Goal: Information Seeking & Learning: Learn about a topic

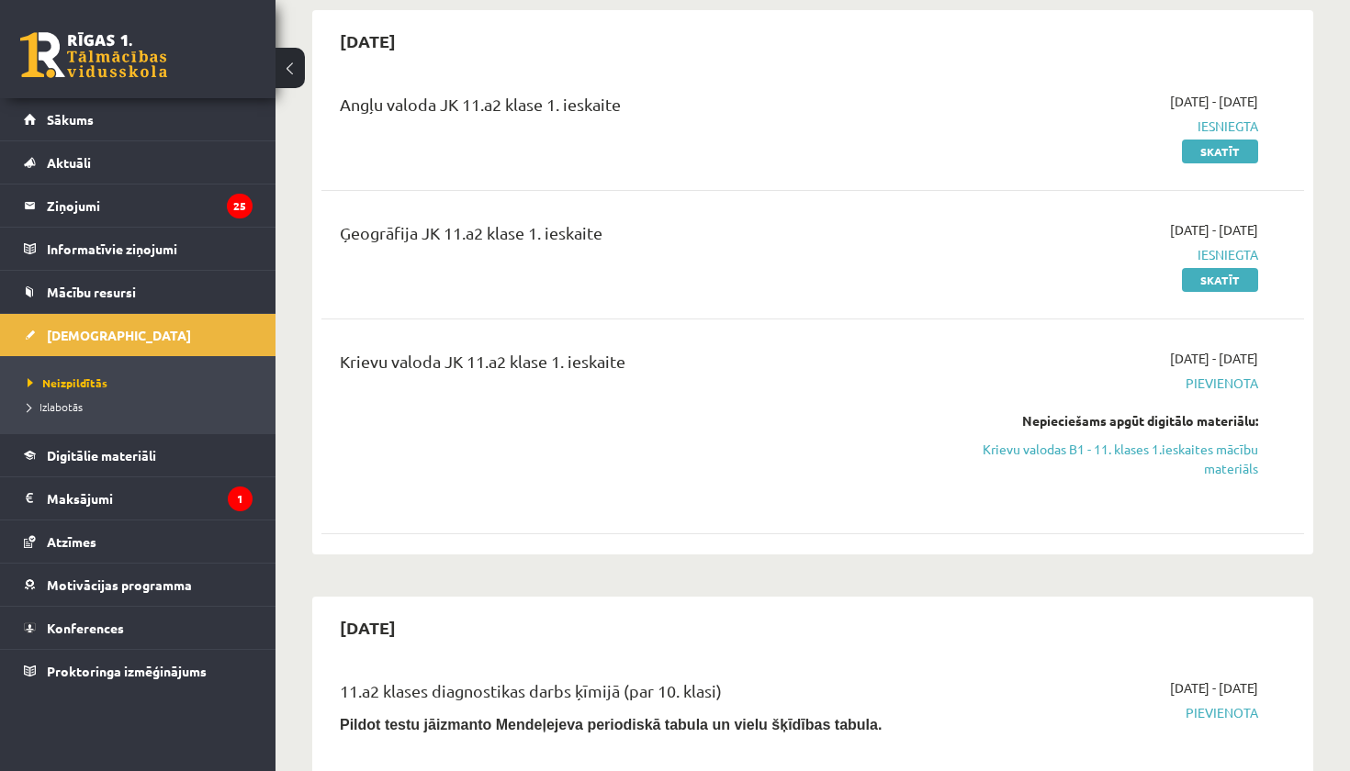
scroll to position [242, 0]
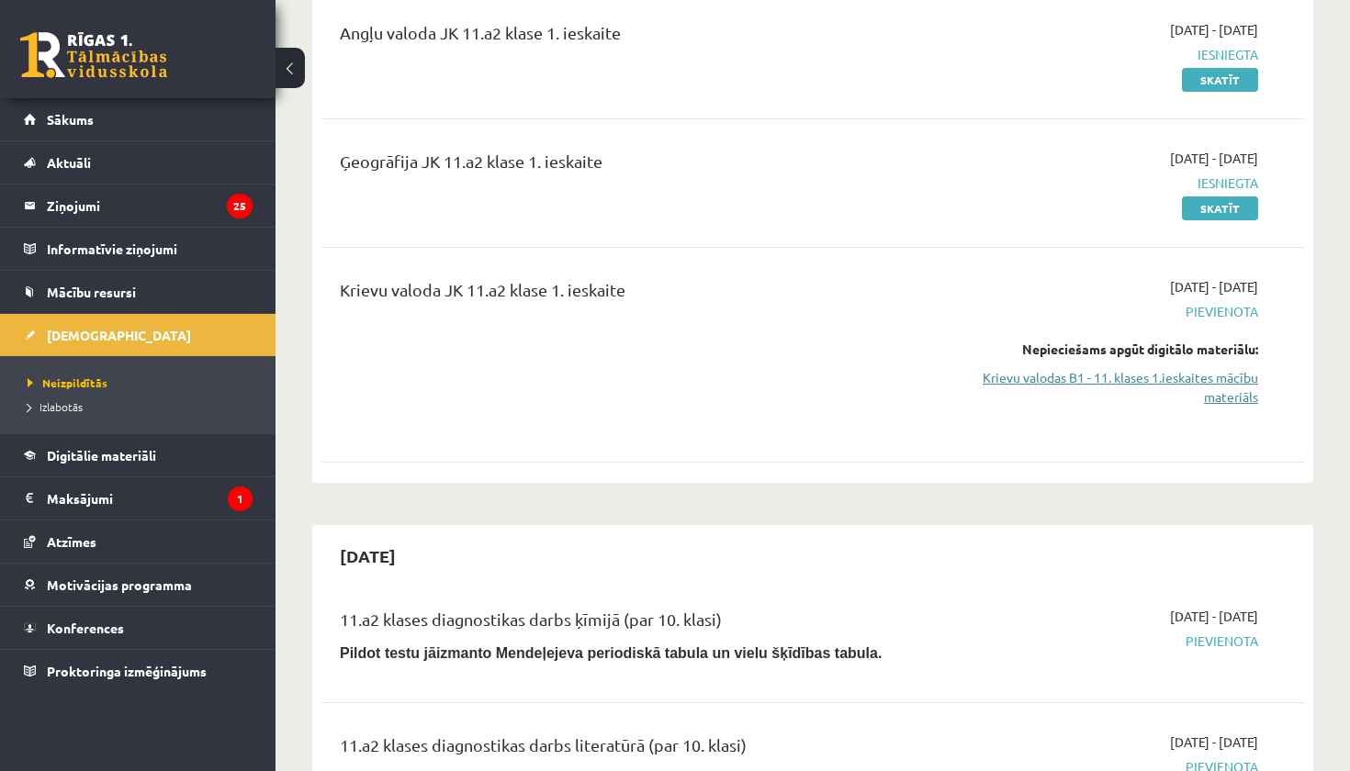
click at [1078, 375] on link "Krievu valodas B1 - 11. klases 1.ieskaites mācību materiāls" at bounding box center [1114, 387] width 287 height 39
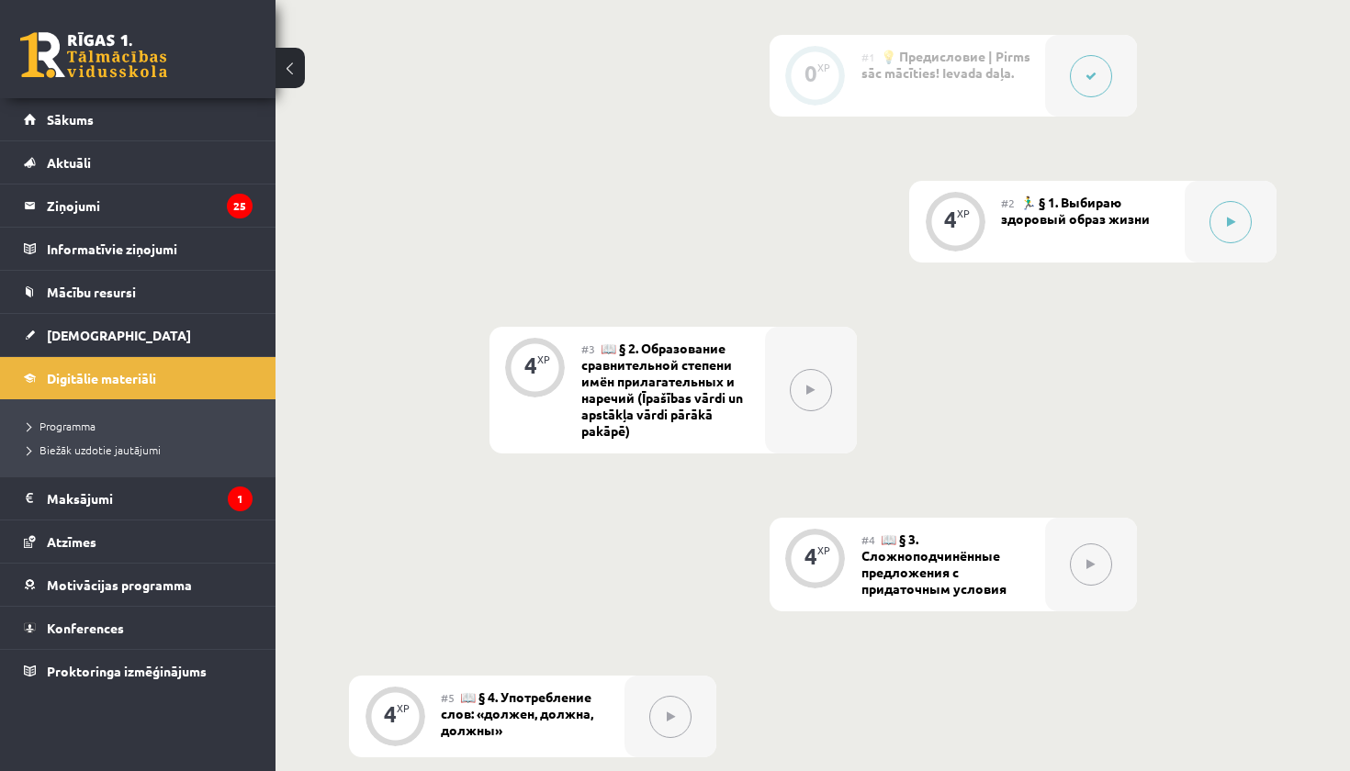
scroll to position [619, 0]
click at [1224, 225] on button at bounding box center [1230, 218] width 42 height 42
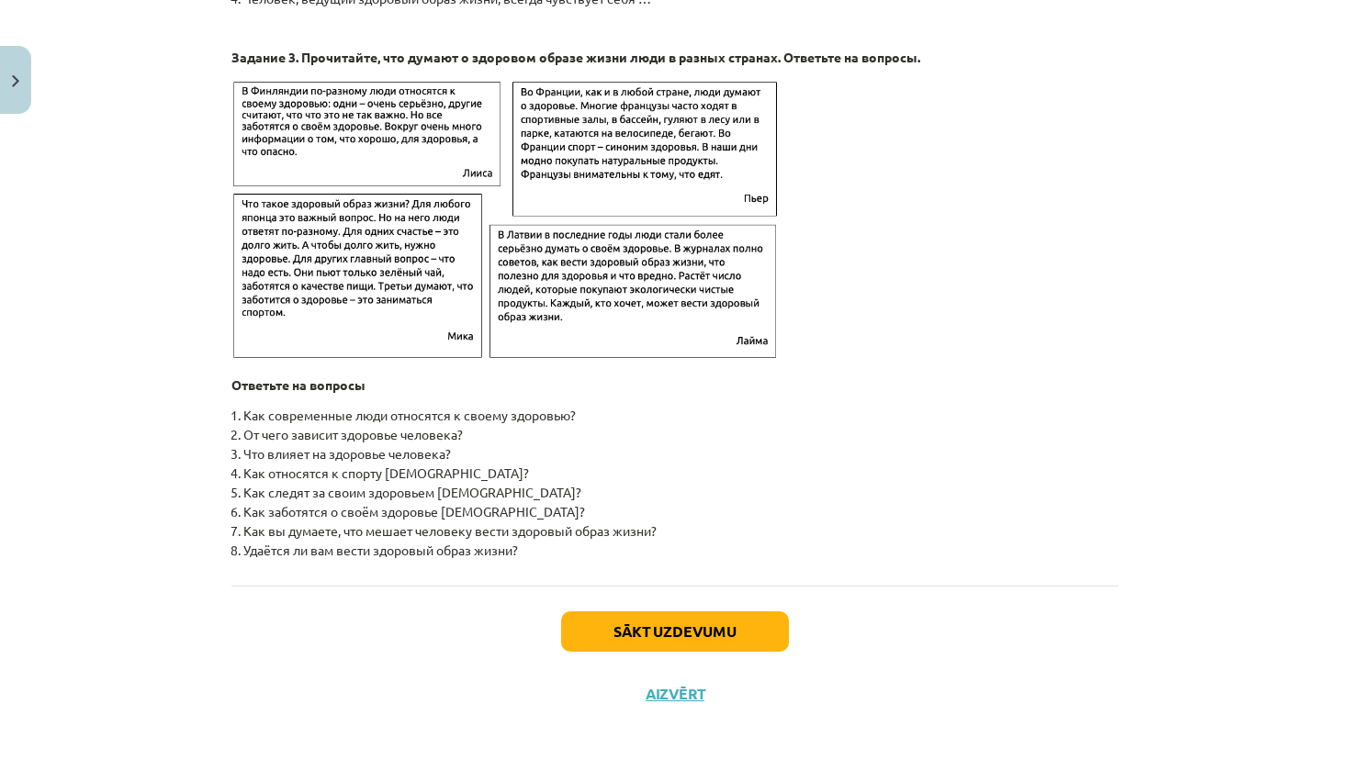
scroll to position [2848, 0]
click at [732, 625] on button "Sākt uzdevumu" at bounding box center [675, 632] width 228 height 40
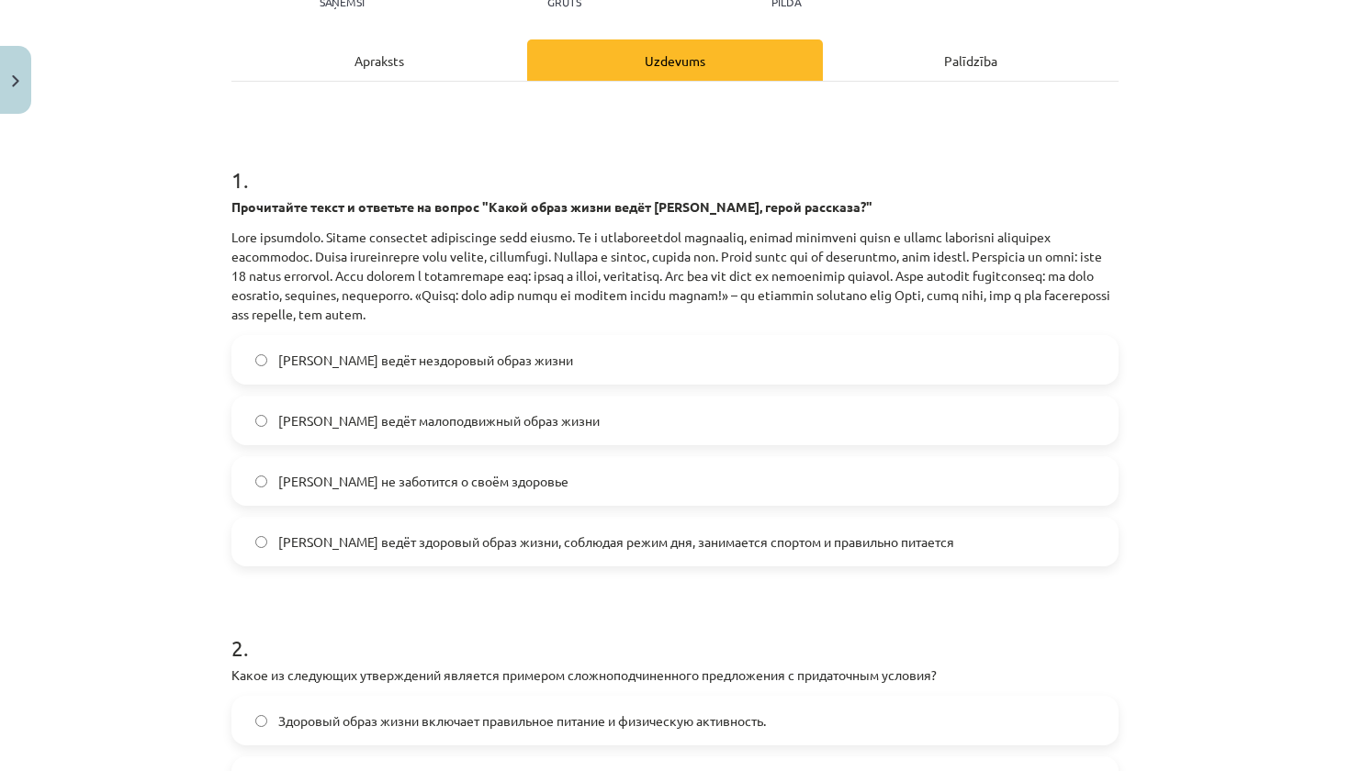
scroll to position [238, 0]
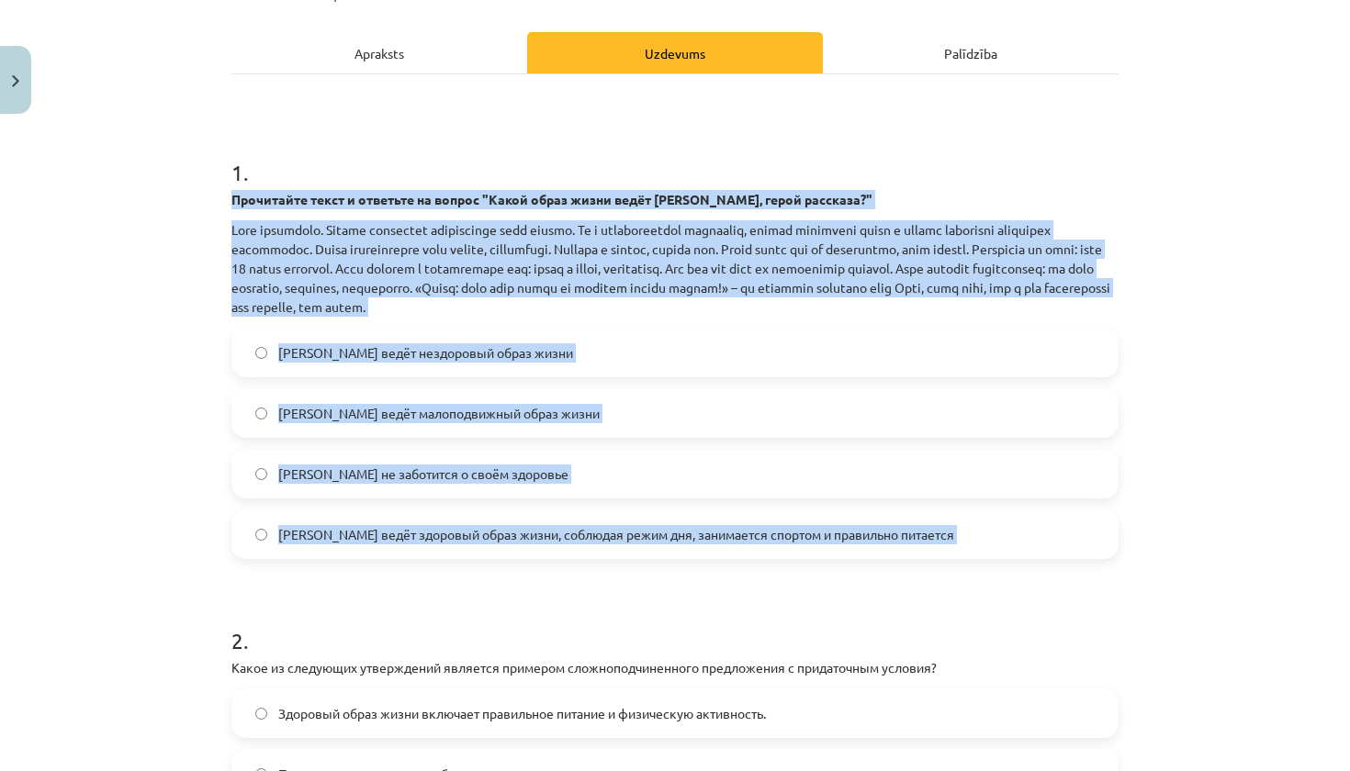
drag, startPoint x: 226, startPoint y: 197, endPoint x: 414, endPoint y: 568, distance: 416.9
click at [414, 568] on div "4 XP Saņemsi Grūts 357 pilda Apraksts Uzdevums Palīdzība 1 . Прочитайте текст и…" at bounding box center [674, 485] width 909 height 1203
copy div "Loremipsum dolor s ametcons ad elitse "Doeiu tempo incid utlab Etdo, magna aliq…"
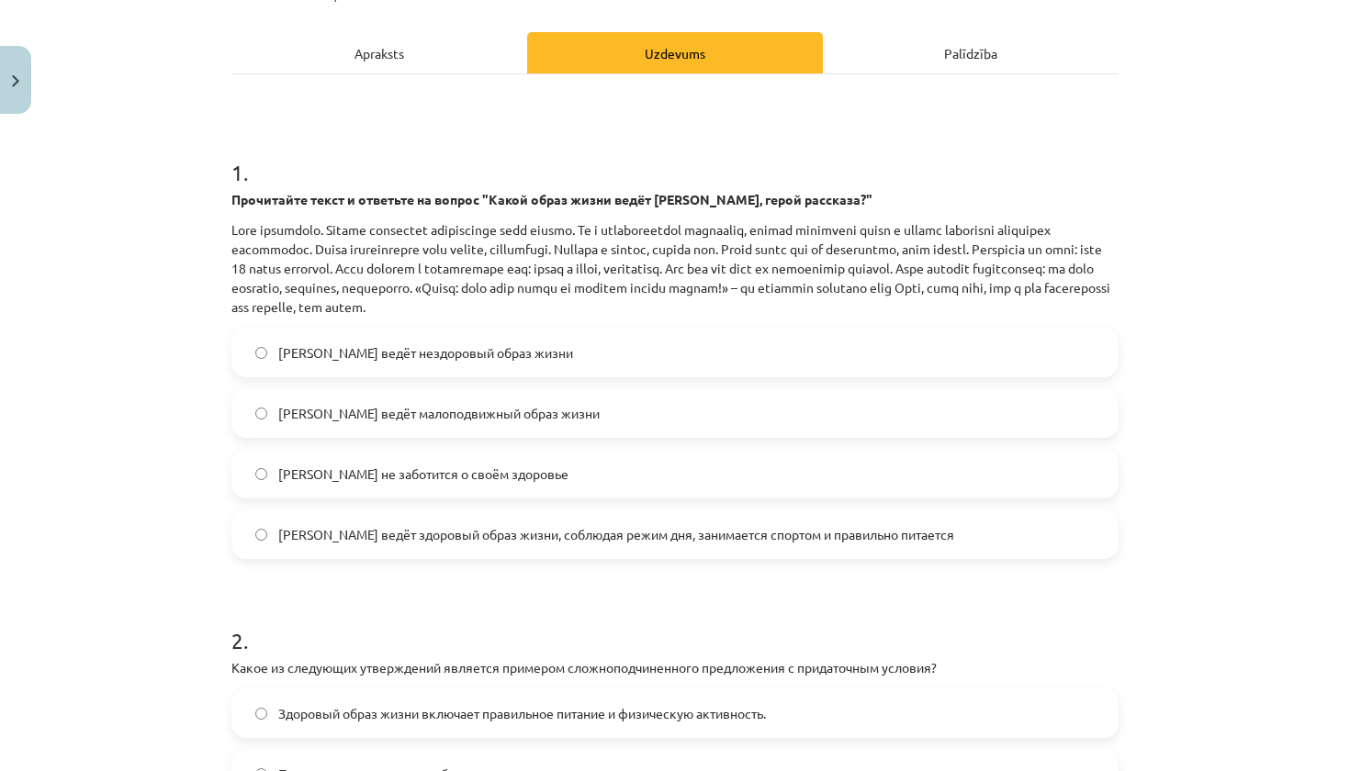
click at [198, 482] on div "Mācību tēma: Krievu valodas b1 - 11. klases 1.ieskaites mācību materiāls #2 🏃‍♂…" at bounding box center [675, 385] width 1350 height 771
click at [855, 526] on span "[PERSON_NAME] ведёт здоровый образ жизни, соблюдая режим дня, занимается спорто…" at bounding box center [616, 534] width 676 height 19
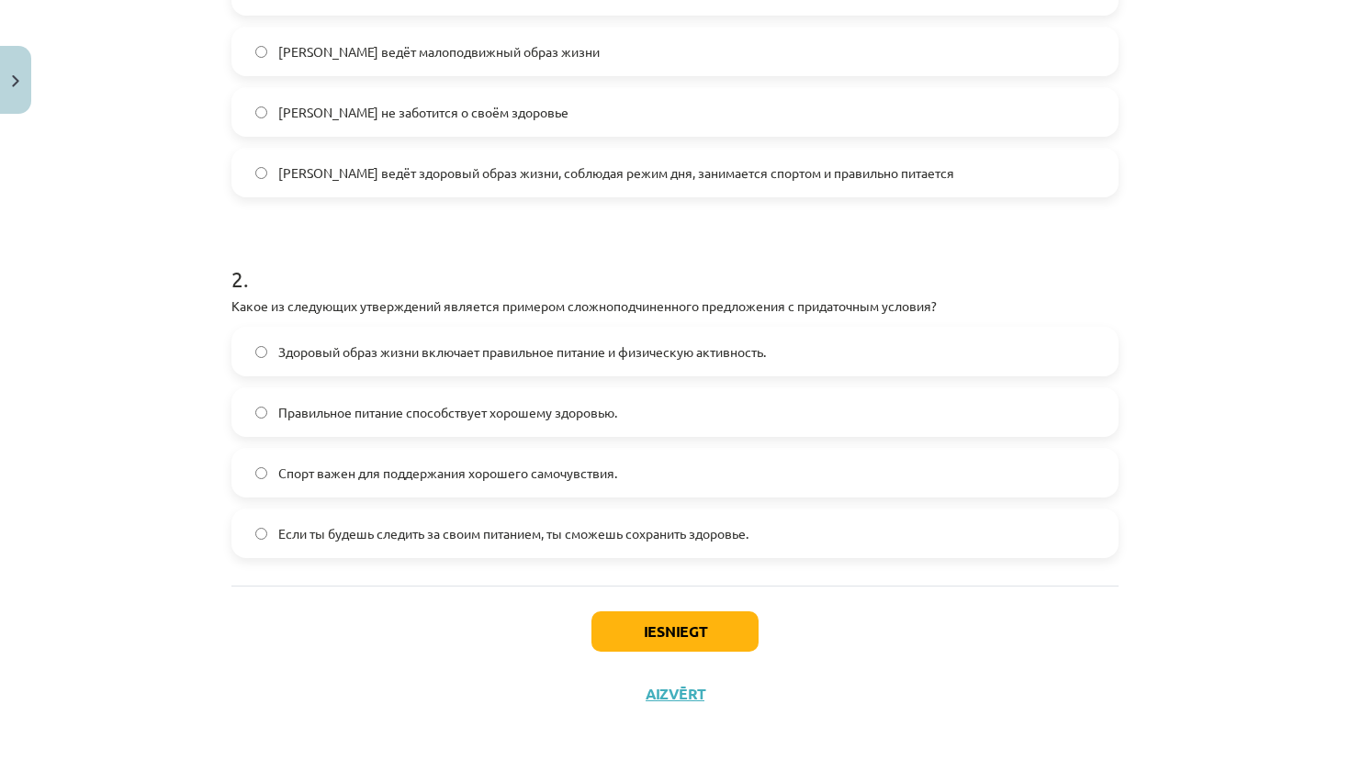
scroll to position [602, 0]
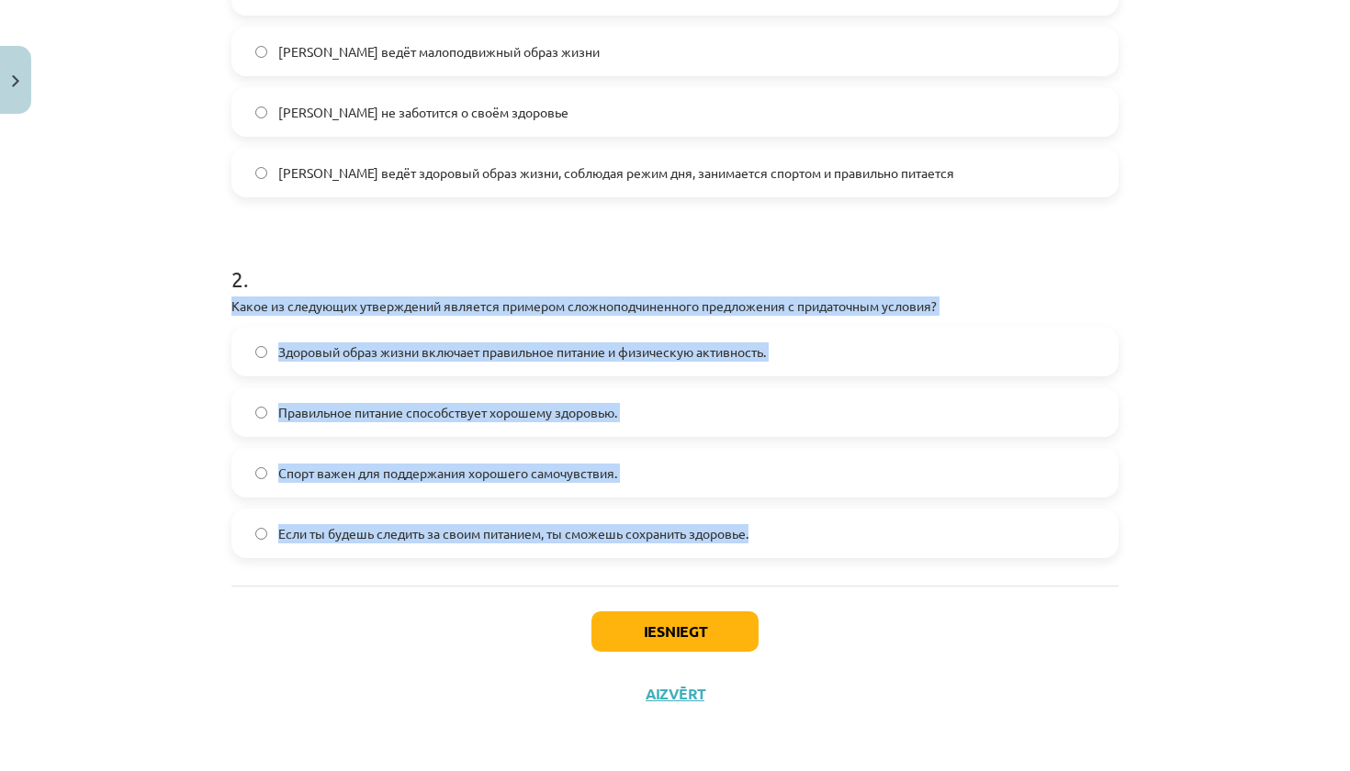
drag, startPoint x: 231, startPoint y: 304, endPoint x: 417, endPoint y: 546, distance: 305.8
click at [417, 546] on div "4 XP Saņemsi Grūts 357 pilda Apraksts Uzdevums Palīdzība 1 . Прочитайте текст и…" at bounding box center [674, 123] width 909 height 1203
copy div "Какое из следующих утверждений является примером сложноподчиненного предложения…"
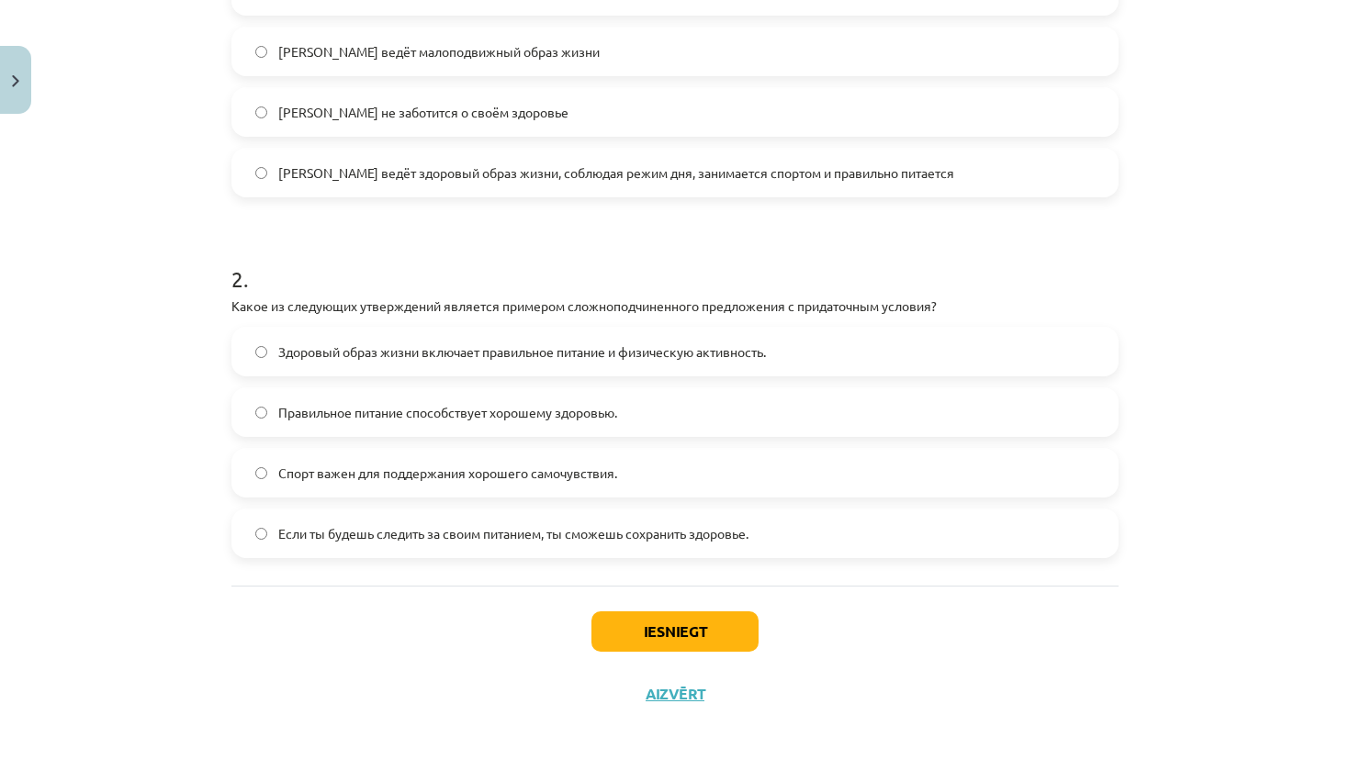
click at [437, 604] on div "Iesniegt Aizvērt" at bounding box center [674, 650] width 887 height 129
click at [731, 534] on span "Если ты будешь следить за своим питанием, ты сможешь сохранить здоровье." at bounding box center [513, 533] width 470 height 19
click at [704, 638] on button "Iesniegt" at bounding box center [674, 632] width 167 height 40
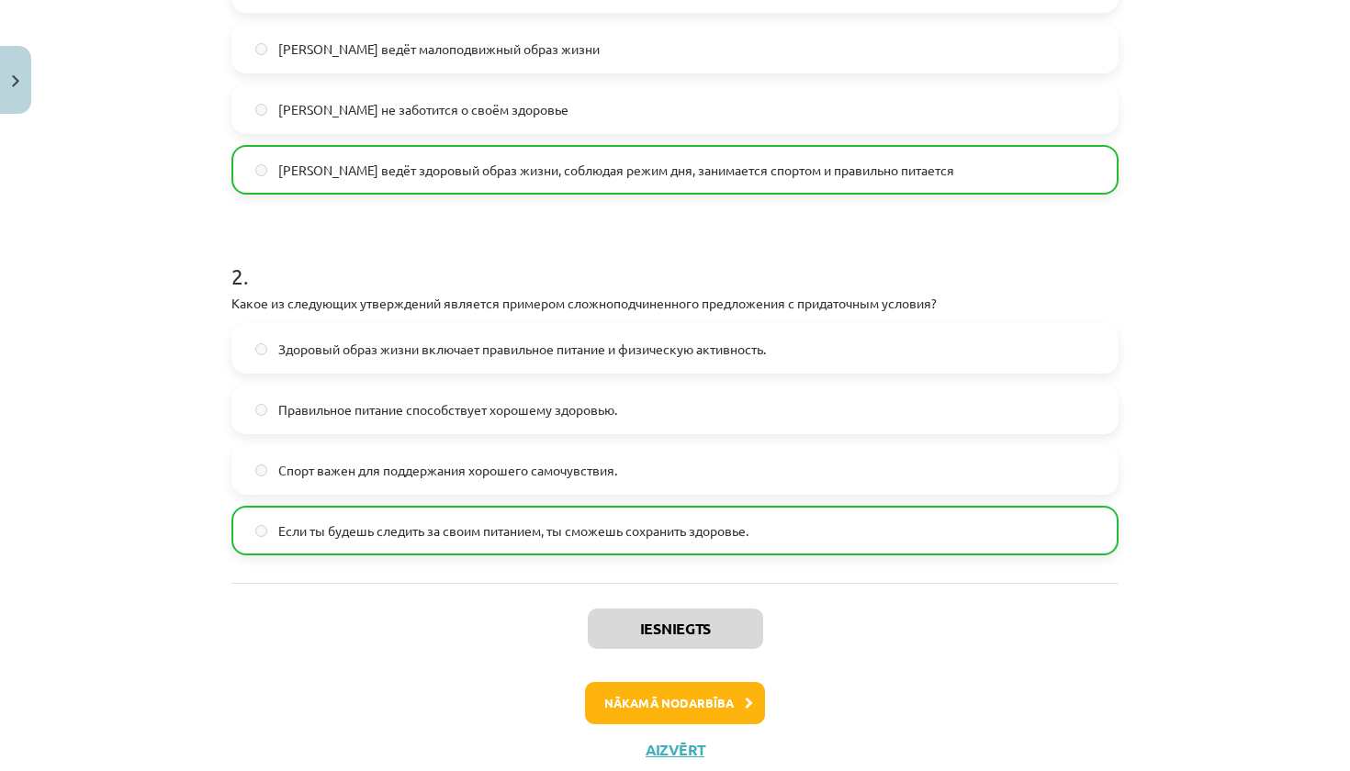
click at [726, 702] on button "Nākamā nodarbība" at bounding box center [675, 703] width 180 height 42
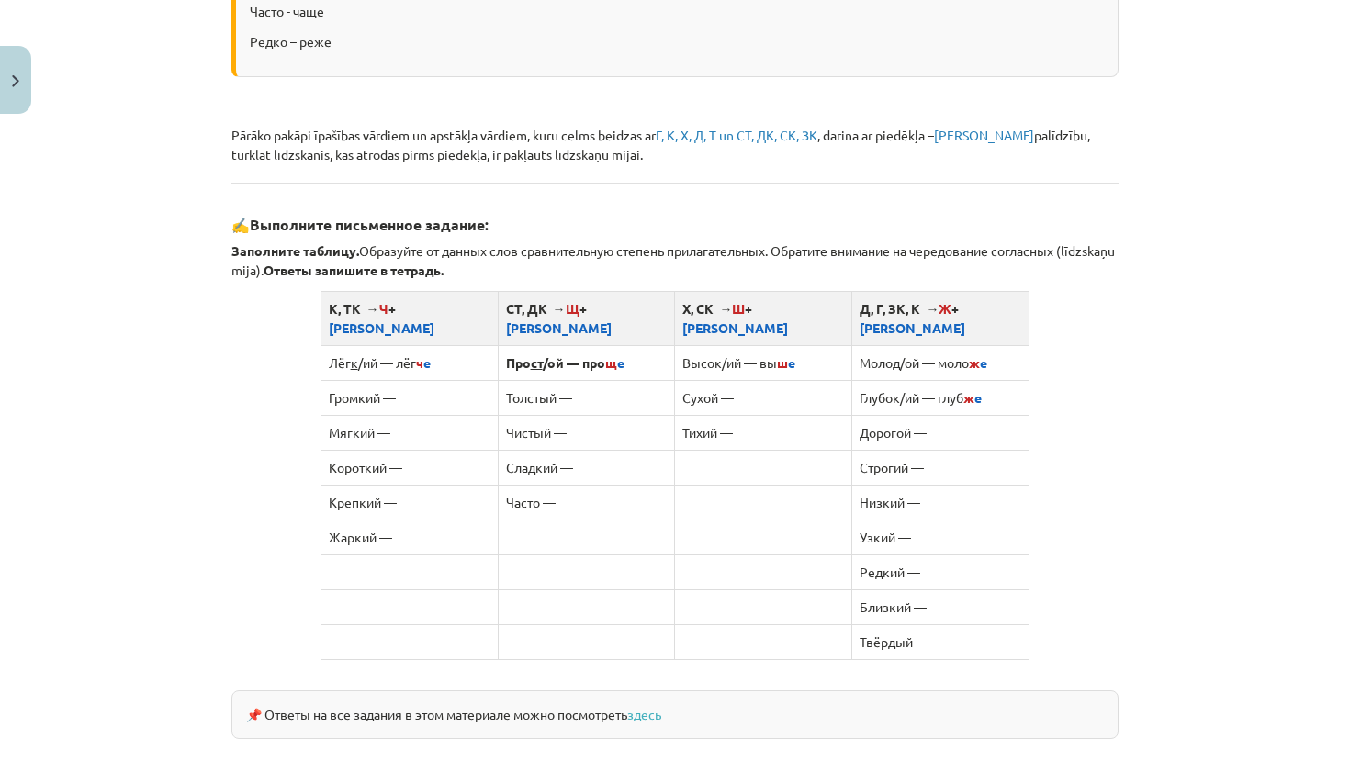
scroll to position [973, 0]
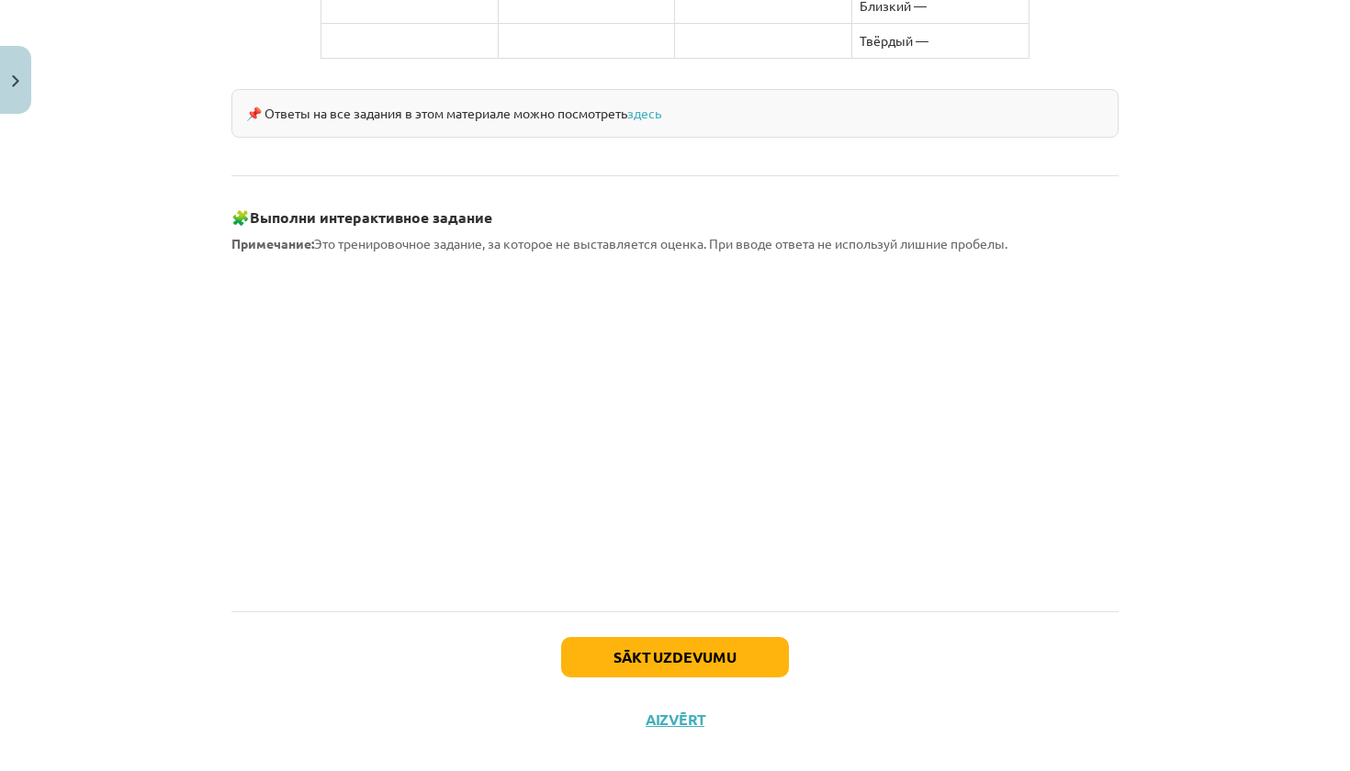
click at [742, 637] on button "Sākt uzdevumu" at bounding box center [675, 657] width 228 height 40
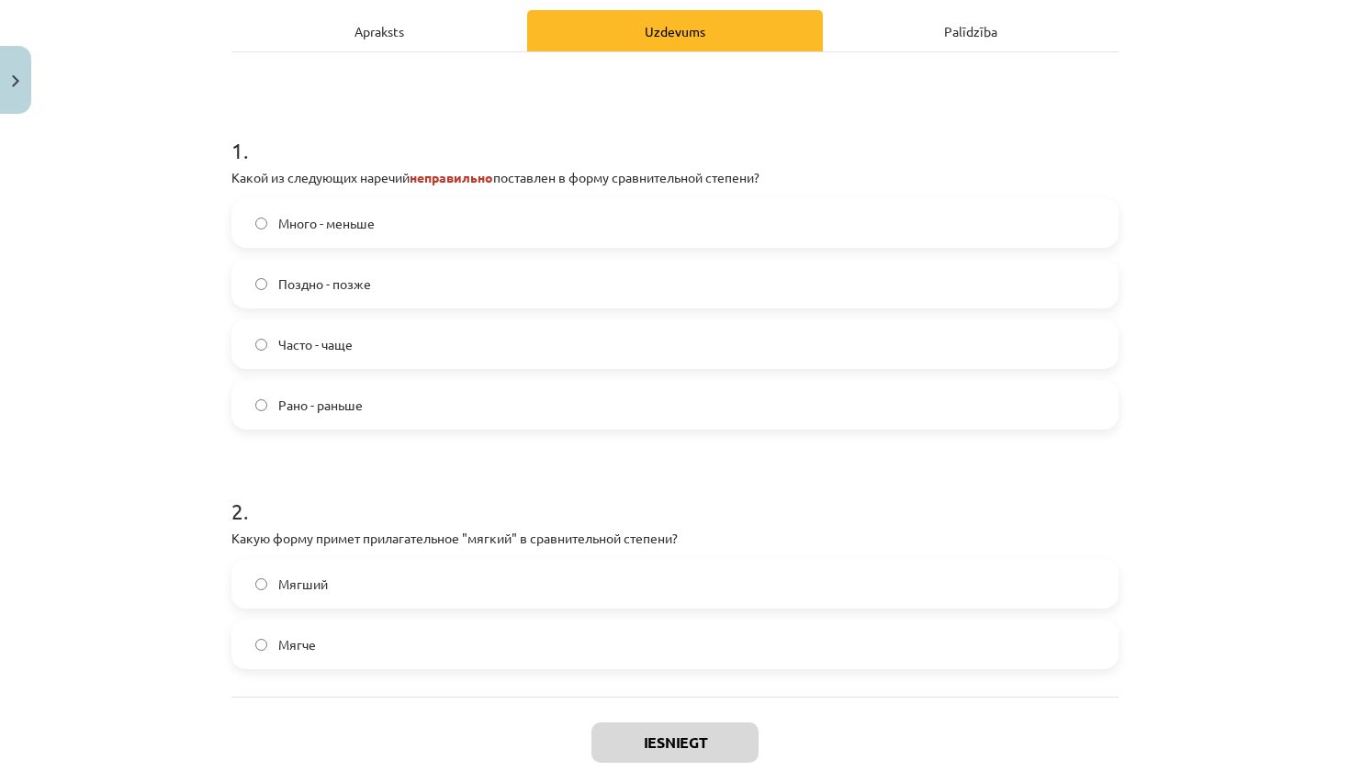
scroll to position [287, 0]
click at [575, 280] on label "Поздно - позже" at bounding box center [674, 286] width 883 height 46
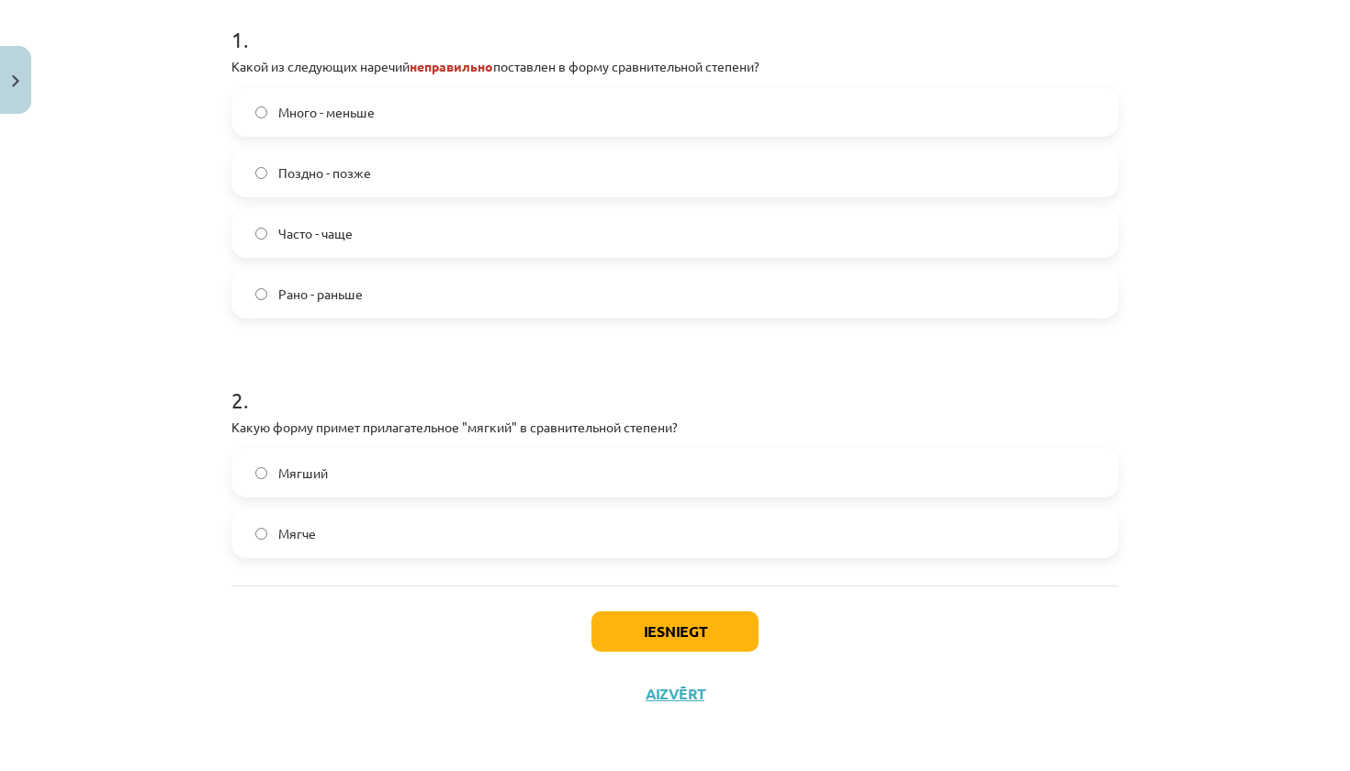
scroll to position [403, 0]
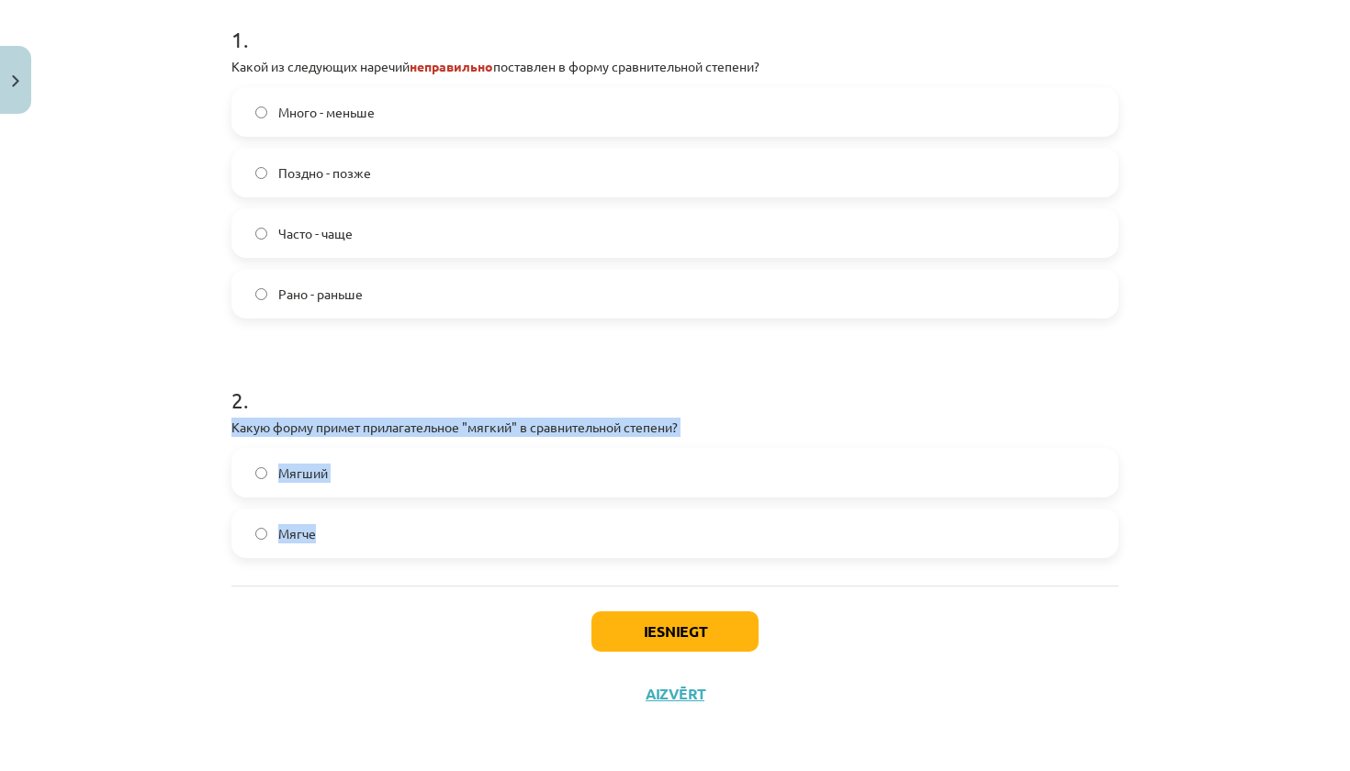
drag, startPoint x: 229, startPoint y: 425, endPoint x: 309, endPoint y: 561, distance: 157.7
click at [309, 561] on div "4 XP Saņemsi Grūts 356 pilda Apraksts Uzdevums Palīdzība 1 . Какой из следующих…" at bounding box center [674, 238] width 909 height 974
copy div "Какую форму примет прилагательное "мягкий" в сравнительной степени? Мягший Мягче"
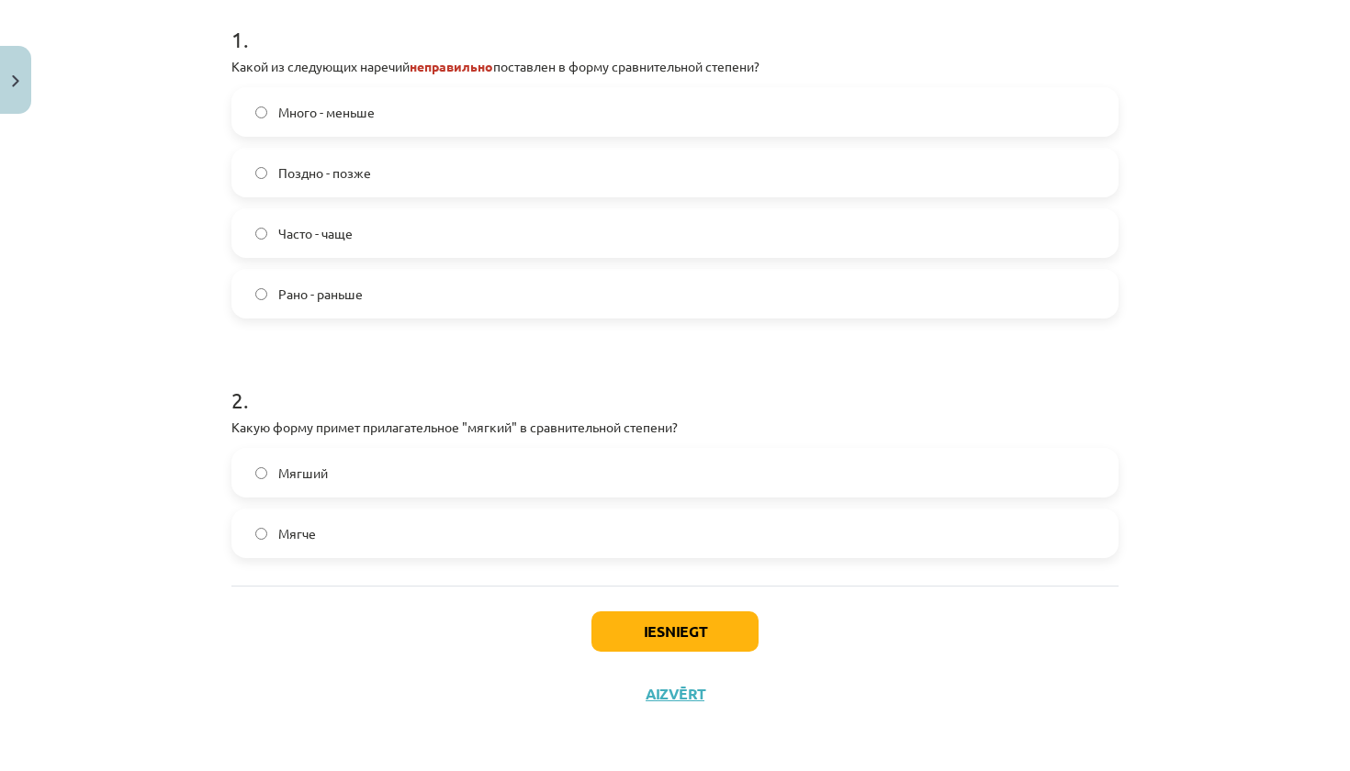
click at [384, 611] on div "Iesniegt Aizvērt" at bounding box center [674, 650] width 887 height 129
click at [451, 513] on label "Мягче" at bounding box center [674, 534] width 883 height 46
click at [668, 639] on button "Iesniegt" at bounding box center [674, 632] width 167 height 40
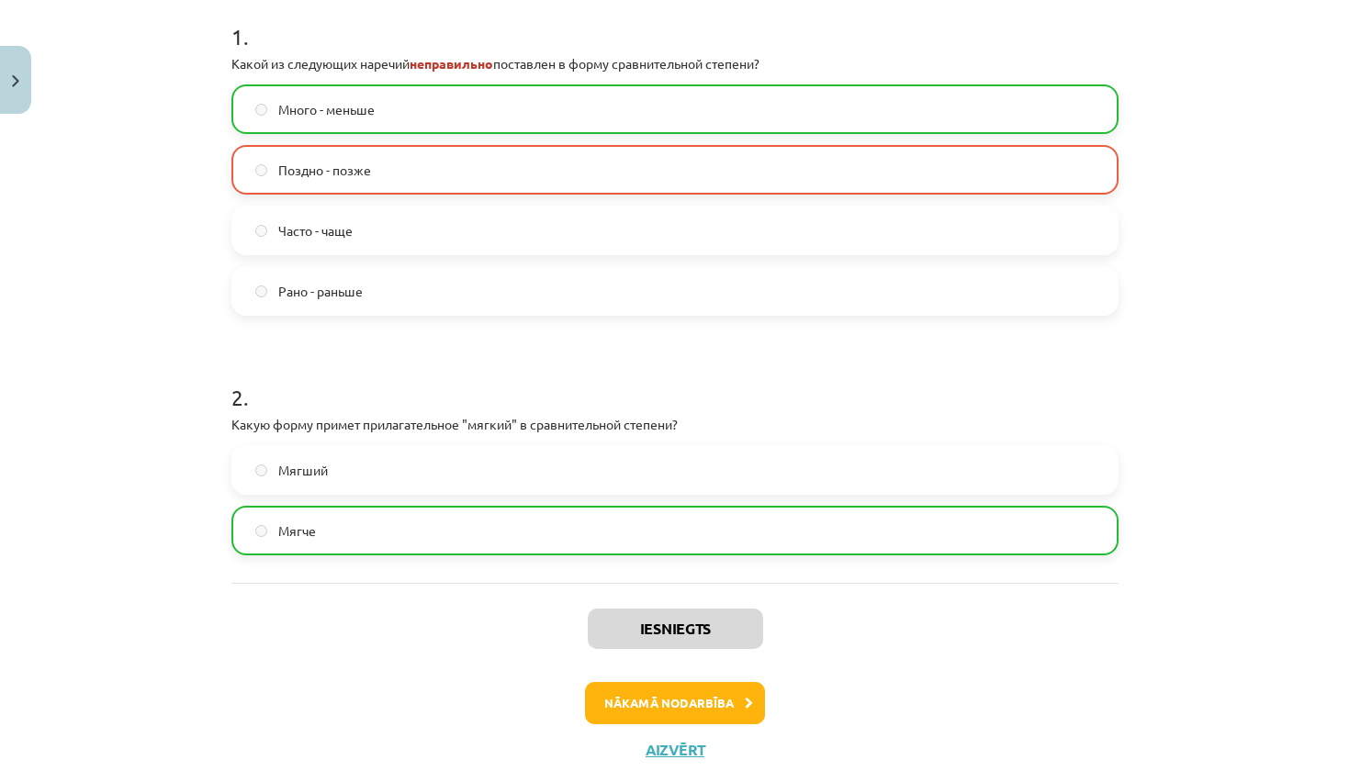
click at [692, 709] on button "Nākamā nodarbība" at bounding box center [675, 703] width 180 height 42
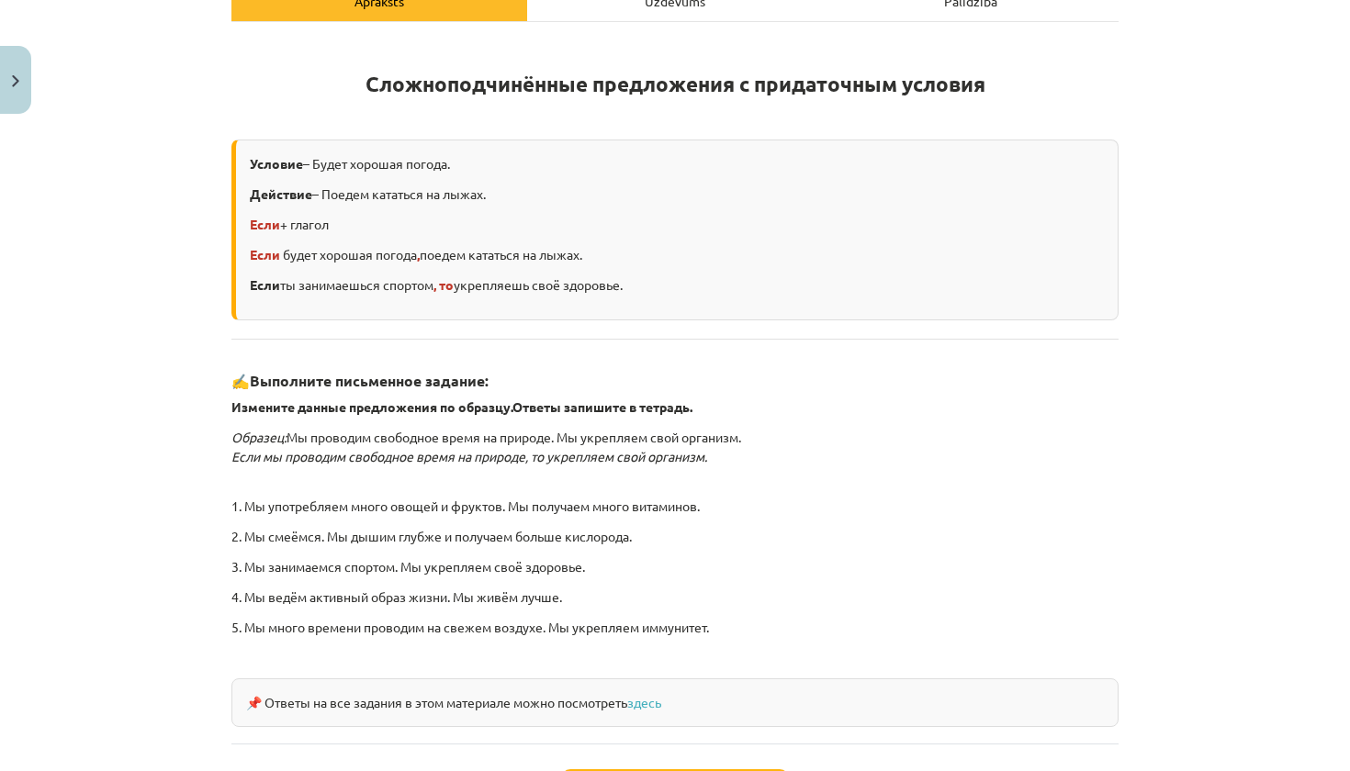
scroll to position [291, 0]
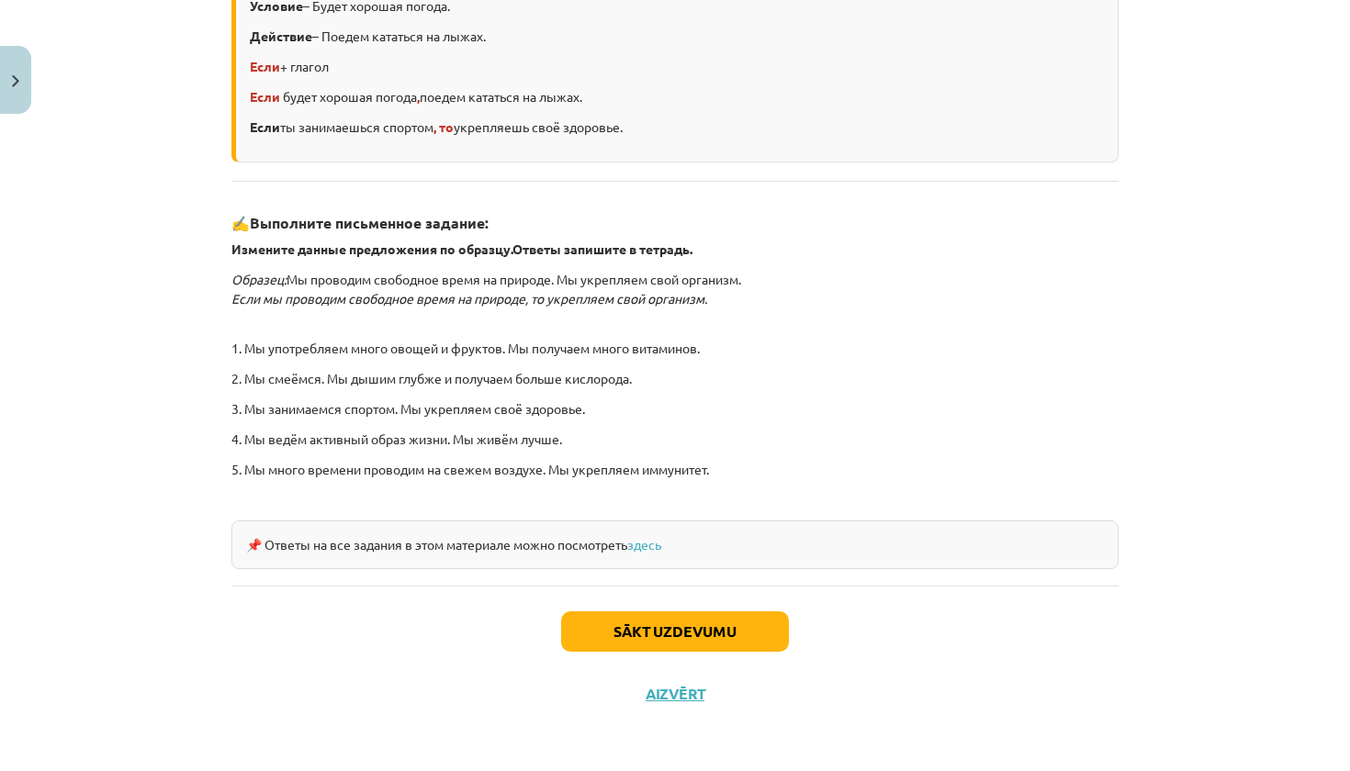
click at [677, 619] on button "Sākt uzdevumu" at bounding box center [675, 632] width 228 height 40
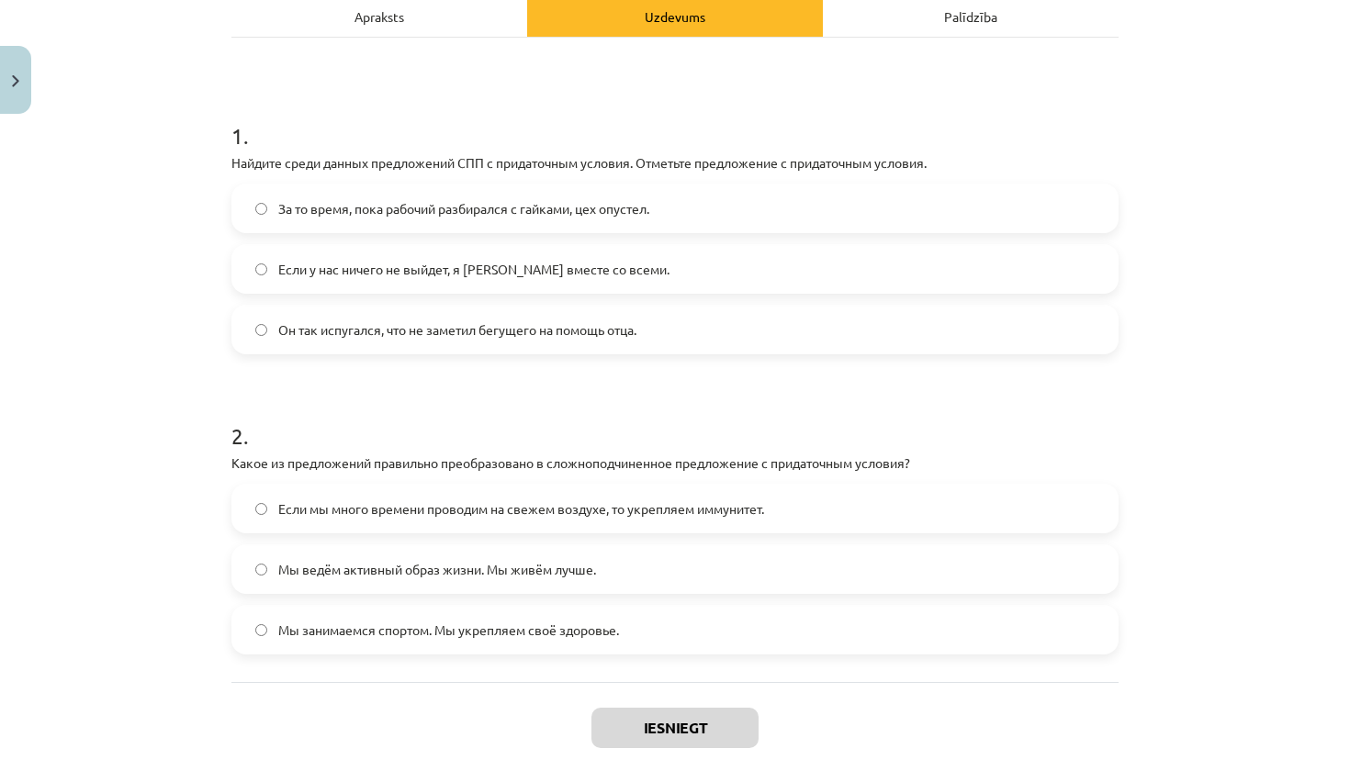
scroll to position [242, 0]
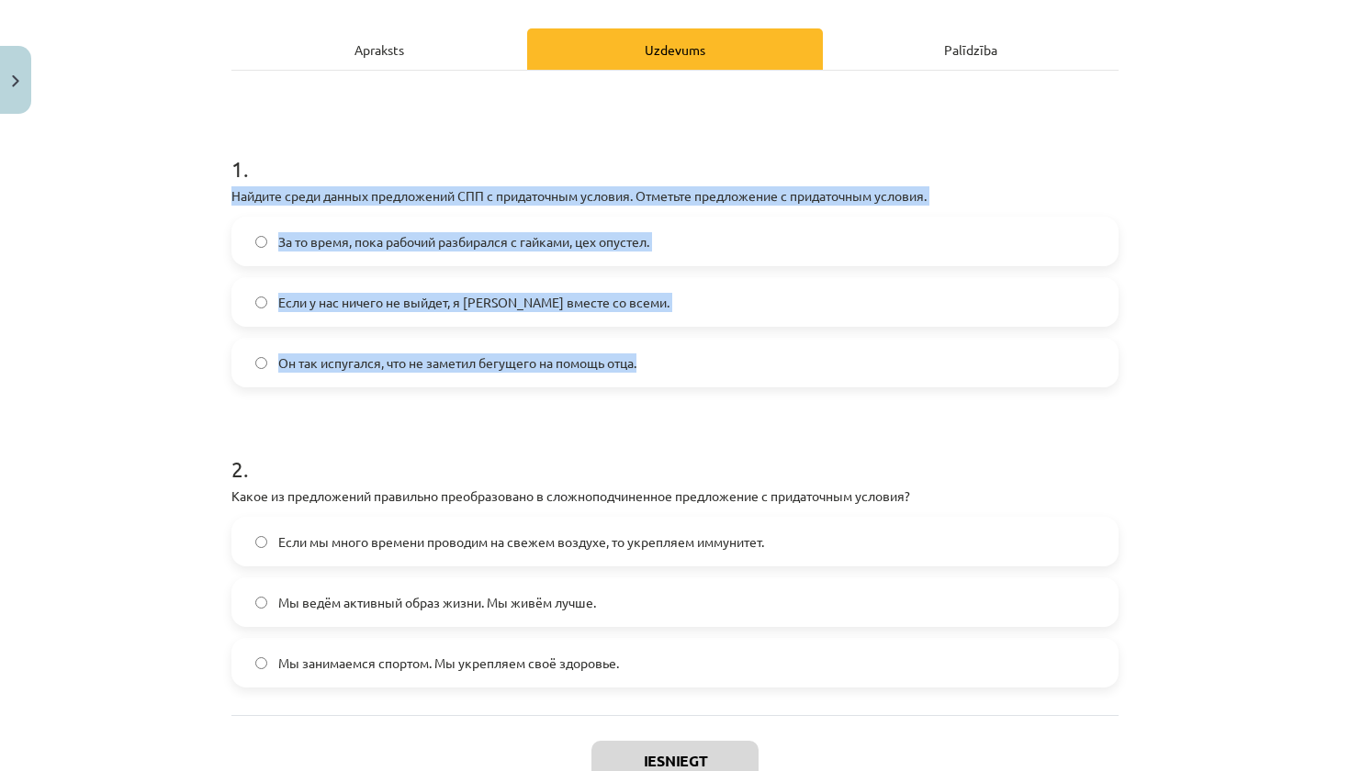
drag, startPoint x: 229, startPoint y: 190, endPoint x: 422, endPoint y: 384, distance: 274.0
click at [422, 384] on div "4 XP Saņemsi Grūts 356 pilda Apraksts Uzdevums Palīdzība 1 . Найдите среди данн…" at bounding box center [674, 368] width 909 height 974
copy div "Найдите среди данных предложений СПП с придаточным условия. Отметьте предложени…"
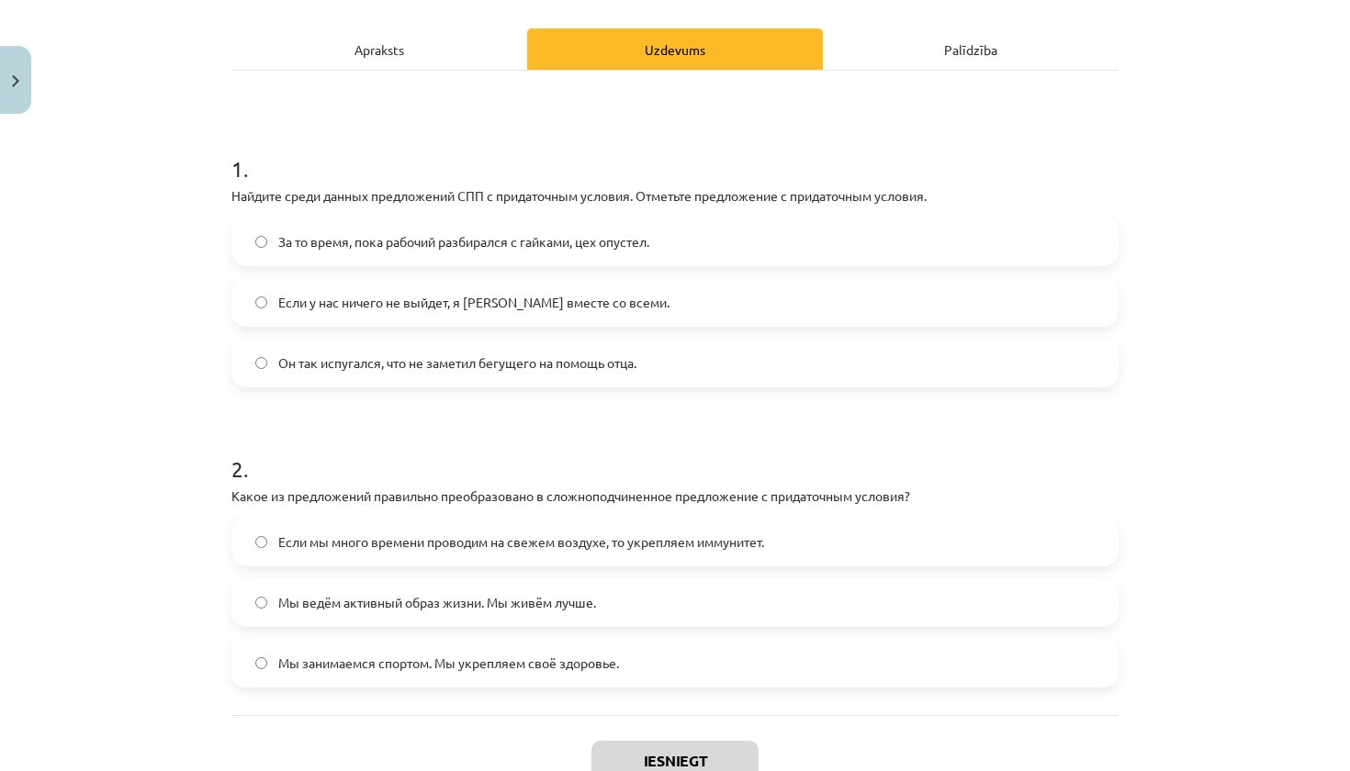
click at [654, 447] on h1 "2 ." at bounding box center [674, 452] width 887 height 57
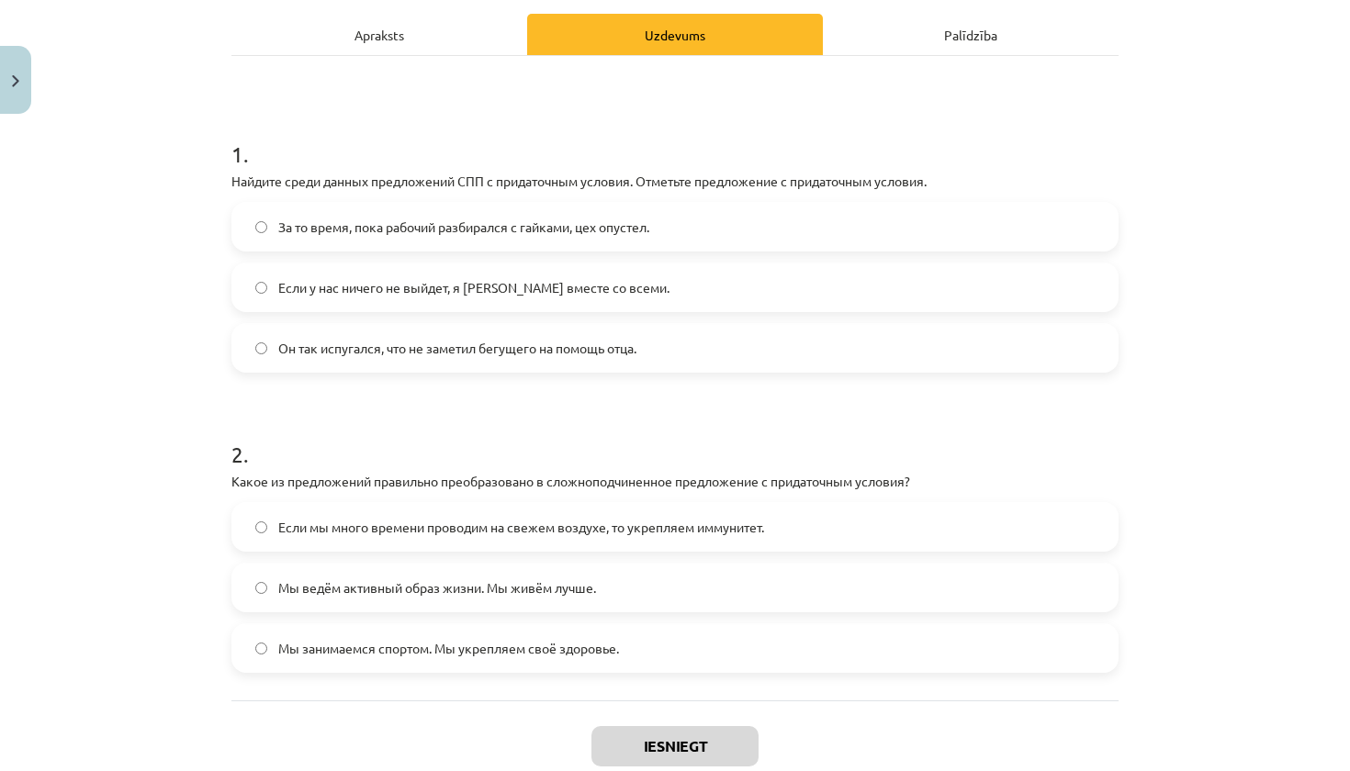
scroll to position [262, 0]
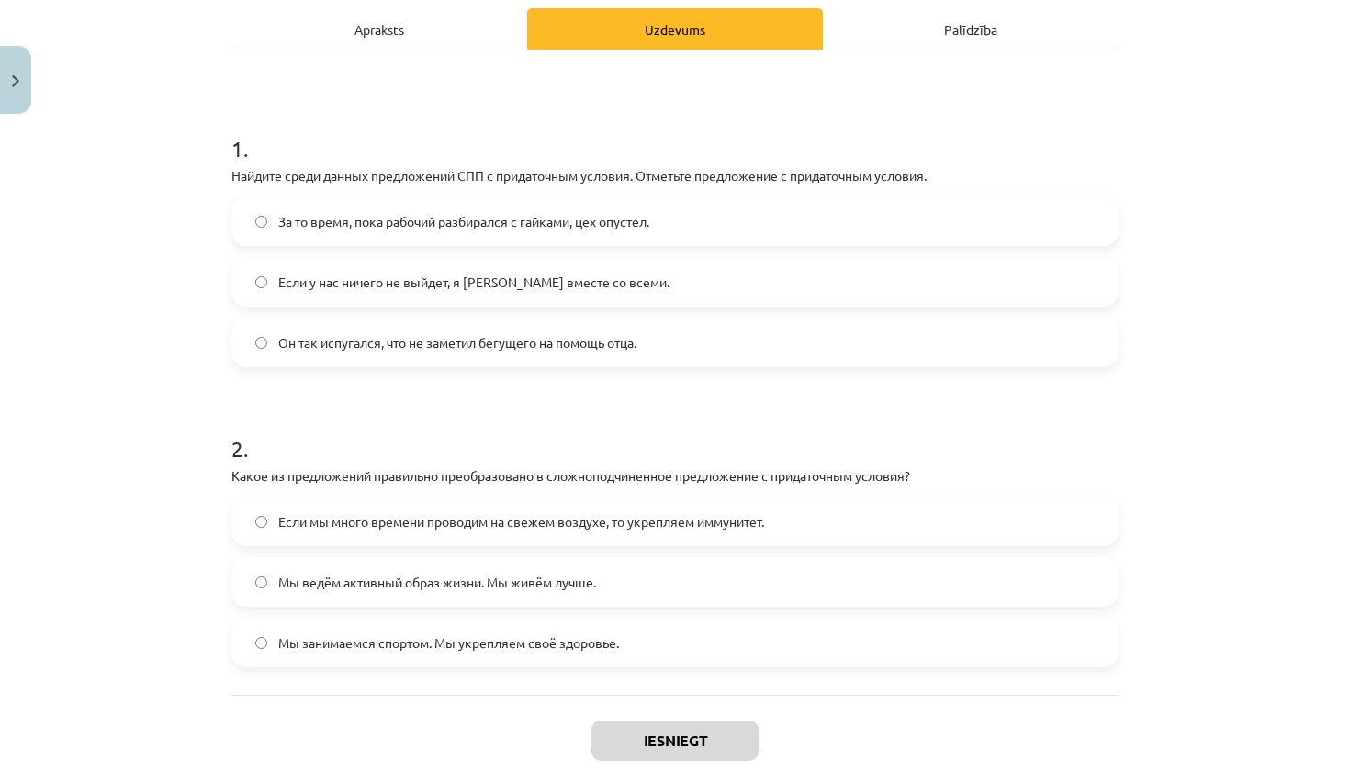
click at [667, 287] on label "Если у нас ничего не выйдет, я [PERSON_NAME] вместе со всеми." at bounding box center [674, 282] width 883 height 46
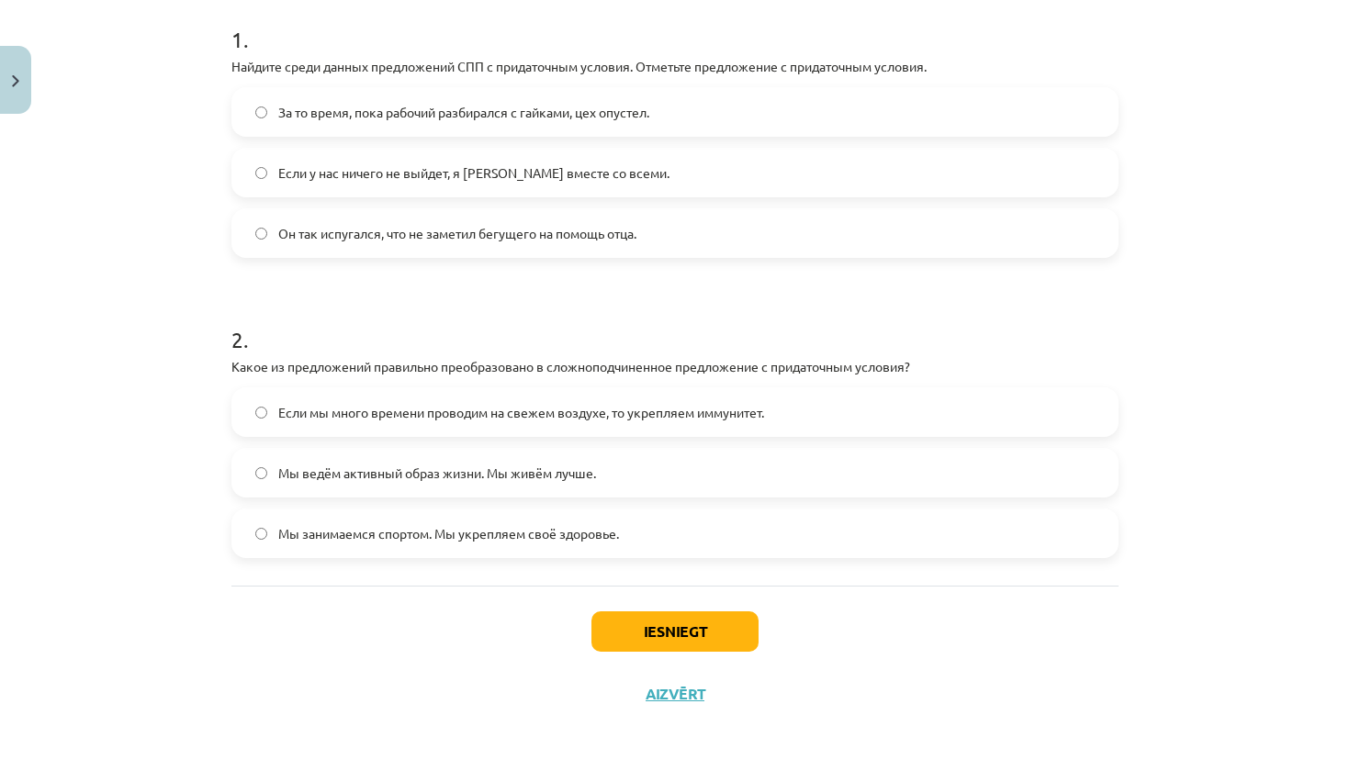
scroll to position [374, 0]
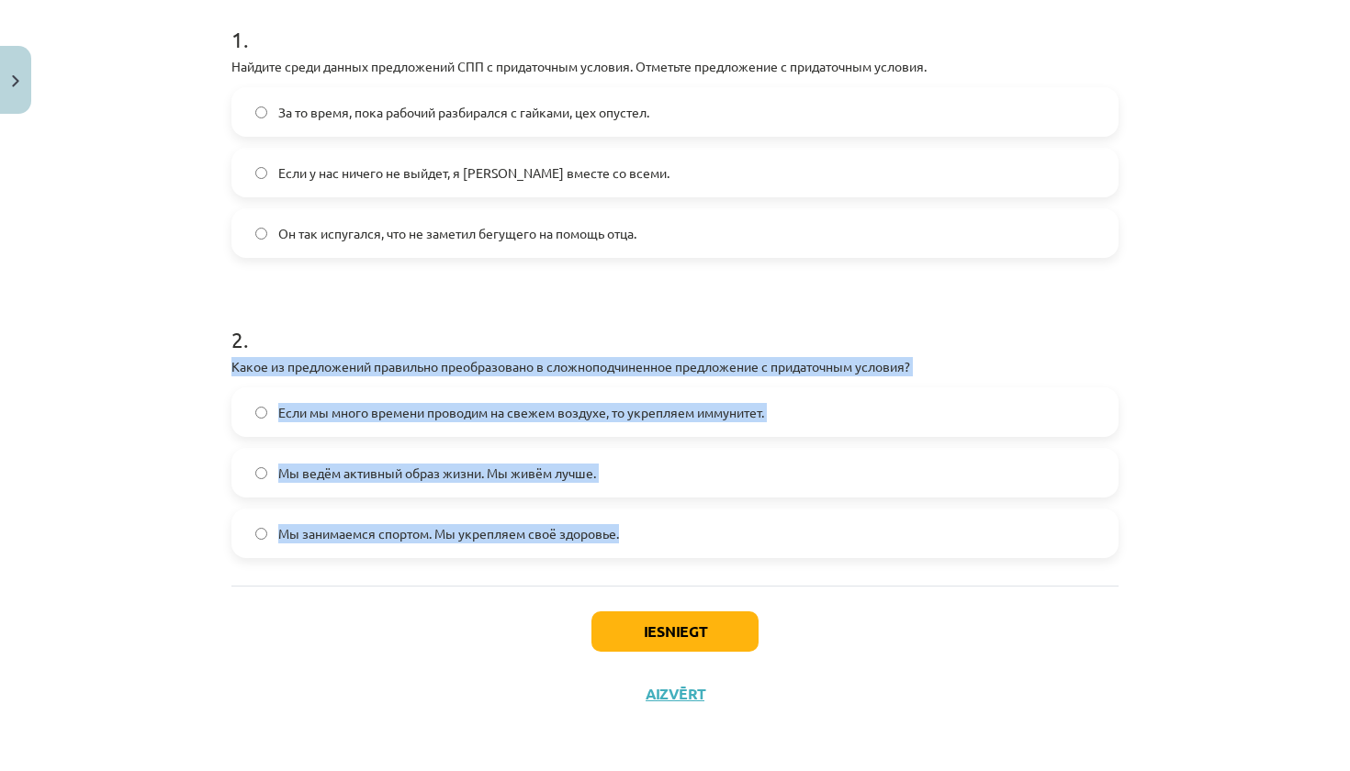
drag, startPoint x: 228, startPoint y: 363, endPoint x: 395, endPoint y: 564, distance: 261.5
click at [395, 564] on div "4 XP Saņemsi Grūts 356 pilda Apraksts Uzdevums Palīdzība 1 . Найдите среди данн…" at bounding box center [674, 238] width 909 height 974
copy div "Какое из предложений правильно преобразовано в сложноподчиненное предложение с …"
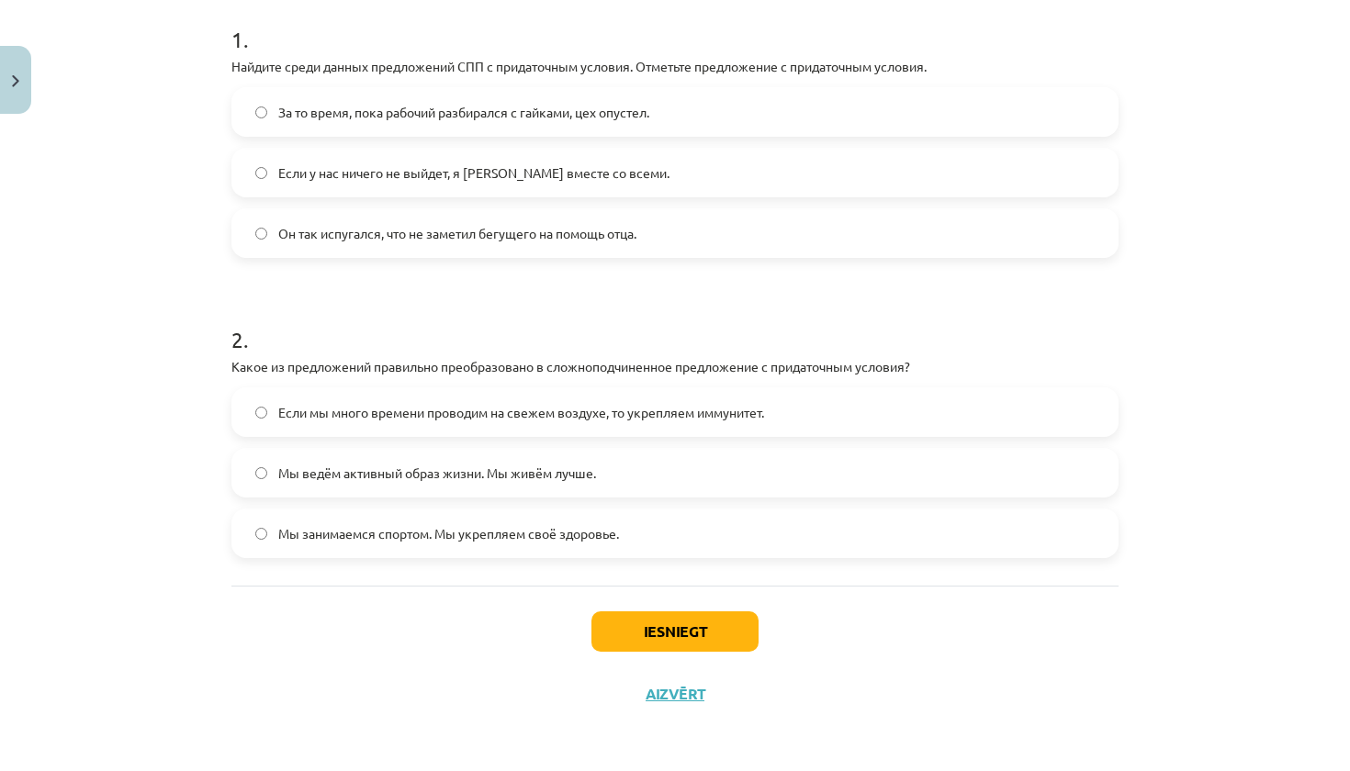
click at [445, 586] on div "Iesniegt Aizvērt" at bounding box center [674, 650] width 887 height 129
click at [712, 405] on span "Если мы много времени проводим на свежем воздухе, то укрепляем иммунитет." at bounding box center [521, 412] width 486 height 19
click at [673, 639] on button "Iesniegt" at bounding box center [674, 632] width 167 height 40
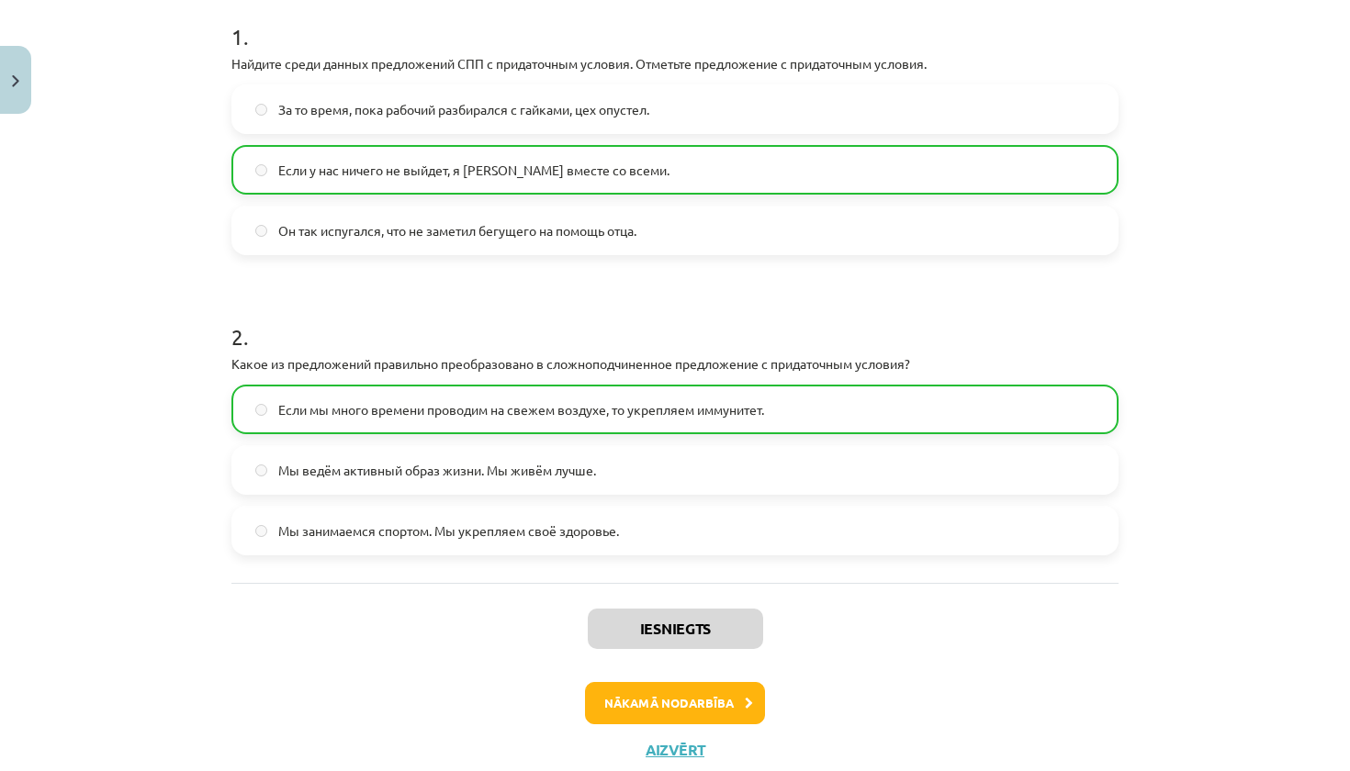
click at [715, 705] on button "Nākamā nodarbība" at bounding box center [675, 703] width 180 height 42
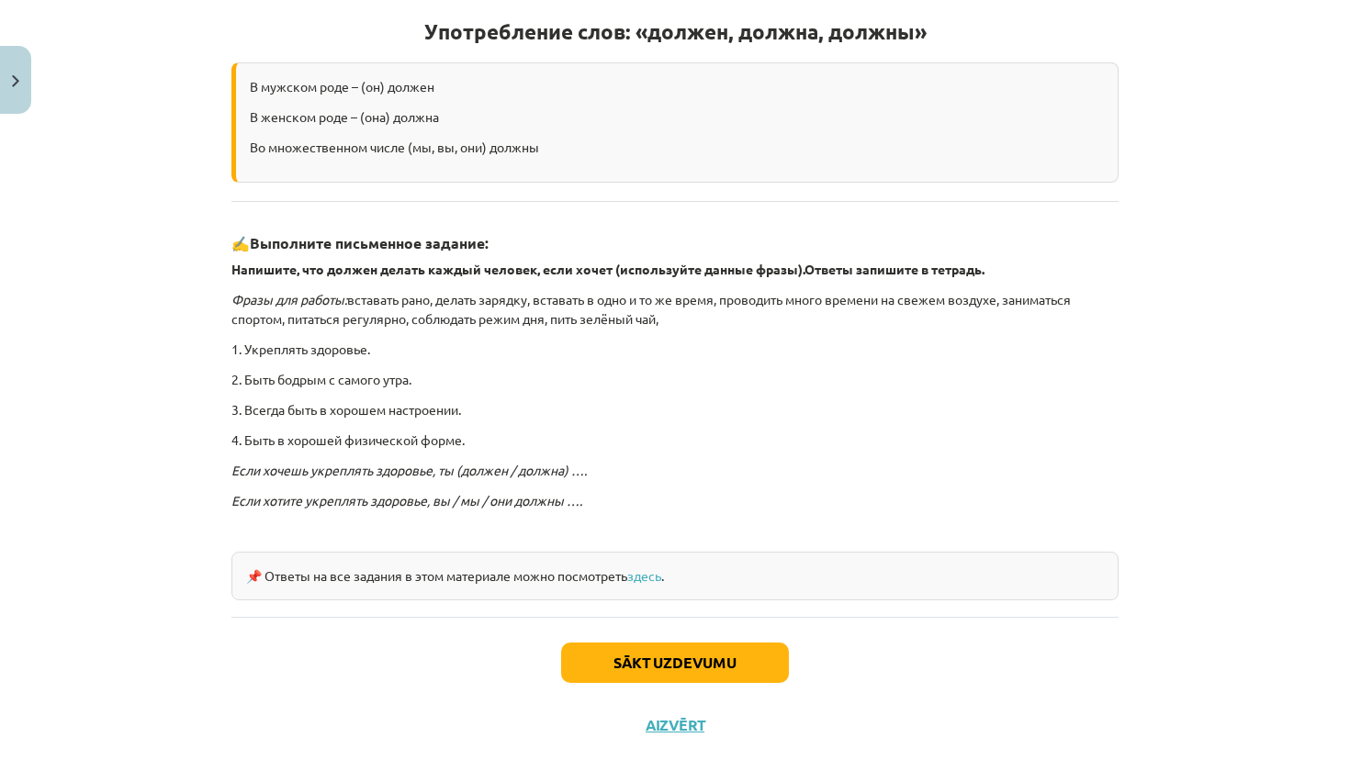
scroll to position [344, 0]
click at [696, 669] on button "Sākt uzdevumu" at bounding box center [675, 661] width 228 height 40
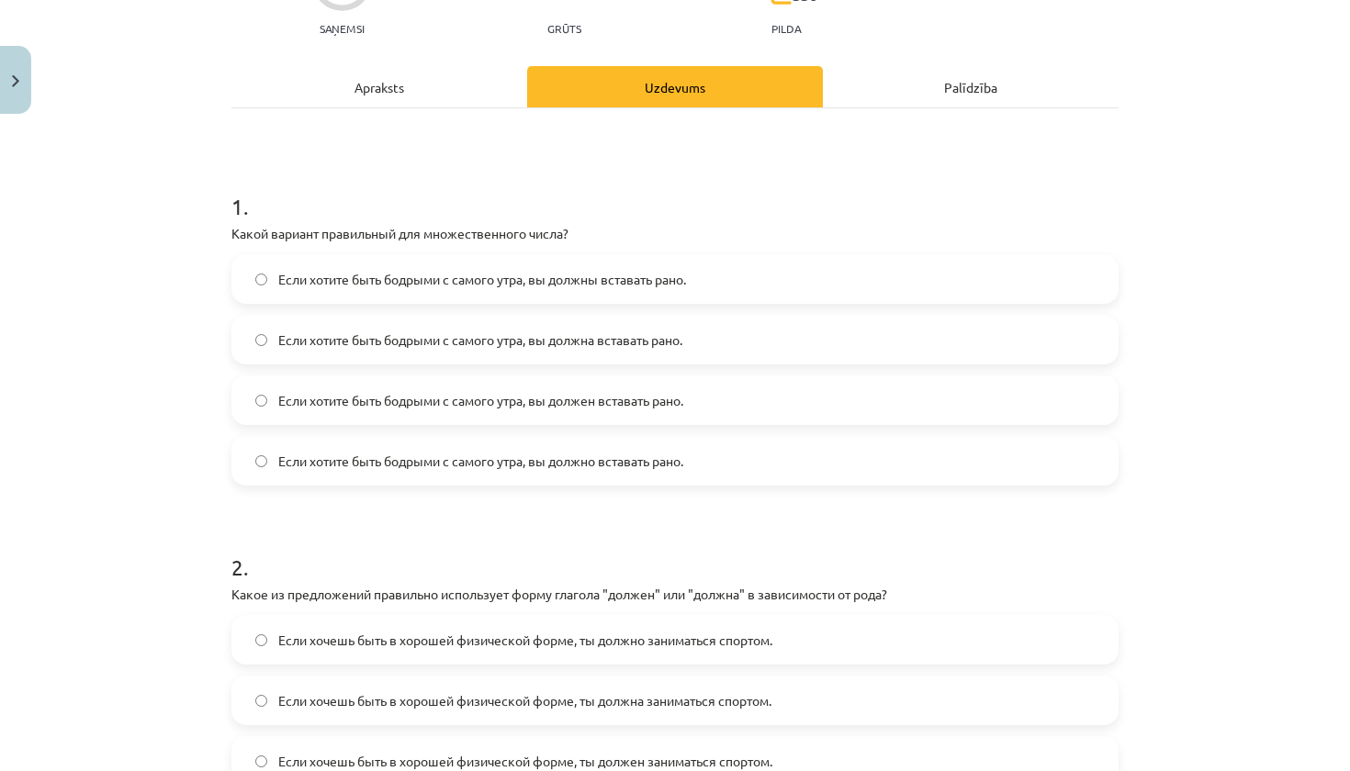
scroll to position [208, 0]
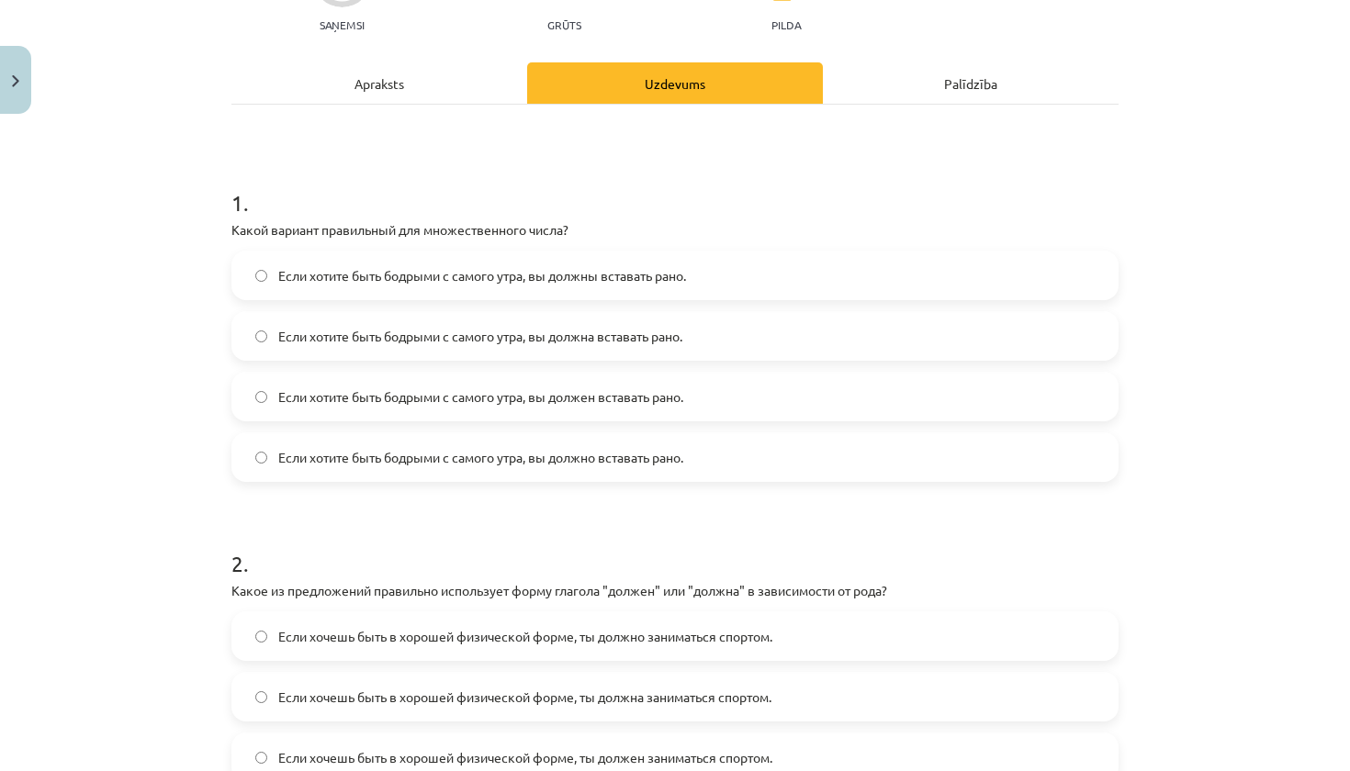
click at [354, 472] on label "Если хотите быть бодрыми с самого утра, вы должно вставать рано." at bounding box center [674, 457] width 883 height 46
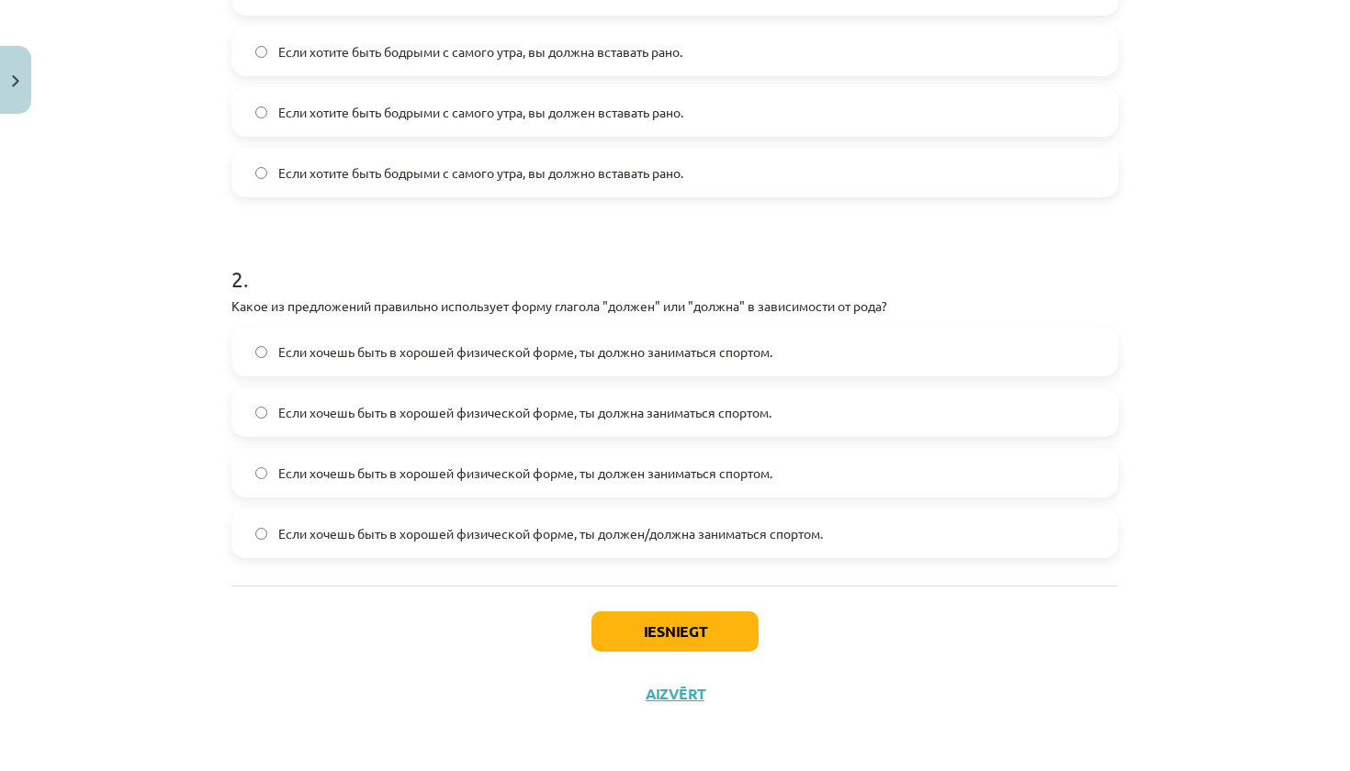
scroll to position [495, 0]
click at [406, 360] on label "Если хочешь быть в хорошей физической форме, ты должно заниматься спортом." at bounding box center [674, 352] width 883 height 46
click at [674, 643] on button "Iesniegt" at bounding box center [674, 632] width 167 height 40
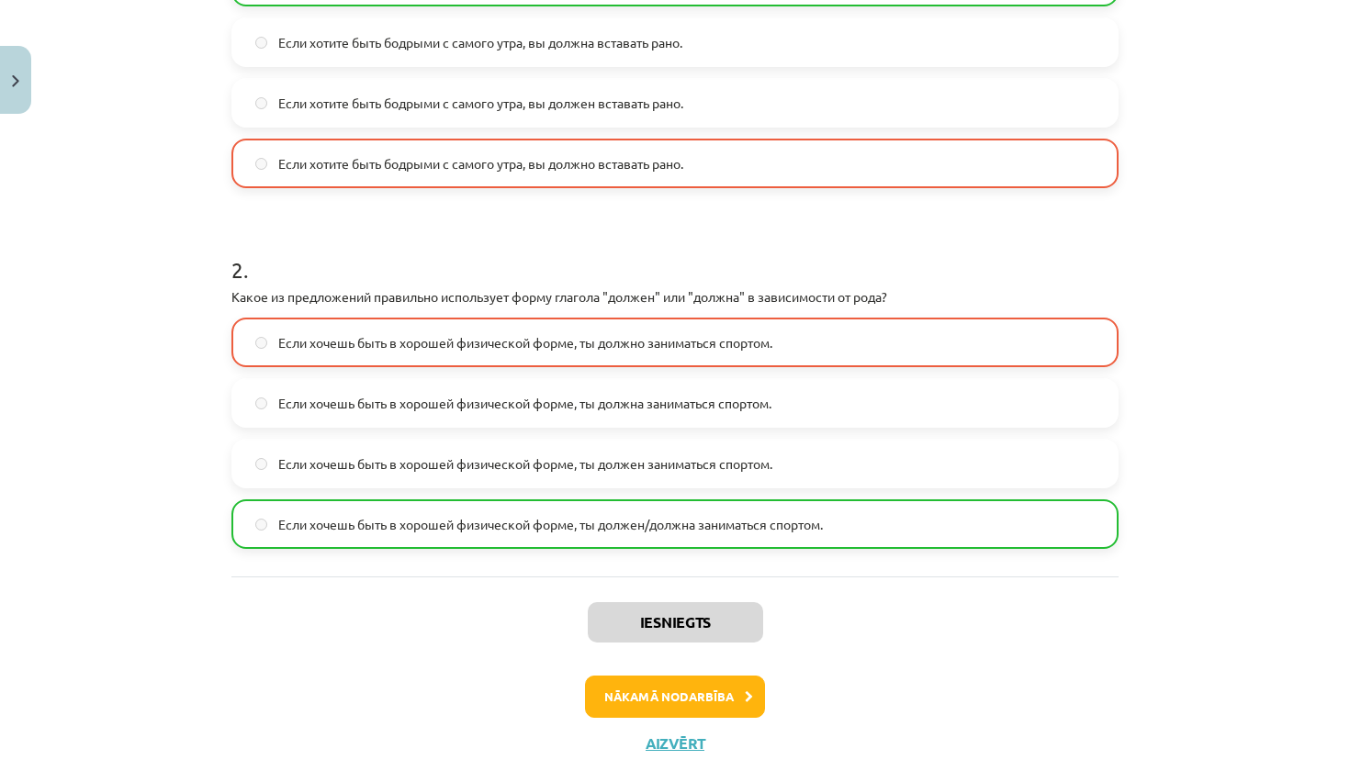
scroll to position [503, 0]
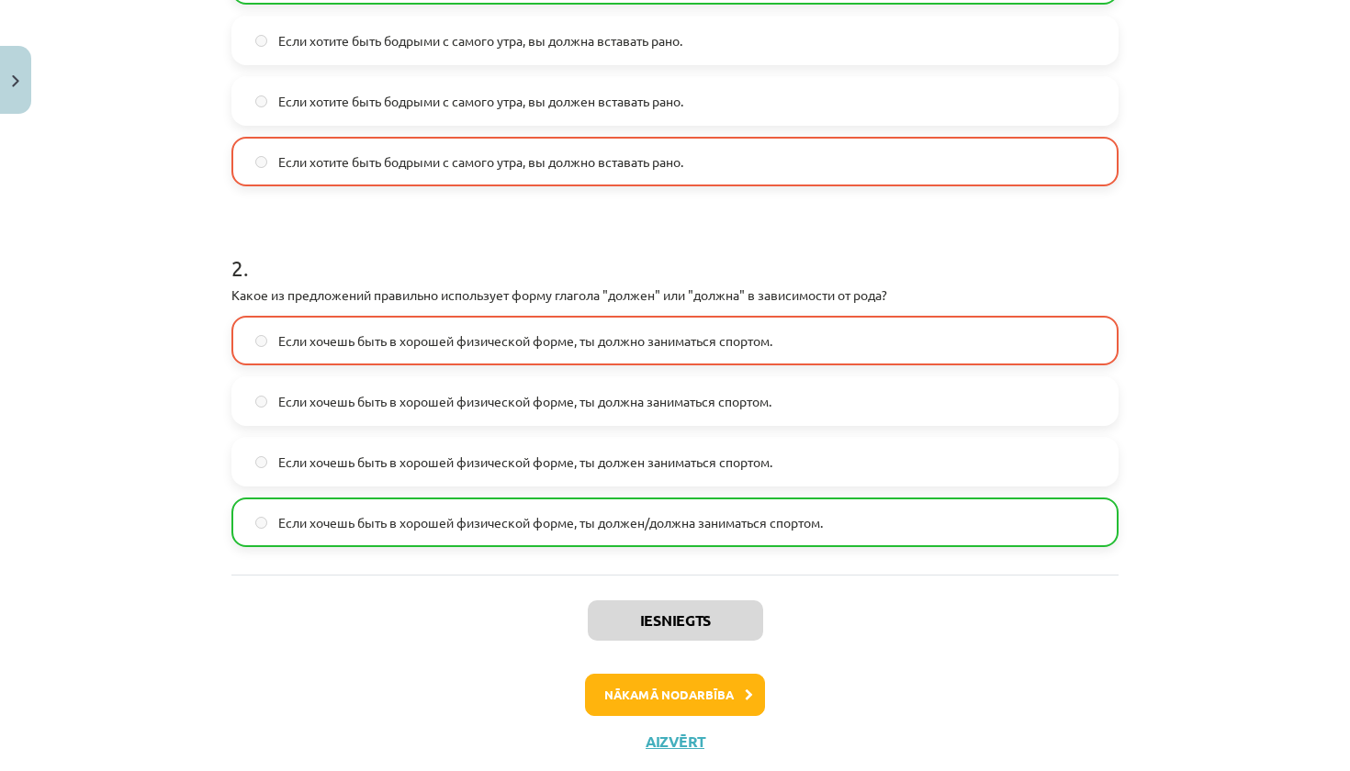
click at [707, 692] on button "Nākamā nodarbība" at bounding box center [675, 695] width 180 height 42
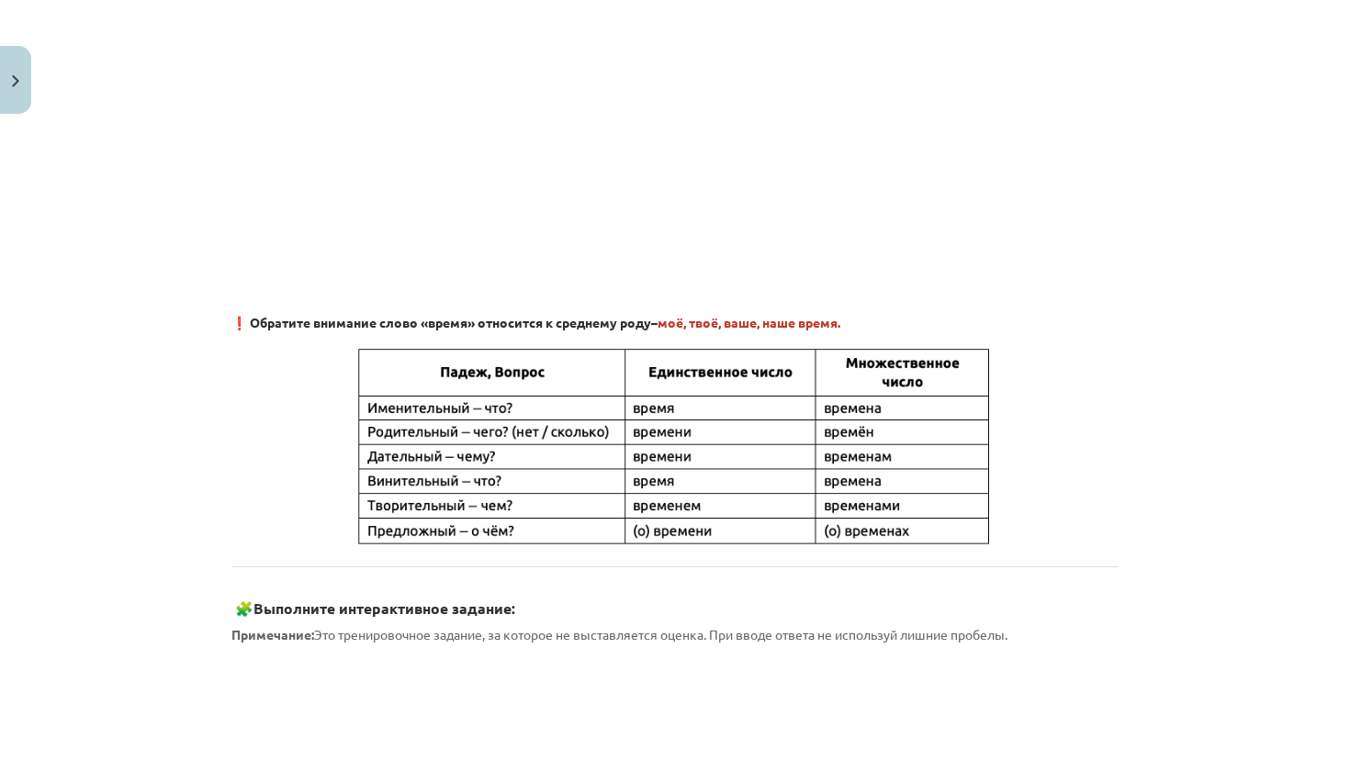
scroll to position [46, 0]
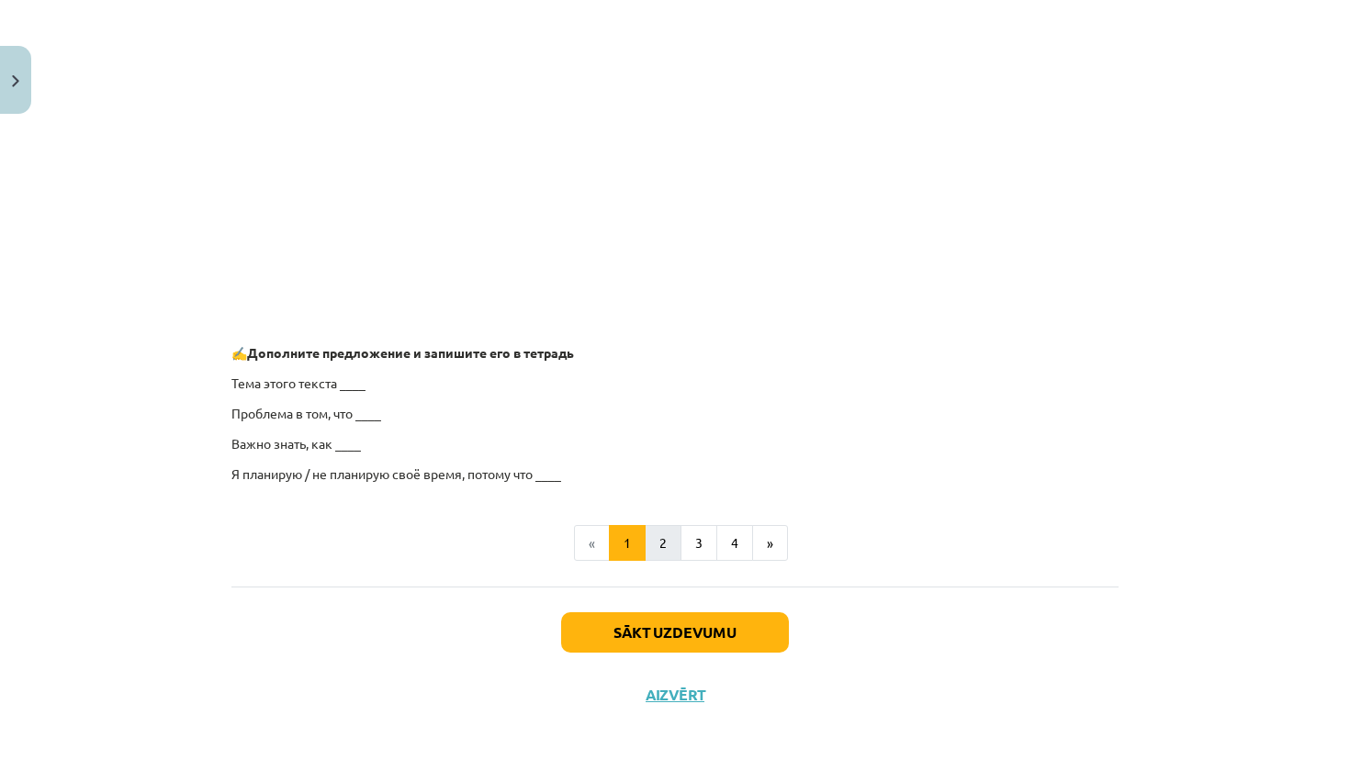
click at [662, 540] on button "2" at bounding box center [663, 543] width 37 height 37
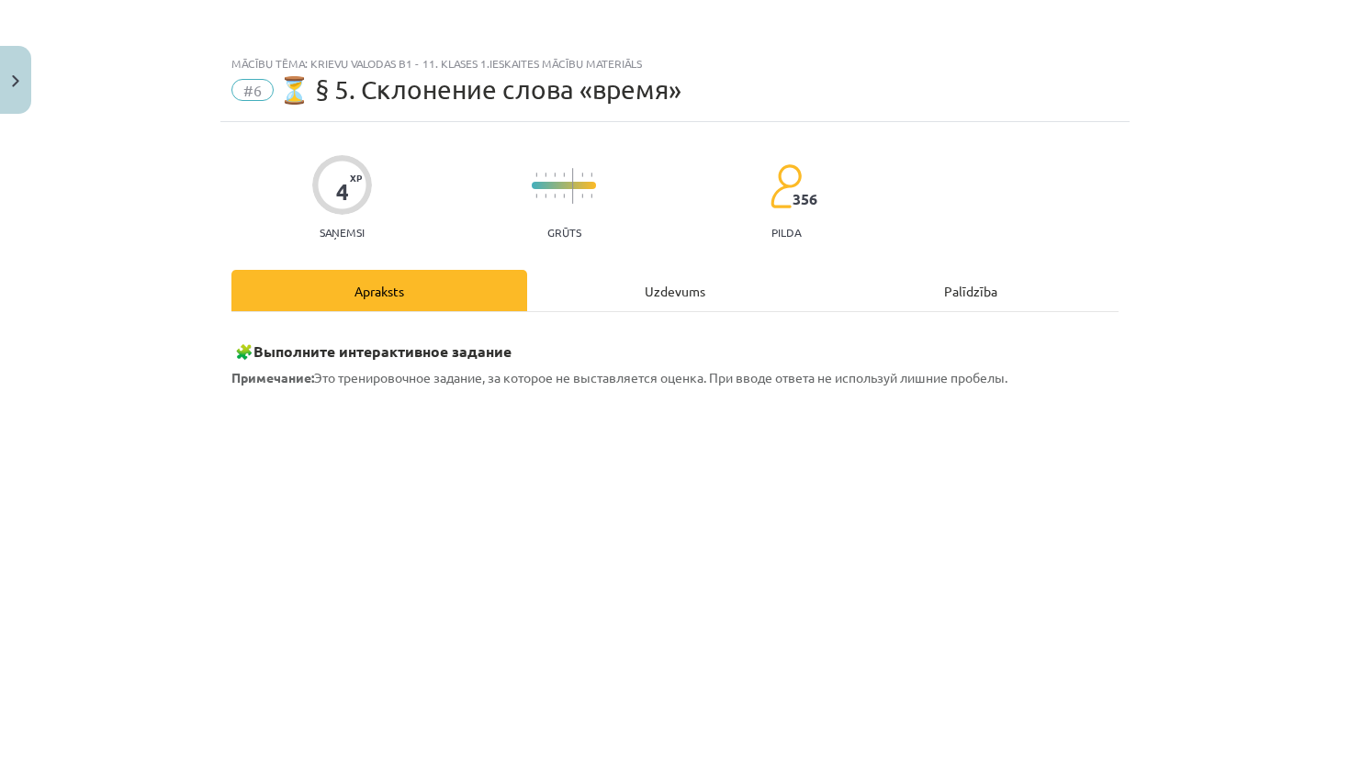
scroll to position [0, 0]
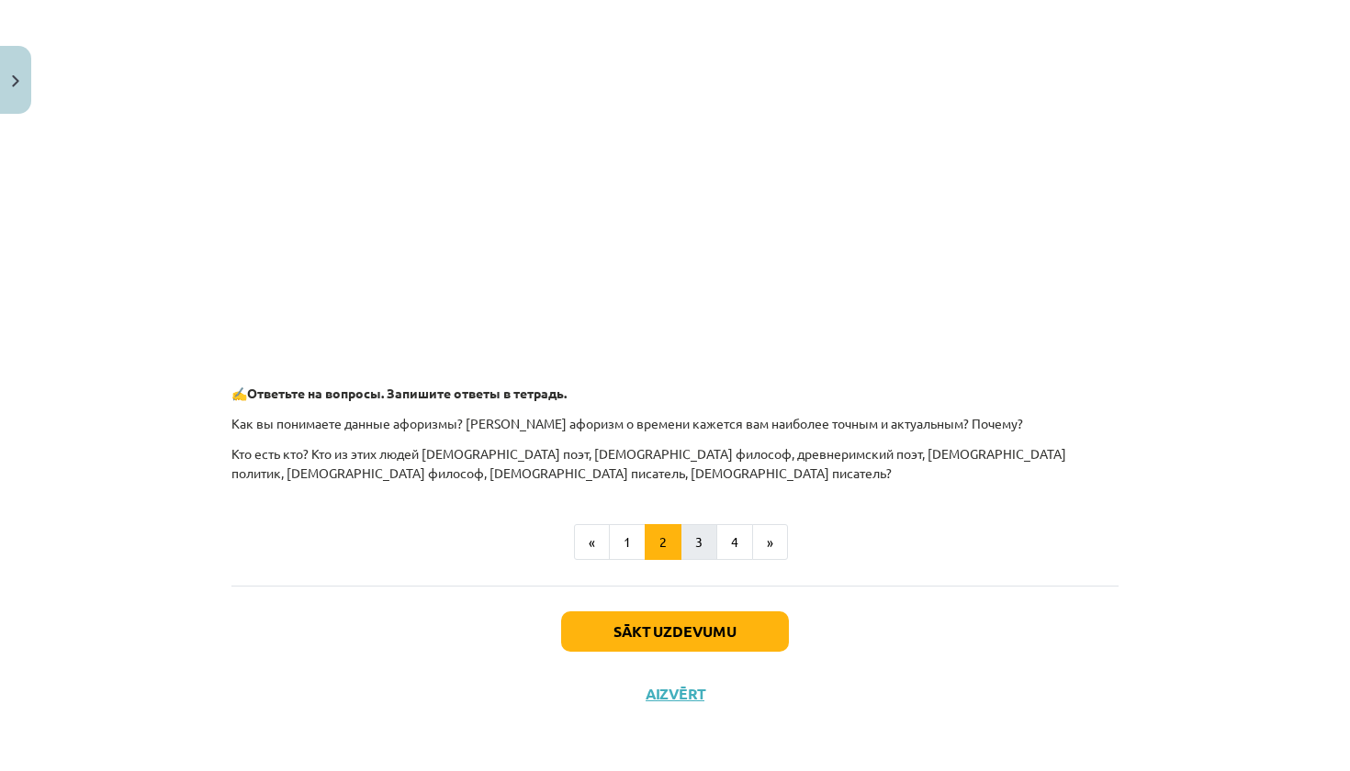
click at [703, 537] on button "3" at bounding box center [698, 542] width 37 height 37
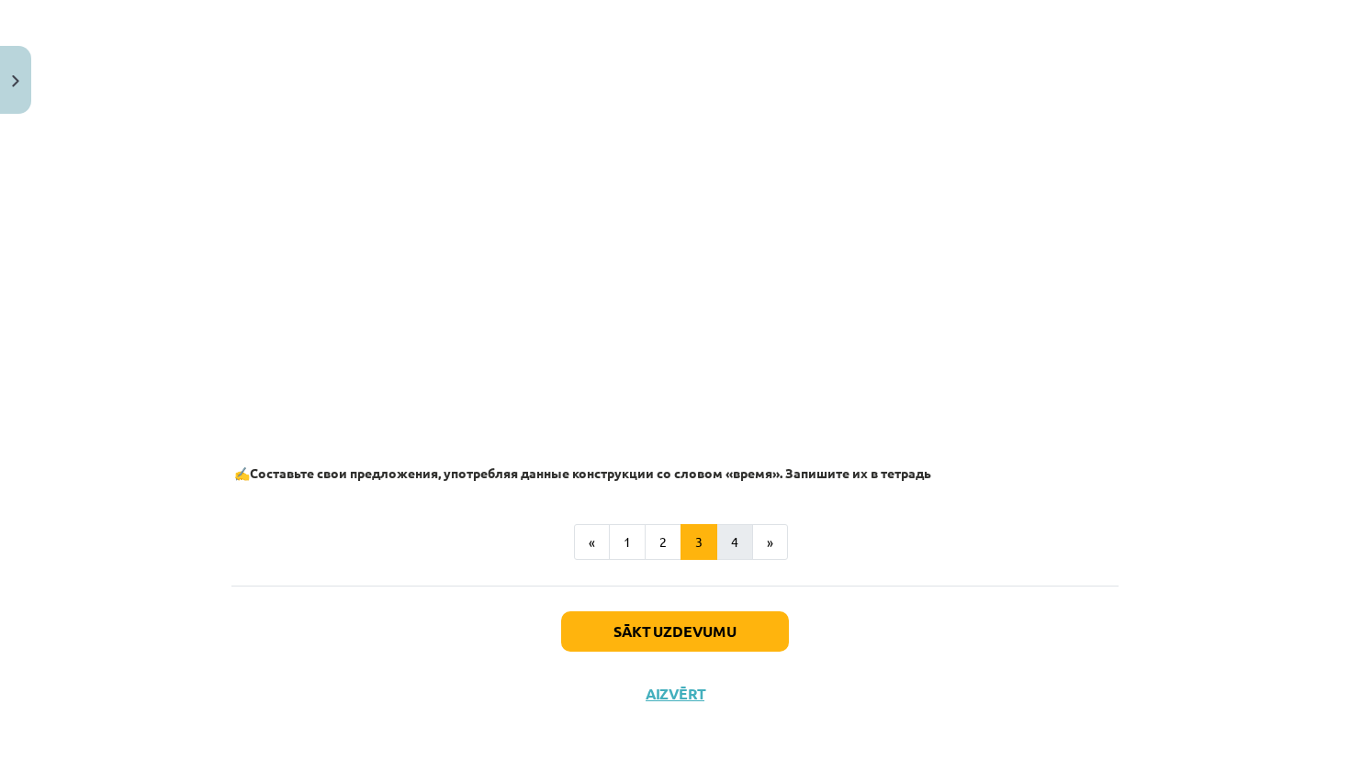
click at [727, 541] on button "4" at bounding box center [734, 542] width 37 height 37
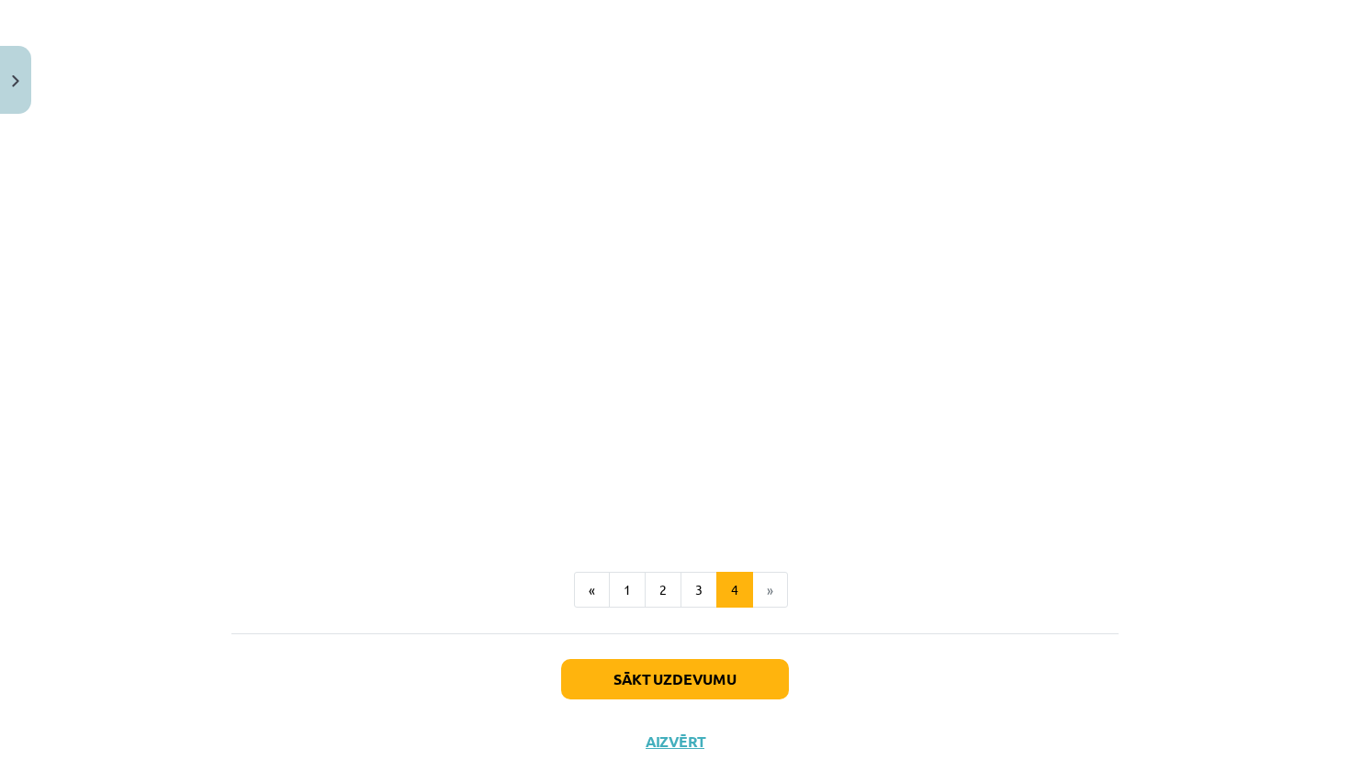
scroll to position [329, 0]
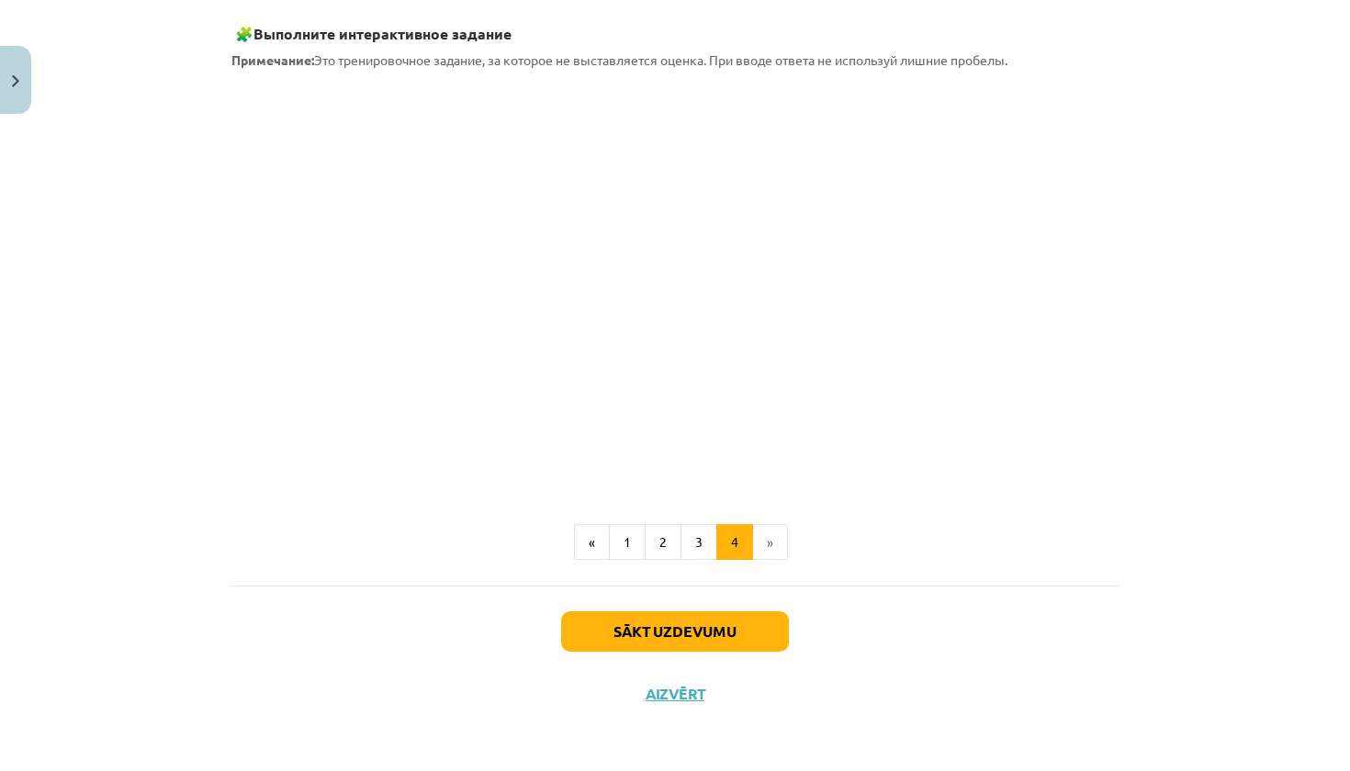
click at [717, 592] on div "Sākt uzdevumu Aizvērt" at bounding box center [674, 650] width 887 height 129
click at [720, 612] on button "Sākt uzdevumu" at bounding box center [675, 632] width 228 height 40
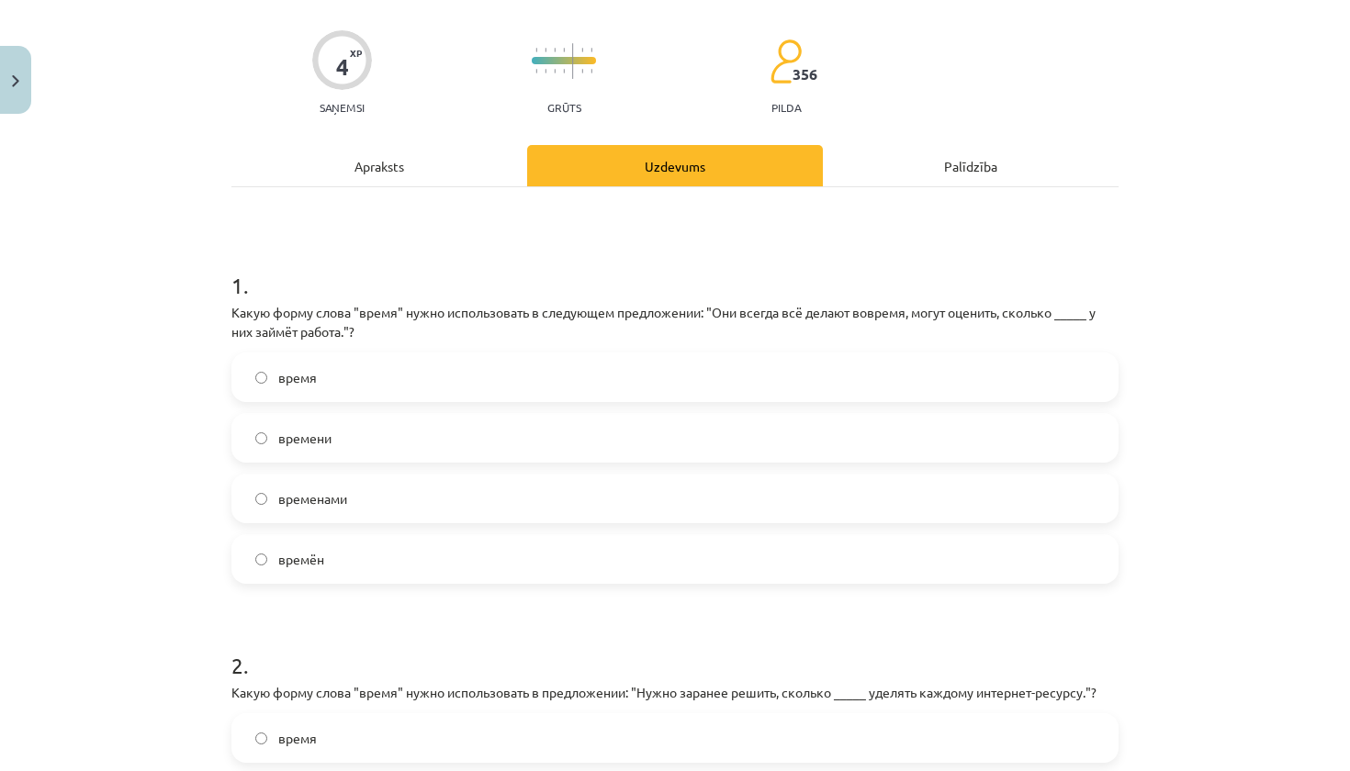
scroll to position [194, 0]
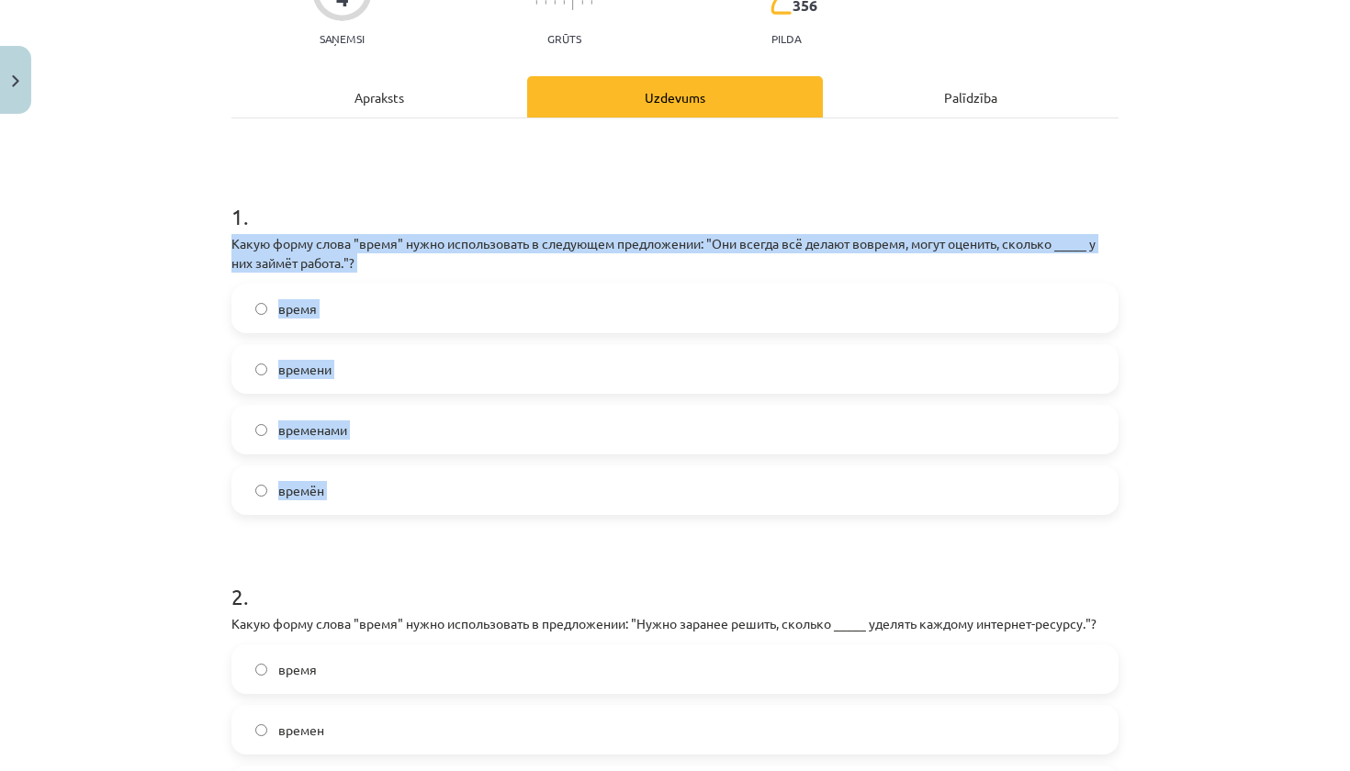
drag, startPoint x: 222, startPoint y: 240, endPoint x: 386, endPoint y: 551, distance: 351.6
click at [386, 553] on div "4 XP Saņemsi Grūts 356 pilda Apraksts Uzdevums Palīdzība 1 . Какую форму слова …" at bounding box center [674, 485] width 909 height 1115
copy div "Какую форму слова "время" нужно использовать в следующем предложении: "Они всег…"
click at [187, 467] on div "Mācību tēma: Krievu valodas b1 - 11. klases 1.ieskaites mācību materiāls #6 ⏳ §…" at bounding box center [675, 385] width 1350 height 771
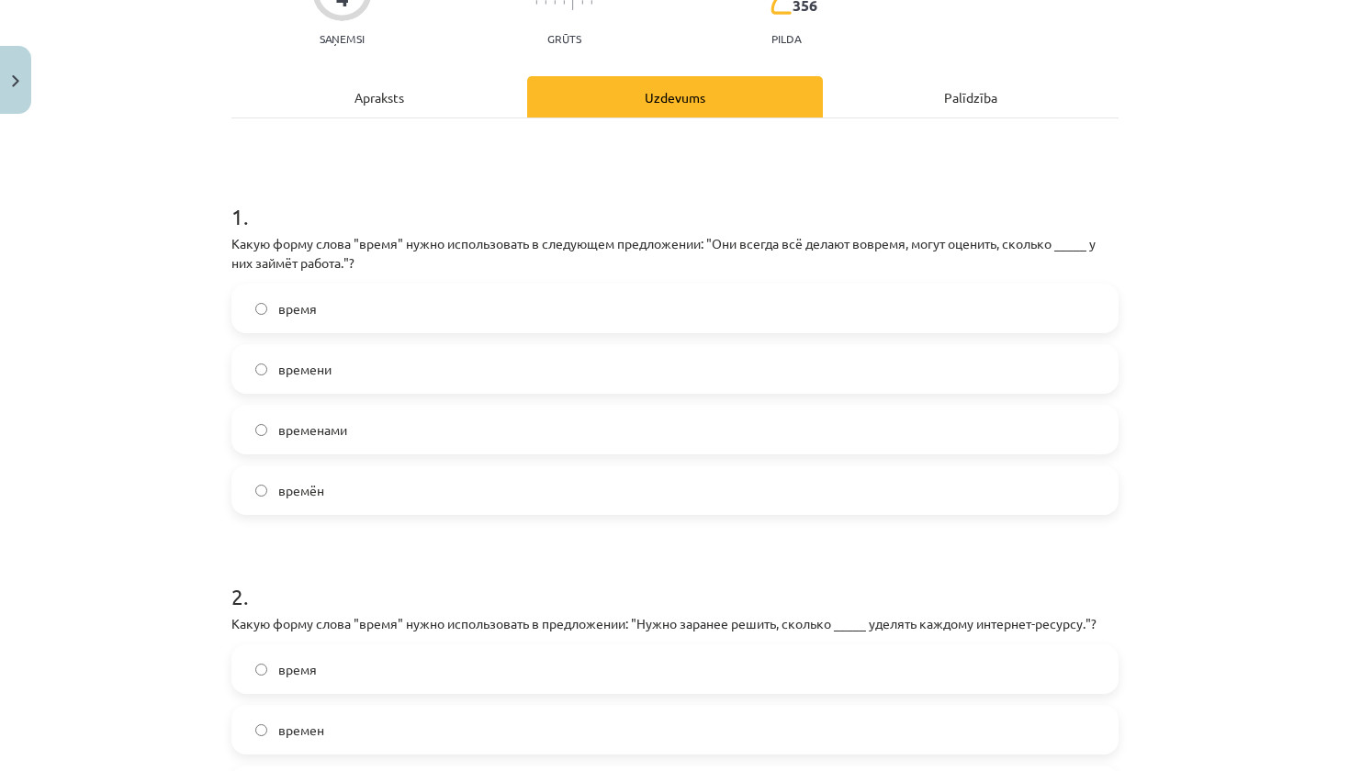
click at [477, 377] on label "времени" at bounding box center [674, 369] width 883 height 46
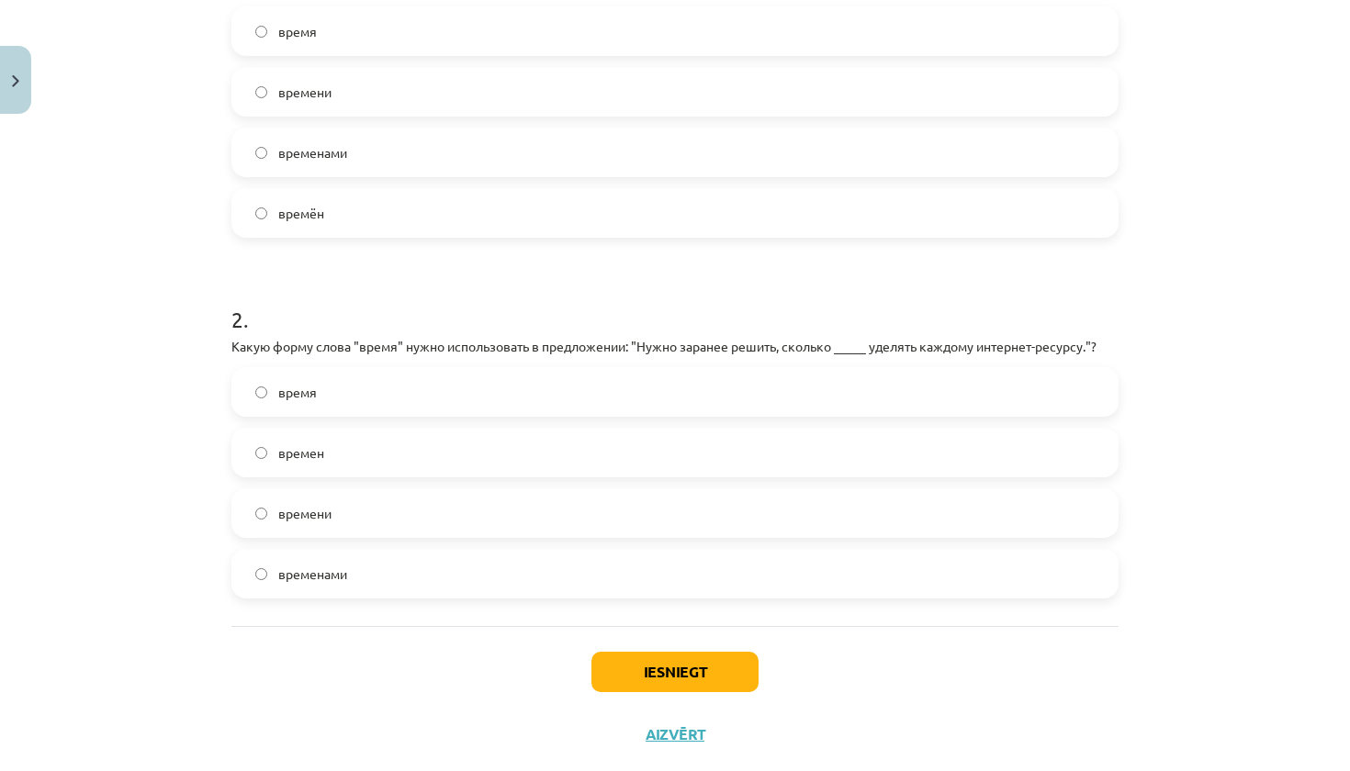
scroll to position [473, 0]
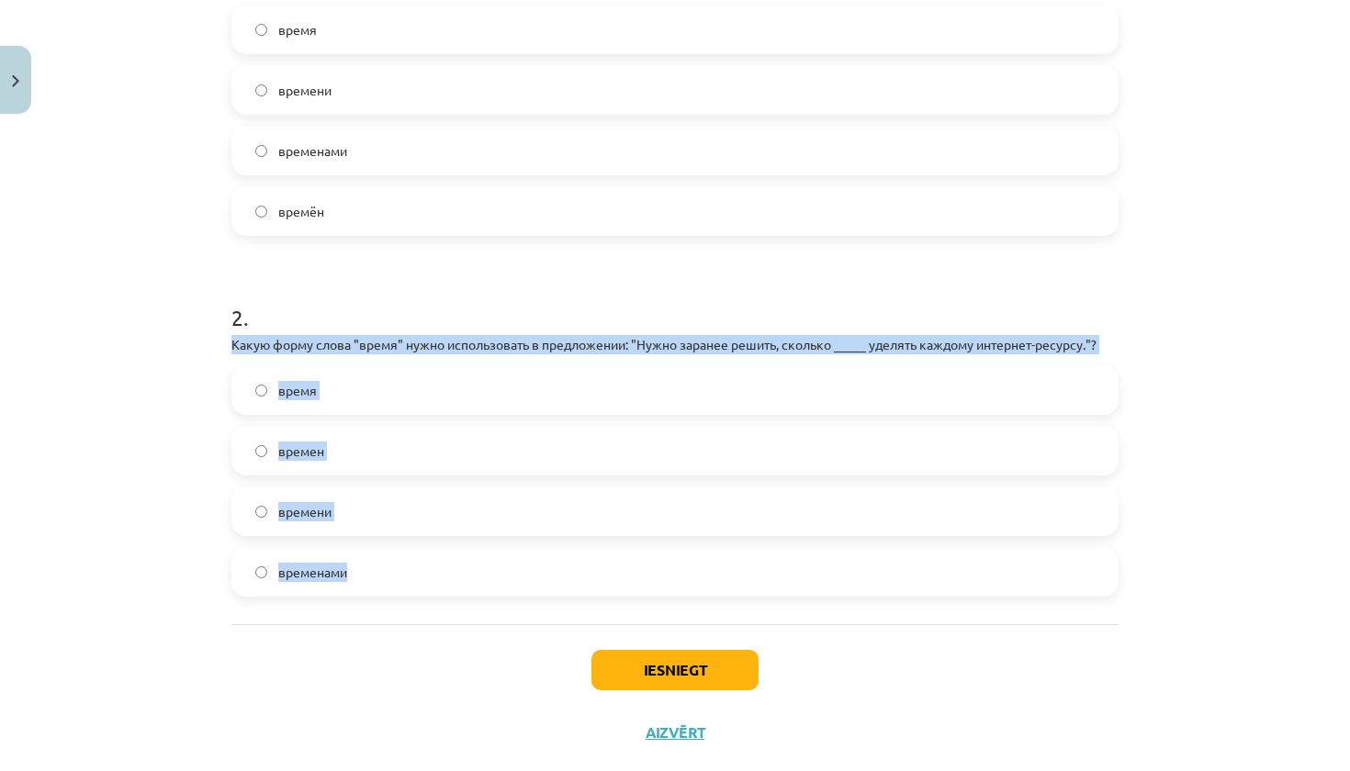
drag, startPoint x: 227, startPoint y: 344, endPoint x: 309, endPoint y: 602, distance: 271.0
click at [309, 602] on div "4 XP Saņemsi Grūts 356 pilda Apraksts Uzdevums Palīdzība 1 . Какую форму слова …" at bounding box center [674, 206] width 909 height 1115
copy div "Какую форму слова "время" нужно использовать в предложении: "Нужно заранее реши…"
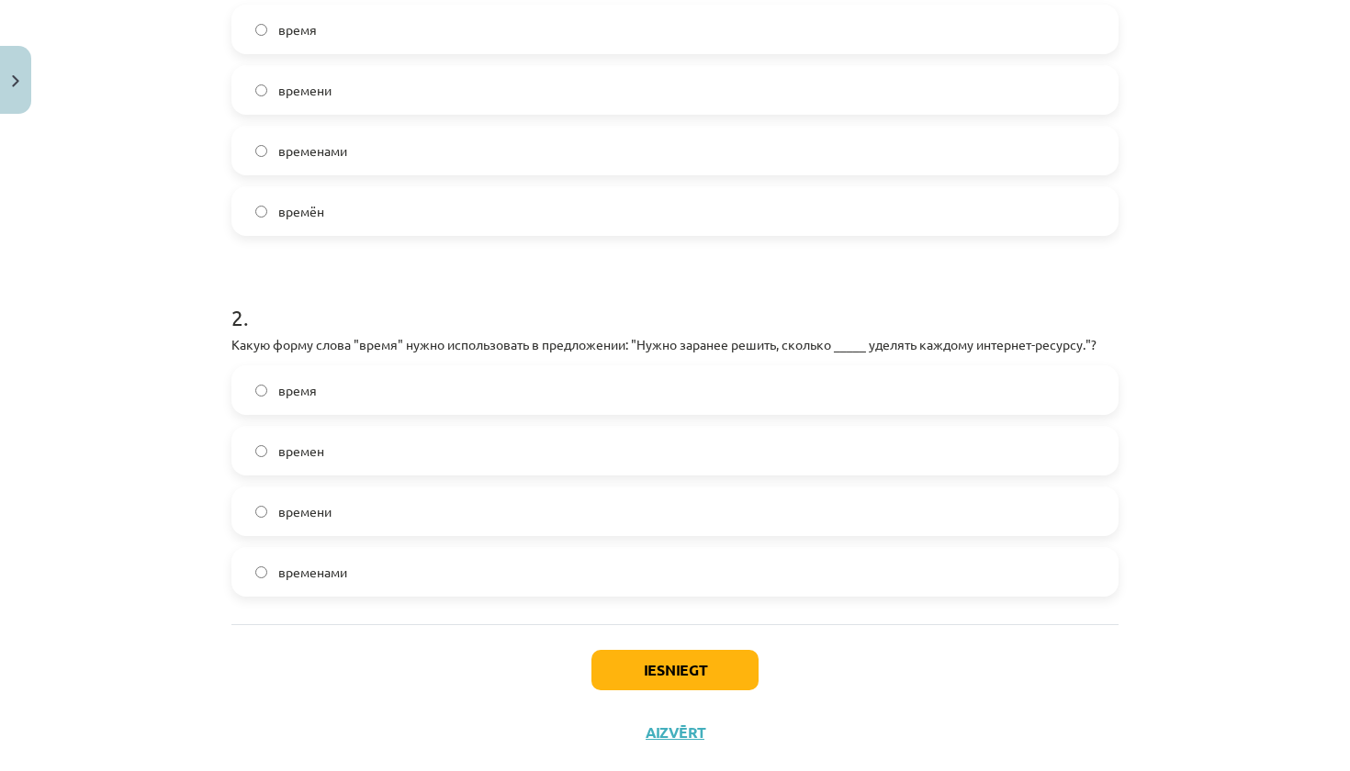
click at [191, 500] on div "Mācību tēma: Krievu valodas b1 - 11. klases 1.ieskaites mācību materiāls #6 ⏳ §…" at bounding box center [675, 385] width 1350 height 771
click at [405, 523] on label "времени" at bounding box center [674, 512] width 883 height 46
click at [667, 674] on button "Iesniegt" at bounding box center [674, 670] width 167 height 40
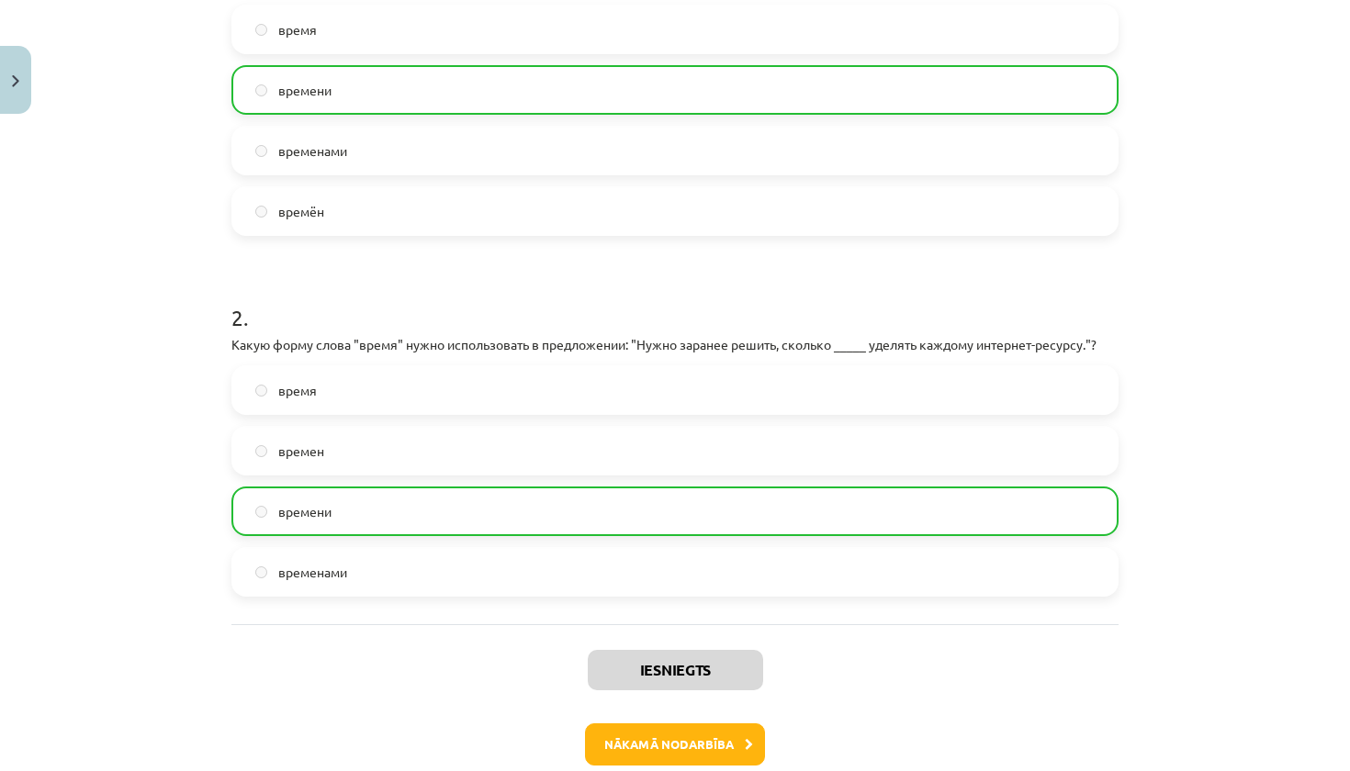
click at [711, 739] on button "Nākamā nodarbība" at bounding box center [675, 745] width 180 height 42
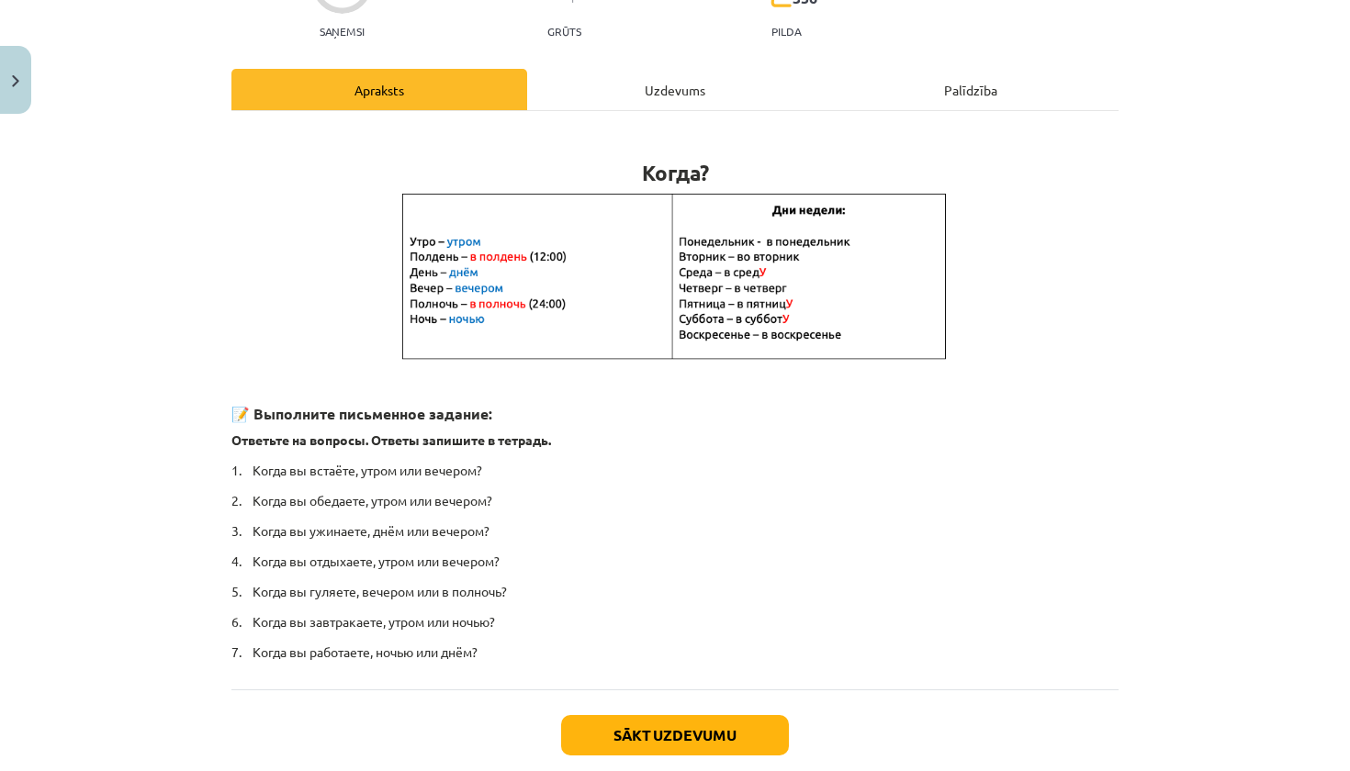
scroll to position [208, 0]
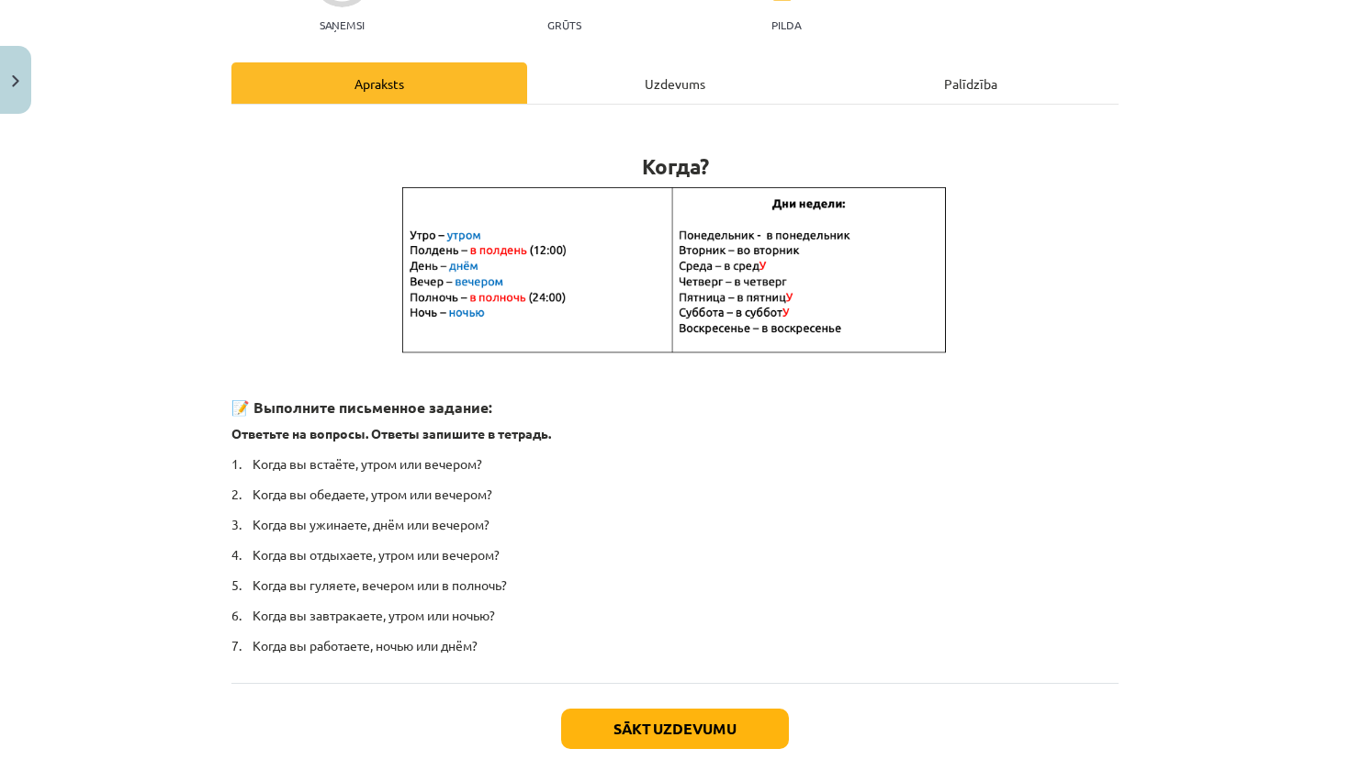
click at [710, 731] on button "Sākt uzdevumu" at bounding box center [675, 729] width 228 height 40
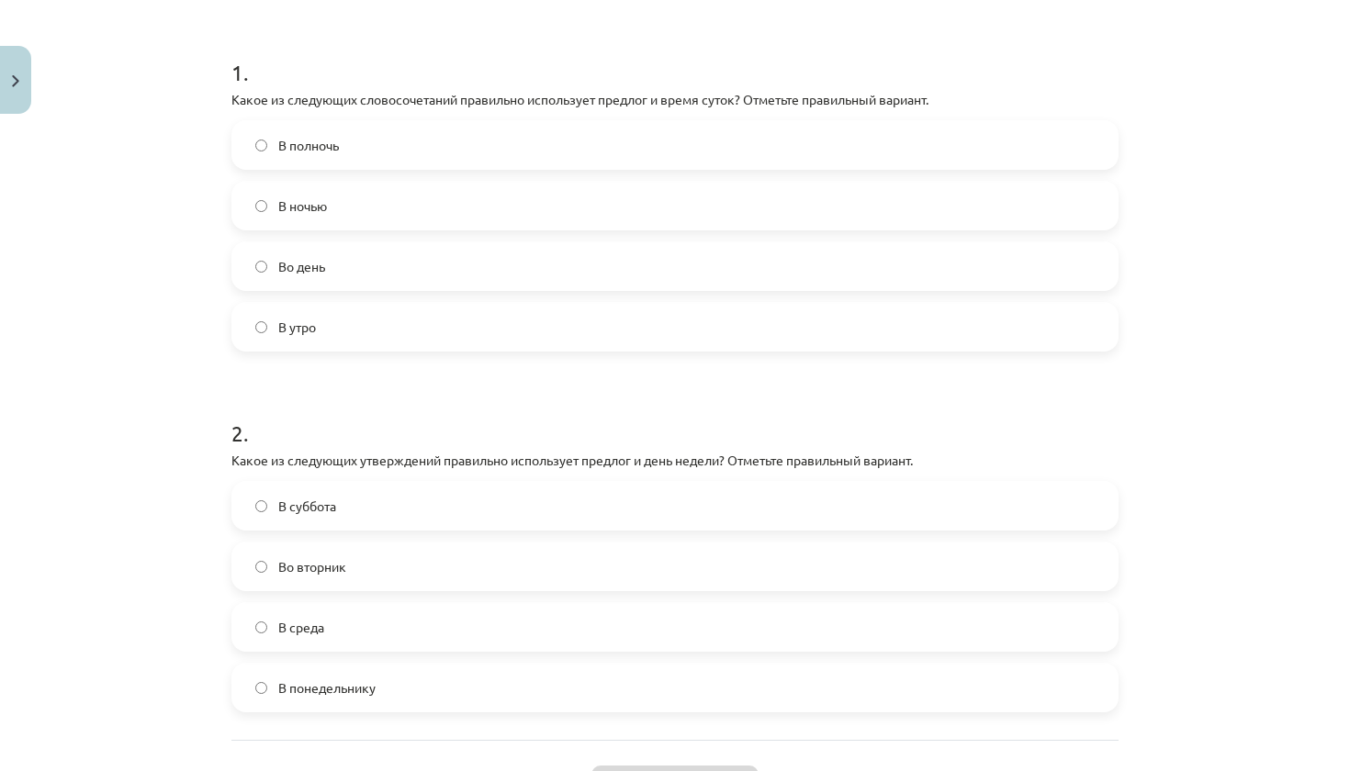
scroll to position [347, 0]
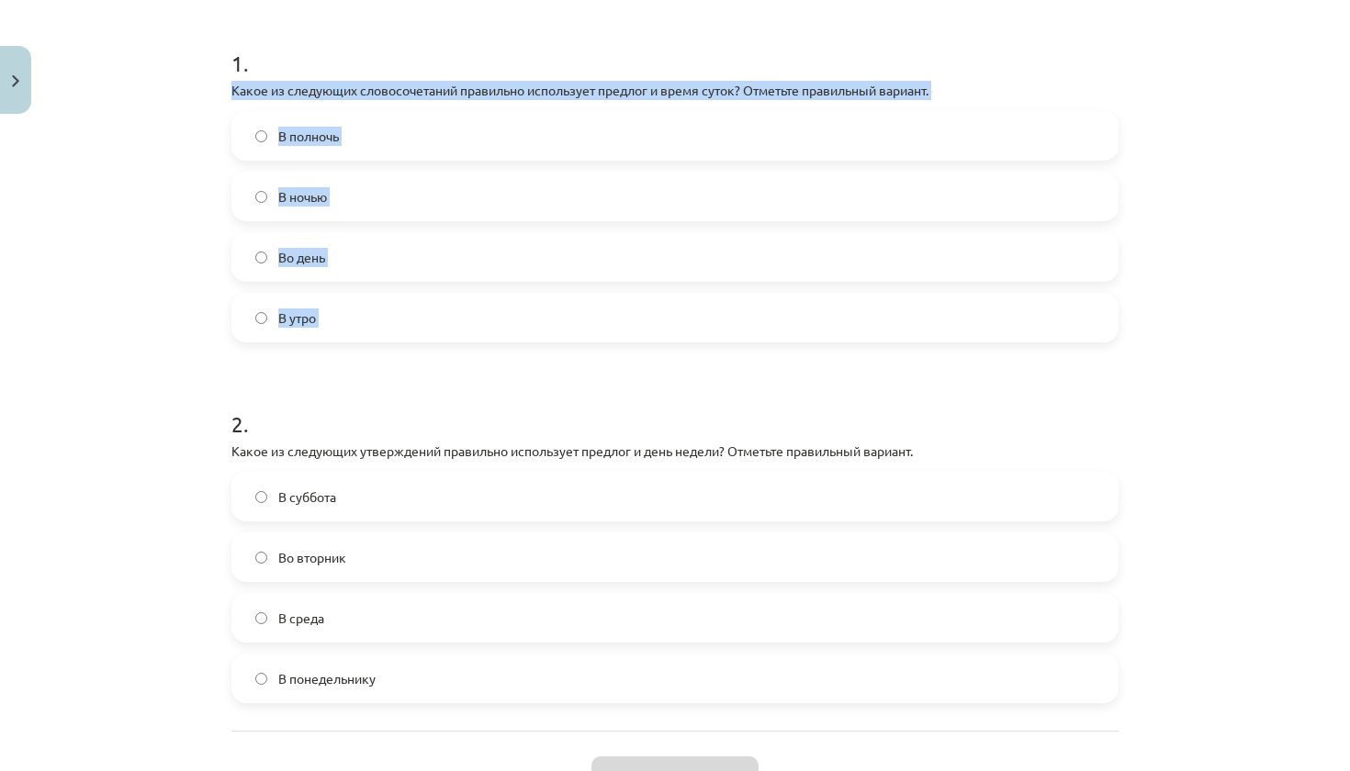
drag, startPoint x: 229, startPoint y: 91, endPoint x: 391, endPoint y: 346, distance: 302.7
click at [391, 346] on div "4 XP Saņemsi Grūts 356 pilda Apraksts Uzdevums Palīdzība 1 . Какое из следующих…" at bounding box center [674, 323] width 909 height 1096
copy div "Какое из следующих словосочетаний правильно использует предлог и время суток? О…"
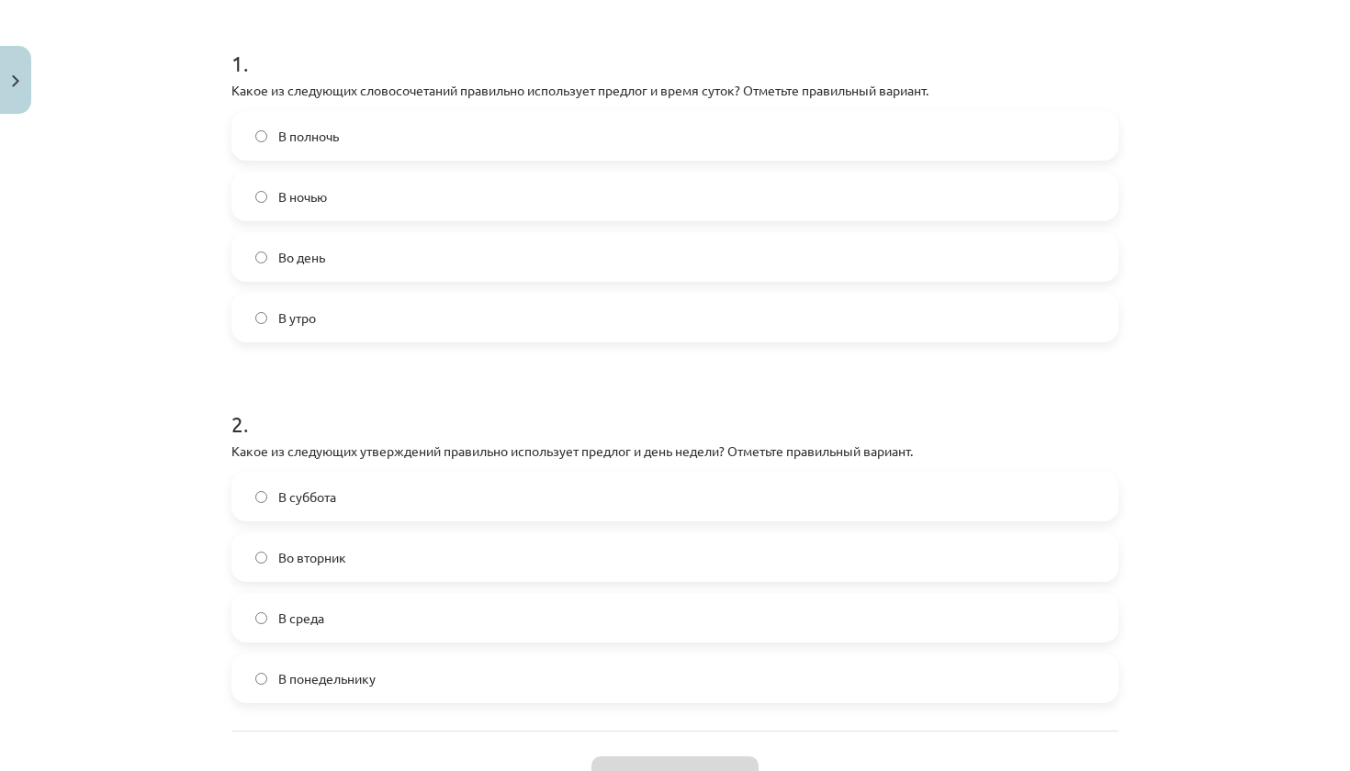
click at [436, 345] on form "1 . Какое из следующих словосочетаний правильно использует предлог и время суто…" at bounding box center [674, 360] width 887 height 685
click at [434, 140] on label "В полночь" at bounding box center [674, 136] width 883 height 46
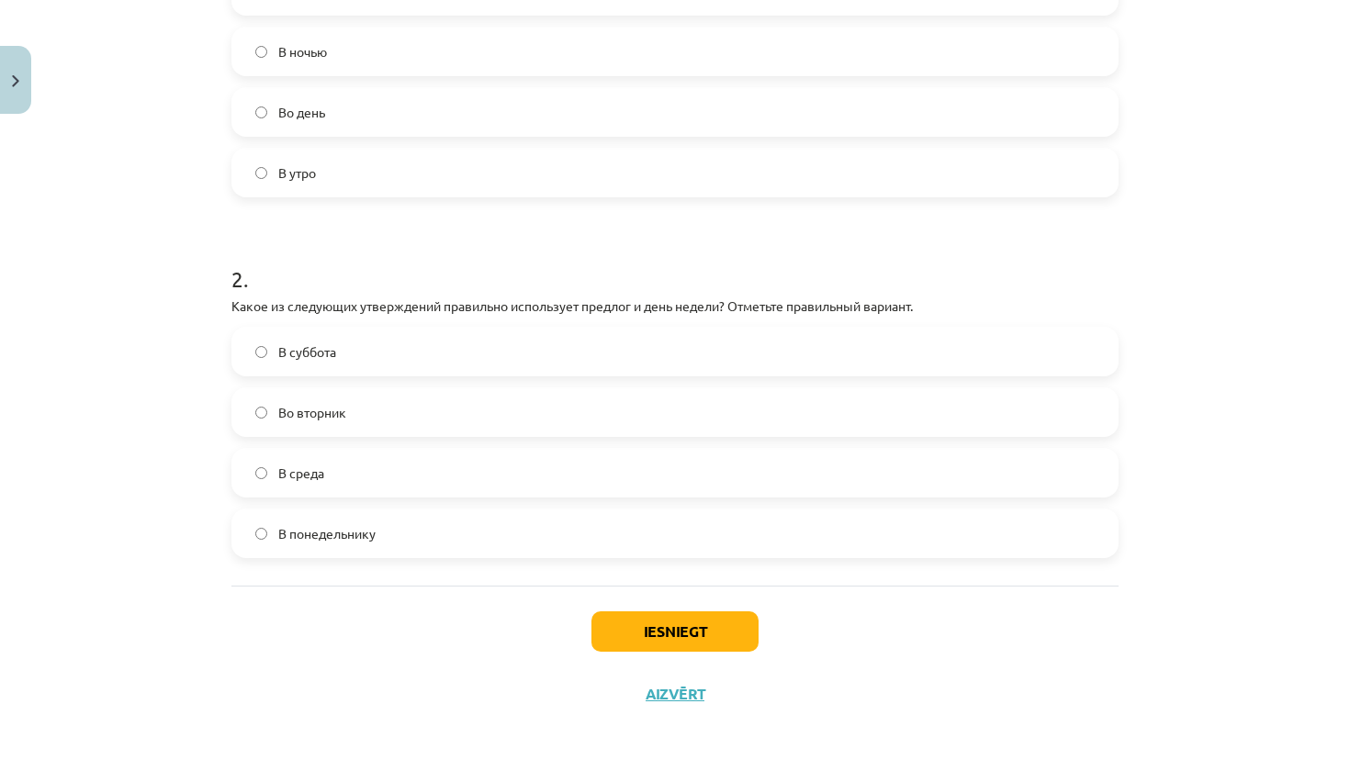
scroll to position [495, 0]
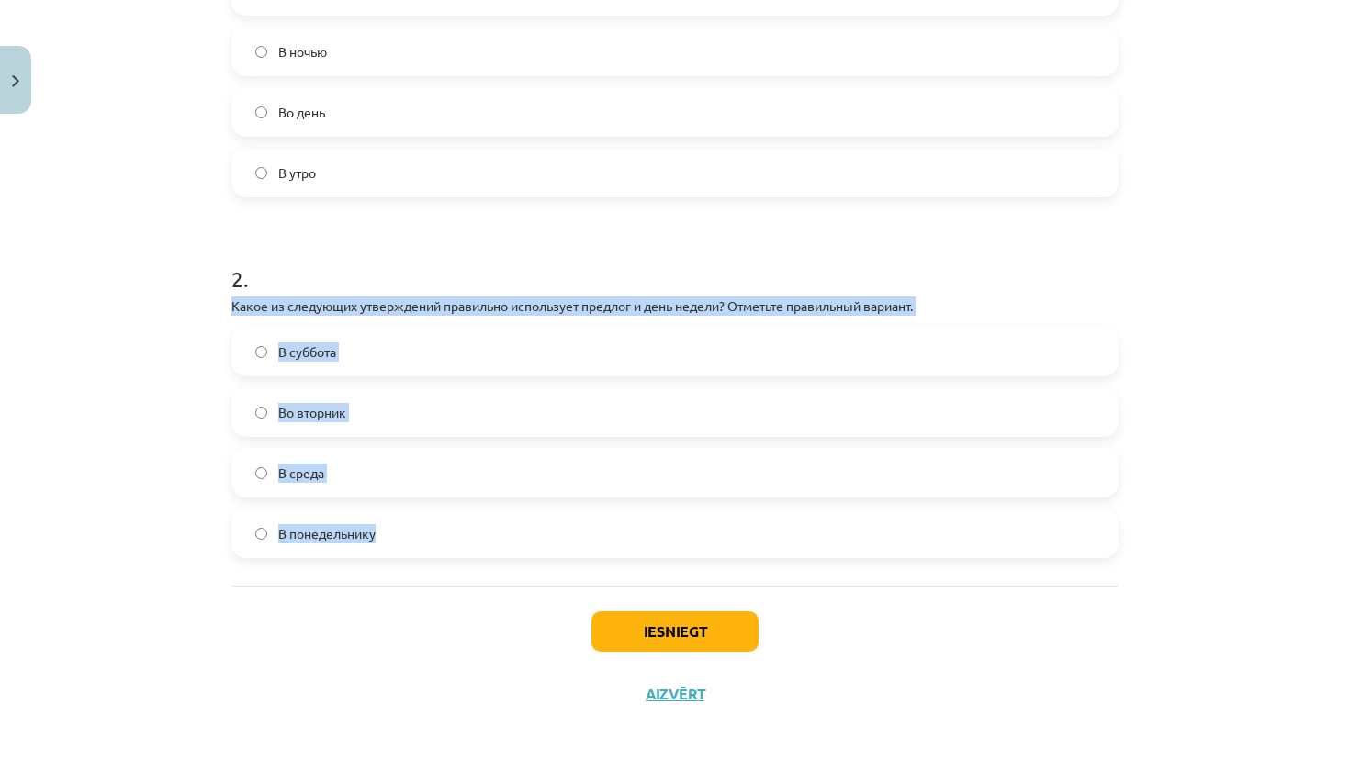
drag, startPoint x: 227, startPoint y: 302, endPoint x: 295, endPoint y: 577, distance: 282.9
click at [295, 577] on div "4 XP Saņemsi Grūts 356 pilda Apraksts Uzdevums Palīdzība 1 . Какое из следующих…" at bounding box center [674, 178] width 909 height 1096
copy div "Какое из следующих утверждений правильно использует предлог и день недели? Отме…"
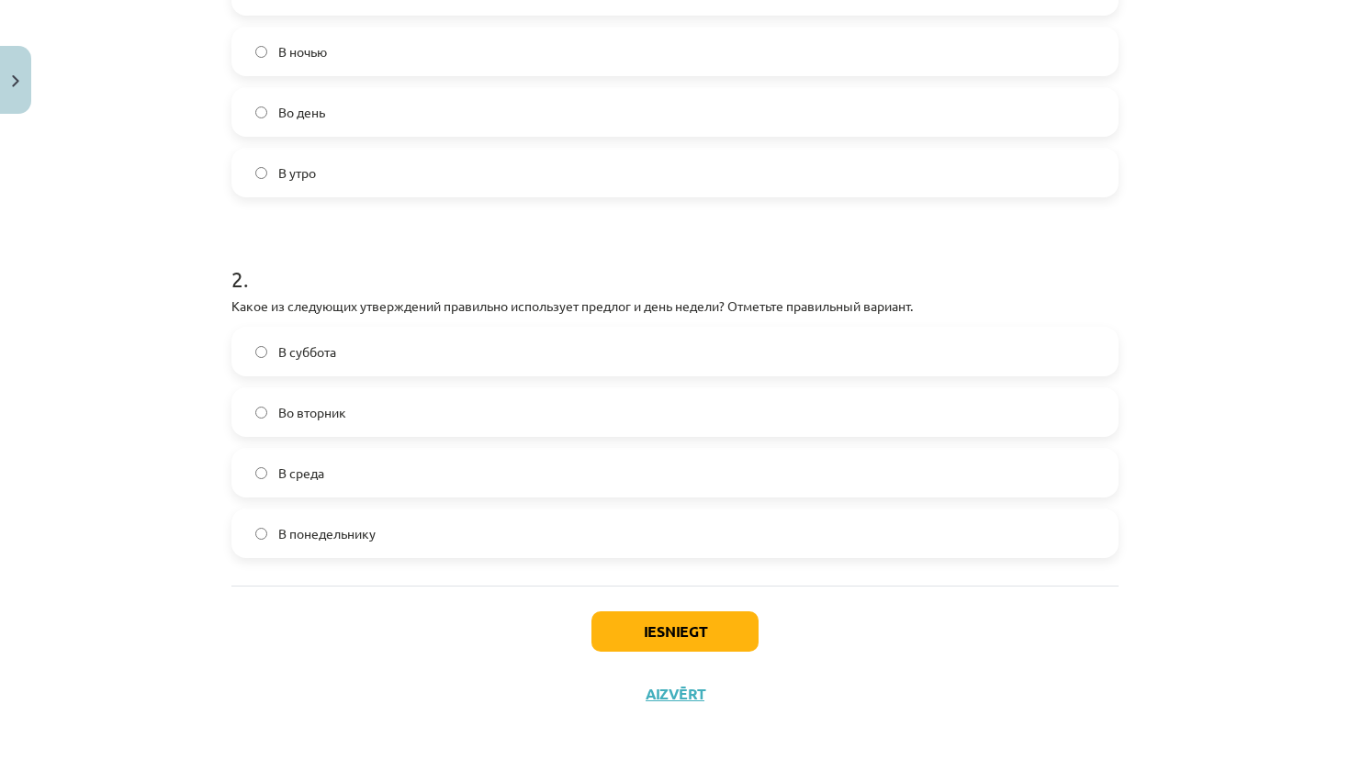
click at [188, 476] on div "Mācību tēma: Krievu valodas b1 - 11. klases 1.ieskaites mācību materiāls #7 📅 §…" at bounding box center [675, 385] width 1350 height 771
click at [543, 398] on label "Во вторник" at bounding box center [674, 412] width 883 height 46
click at [656, 614] on button "Iesniegt" at bounding box center [674, 632] width 167 height 40
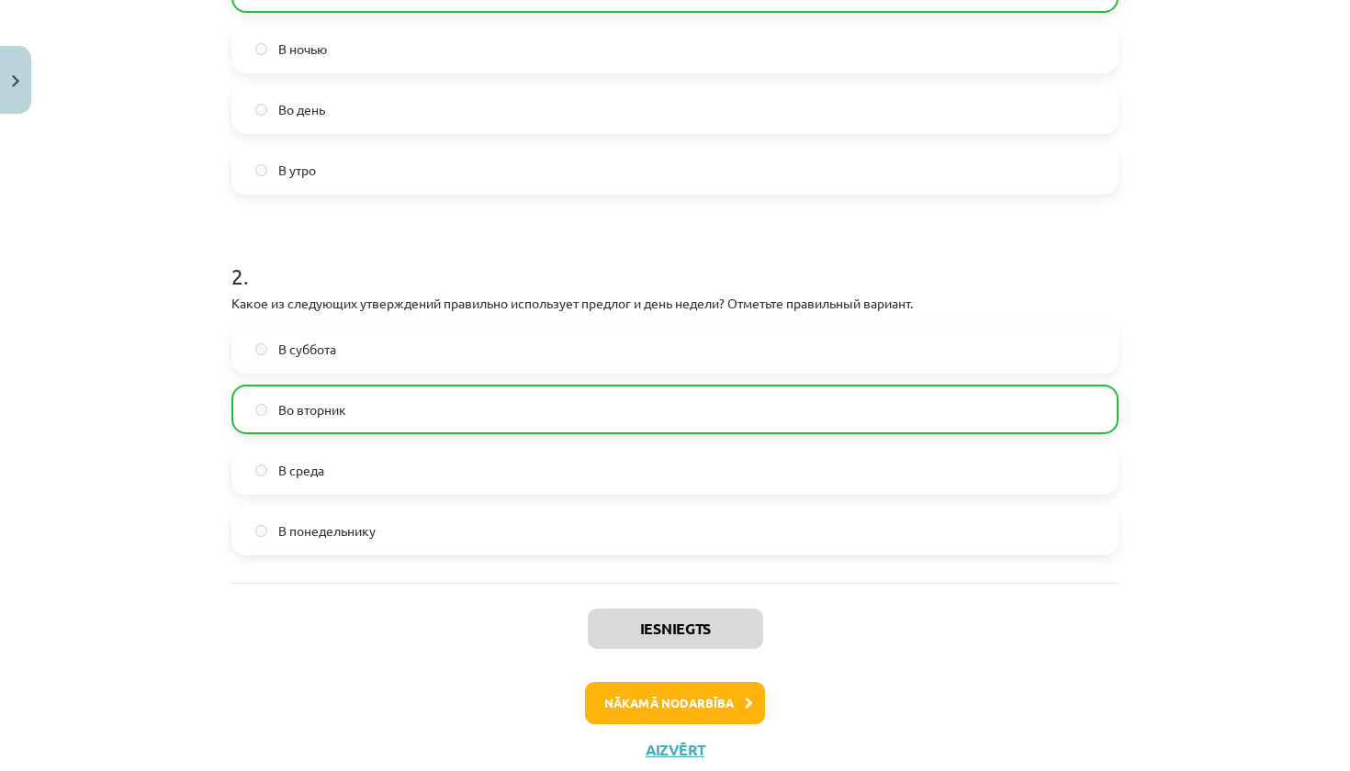
click at [681, 696] on button "Nākamā nodarbība" at bounding box center [675, 703] width 180 height 42
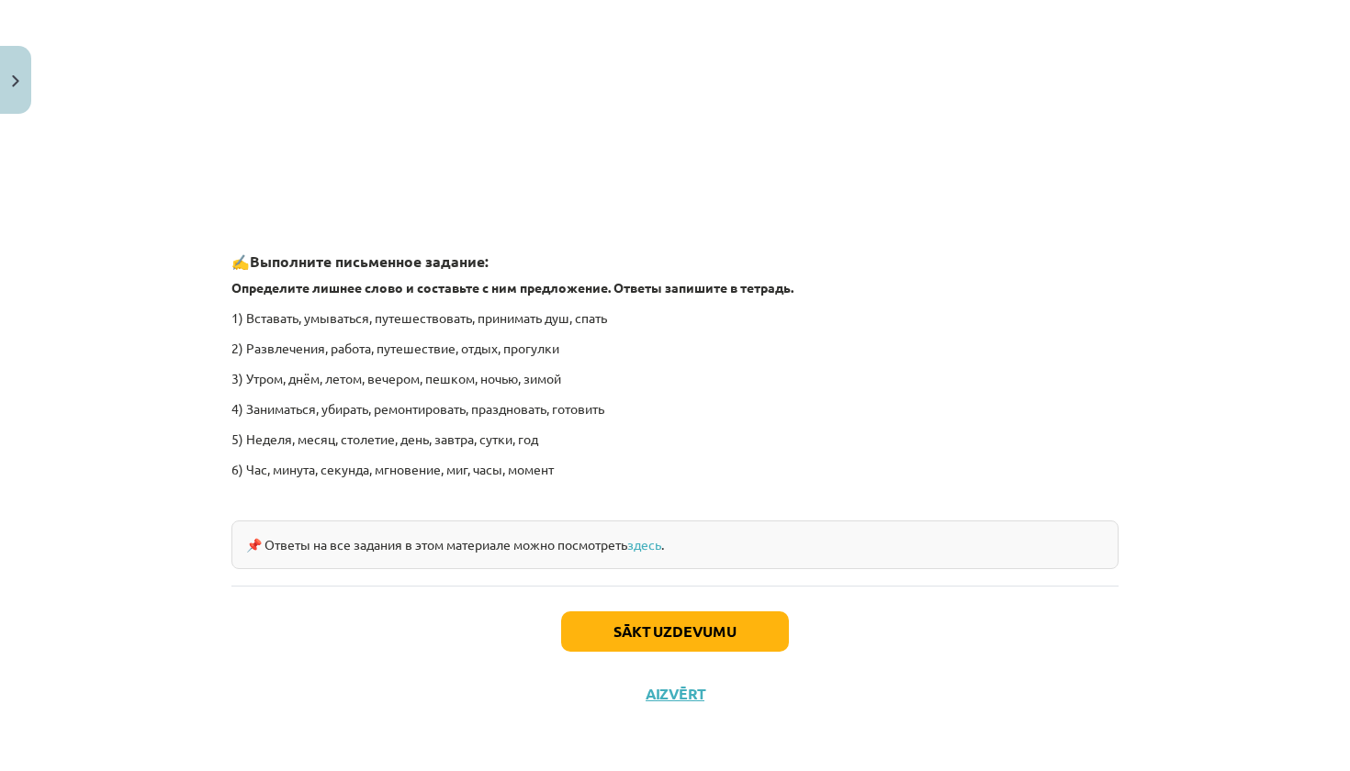
scroll to position [2659, 0]
click at [719, 625] on button "Sākt uzdevumu" at bounding box center [675, 632] width 228 height 40
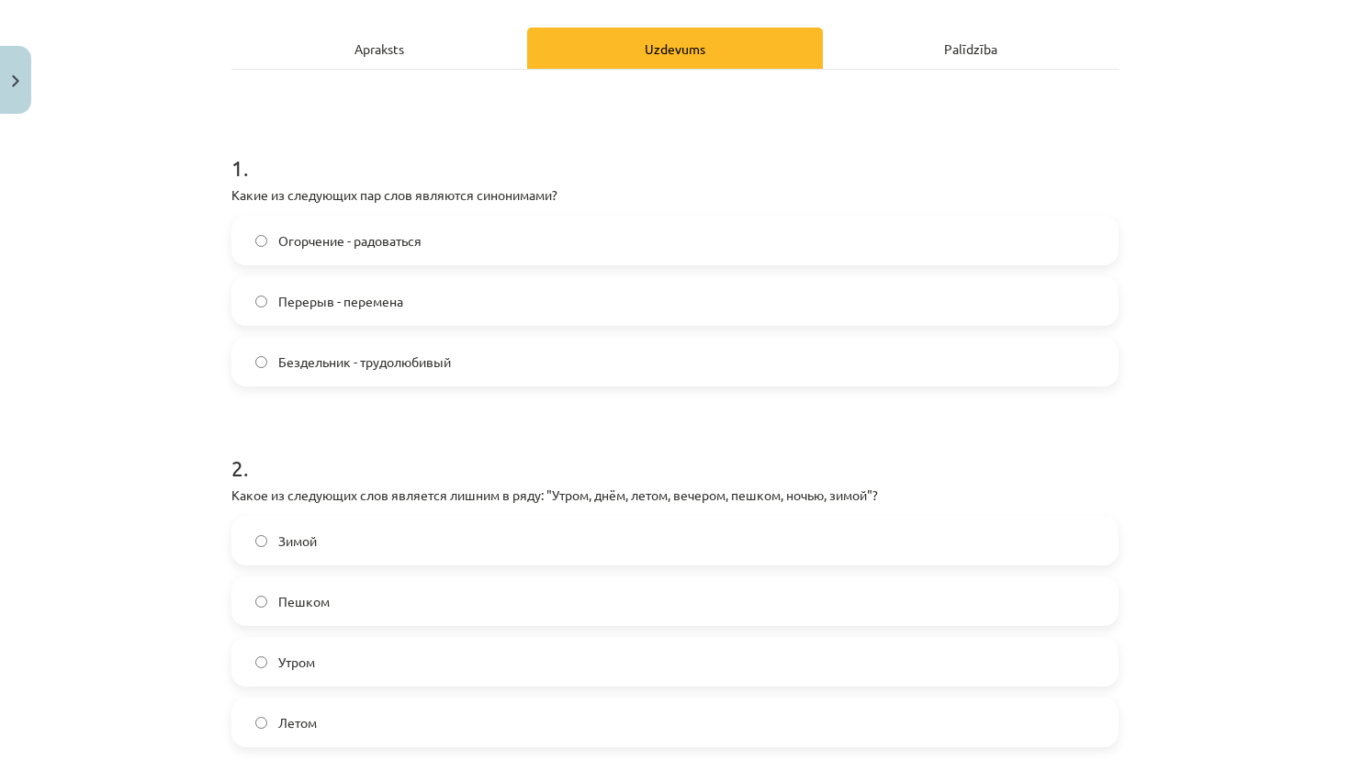
scroll to position [281, 0]
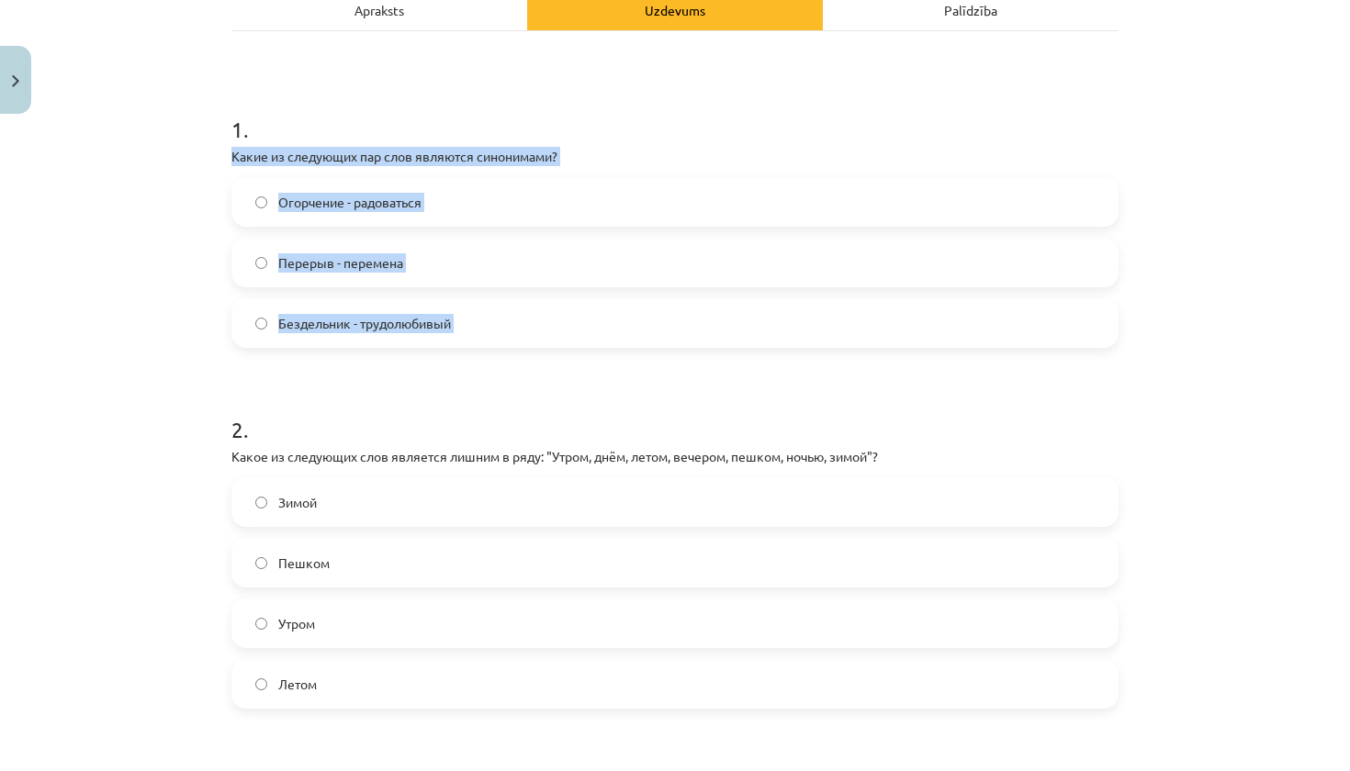
drag, startPoint x: 231, startPoint y: 151, endPoint x: 380, endPoint y: 369, distance: 264.9
click at [380, 369] on div "7 XP Saņemsi Grūts 356 pilda Apraksts Uzdevums Palīdzība 1 . Какие из следующих…" at bounding box center [674, 719] width 909 height 1757
copy div "Какие из следующих пар слов являются синонимами? Огорчение - радоваться Перерыв…"
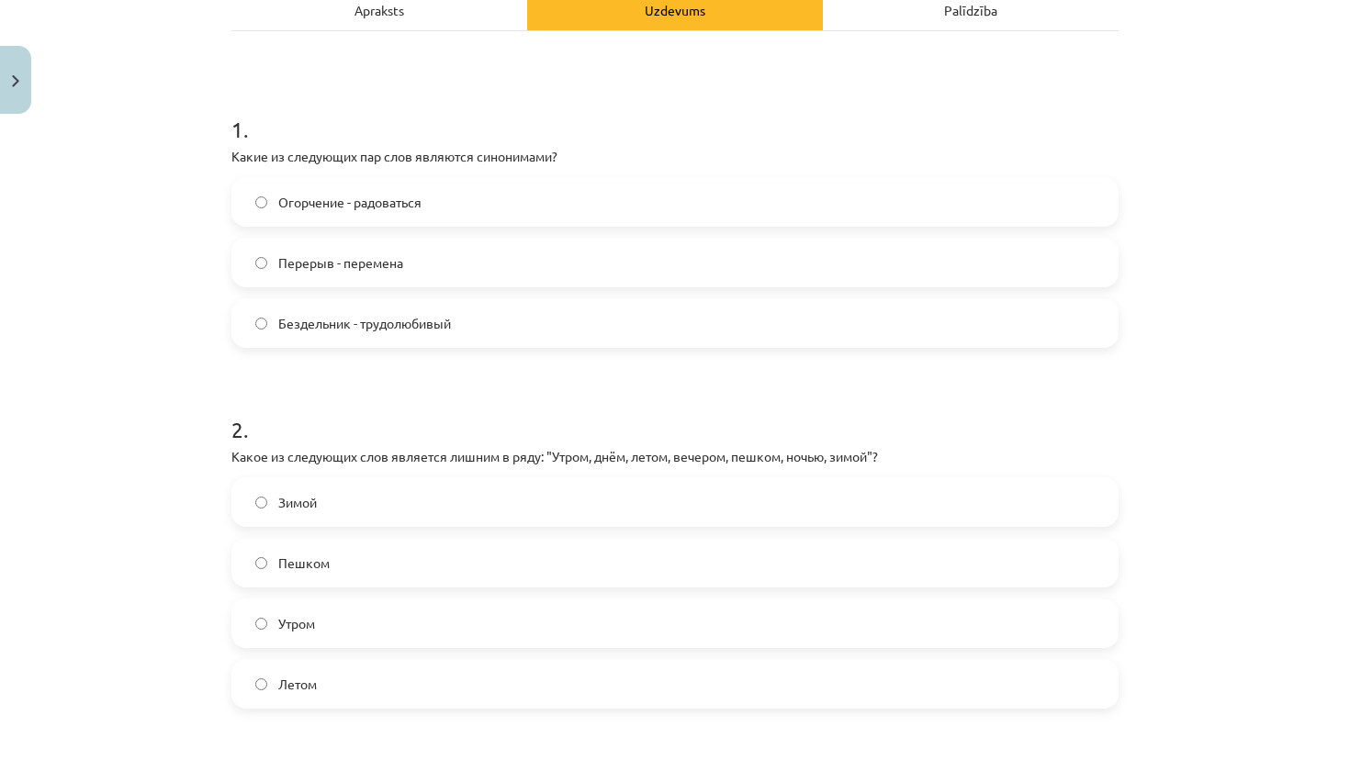
click at [193, 292] on div "Mācību tēma: Krievu valodas b1 - 11. klases 1.ieskaites mācību materiāls #8 ⏰ §…" at bounding box center [675, 385] width 1350 height 771
click at [550, 253] on label "Перерыв - перемена" at bounding box center [674, 263] width 883 height 46
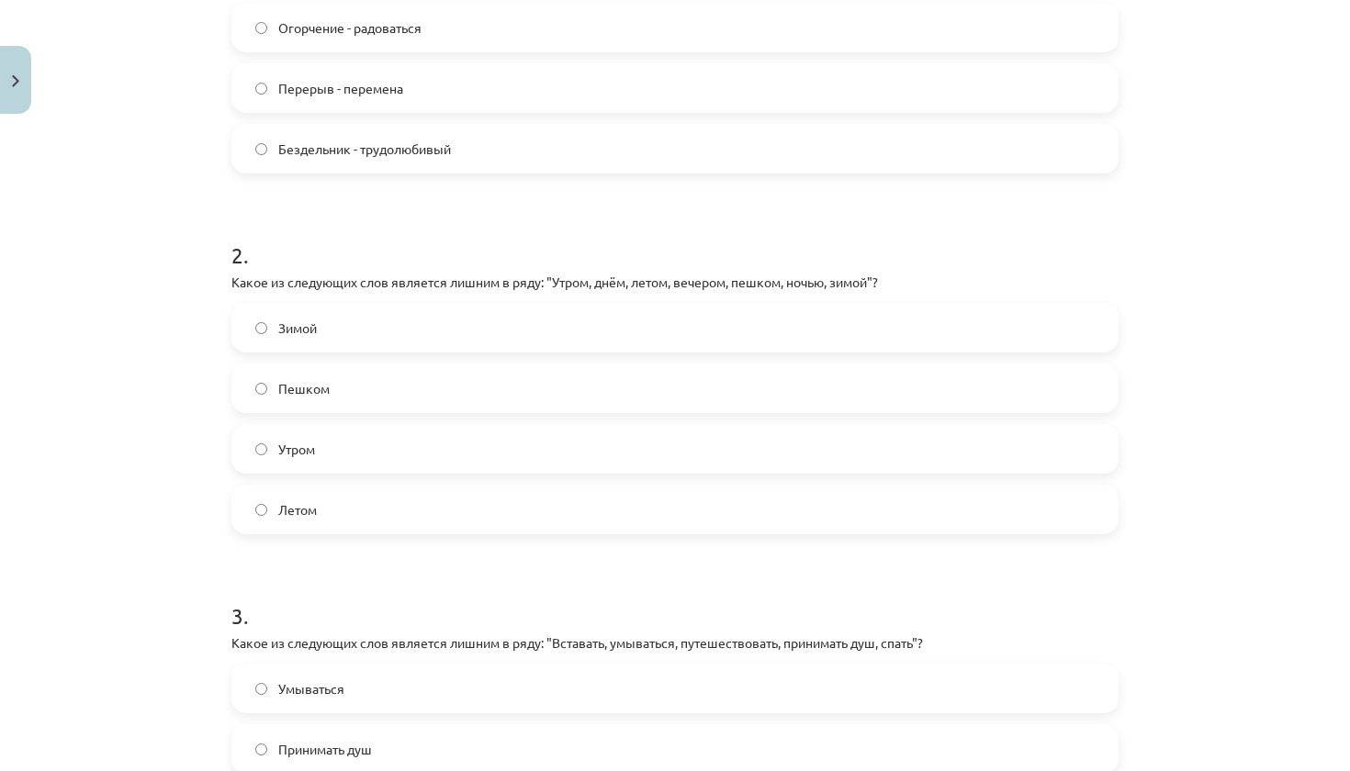
scroll to position [472, 0]
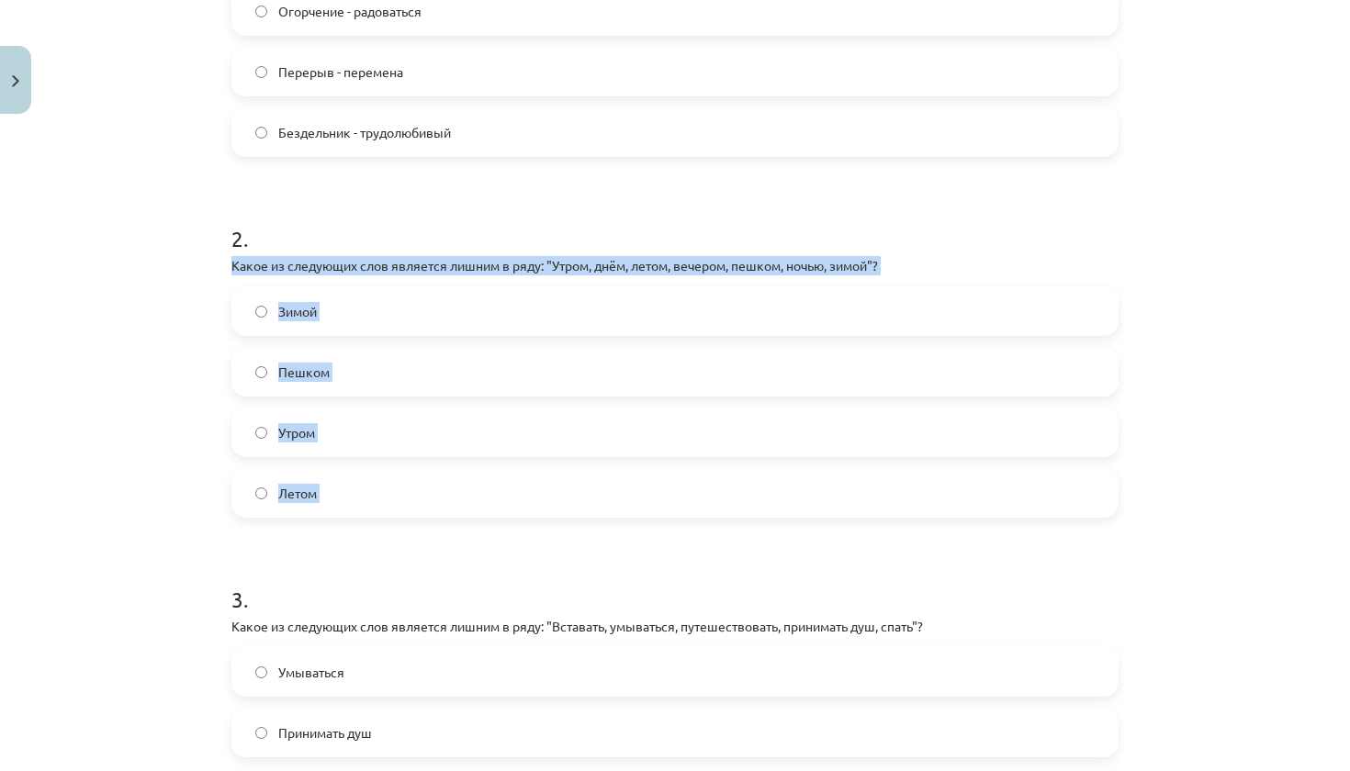
drag, startPoint x: 229, startPoint y: 261, endPoint x: 396, endPoint y: 534, distance: 320.7
click at [396, 534] on div "7 XP Saņemsi Grūts 356 pilda Apraksts Uzdevums Palīdzība 1 . Какие из следующих…" at bounding box center [674, 528] width 909 height 1757
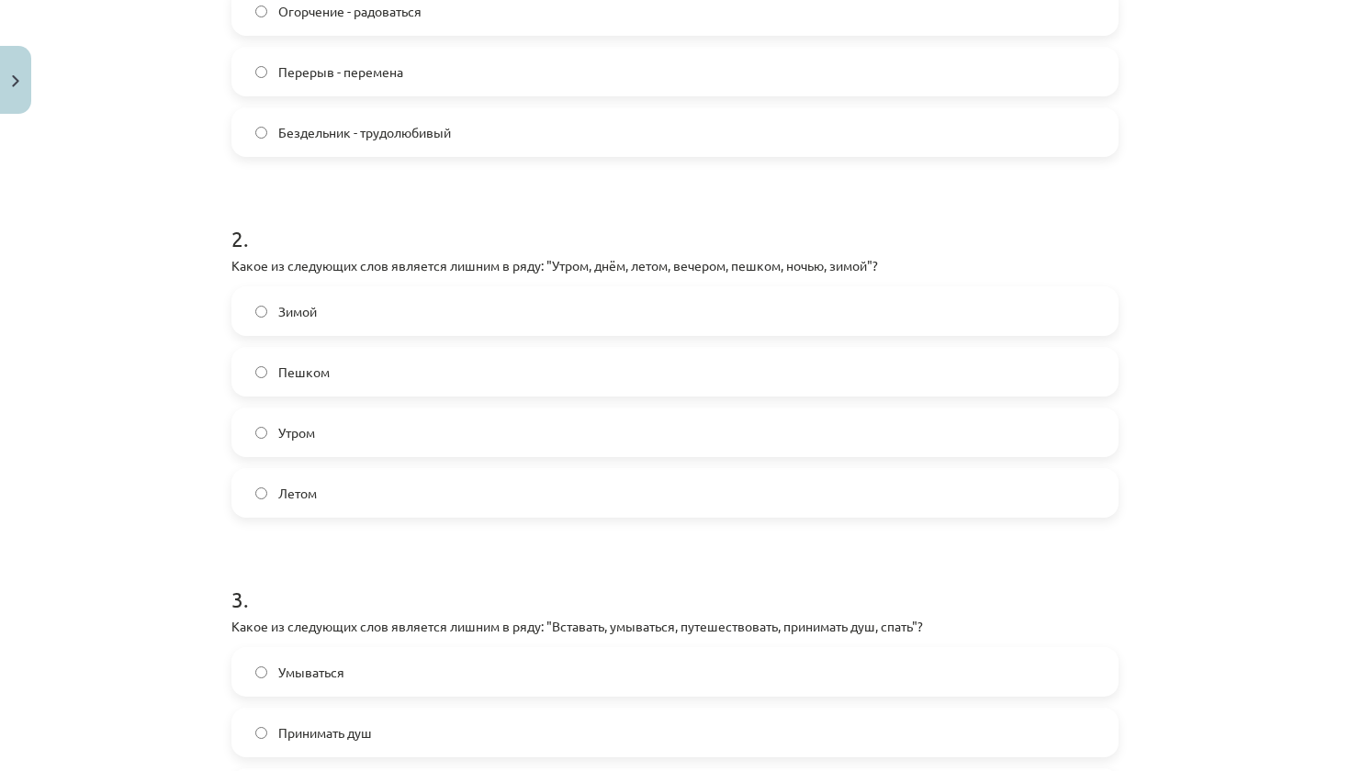
click at [452, 579] on h1 "3 ." at bounding box center [674, 583] width 887 height 57
click at [477, 375] on label "Пешком" at bounding box center [674, 372] width 883 height 46
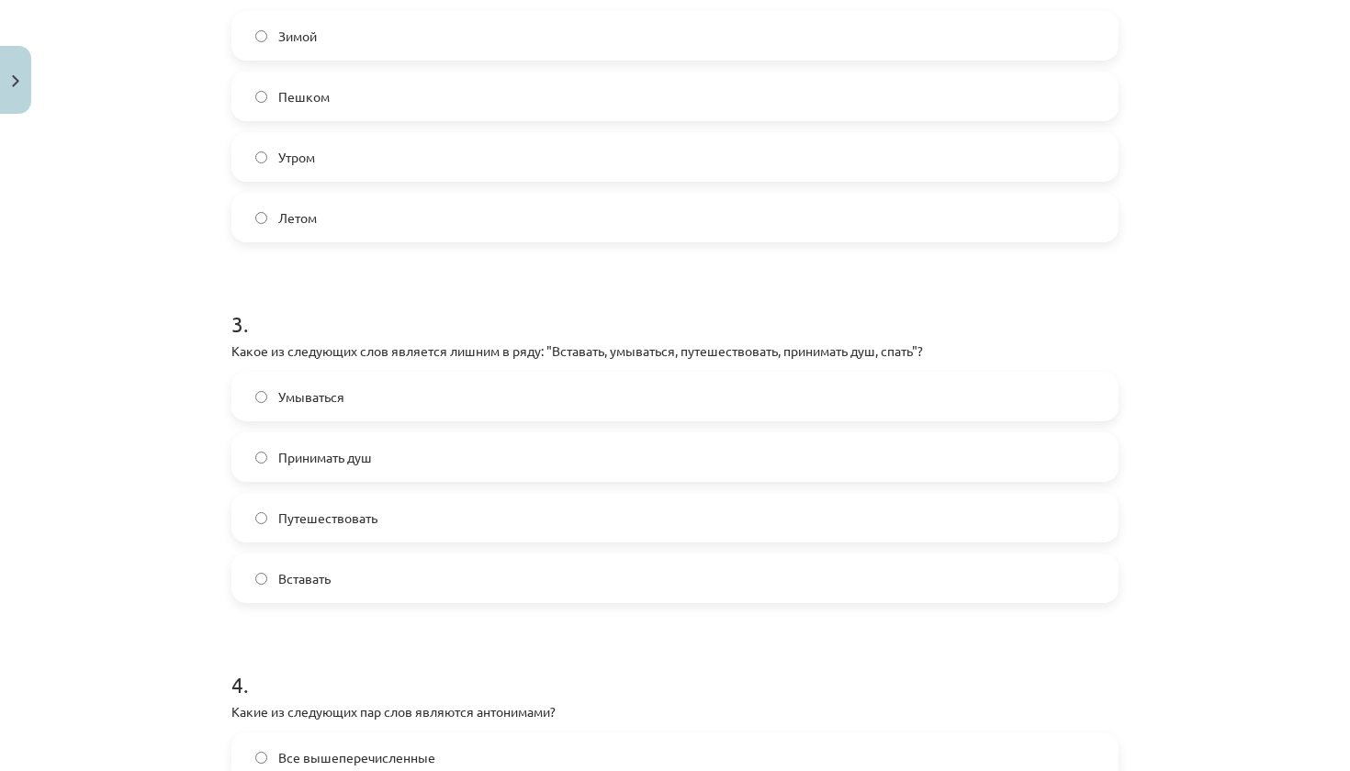
scroll to position [774, 0]
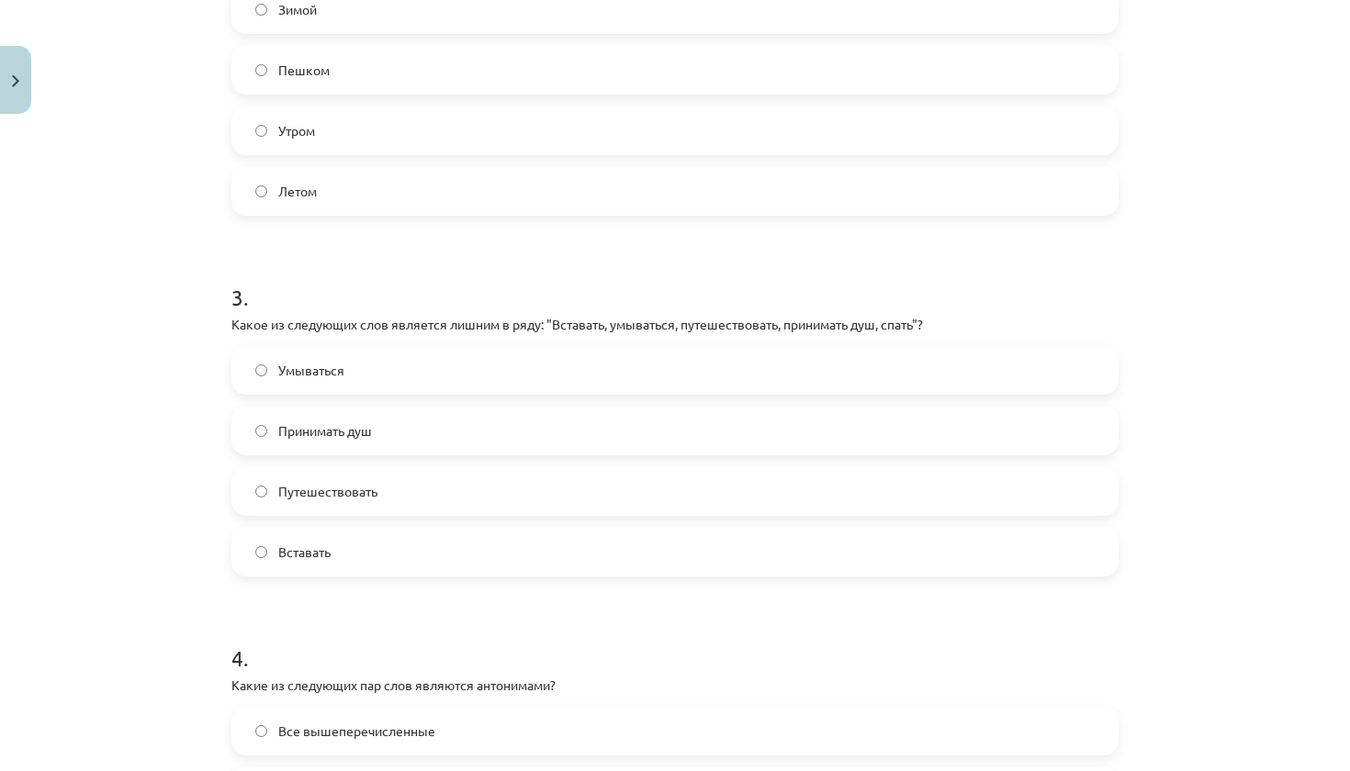
click at [455, 494] on label "Путешествовать" at bounding box center [674, 491] width 883 height 46
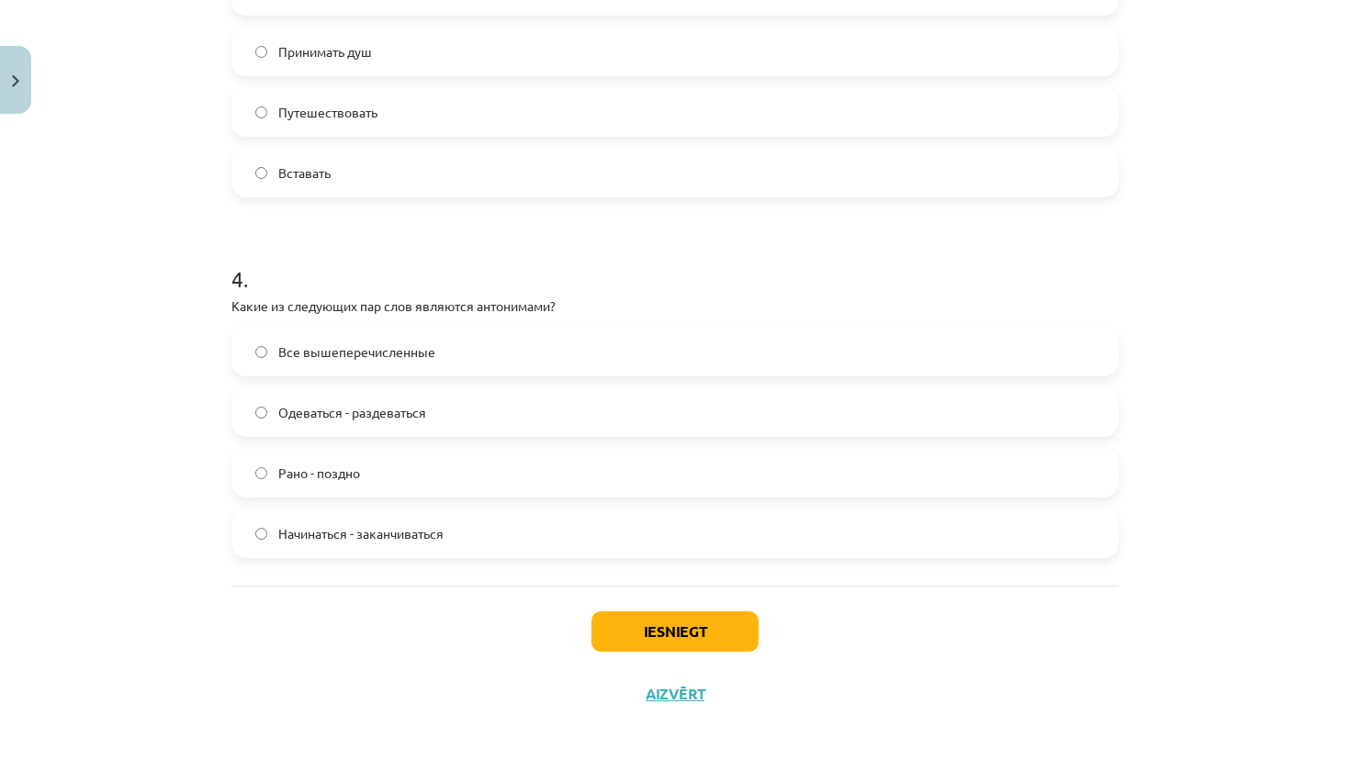
scroll to position [1156, 0]
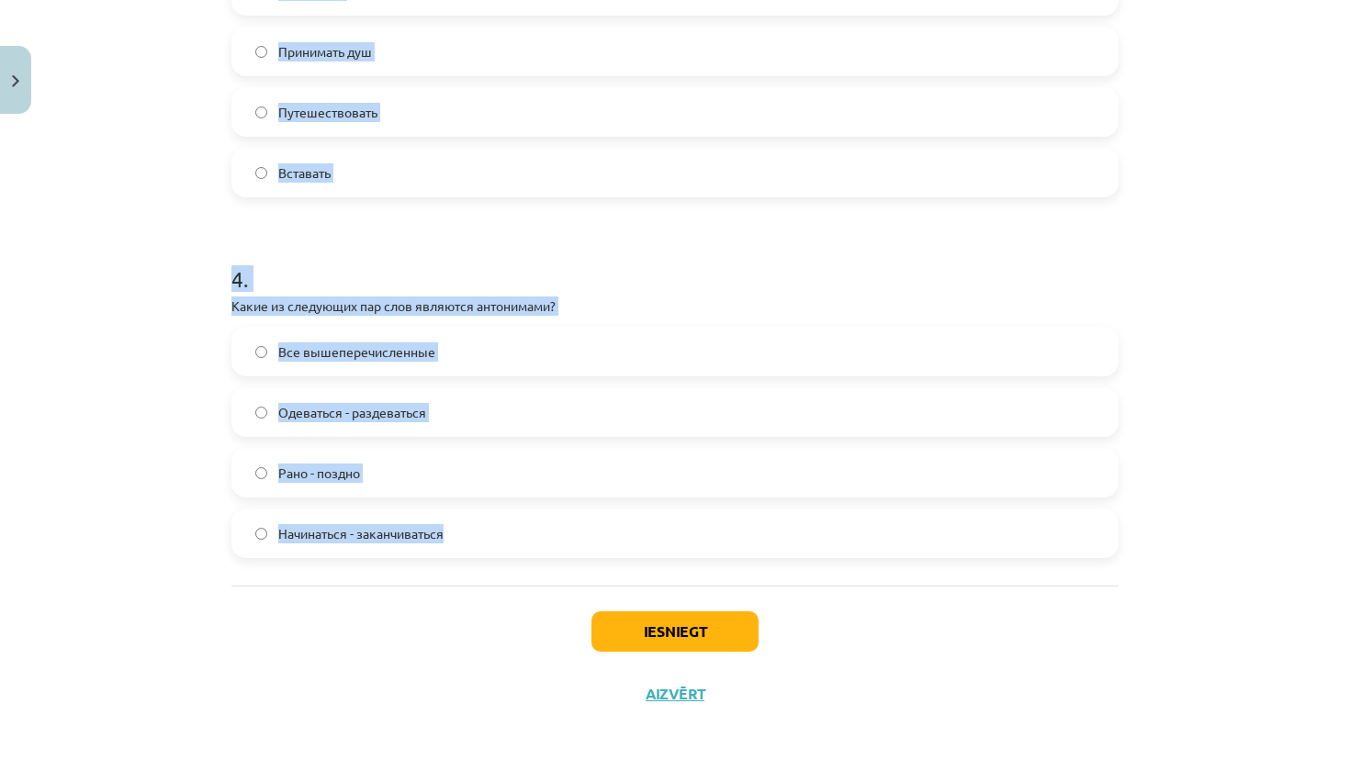
drag, startPoint x: 219, startPoint y: 309, endPoint x: 291, endPoint y: 561, distance: 262.5
click at [291, 564] on div "Mācību tēma: Krievu valodas b1 - 11. klases 1.ieskaites mācību materiāls #8 ⏰ §…" at bounding box center [675, 385] width 1350 height 771
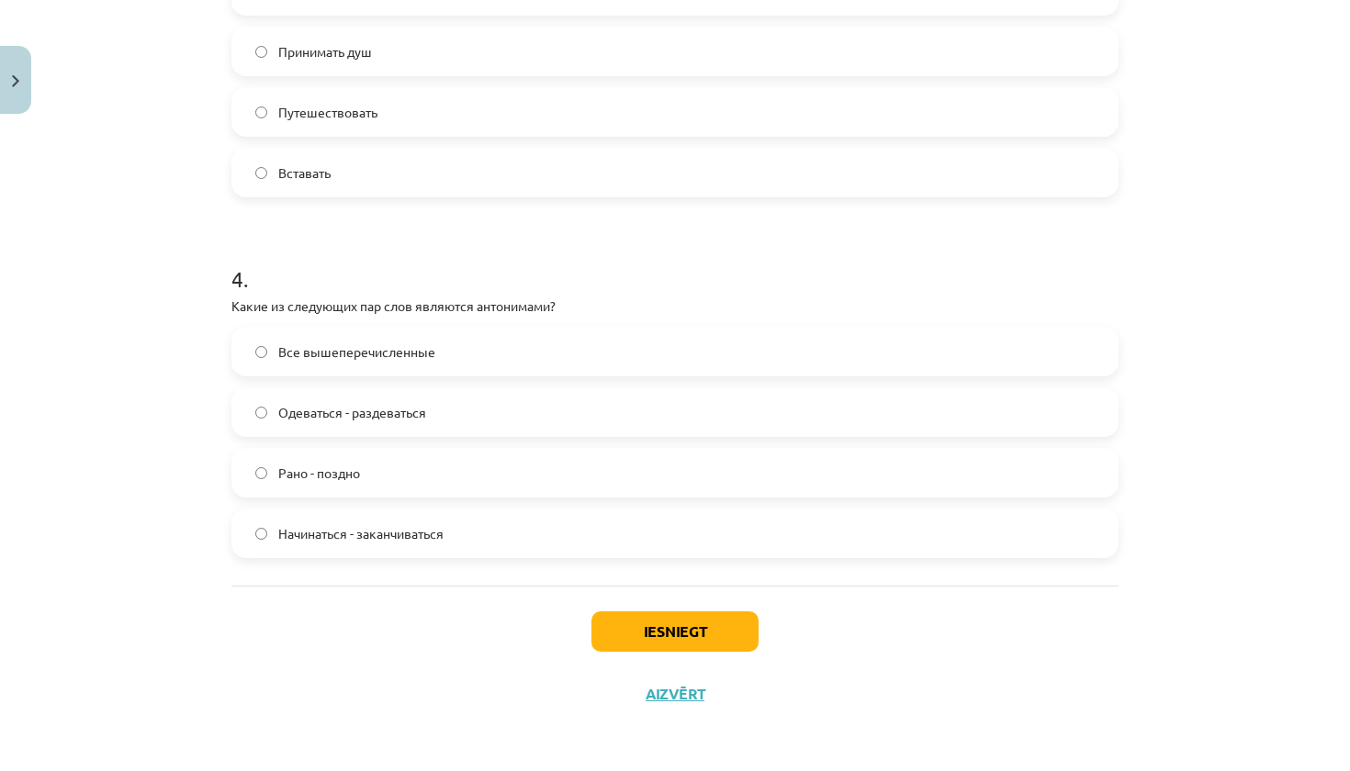
click at [158, 417] on div "Mācību tēma: Krievu valodas b1 - 11. klases 1.ieskaites mācību materiāls #8 ⏰ §…" at bounding box center [675, 385] width 1350 height 771
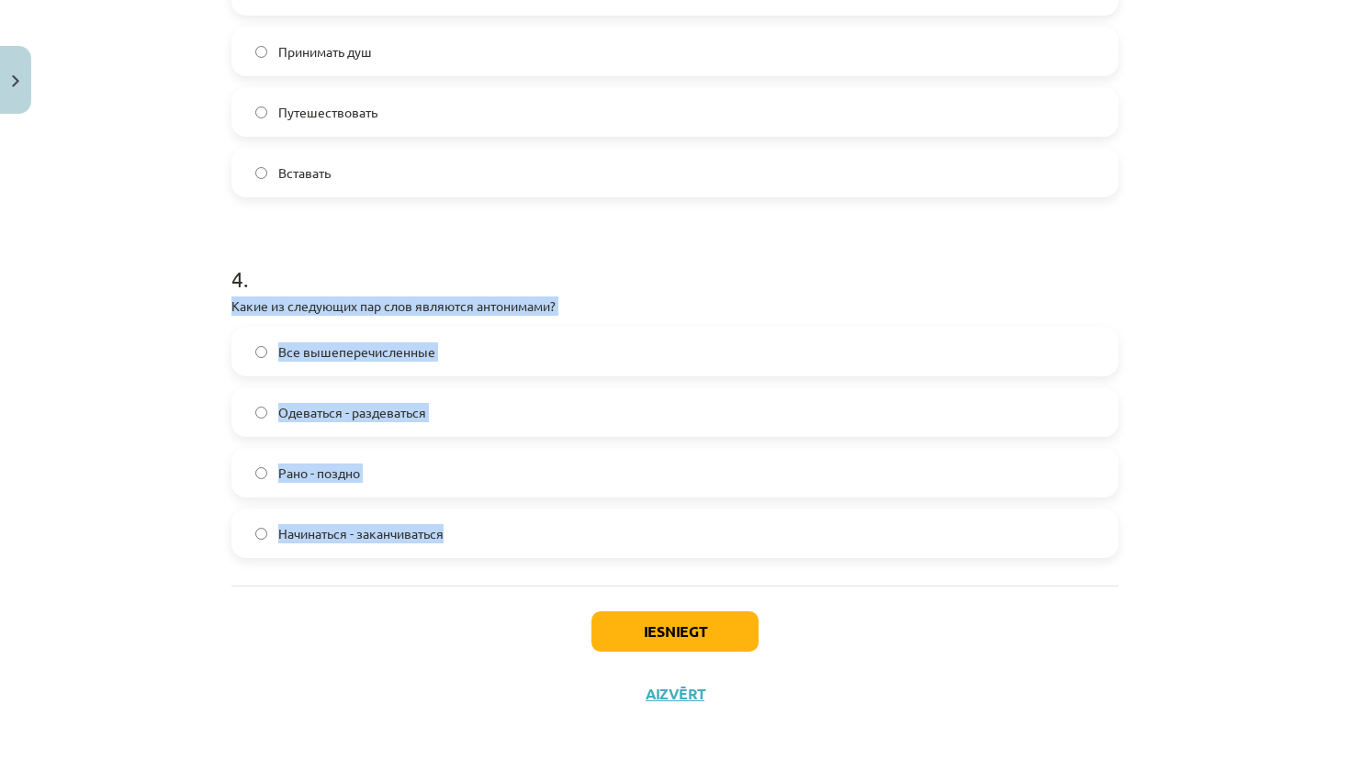
drag, startPoint x: 231, startPoint y: 304, endPoint x: 370, endPoint y: 553, distance: 284.9
click at [370, 554] on div "4 . Какие из следующих пар слов являются антонимами? Все вышеперечисленные Одев…" at bounding box center [674, 396] width 887 height 324
click at [377, 451] on label "Рано - поздно" at bounding box center [674, 473] width 883 height 46
drag, startPoint x: 233, startPoint y: 301, endPoint x: 297, endPoint y: 571, distance: 277.3
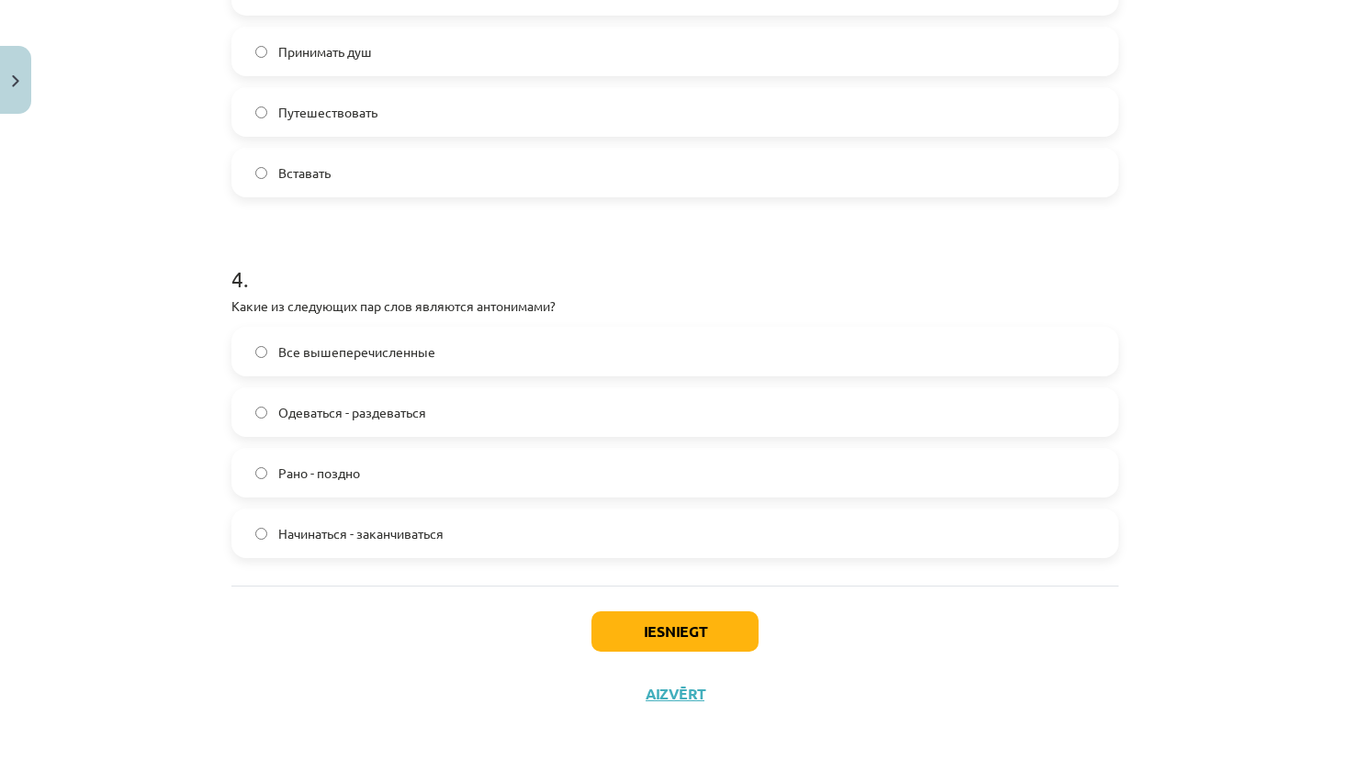
click at [195, 413] on div "Mācību tēma: Krievu valodas b1 - 11. klases 1.ieskaites mācību materiāls #8 ⏰ §…" at bounding box center [675, 385] width 1350 height 771
click at [498, 355] on label "Все вышеперечисленные" at bounding box center [674, 352] width 883 height 46
click at [654, 623] on button "Iesniegt" at bounding box center [674, 632] width 167 height 40
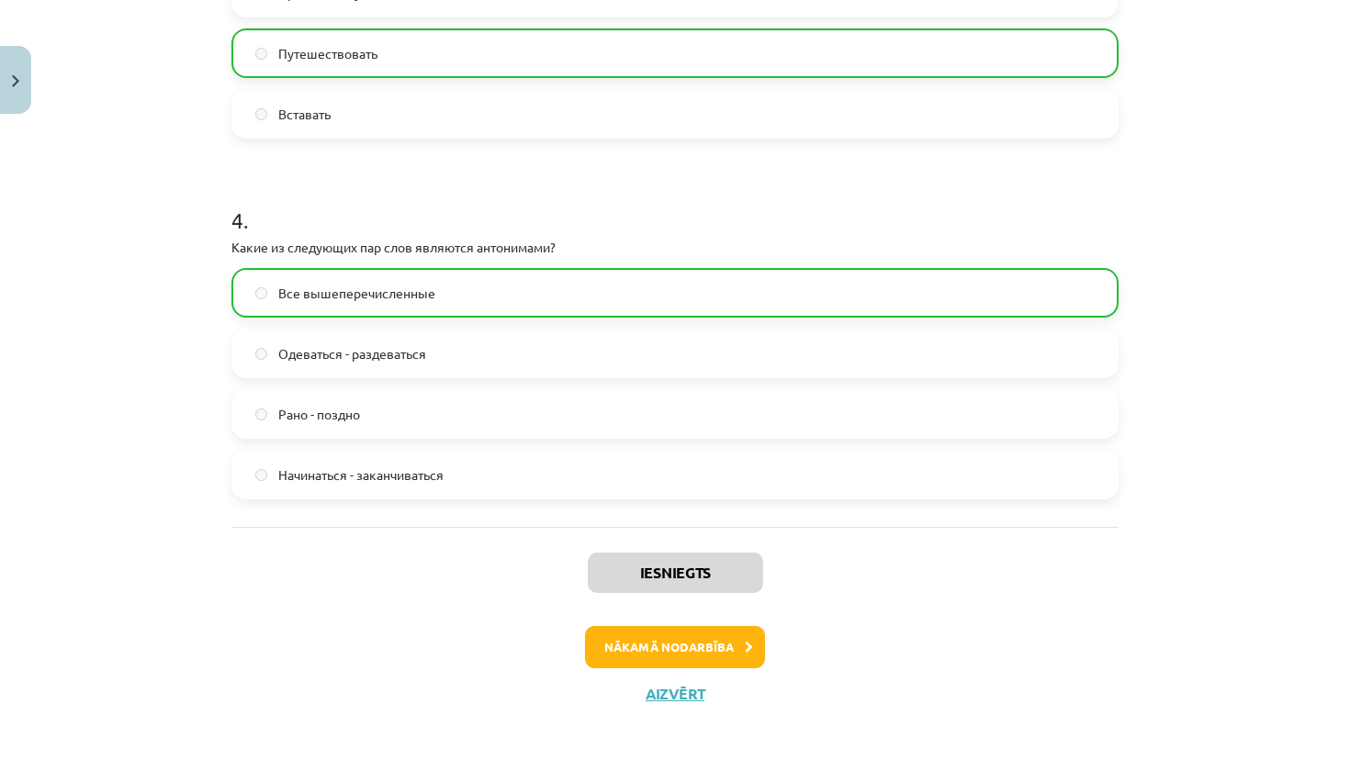
click at [698, 643] on button "Nākamā nodarbība" at bounding box center [675, 647] width 180 height 42
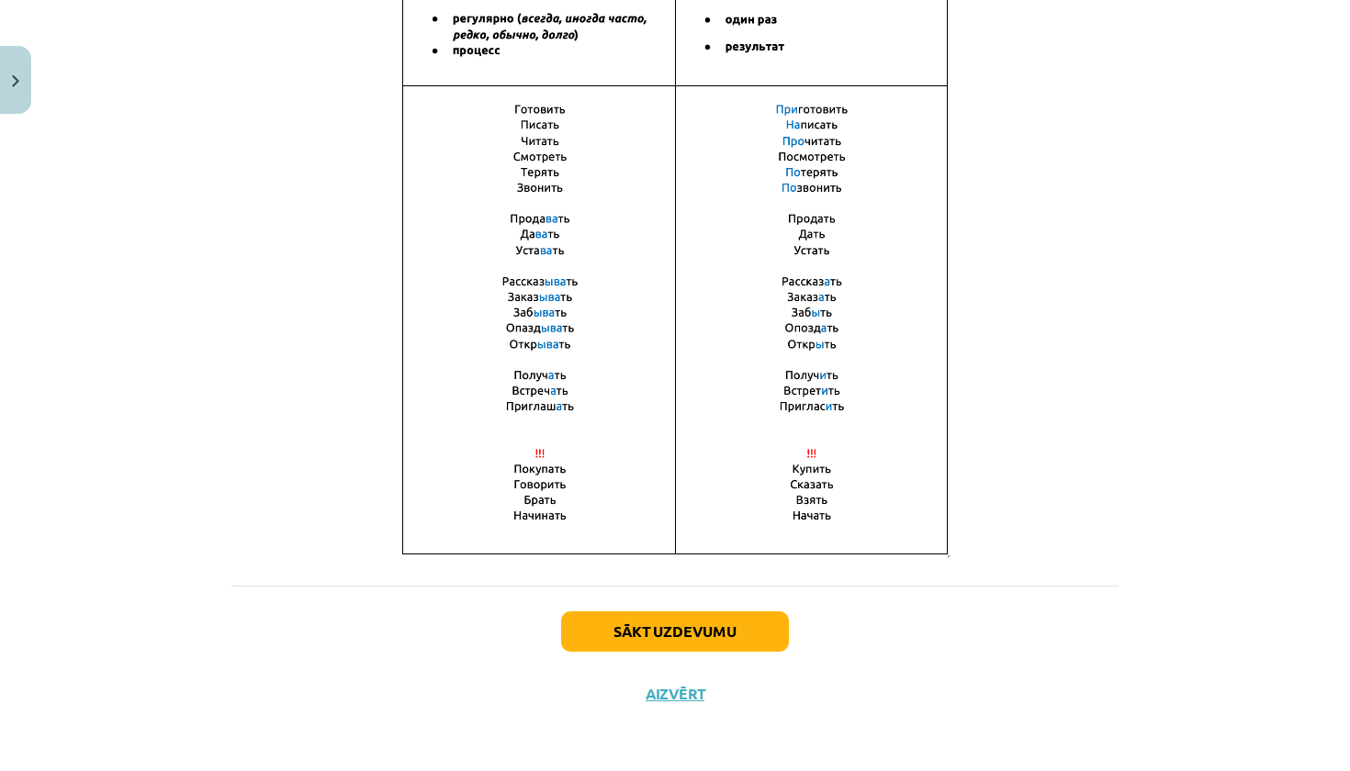
scroll to position [1204, 0]
click at [679, 697] on button "Aizvērt" at bounding box center [675, 694] width 70 height 18
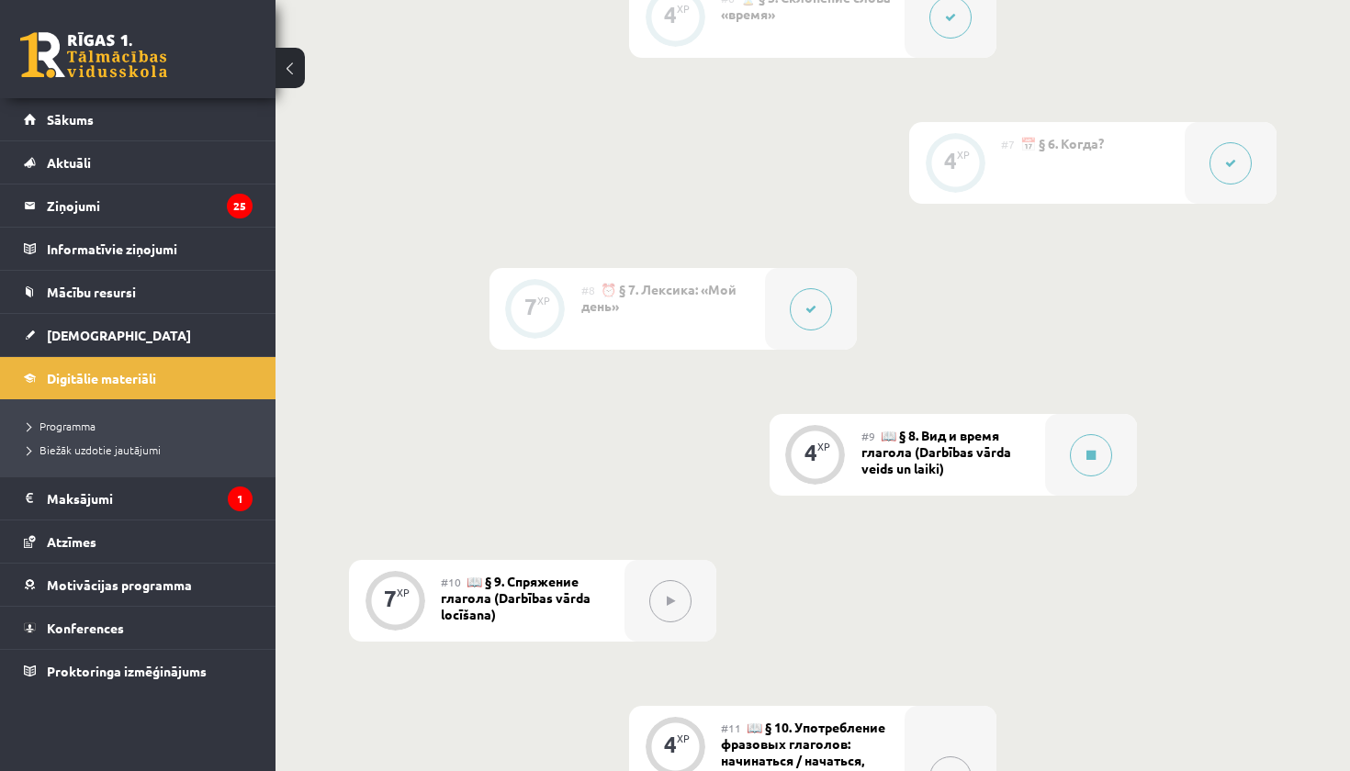
scroll to position [1469, 0]
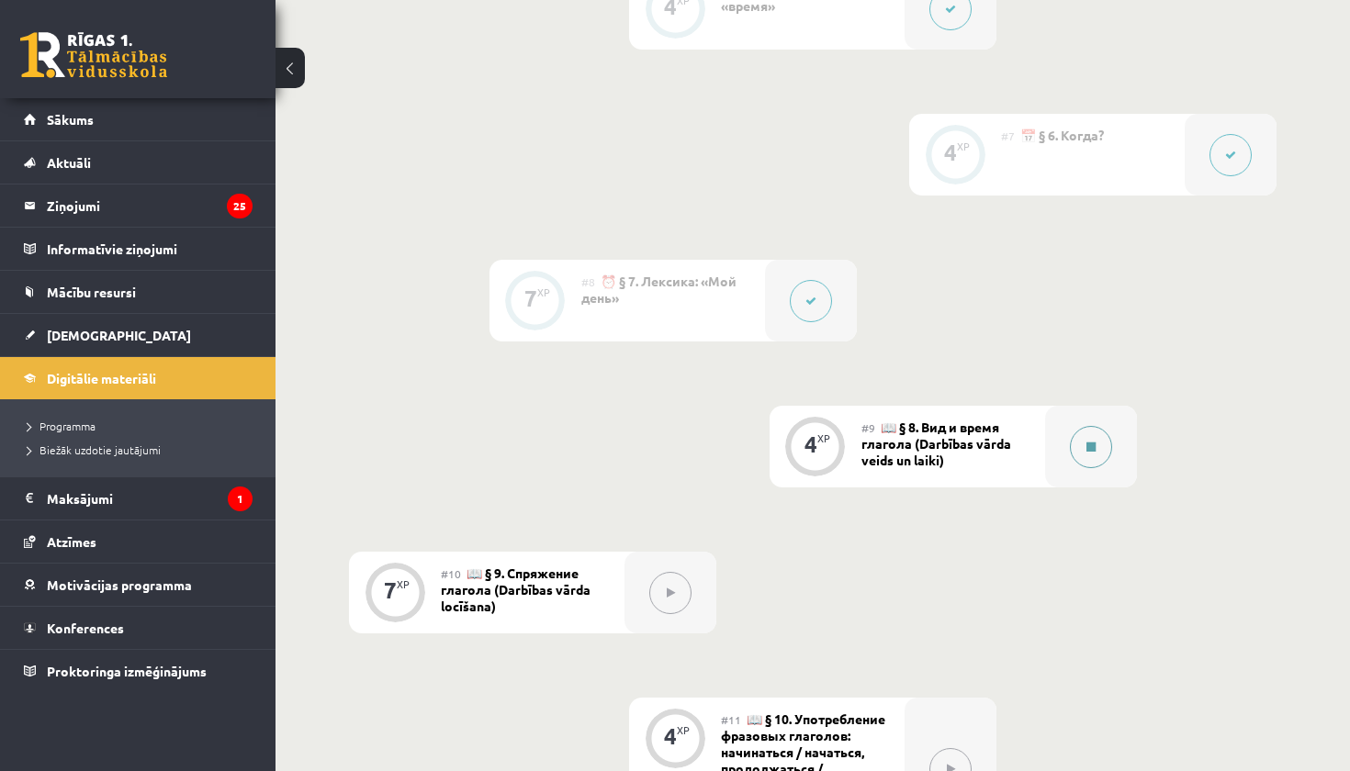
click at [1084, 468] on button at bounding box center [1091, 447] width 42 height 42
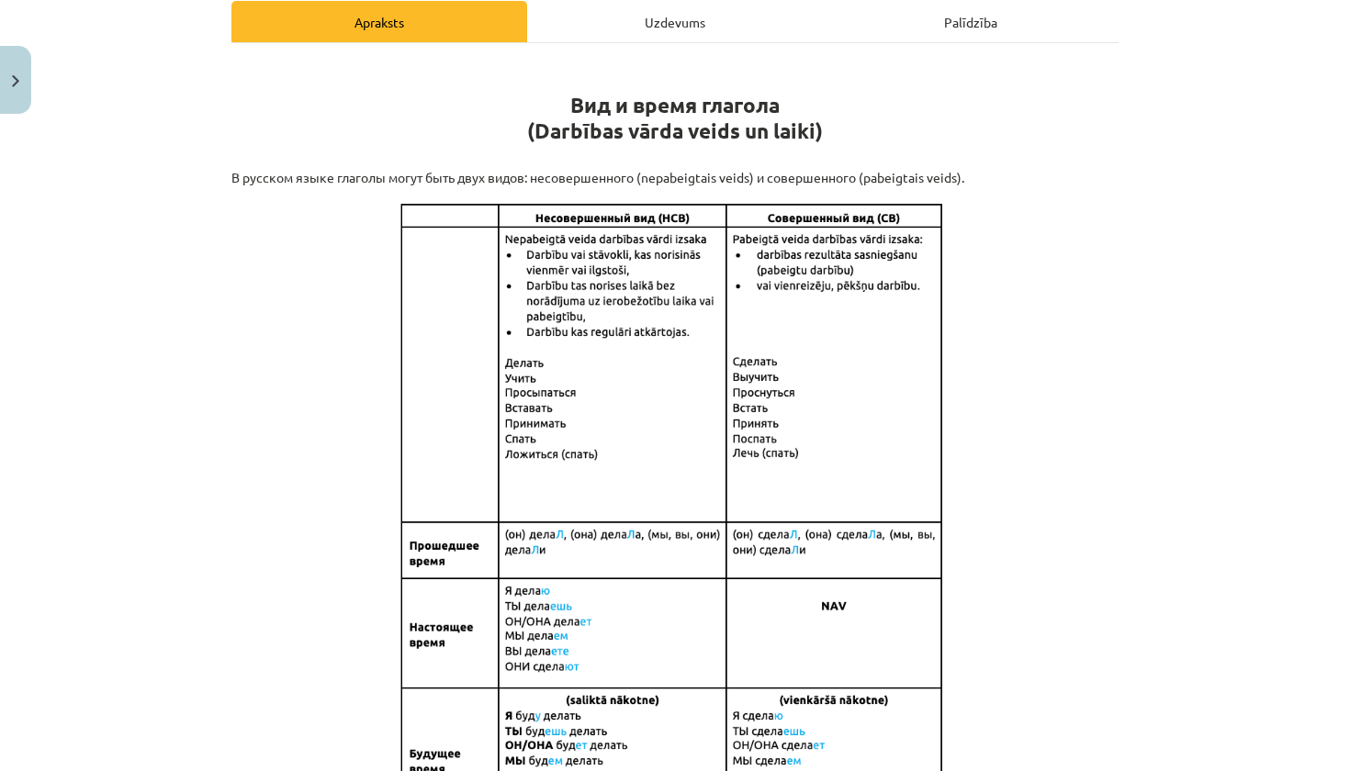
scroll to position [267, 0]
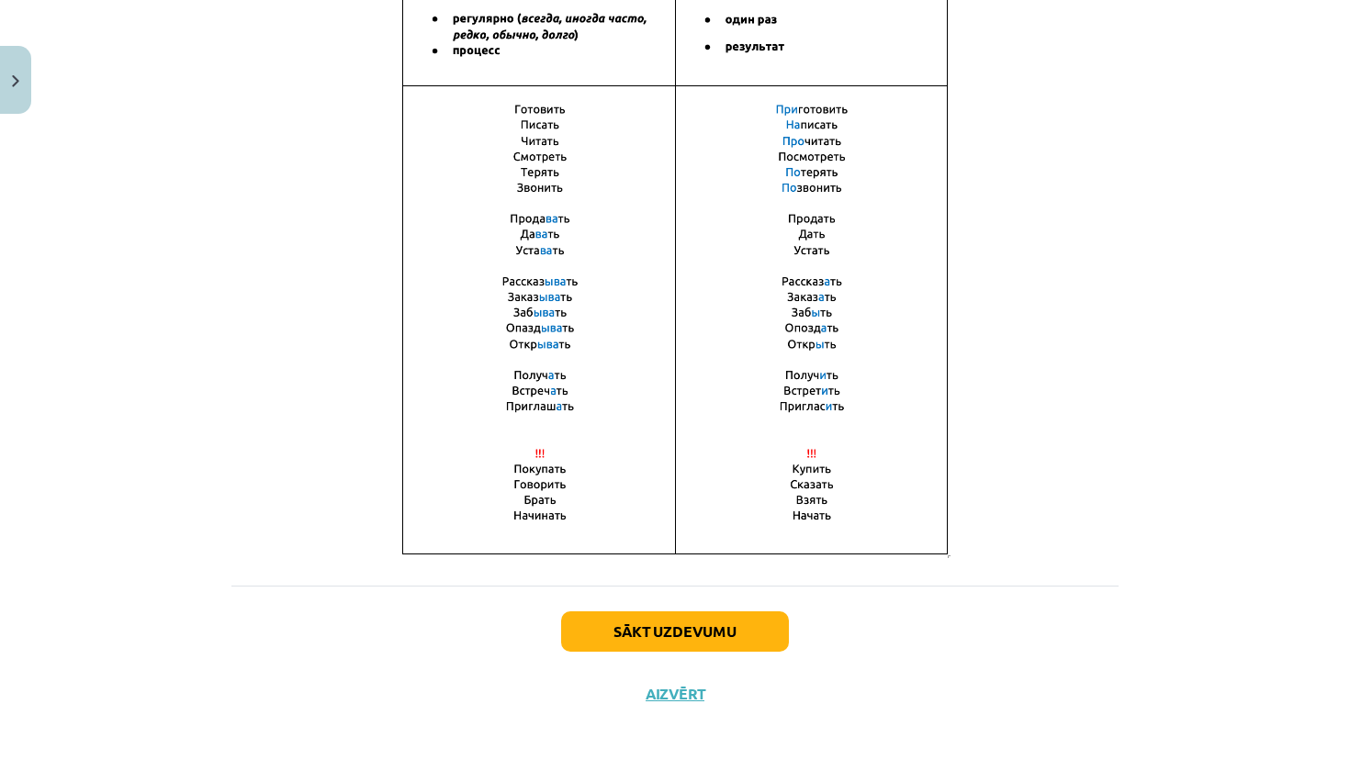
click at [736, 627] on button "Sākt uzdevumu" at bounding box center [675, 632] width 228 height 40
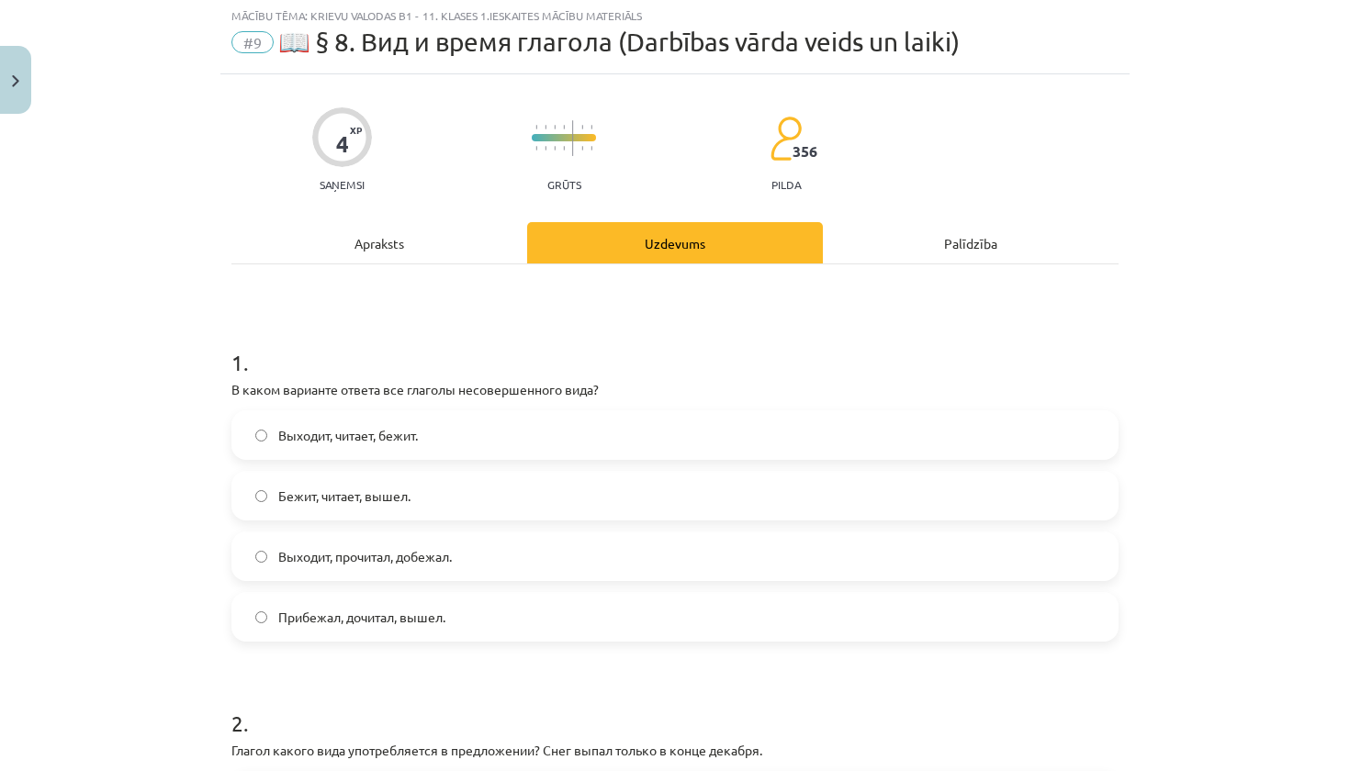
scroll to position [46, 0]
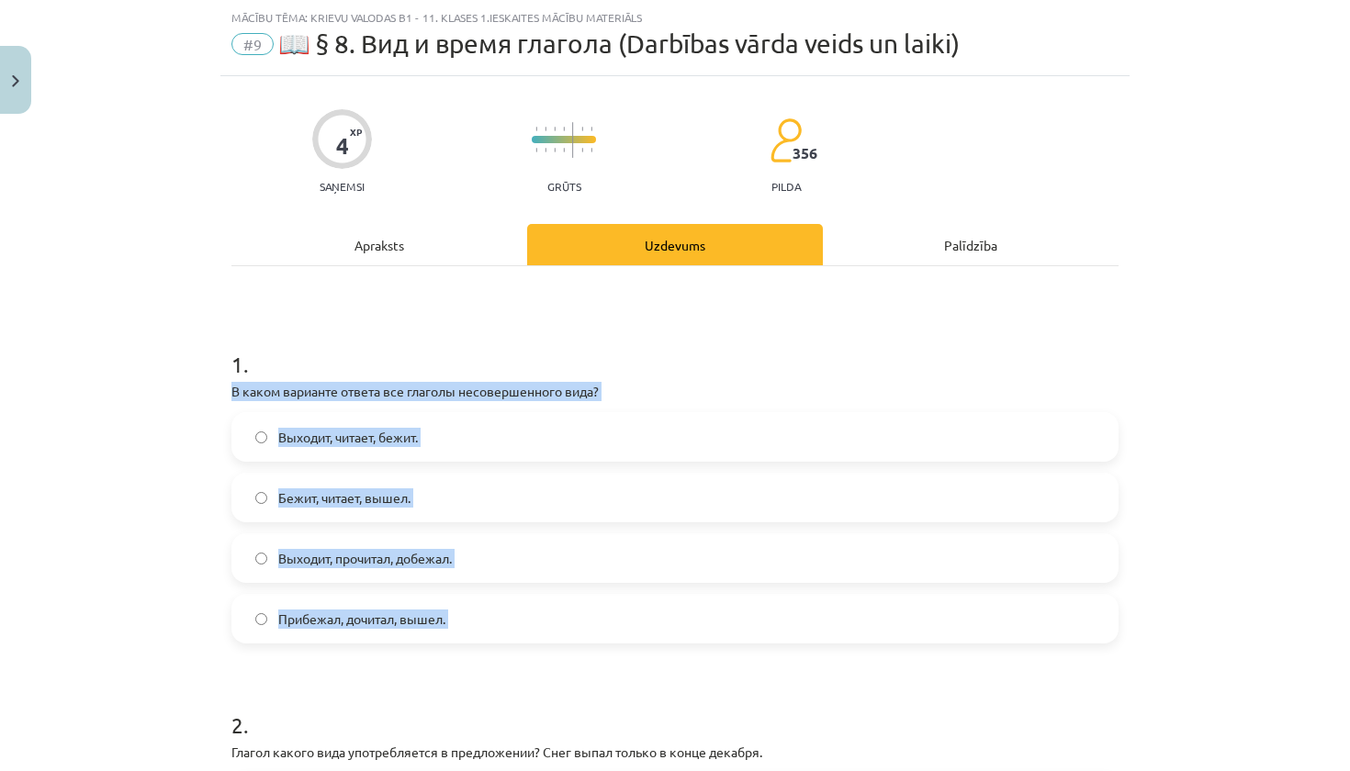
drag, startPoint x: 231, startPoint y: 392, endPoint x: 332, endPoint y: 658, distance: 284.3
click at [189, 553] on div "Mācību tēma: Krievu valodas b1 - 11. klases 1.ieskaites mācību materiāls #9 📖 §…" at bounding box center [675, 385] width 1350 height 771
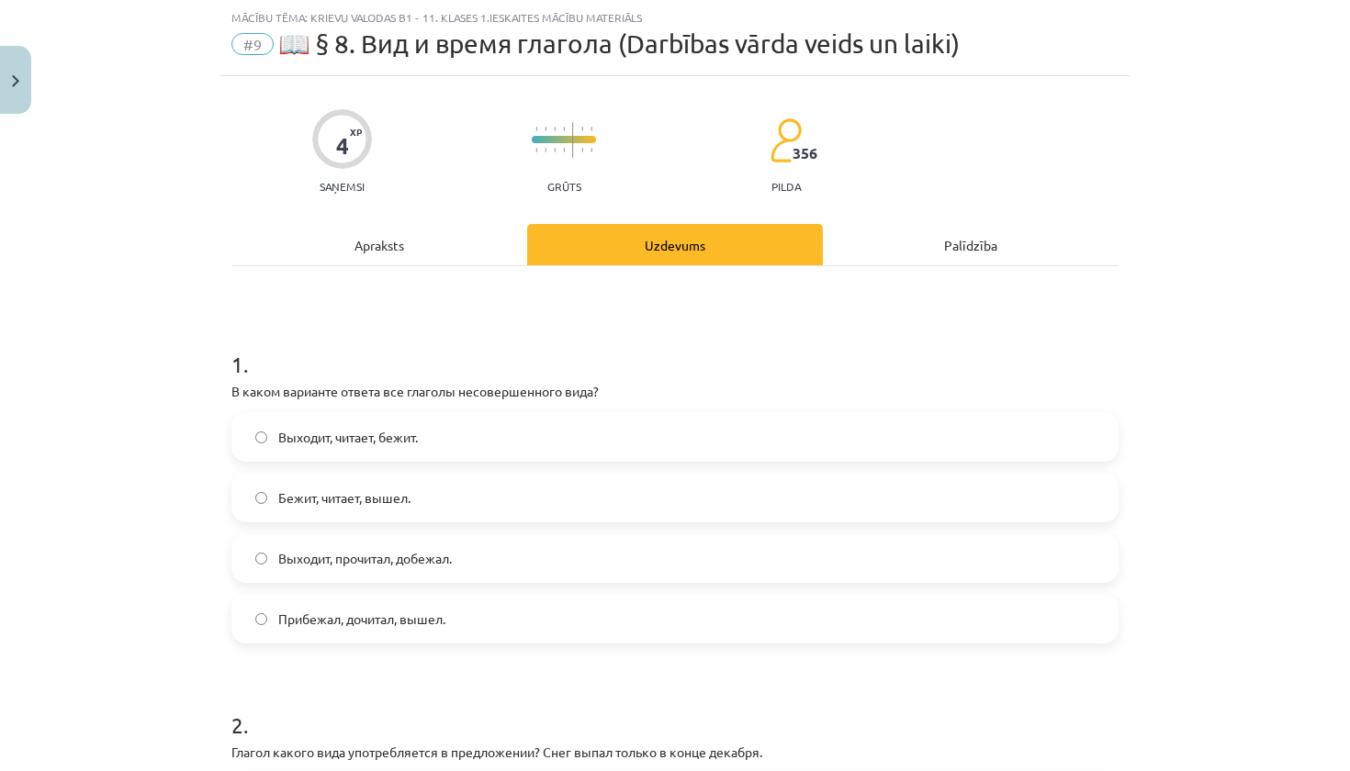
drag, startPoint x: 485, startPoint y: 446, endPoint x: 470, endPoint y: 446, distance: 14.7
click at [482, 446] on label "Выходит, читает, бежит." at bounding box center [674, 437] width 883 height 46
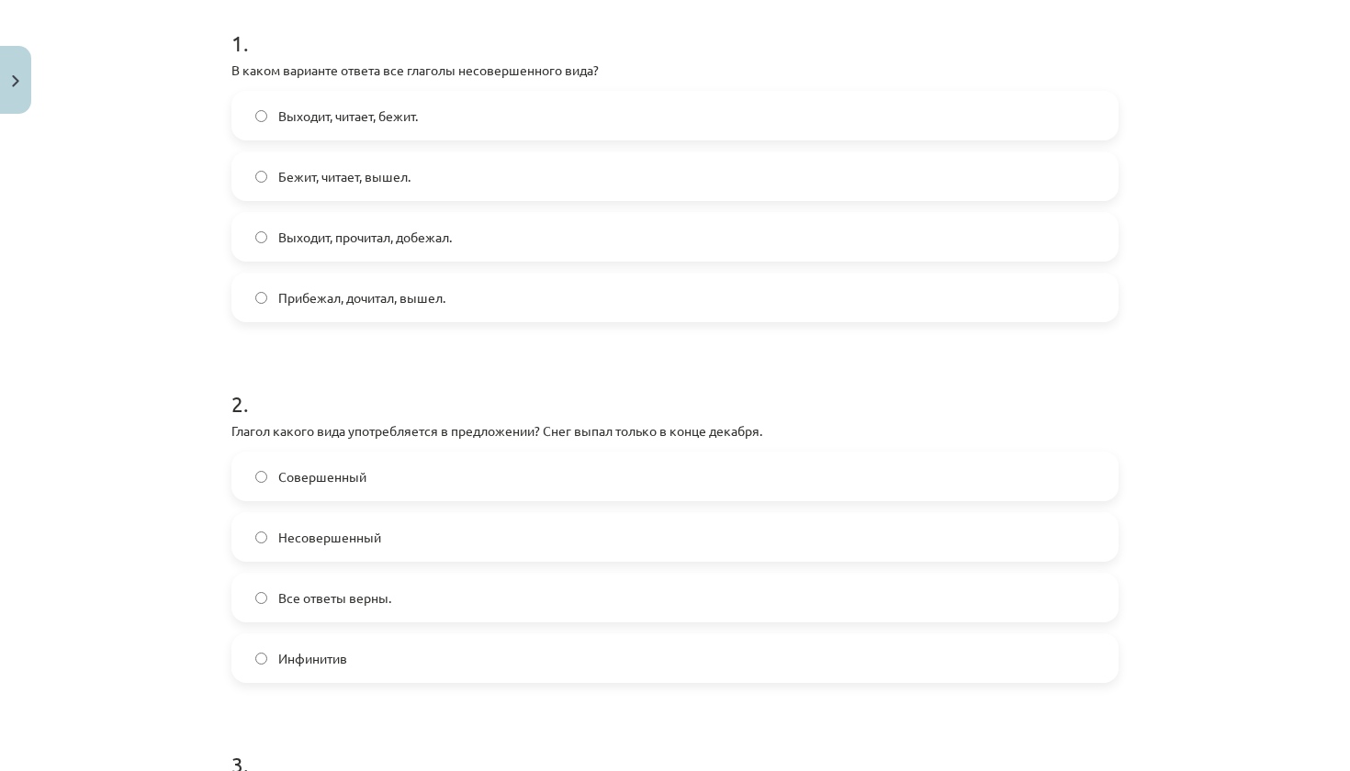
scroll to position [377, 0]
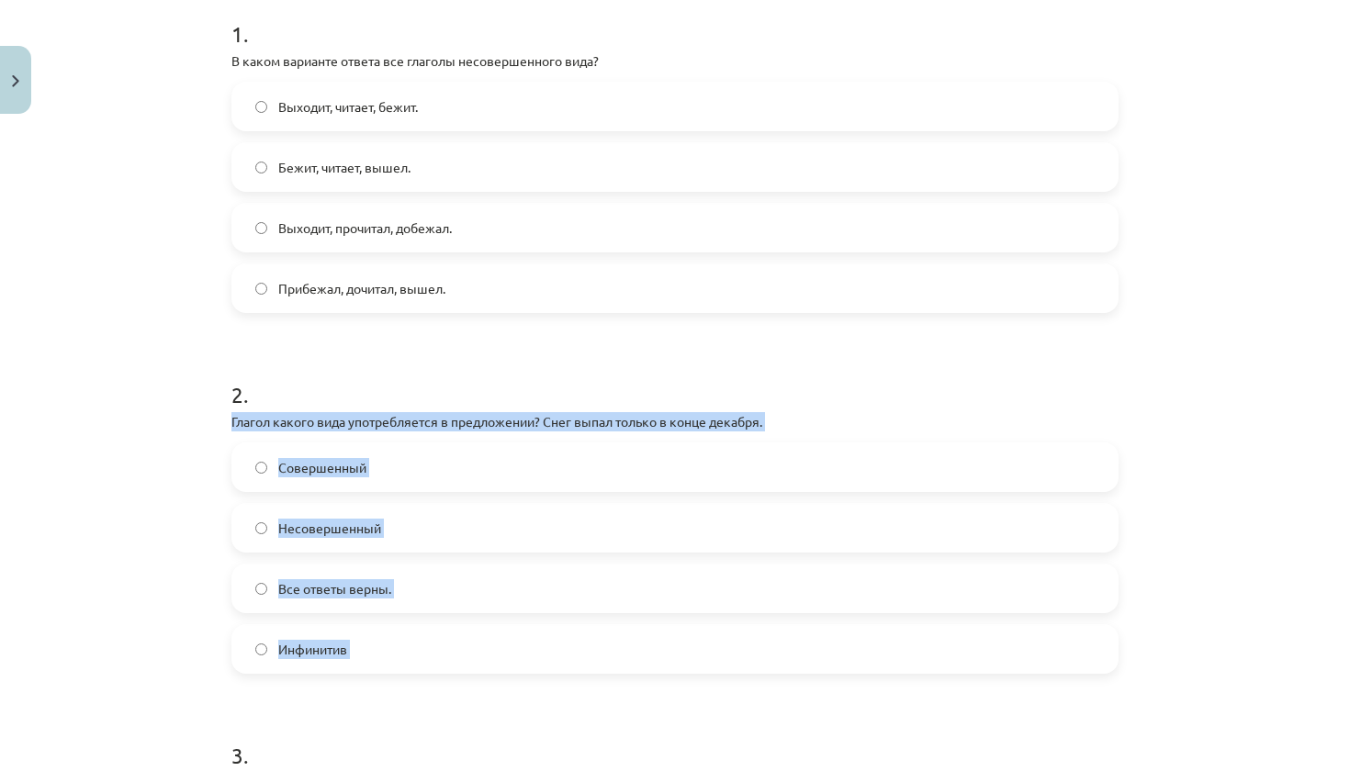
drag, startPoint x: 225, startPoint y: 418, endPoint x: 311, endPoint y: 679, distance: 274.7
click at [311, 679] on div "4 XP Saņemsi Grūts 356 pilda Apraksts Uzdevums Palīdzība 1 . В каком варианте о…" at bounding box center [674, 654] width 909 height 1817
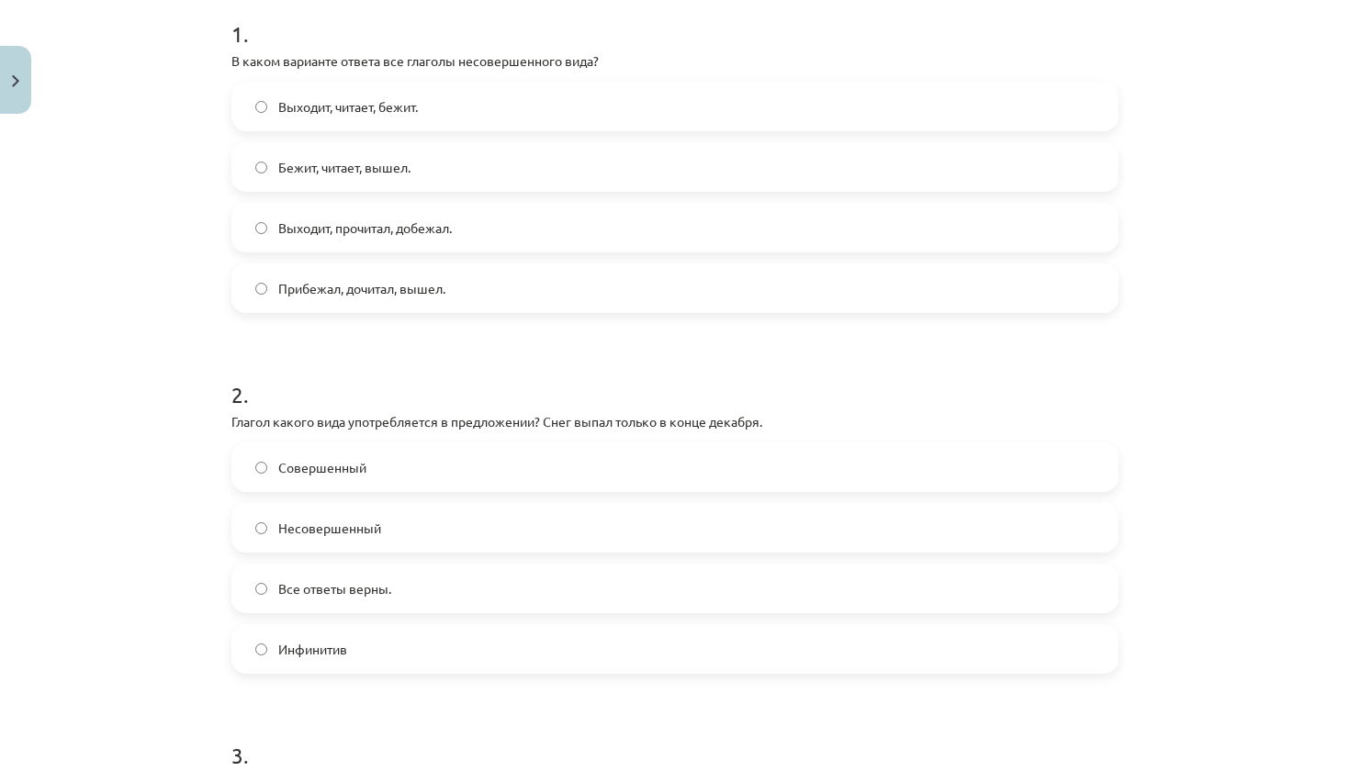
click at [430, 703] on form "1 . В каком варианте ответа все глаголы несовершенного вида? Выходит, читает, б…" at bounding box center [674, 692] width 887 height 1407
click at [512, 482] on label "Совершенный" at bounding box center [674, 467] width 883 height 46
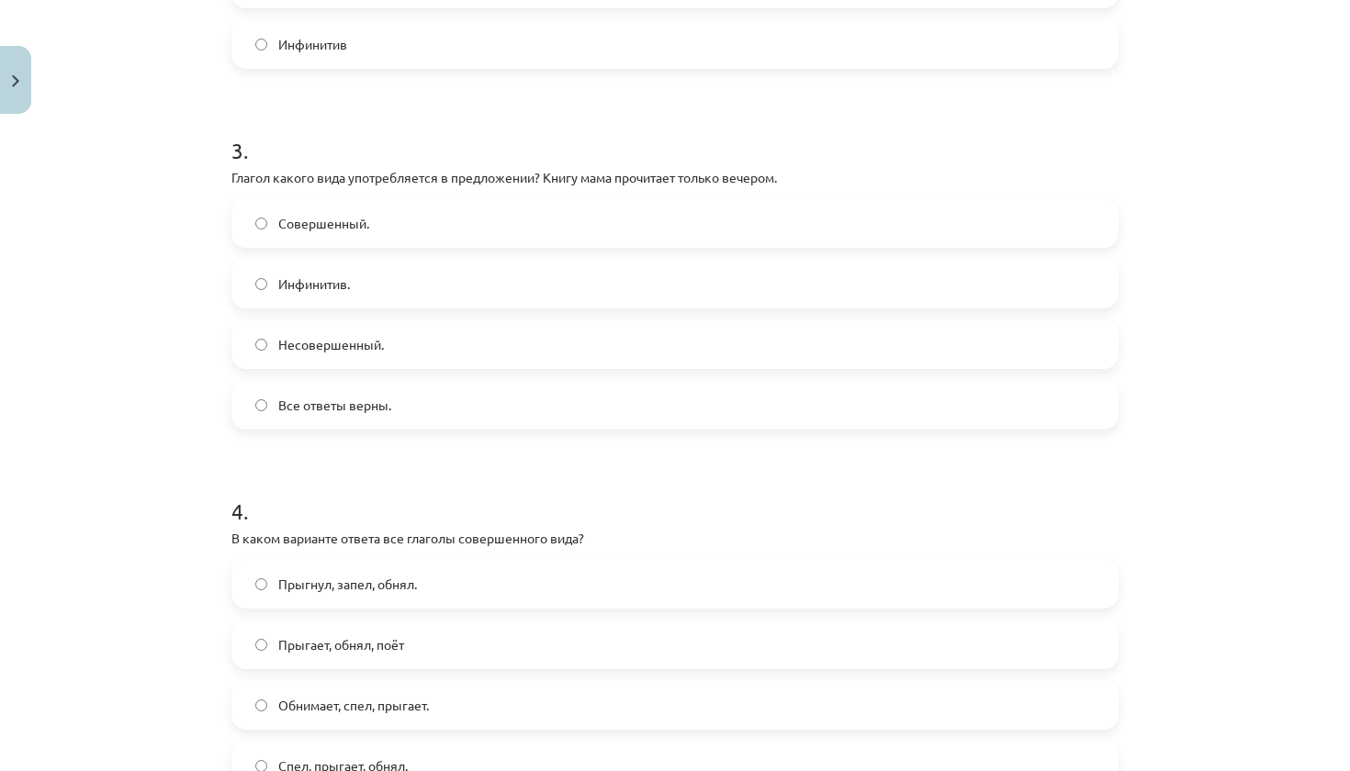
scroll to position [983, 0]
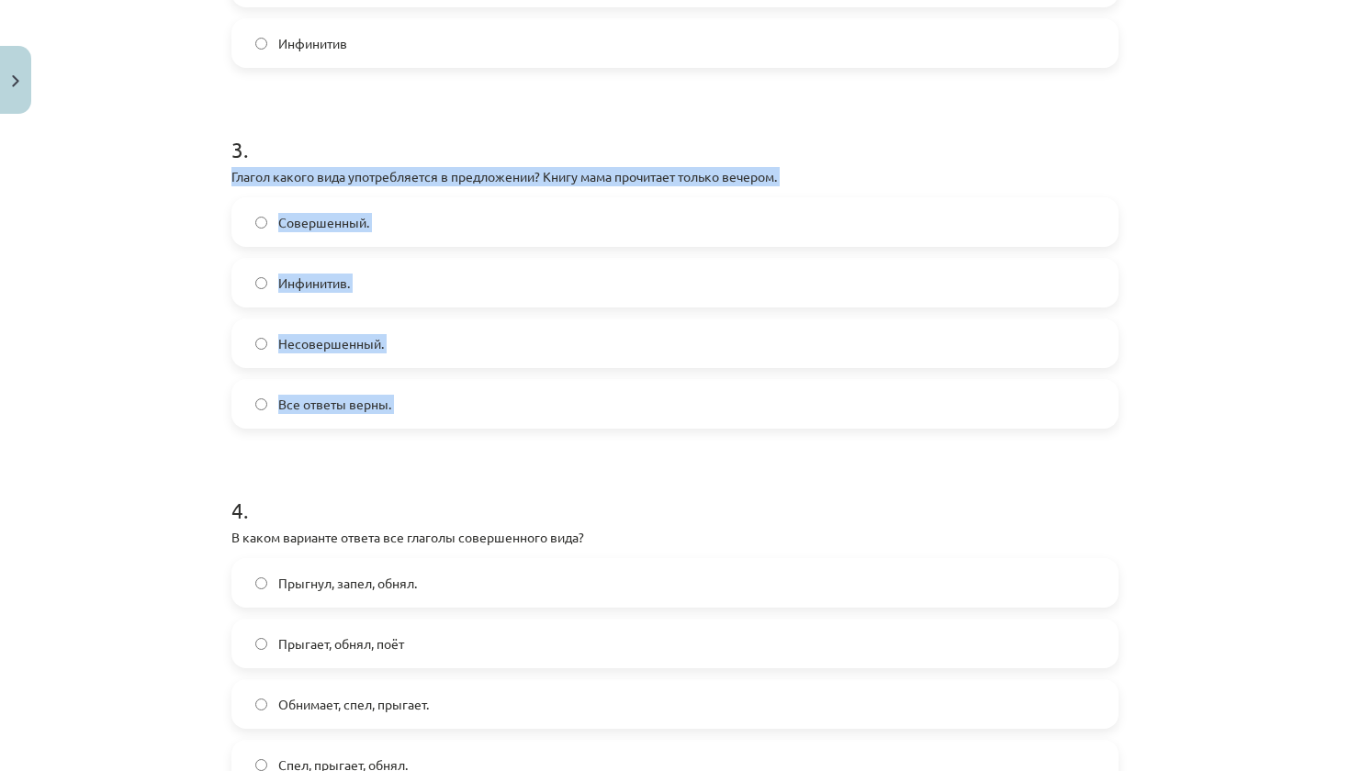
drag, startPoint x: 231, startPoint y: 174, endPoint x: 313, endPoint y: 427, distance: 266.6
click at [313, 431] on div "4 XP Saņemsi Grūts 356 pilda Apraksts Uzdevums Palīdzība 1 . В каком варианте о…" at bounding box center [674, 48] width 909 height 1817
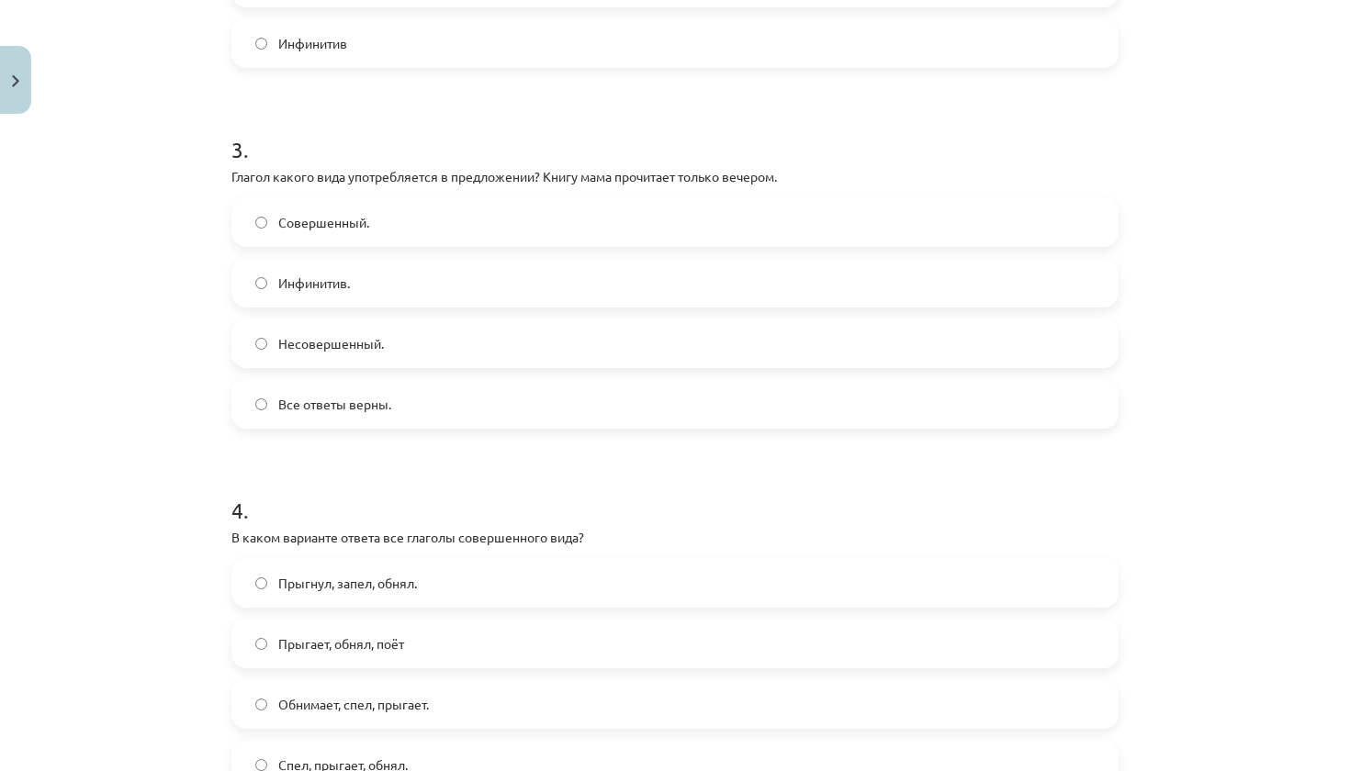
click at [356, 434] on form "1 . В каком варианте ответа все глаголы несовершенного вида? Выходит, читает, б…" at bounding box center [674, 86] width 887 height 1407
click at [650, 231] on label "Совершенный." at bounding box center [674, 222] width 883 height 46
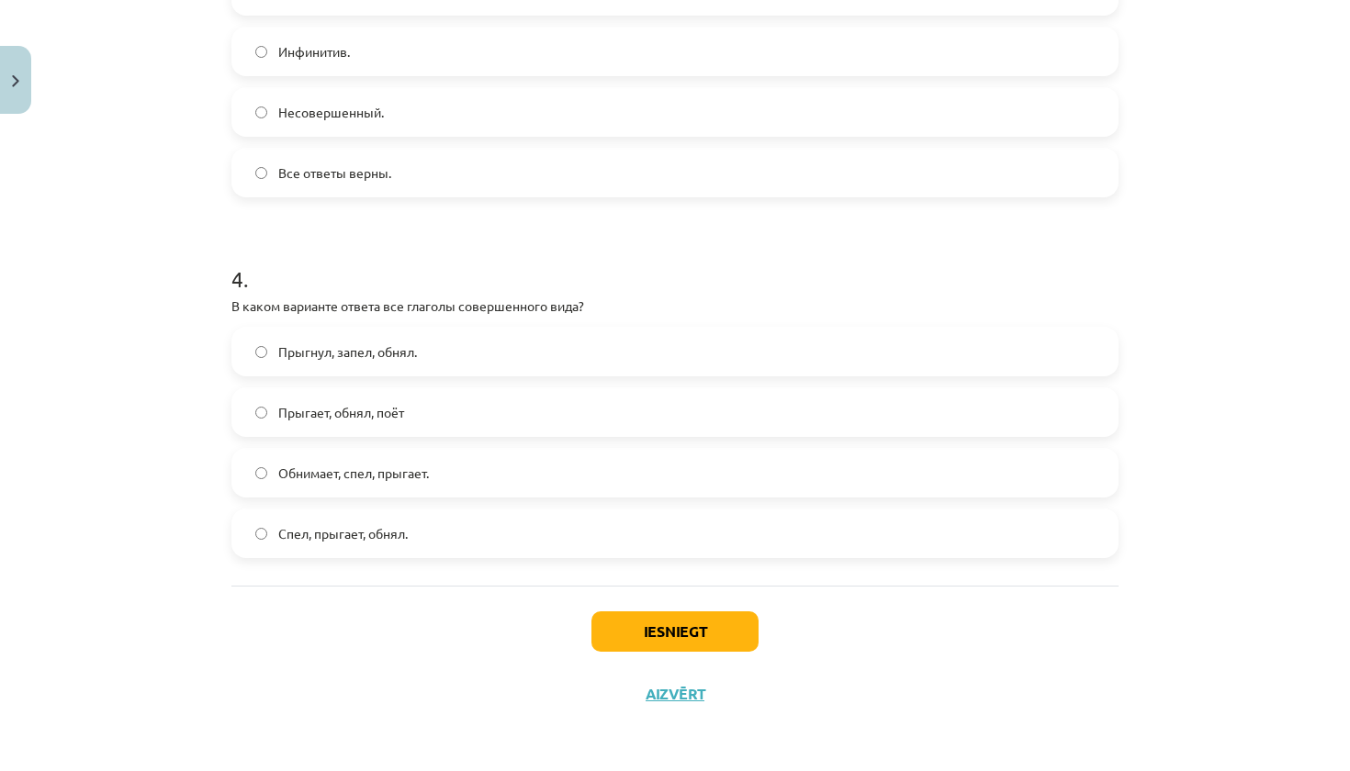
scroll to position [1217, 0]
click at [542, 434] on div "Прыгнул, запел, обнял. Прыгает, обнял, поёт Обнимает, спел, прыгает. Спел, прыг…" at bounding box center [674, 442] width 887 height 231
click at [550, 411] on label "Прыгает, обнял, поёт" at bounding box center [674, 412] width 883 height 46
click at [676, 627] on button "Iesniegt" at bounding box center [674, 632] width 167 height 40
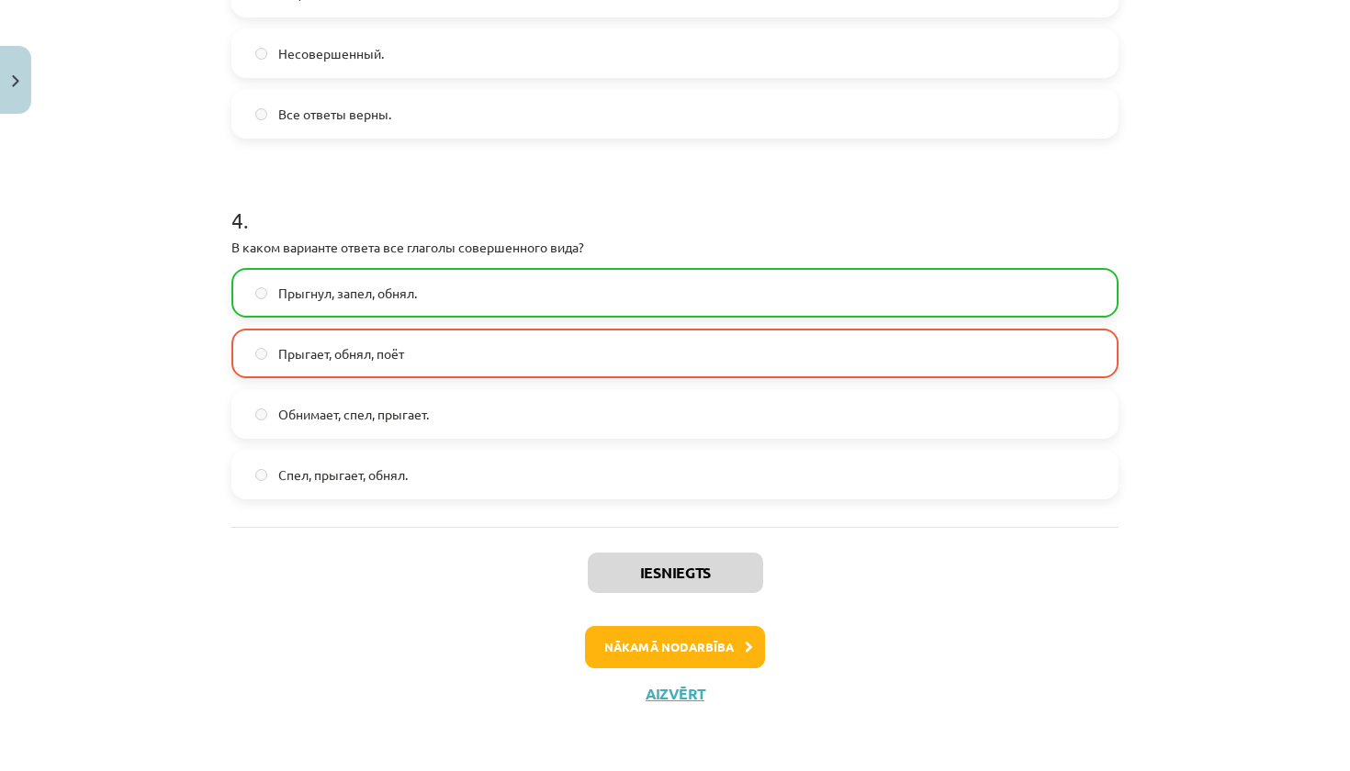
scroll to position [1275, 0]
click at [676, 692] on button "Aizvērt" at bounding box center [675, 694] width 70 height 18
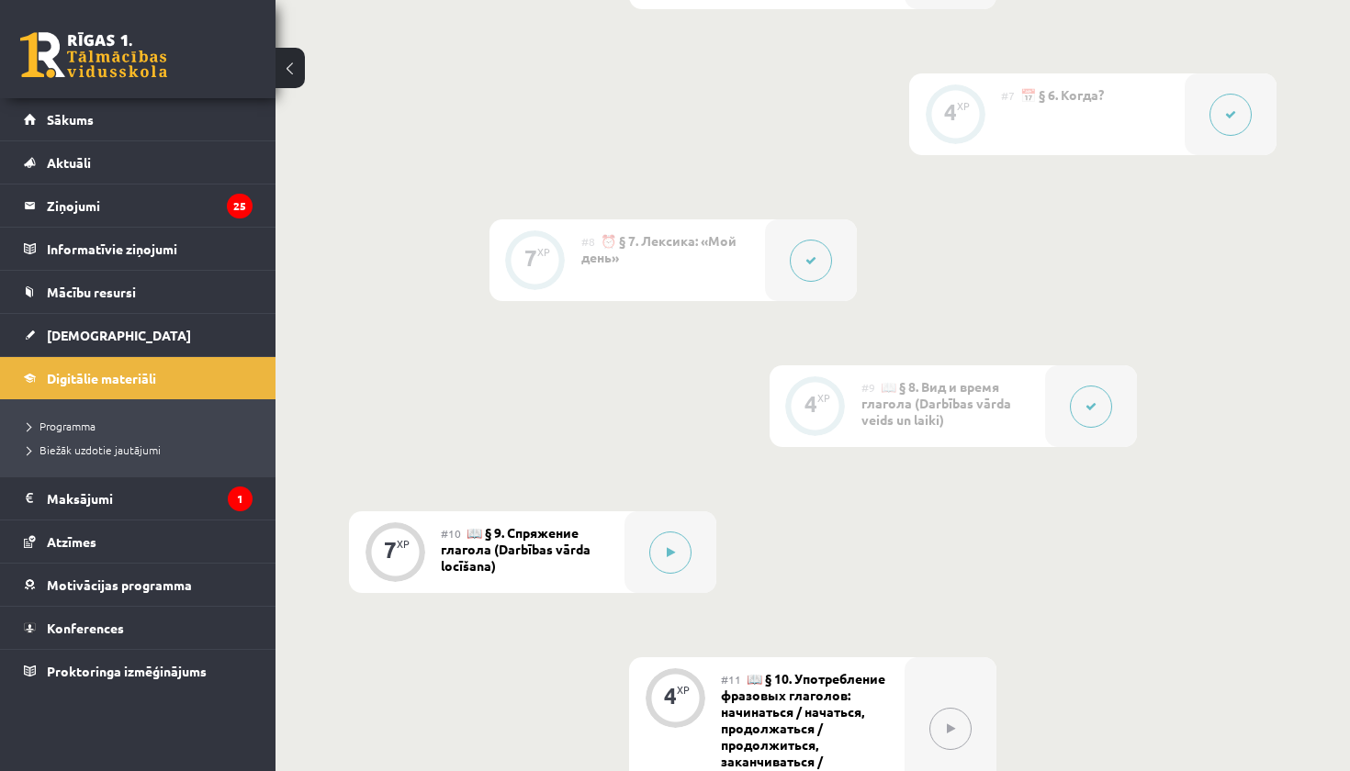
scroll to position [1518, 0]
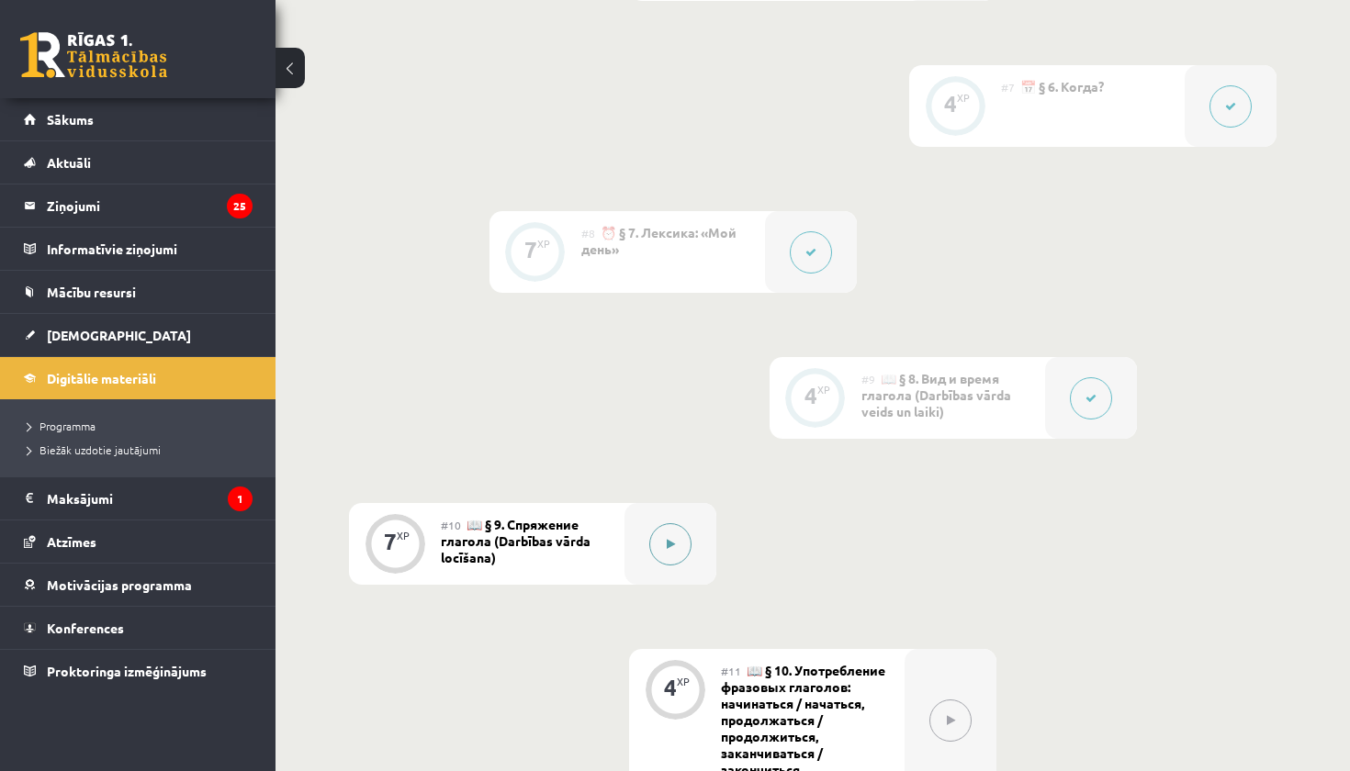
click at [681, 569] on div at bounding box center [670, 544] width 92 height 82
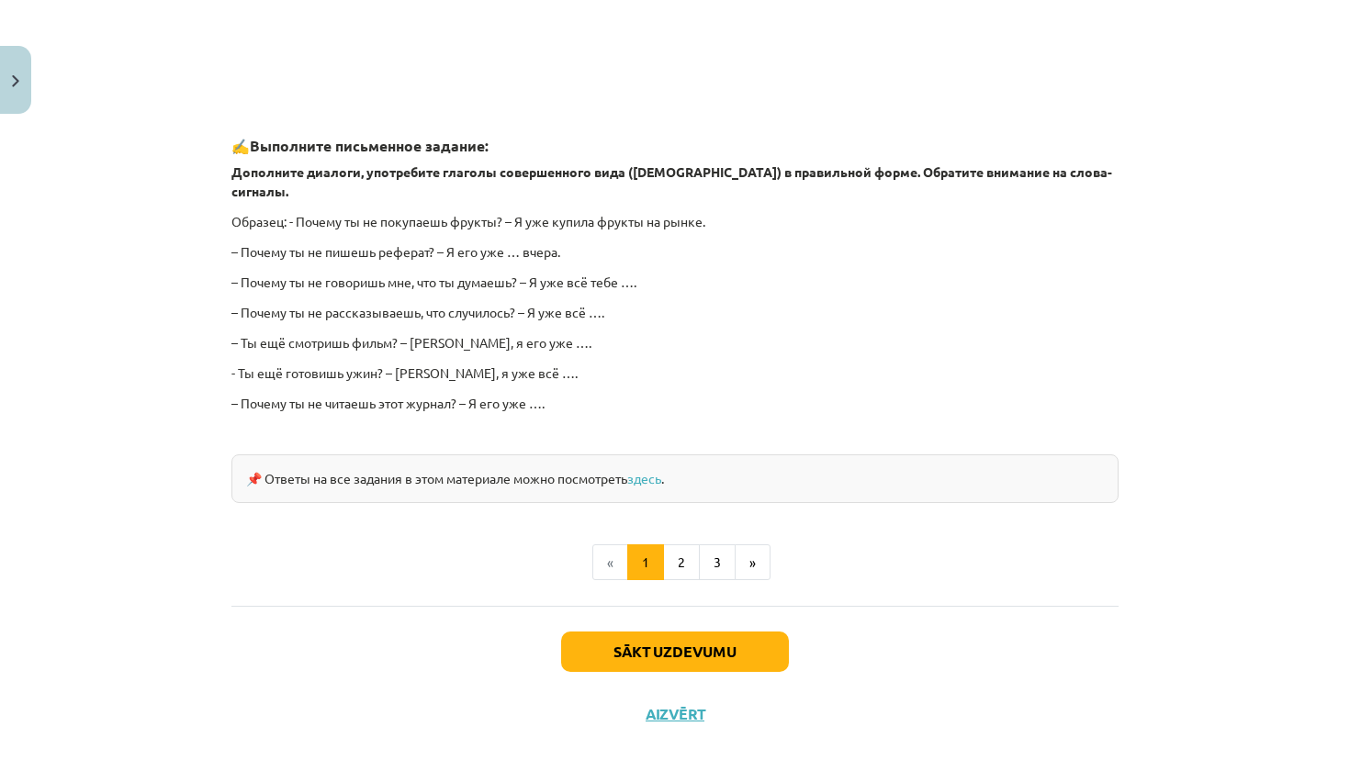
scroll to position [1544, 0]
click at [682, 546] on button "2" at bounding box center [681, 564] width 37 height 37
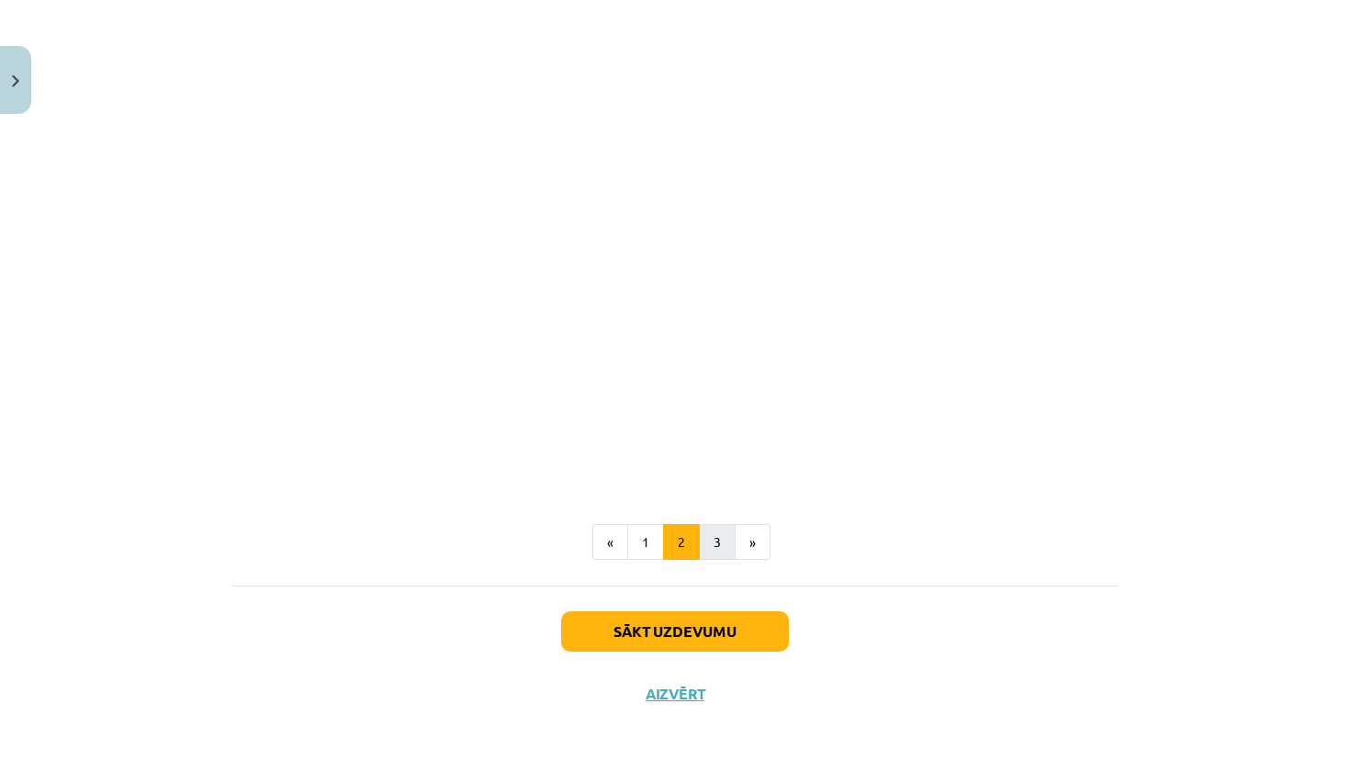
click at [707, 539] on button "3" at bounding box center [717, 542] width 37 height 37
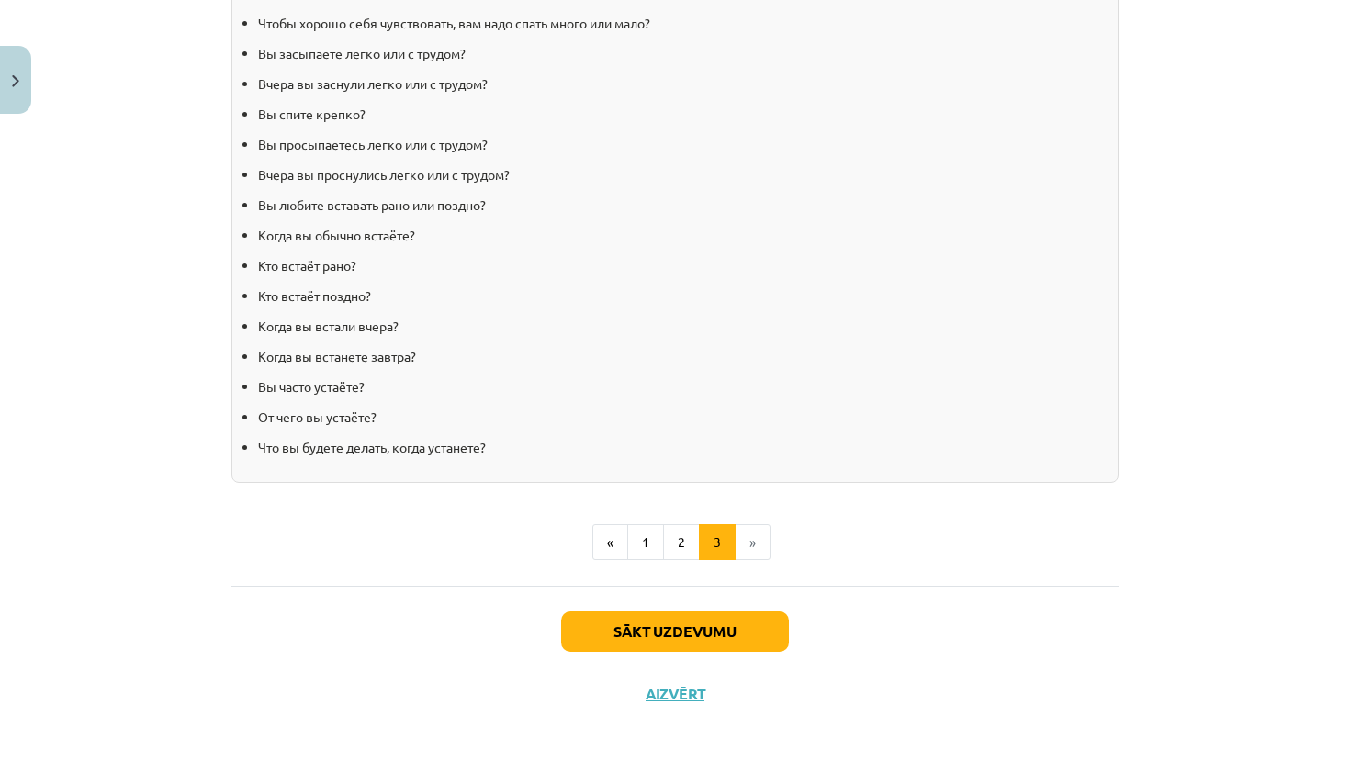
click at [689, 640] on button "Sākt uzdevumu" at bounding box center [675, 632] width 228 height 40
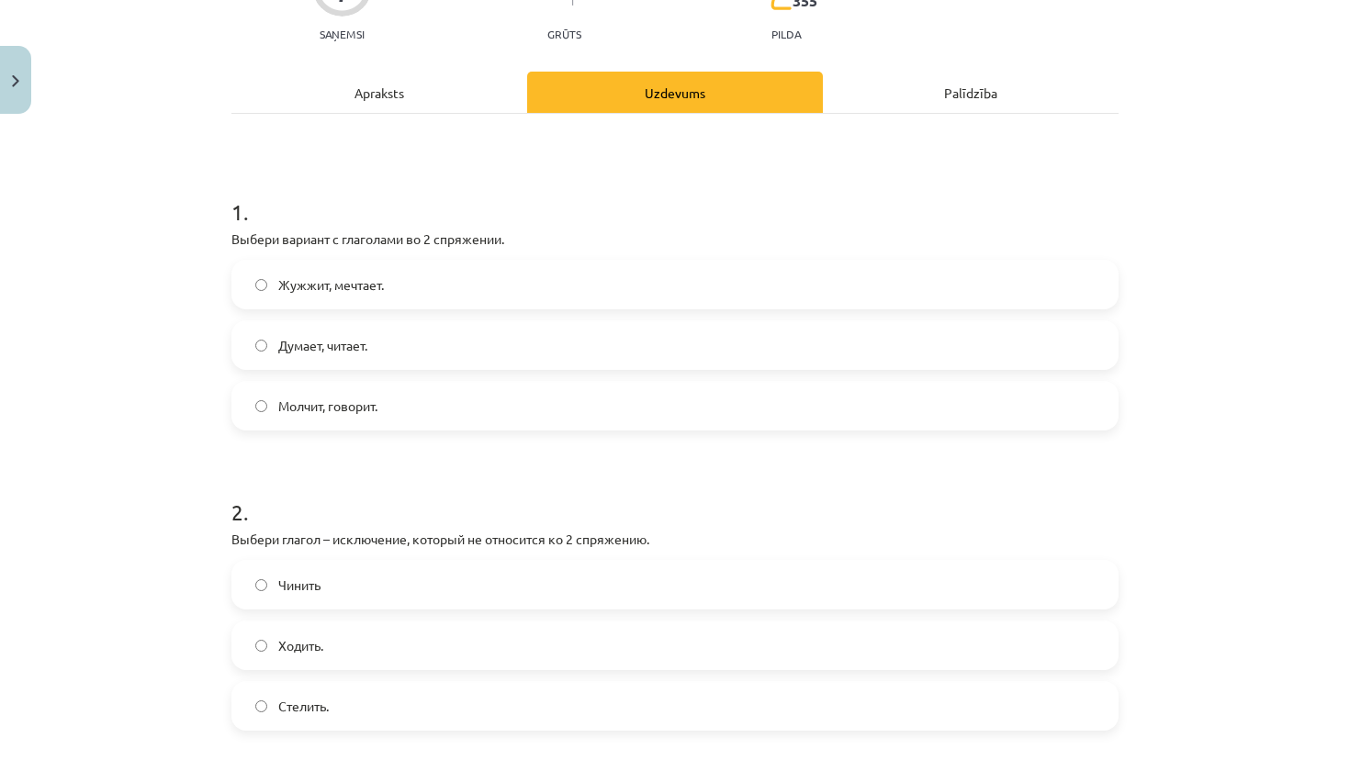
scroll to position [169, 0]
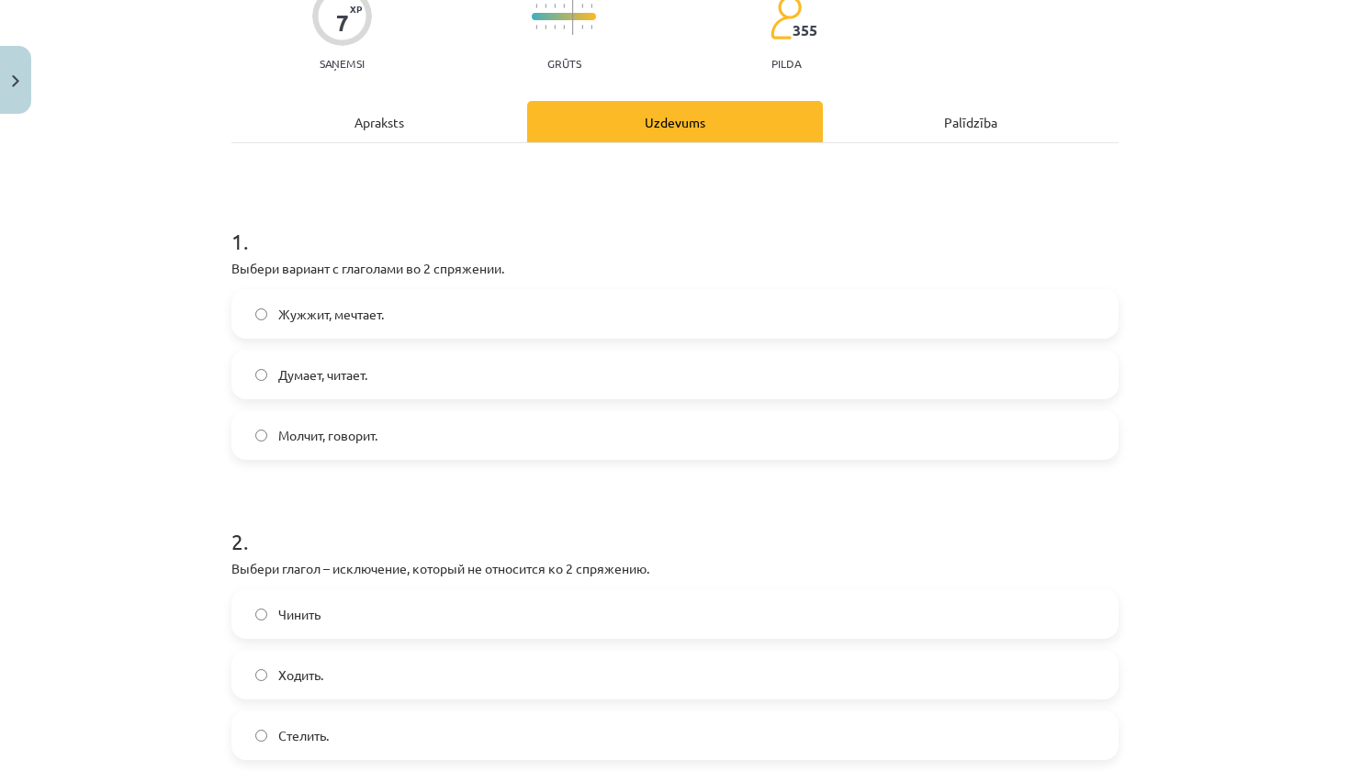
click at [383, 361] on label "Думает, читает." at bounding box center [674, 375] width 883 height 46
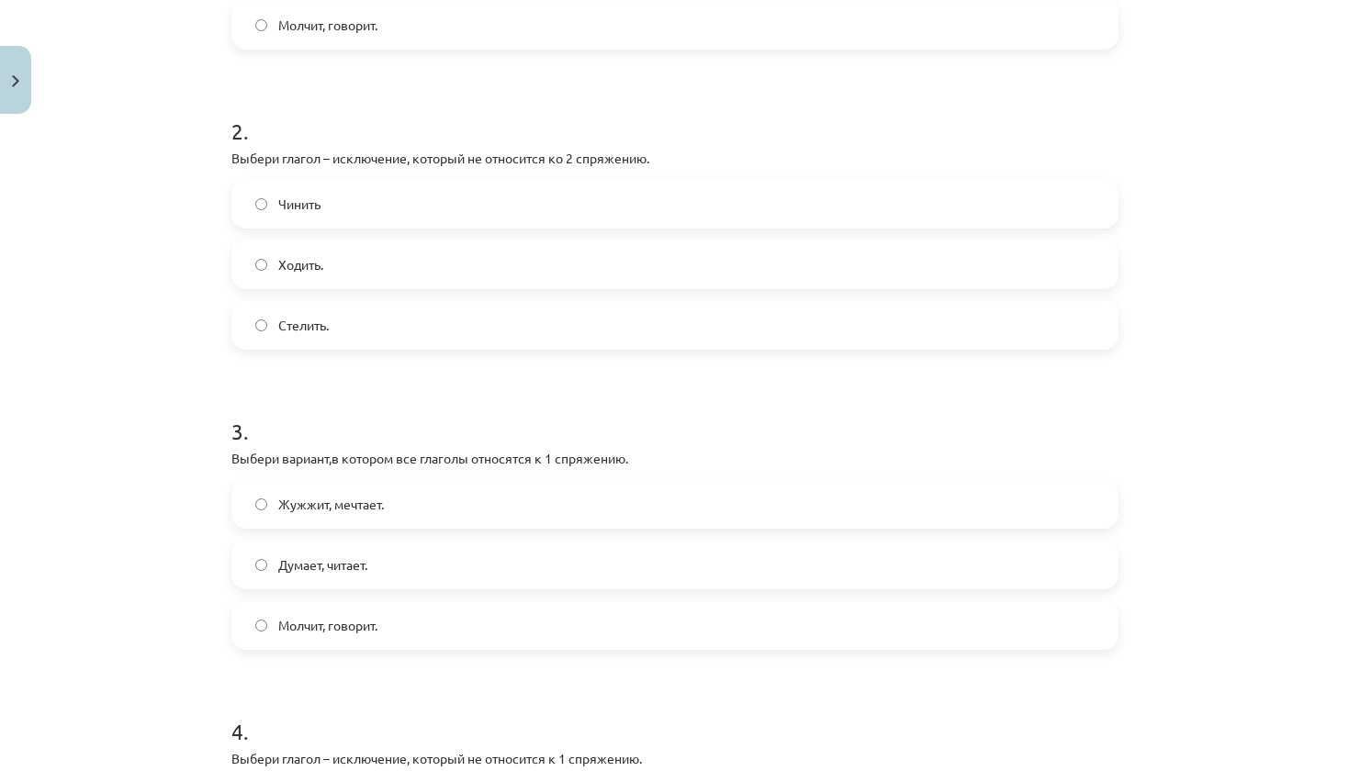
scroll to position [580, 0]
click at [420, 258] on label "Ходить." at bounding box center [674, 264] width 883 height 46
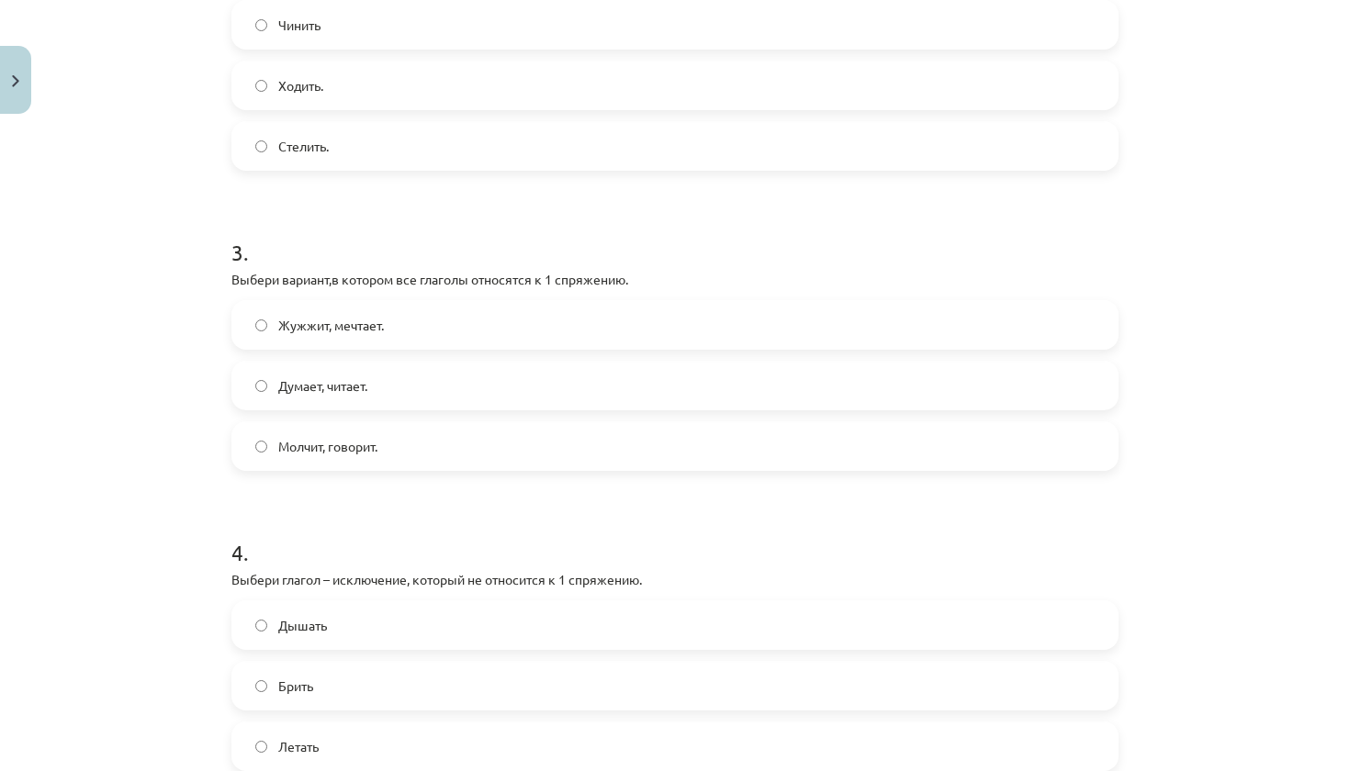
scroll to position [881, 0]
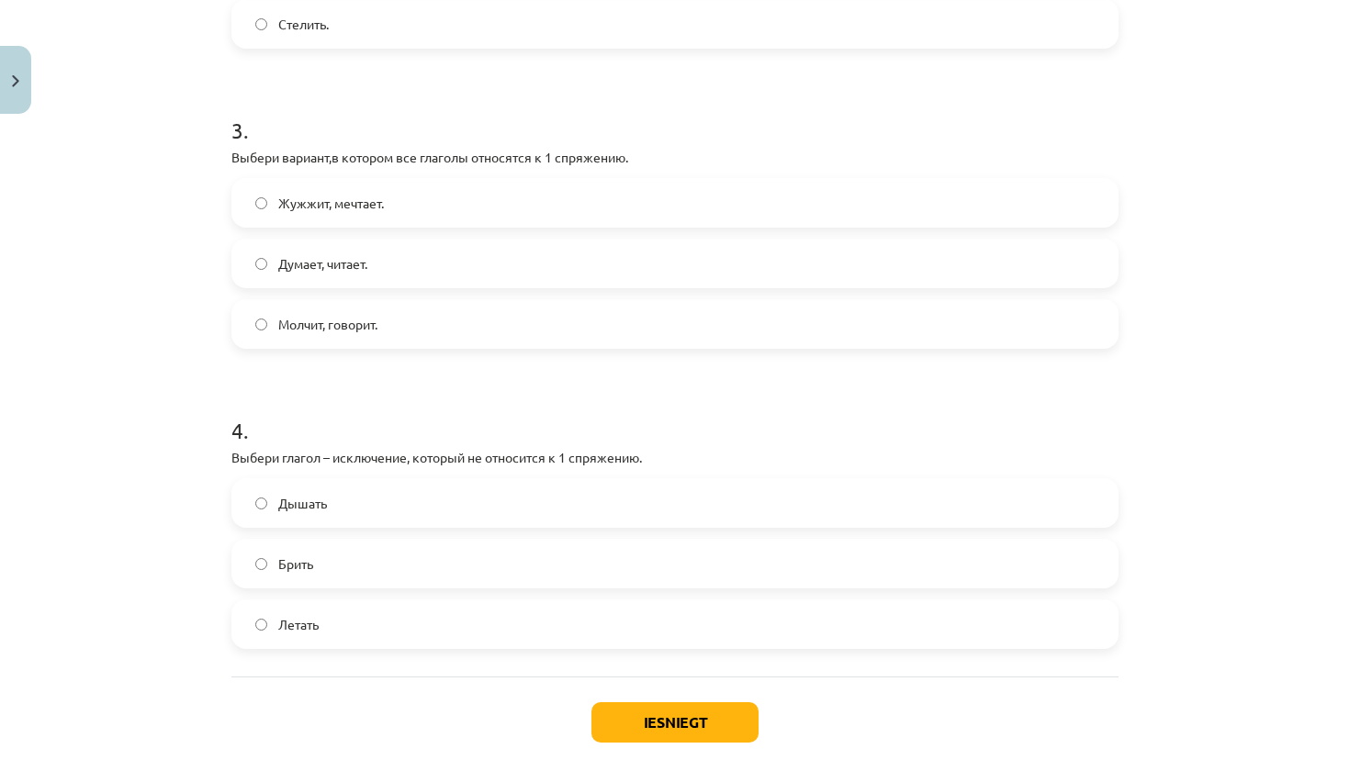
click at [442, 323] on label "Молчит, говорит." at bounding box center [674, 324] width 883 height 46
click at [426, 584] on label "Брить" at bounding box center [674, 564] width 883 height 46
click at [692, 729] on button "Iesniegt" at bounding box center [674, 723] width 167 height 40
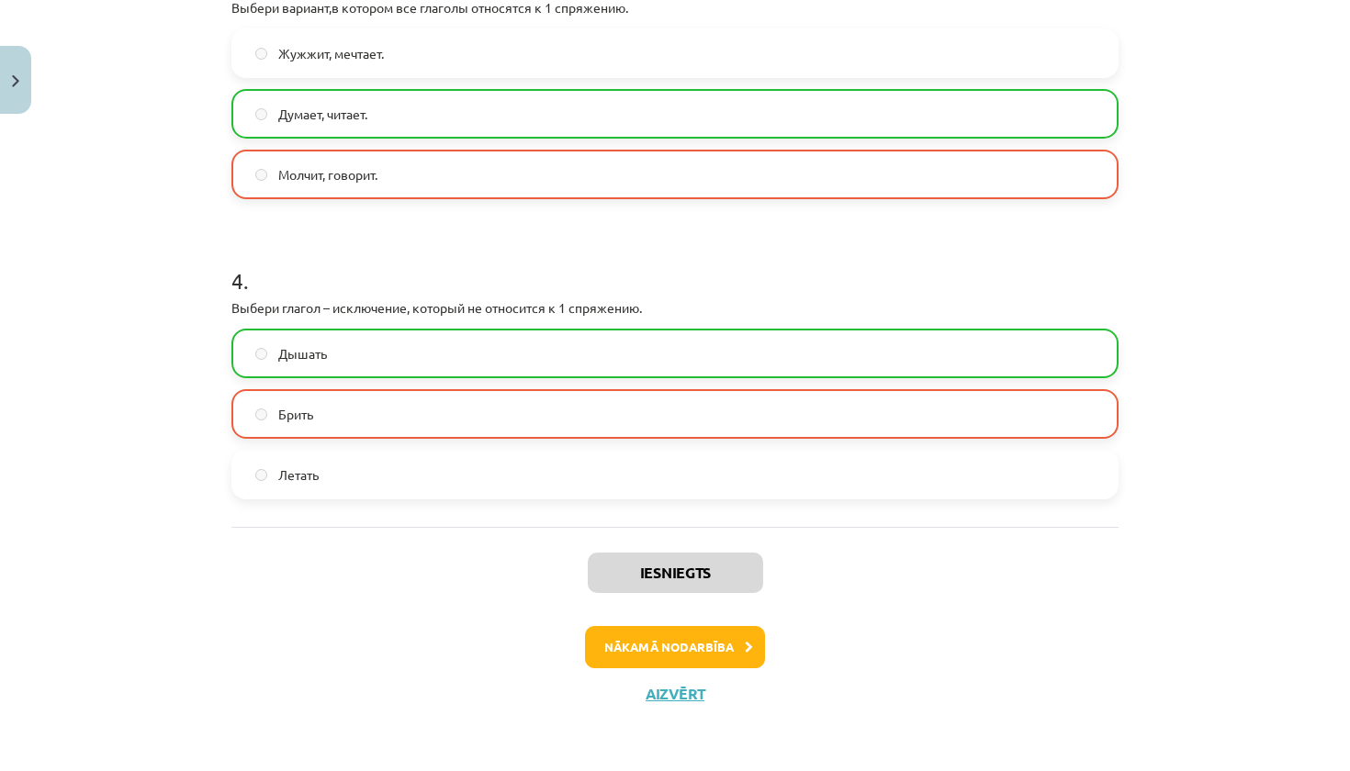
click at [703, 646] on button "Nākamā nodarbība" at bounding box center [675, 647] width 180 height 42
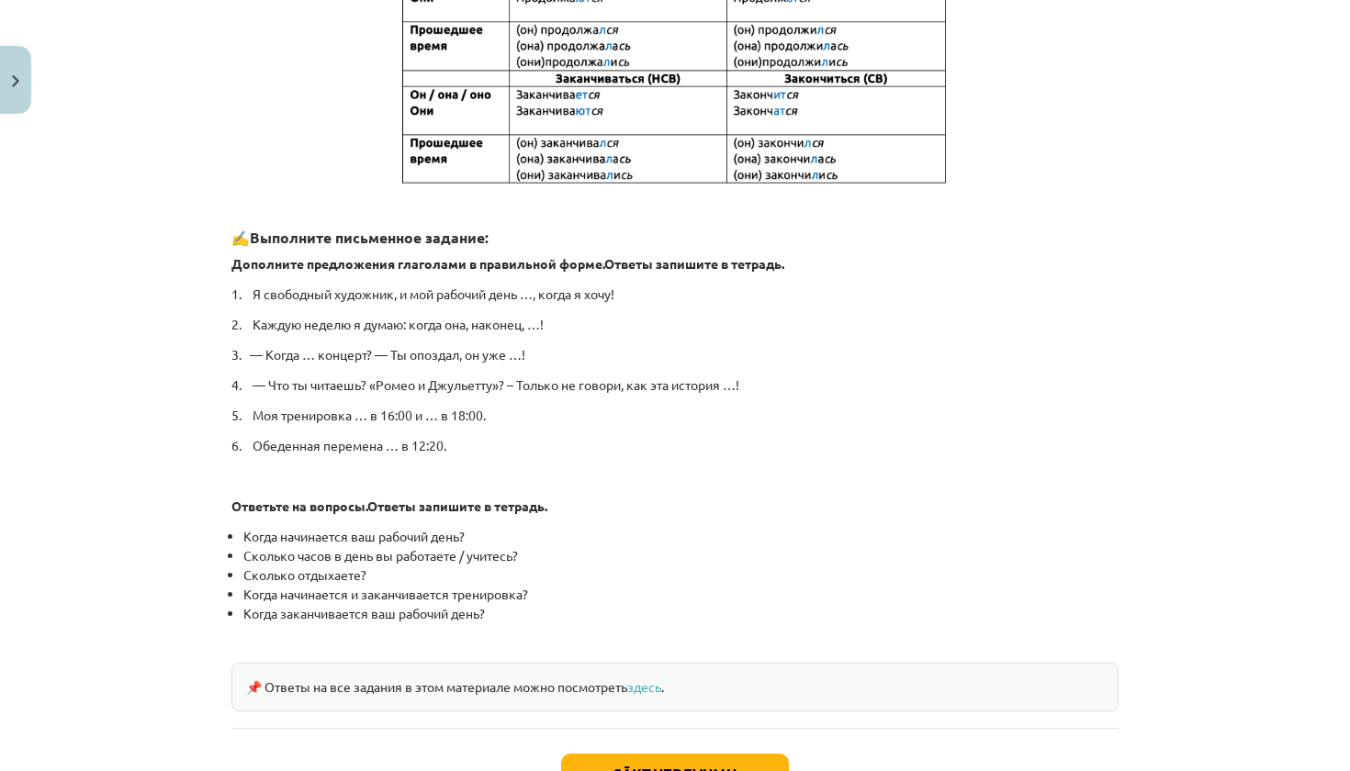
scroll to position [714, 0]
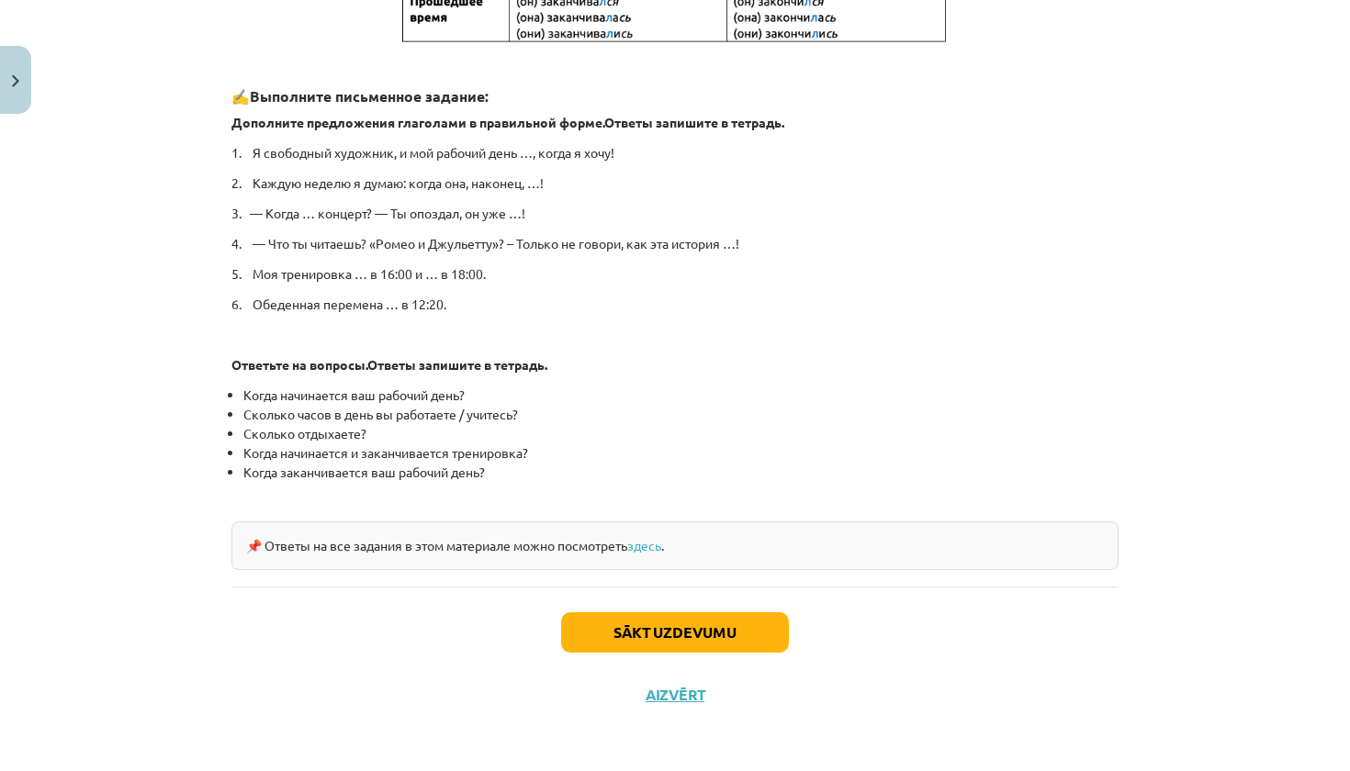
click at [678, 636] on button "Sākt uzdevumu" at bounding box center [675, 633] width 228 height 40
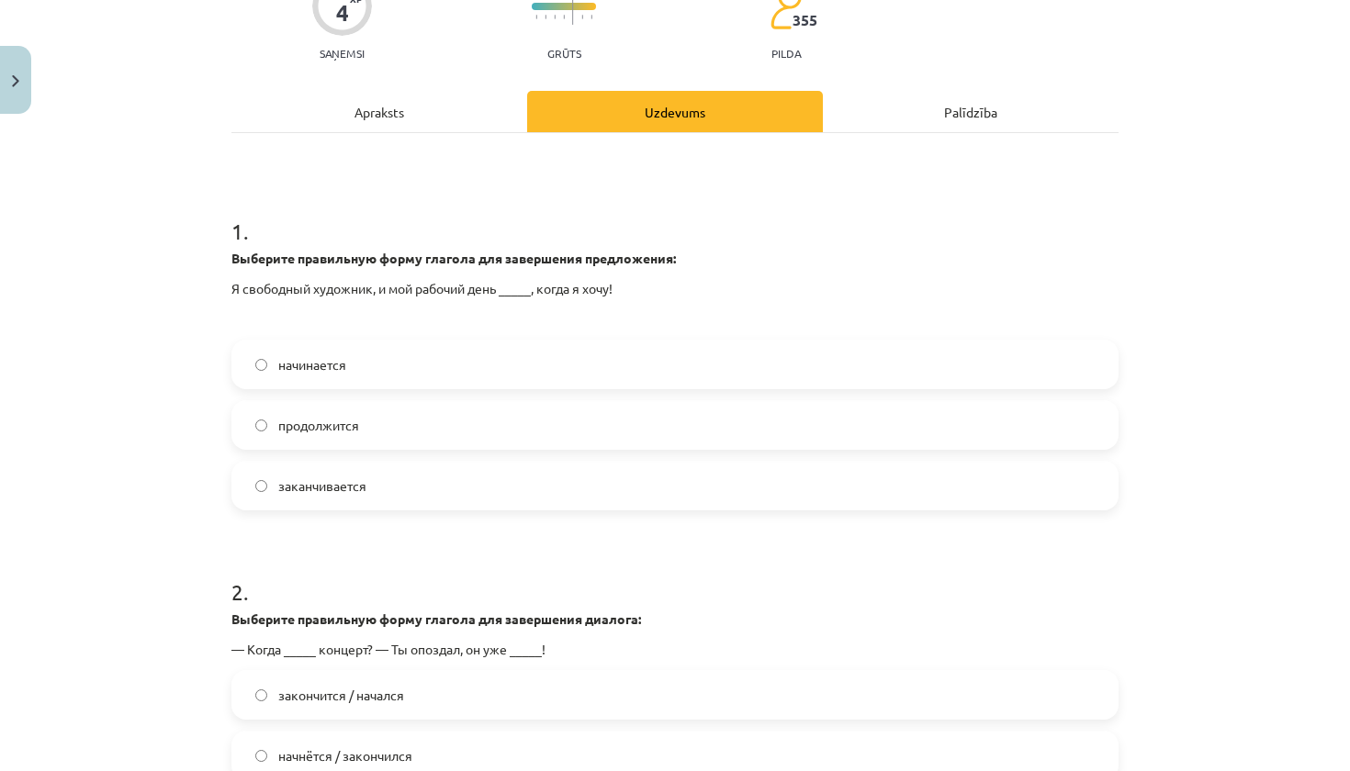
scroll to position [219, 0]
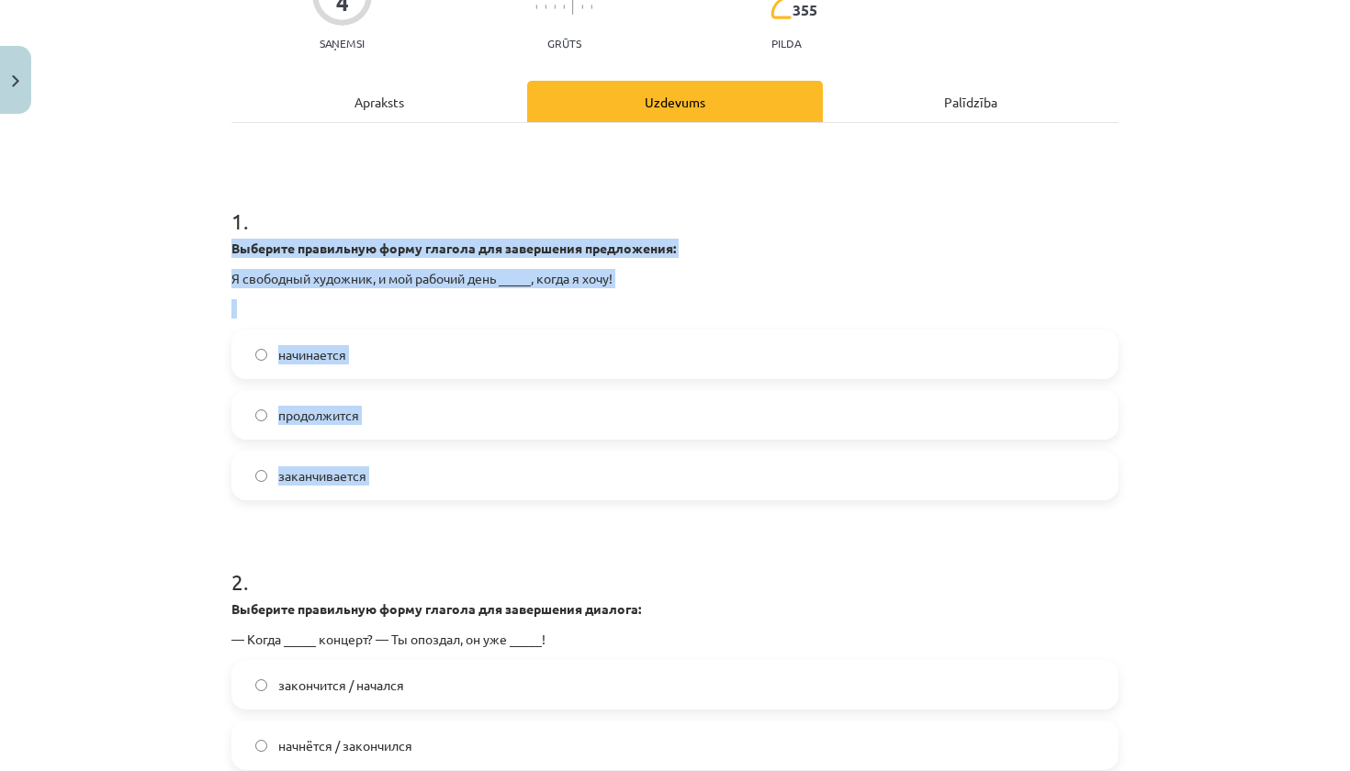
drag, startPoint x: 230, startPoint y: 246, endPoint x: 366, endPoint y: 521, distance: 306.4
click at [366, 521] on div "4 XP Saņemsi Grūts 355 pilda Apraksts Uzdevums Palīdzība 1 . Выберите правильну…" at bounding box center [674, 465] width 909 height 1065
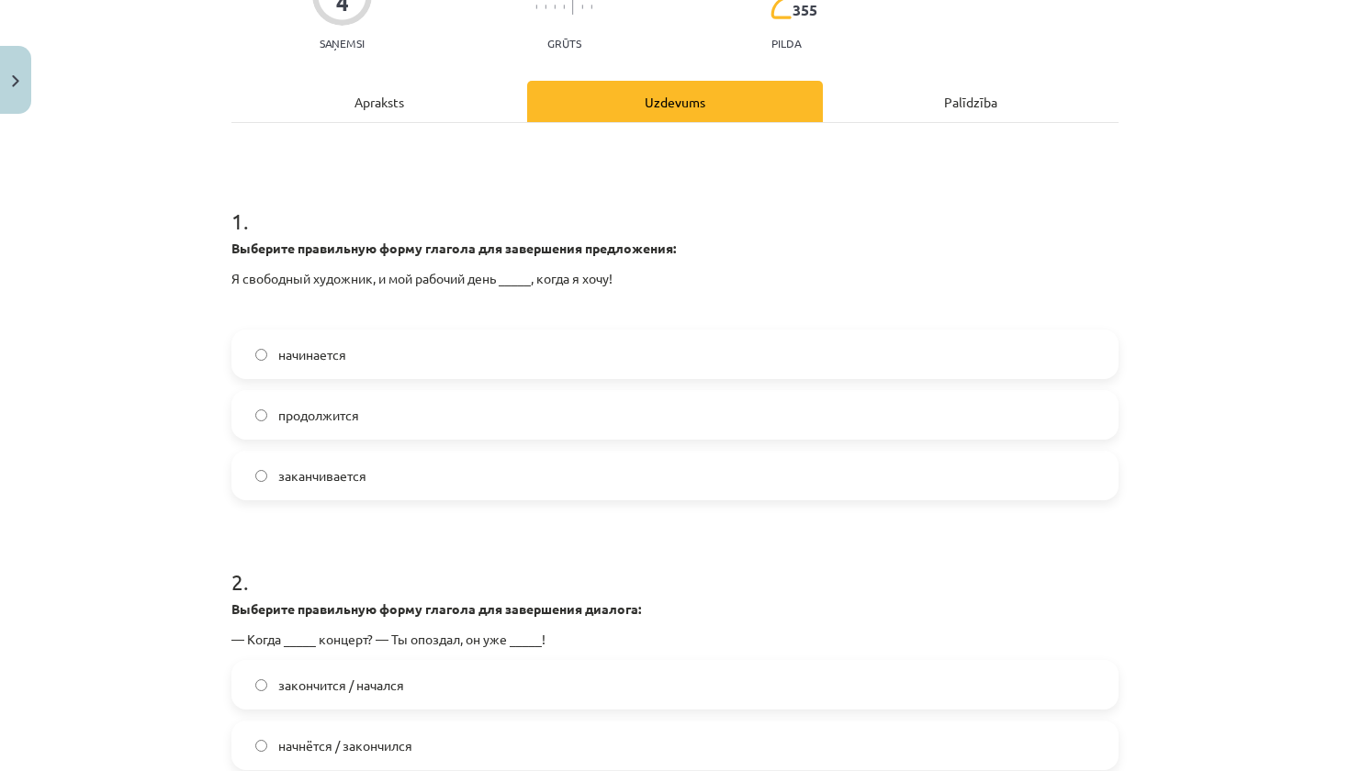
click at [470, 536] on form "1 . Выберите правильную форму глагола для завершения предложения: Я свободный х…" at bounding box center [674, 503] width 887 height 655
click at [501, 346] on label "начинается" at bounding box center [674, 355] width 883 height 46
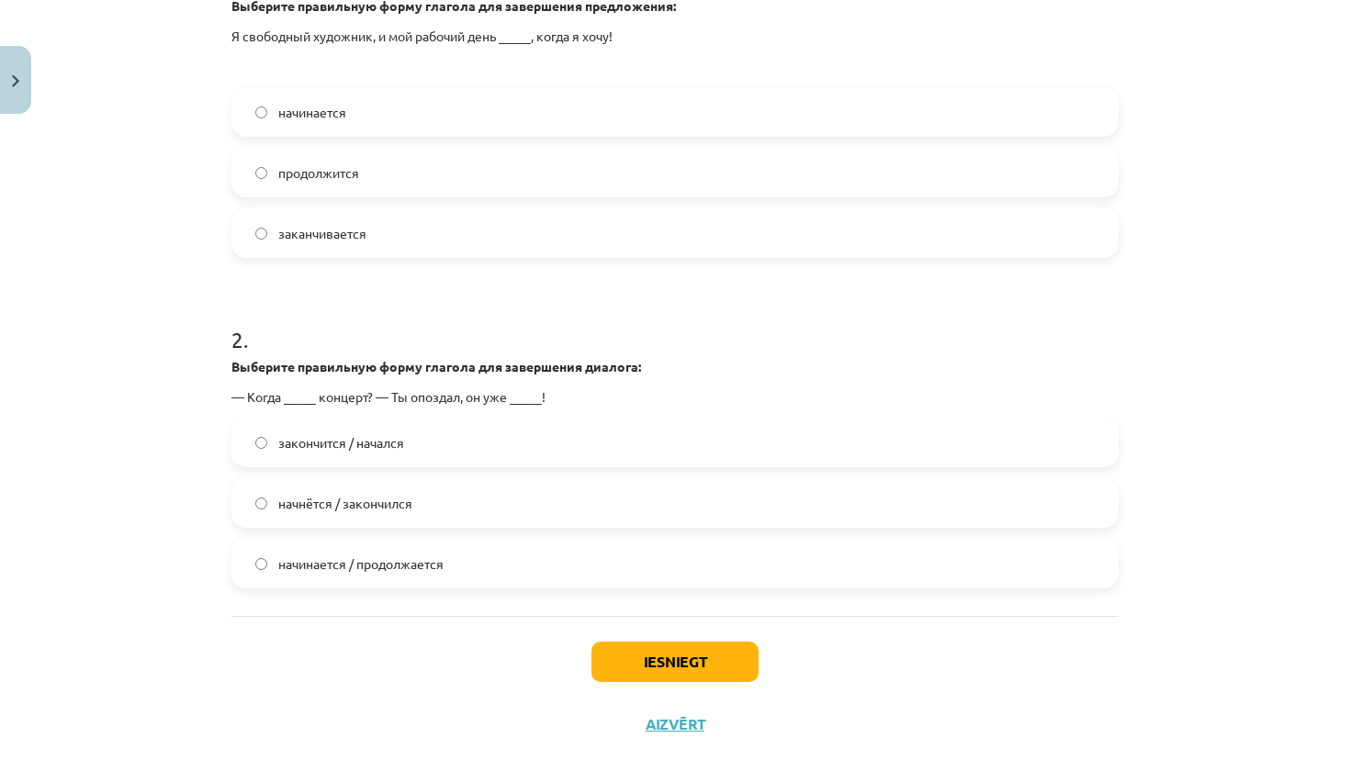
scroll to position [462, 0]
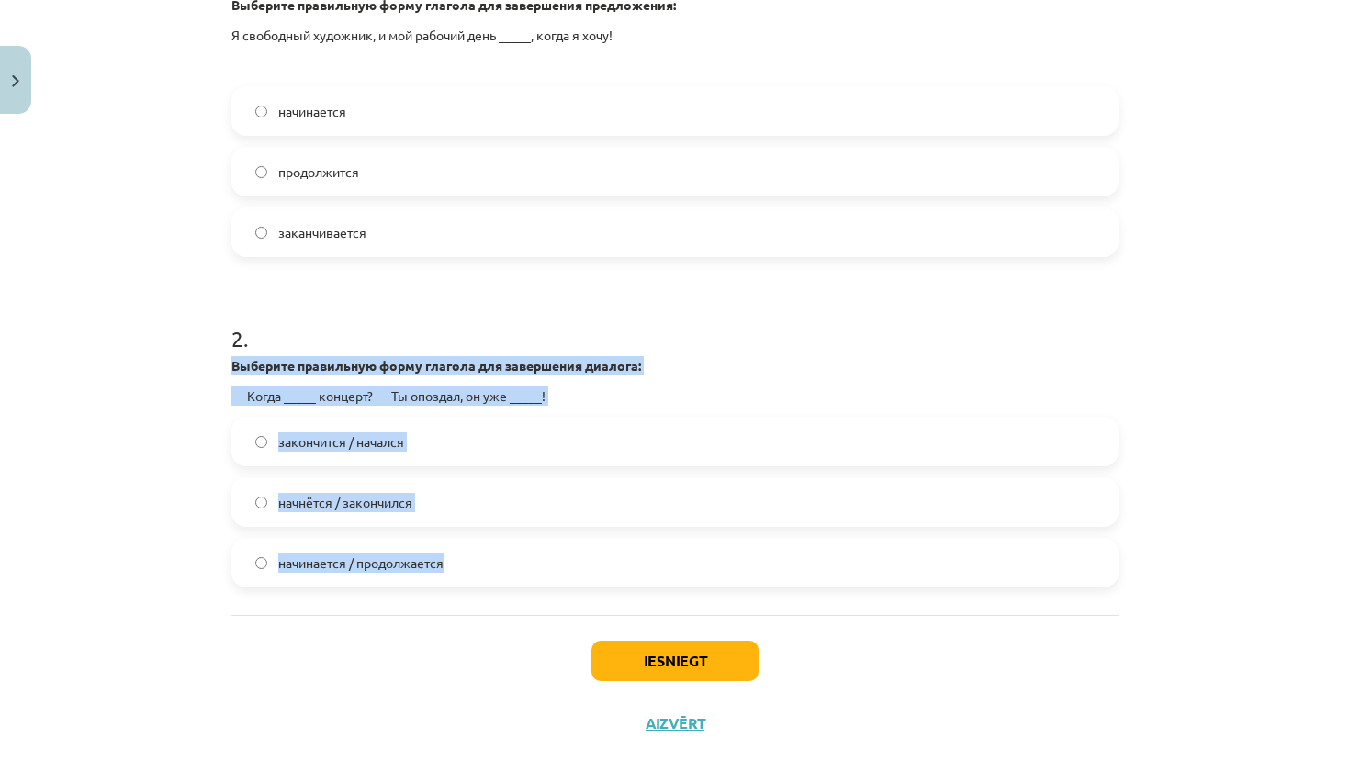
drag, startPoint x: 230, startPoint y: 363, endPoint x: 332, endPoint y: 607, distance: 264.7
click at [332, 607] on div "4 XP Saņemsi Grūts 355 pilda Apraksts Uzdevums Palīdzība 1 . Выберите правильну…" at bounding box center [674, 222] width 909 height 1065
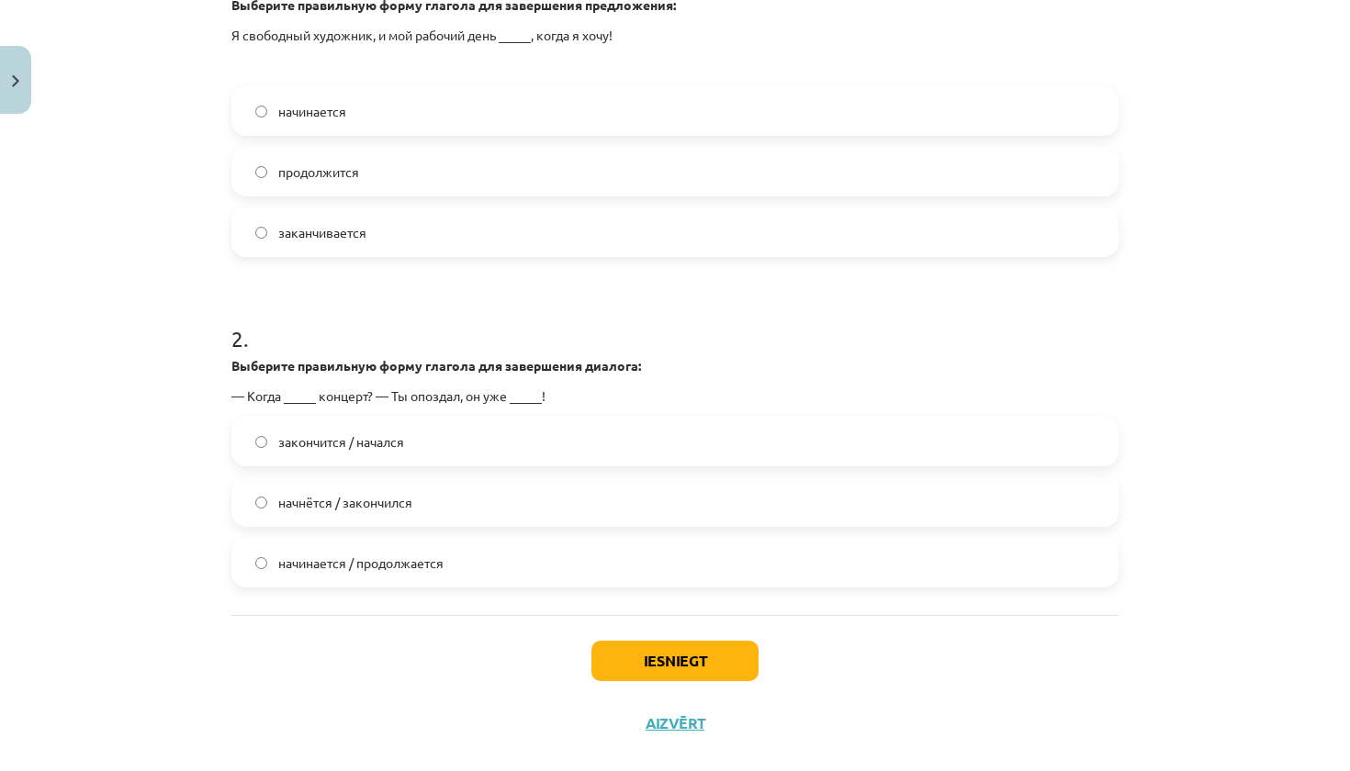
click at [389, 639] on div "Iesniegt Aizvērt" at bounding box center [674, 679] width 887 height 129
click at [411, 521] on label "начнётся / закончился" at bounding box center [674, 502] width 883 height 46
click at [675, 660] on button "Iesniegt" at bounding box center [674, 661] width 167 height 40
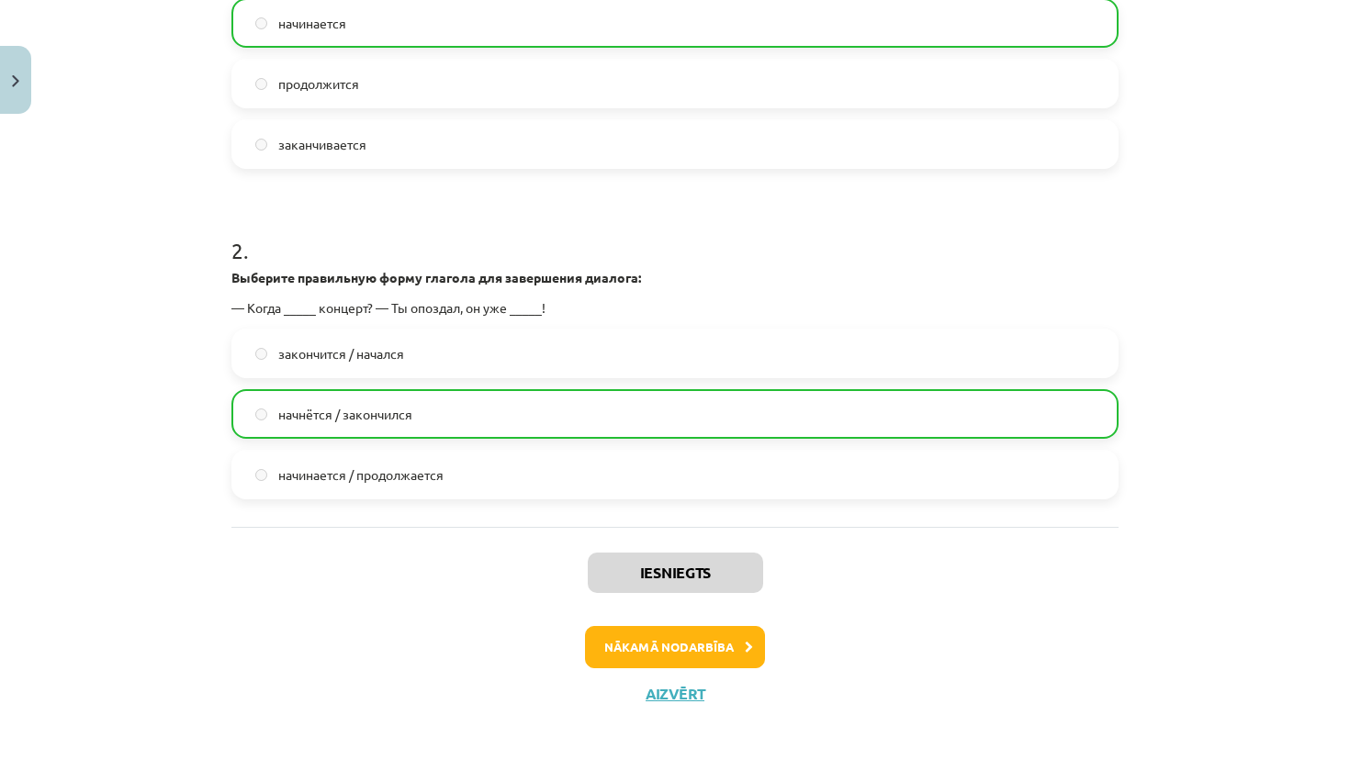
click at [691, 647] on button "Nākamā nodarbība" at bounding box center [675, 647] width 180 height 42
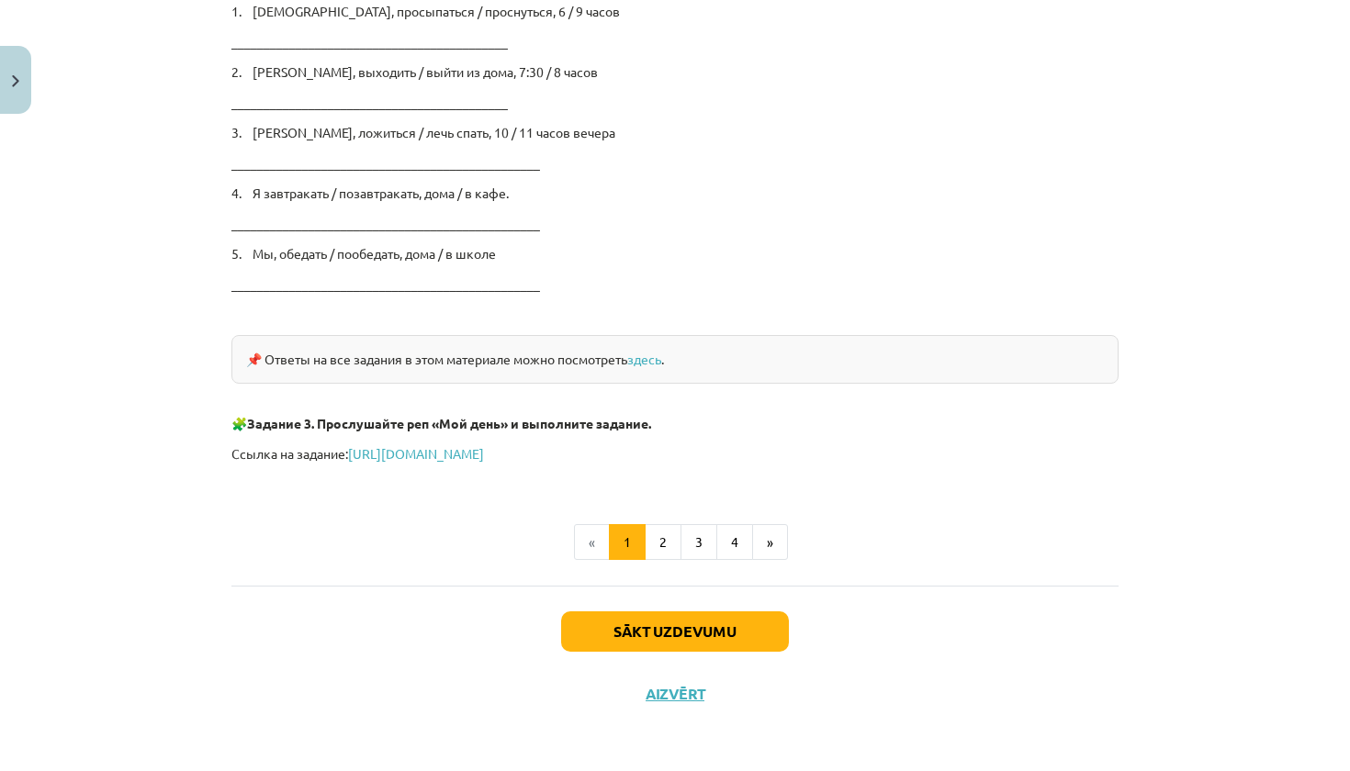
scroll to position [3018, 0]
click at [661, 544] on button "2" at bounding box center [663, 543] width 37 height 37
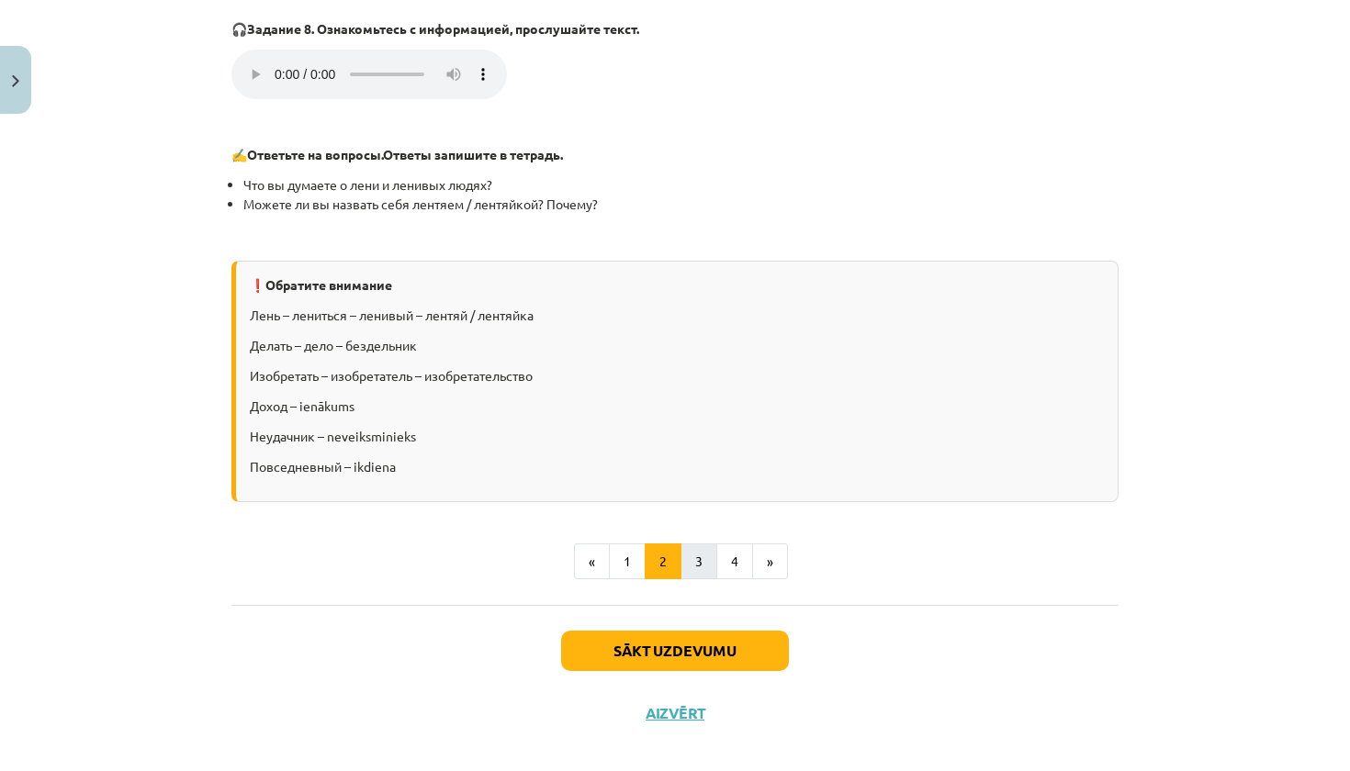
click at [695, 544] on button "3" at bounding box center [698, 562] width 37 height 37
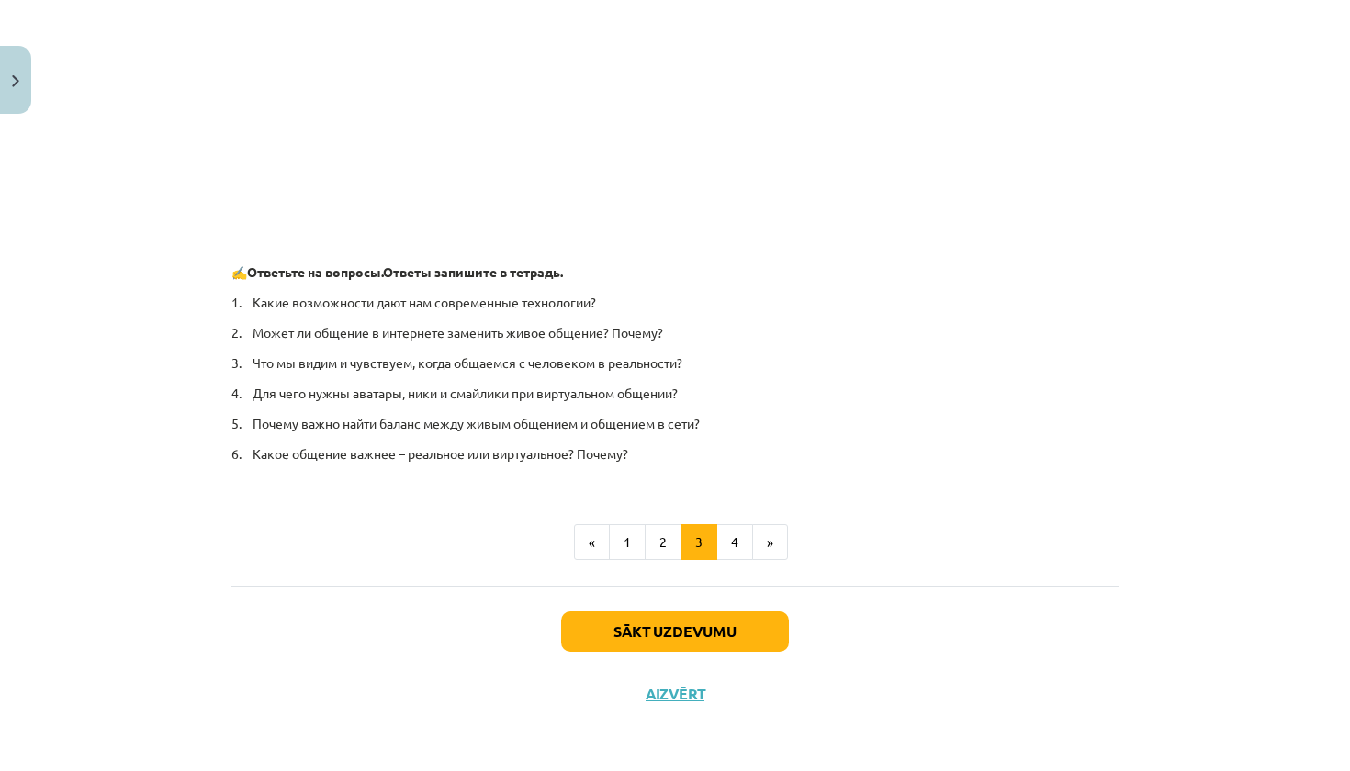
scroll to position [1210, 0]
click at [736, 548] on button "4" at bounding box center [734, 542] width 37 height 37
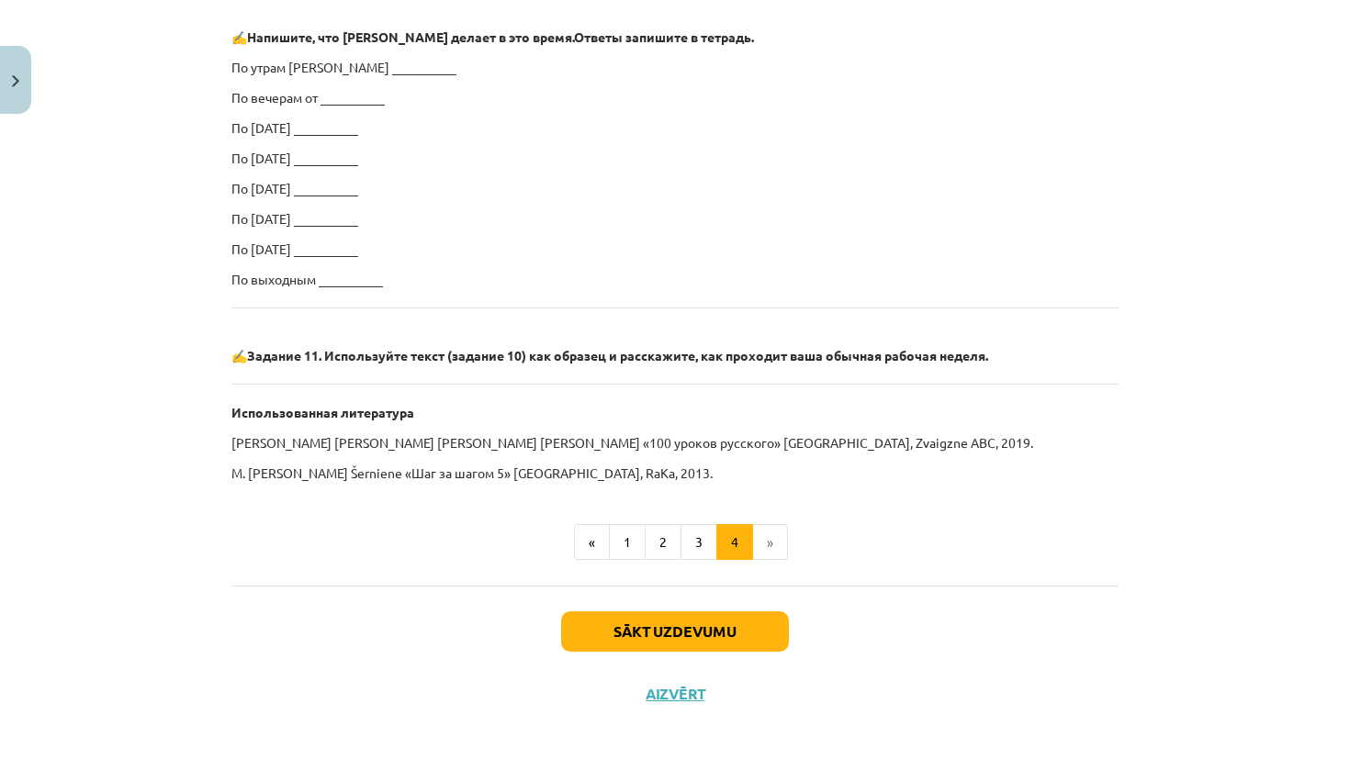
scroll to position [1034, 0]
click at [669, 615] on button "Sākt uzdevumu" at bounding box center [675, 632] width 228 height 40
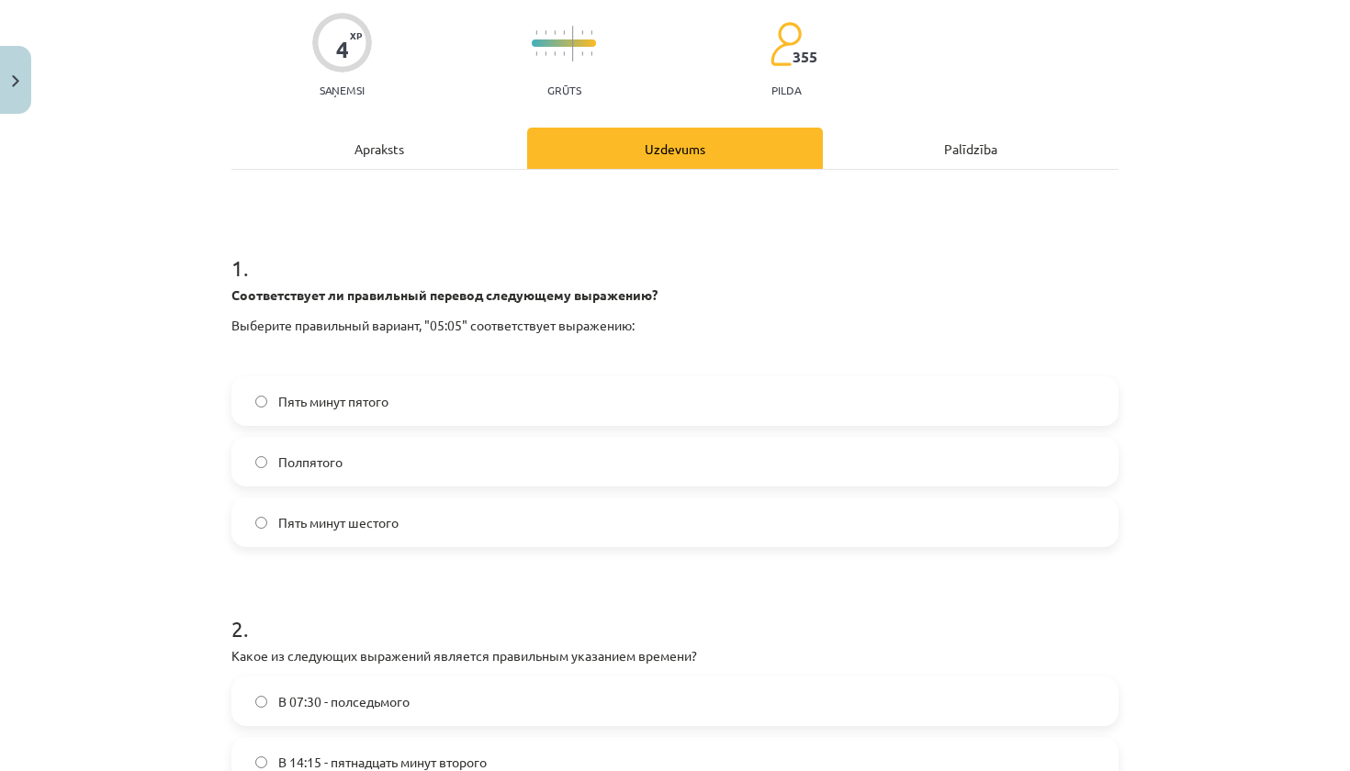
scroll to position [145, 0]
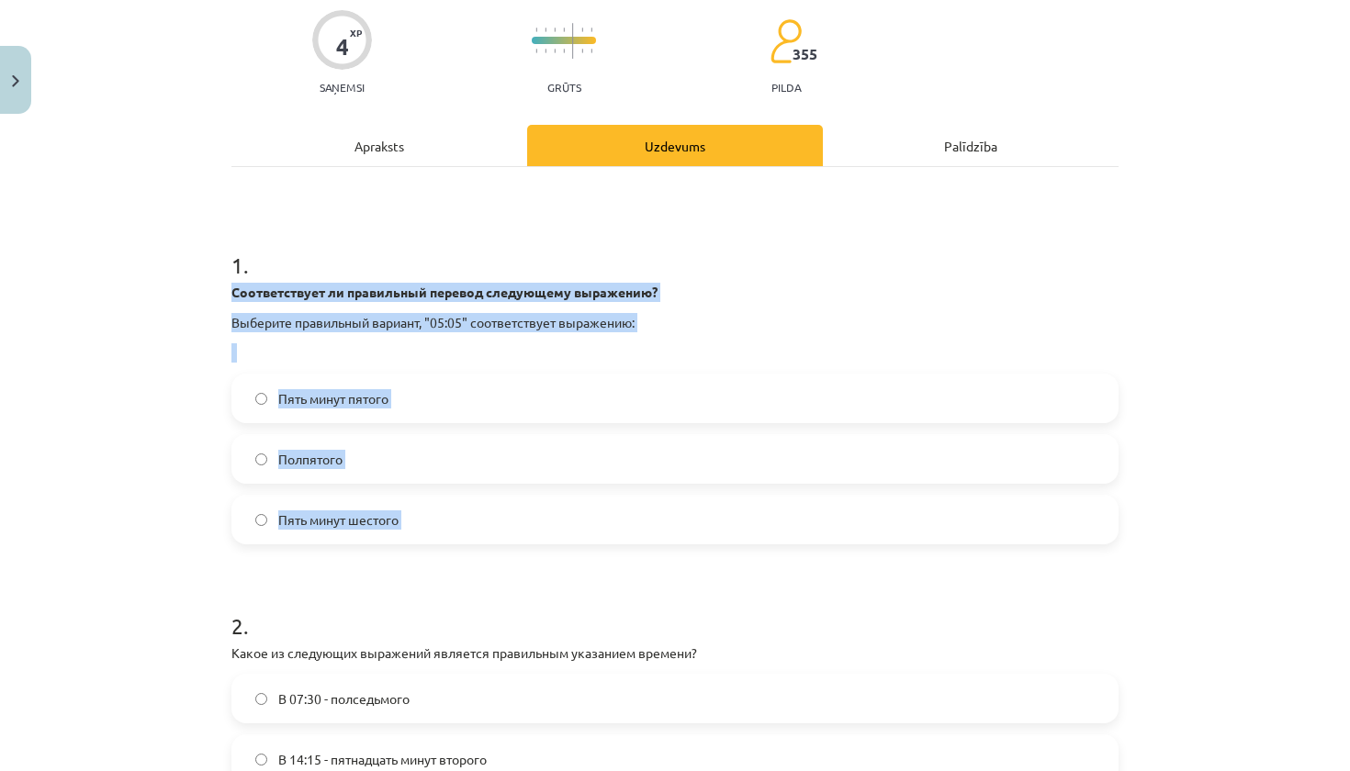
drag, startPoint x: 231, startPoint y: 287, endPoint x: 303, endPoint y: 547, distance: 269.8
click at [303, 547] on div "4 XP Saņemsi Grūts 355 pilda Apraksts Uzdevums Palīdzība 1 . Соответствует ли п…" at bounding box center [674, 525] width 909 height 1096
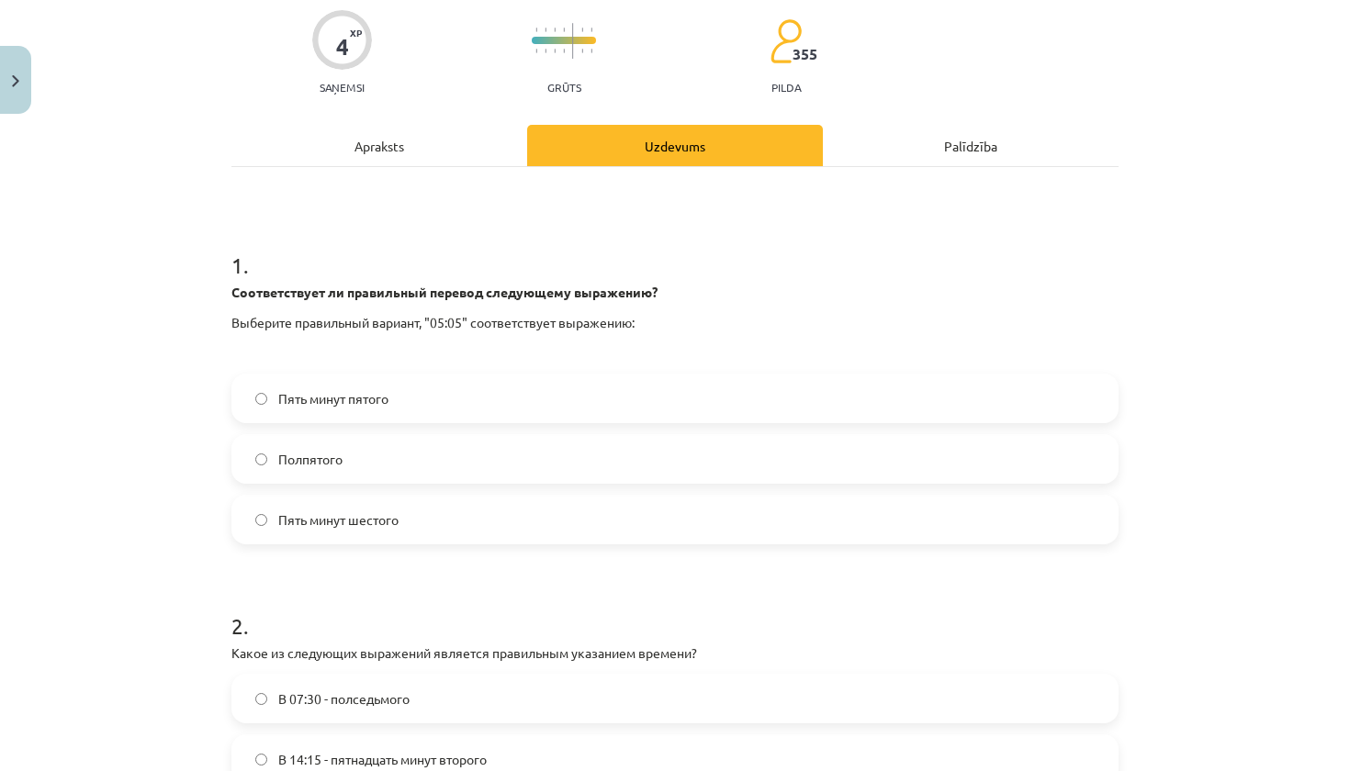
click at [386, 558] on form "1 . Соответствует ли правильный перевод следующему выражению? Выберите правильн…" at bounding box center [674, 562] width 887 height 685
click at [417, 538] on label "Пять минут шестого" at bounding box center [674, 520] width 883 height 46
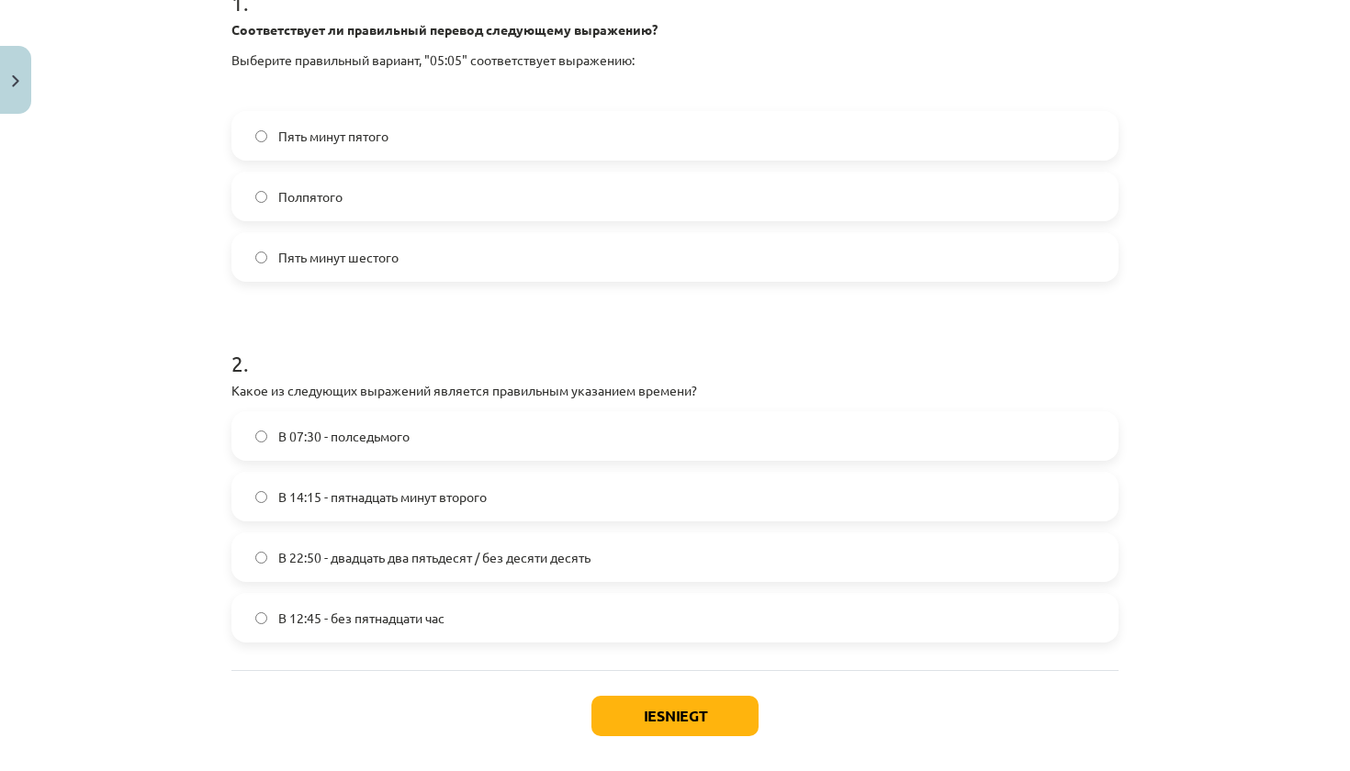
scroll to position [410, 0]
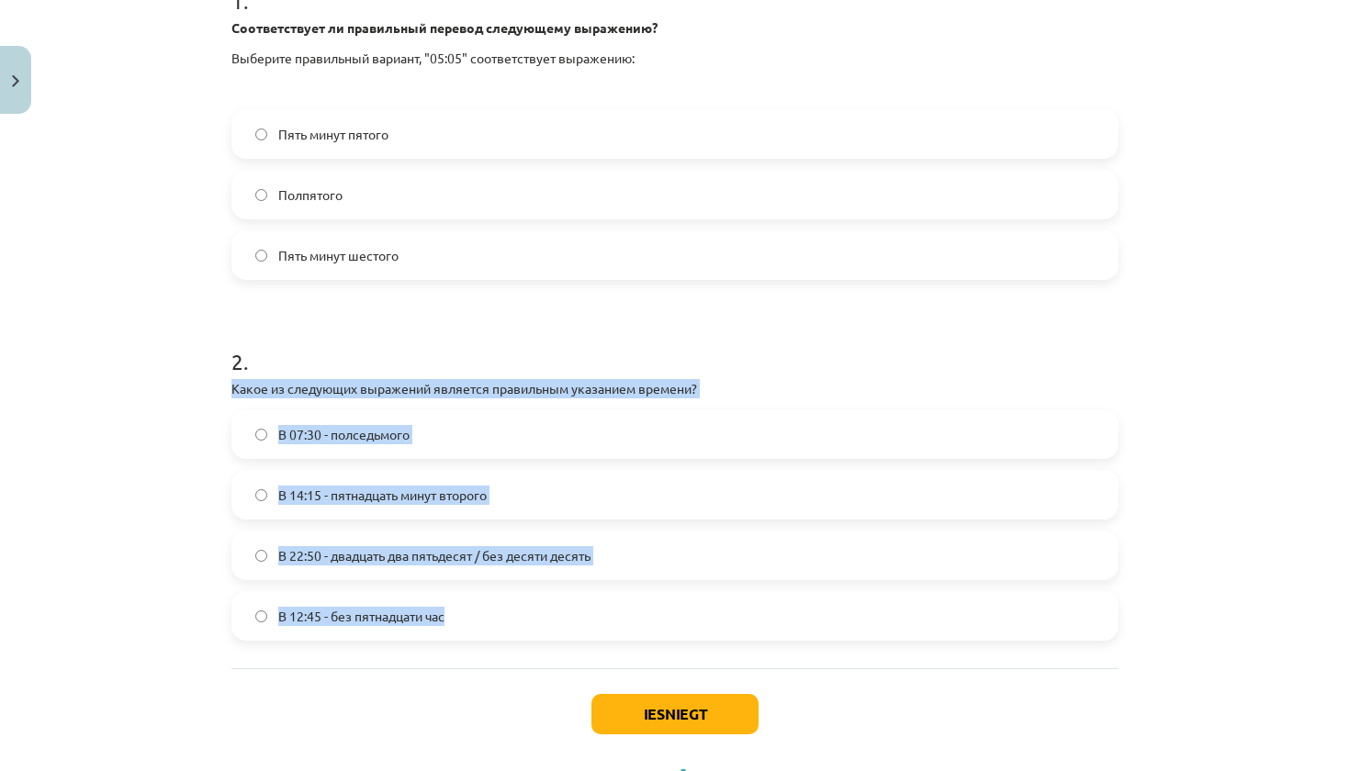
drag, startPoint x: 230, startPoint y: 388, endPoint x: 337, endPoint y: 654, distance: 287.2
click at [337, 656] on div "4 XP Saņemsi Grūts 355 pilda Apraksts Uzdevums Palīdzība 1 . Соответствует ли п…" at bounding box center [674, 261] width 909 height 1096
click at [382, 653] on div "1 . Соответствует ли правильный перевод следующему выражению? Выберите правильн…" at bounding box center [674, 286] width 887 height 766
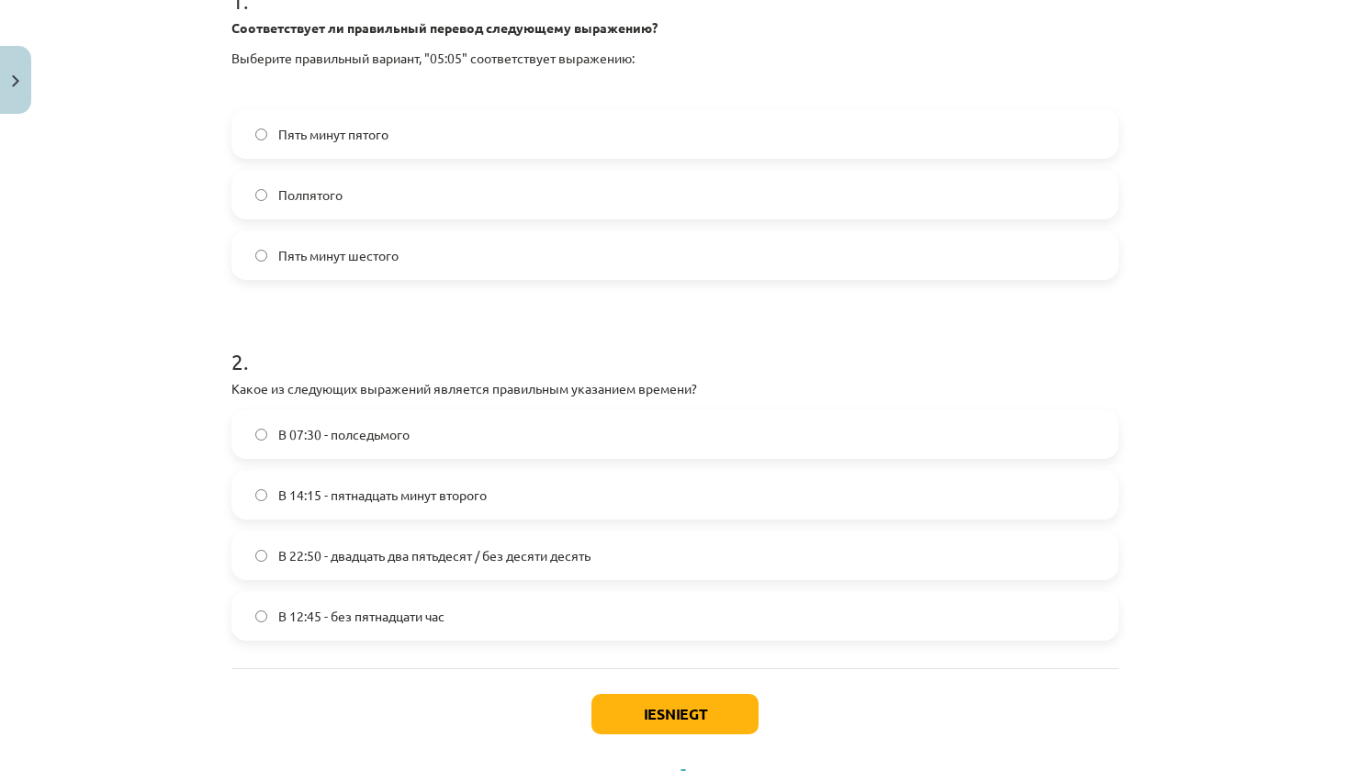
click at [461, 613] on label "В 12:45 - без пятнадцати час" at bounding box center [674, 616] width 883 height 46
click at [666, 713] on button "Iesniegt" at bounding box center [674, 714] width 167 height 40
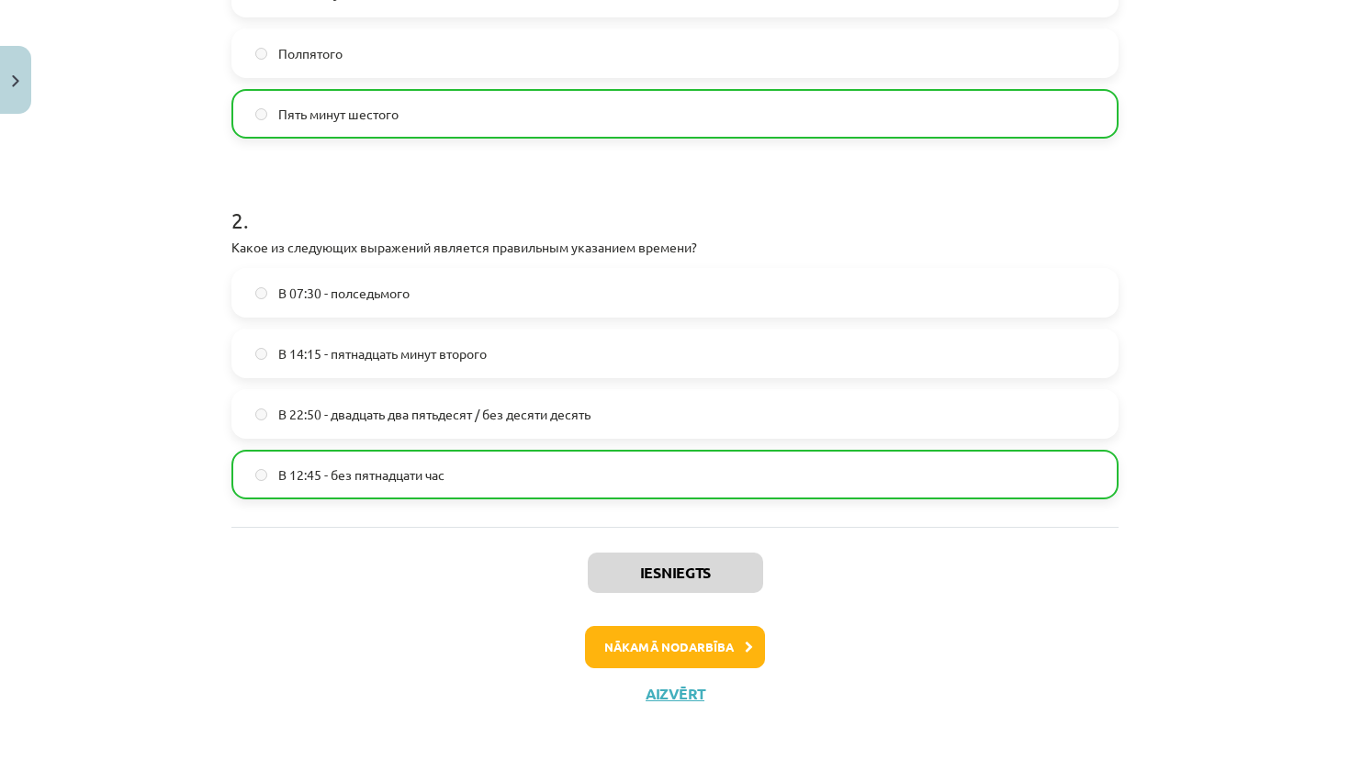
scroll to position [553, 0]
click at [695, 648] on button "Nākamā nodarbība" at bounding box center [675, 647] width 180 height 42
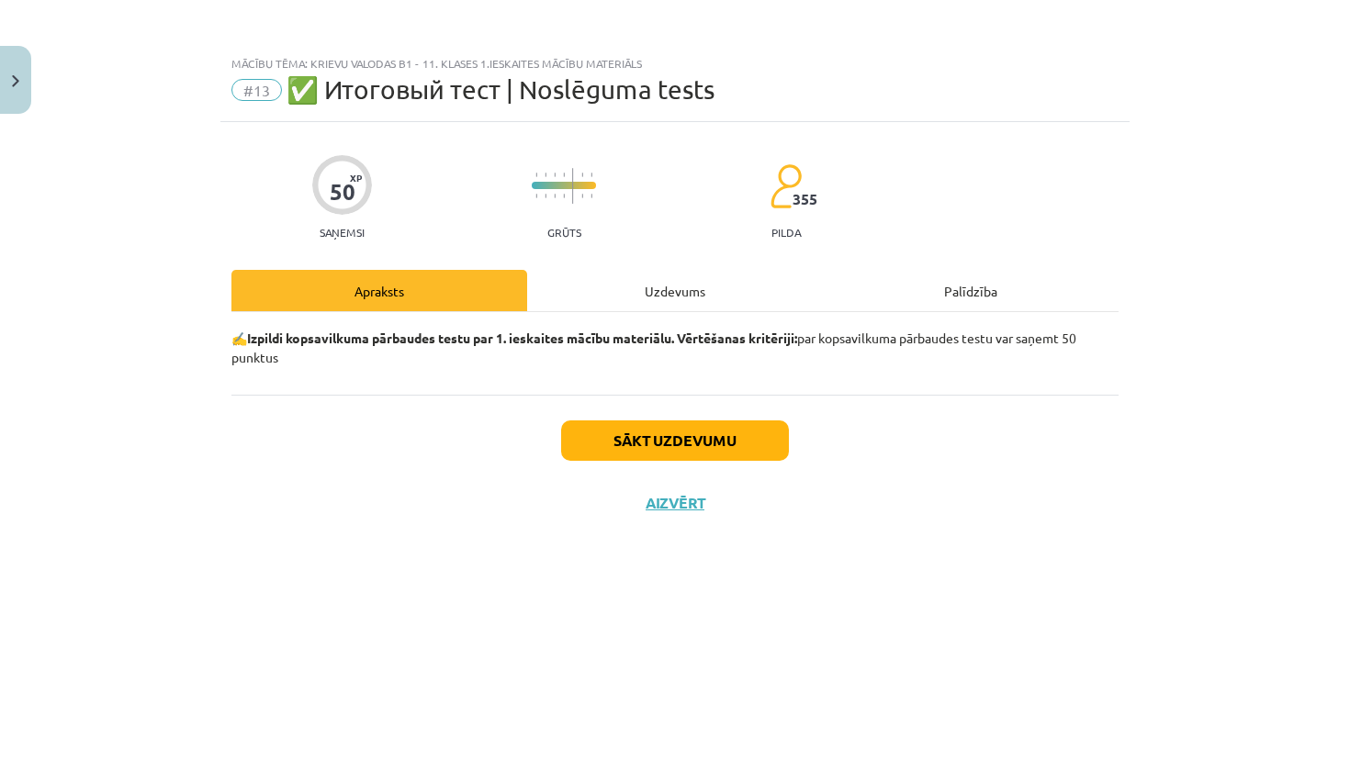
scroll to position [0, 0]
click at [715, 432] on button "Sākt uzdevumu" at bounding box center [675, 441] width 228 height 40
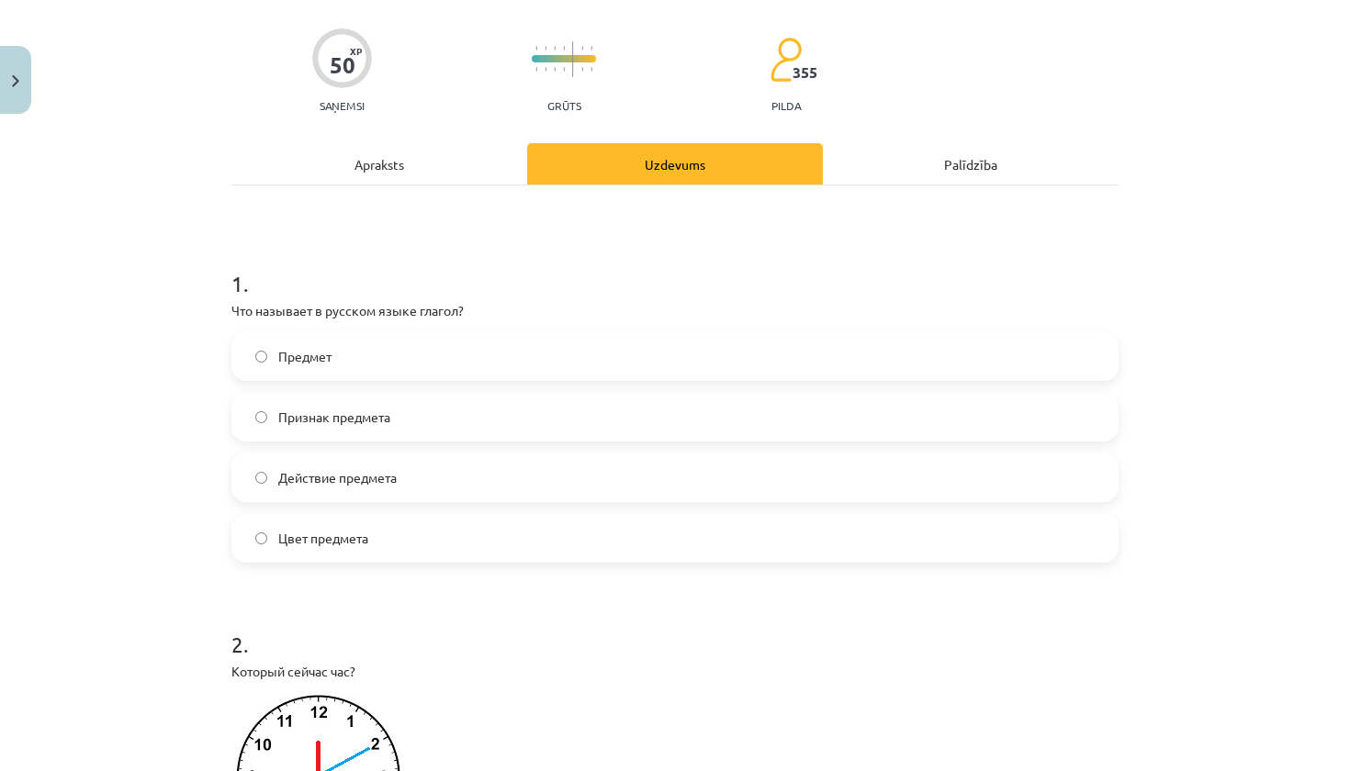
scroll to position [129, 0]
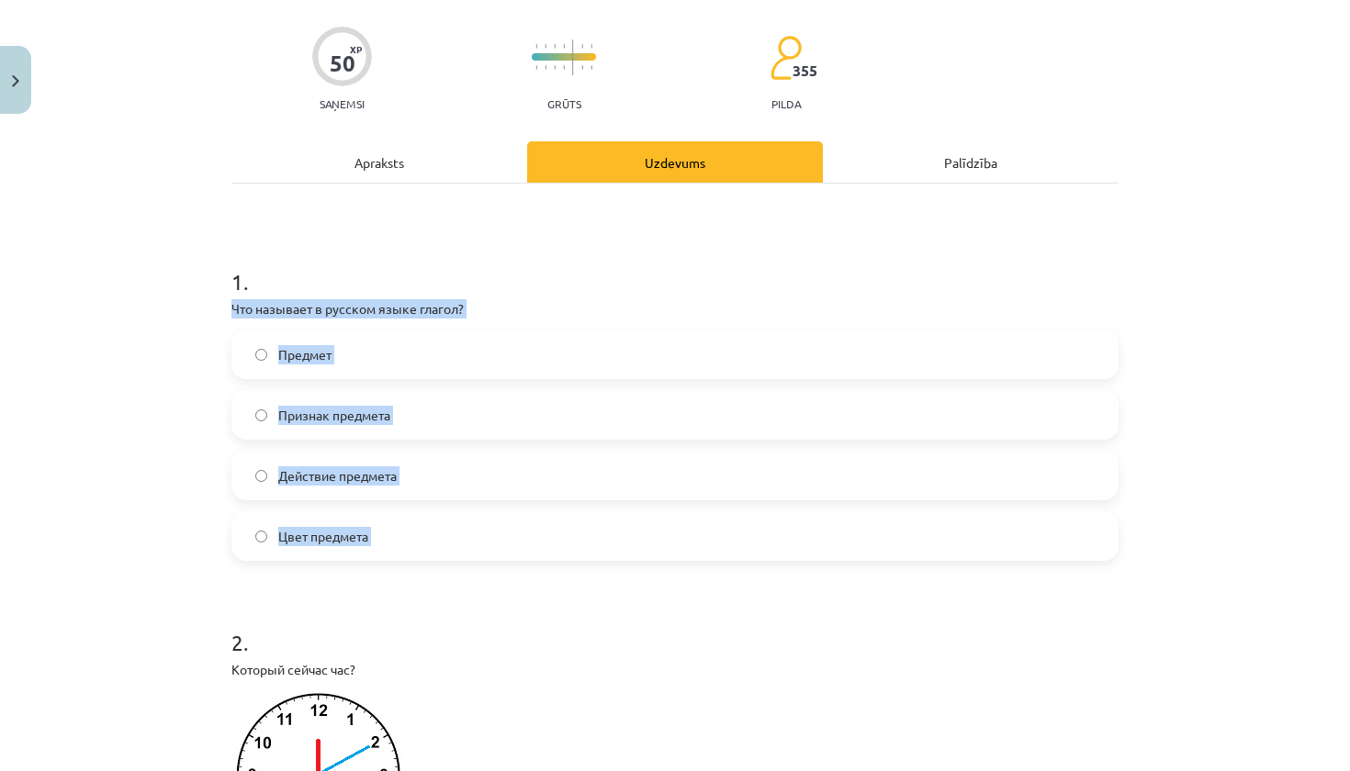
drag, startPoint x: 231, startPoint y: 306, endPoint x: 310, endPoint y: 590, distance: 294.8
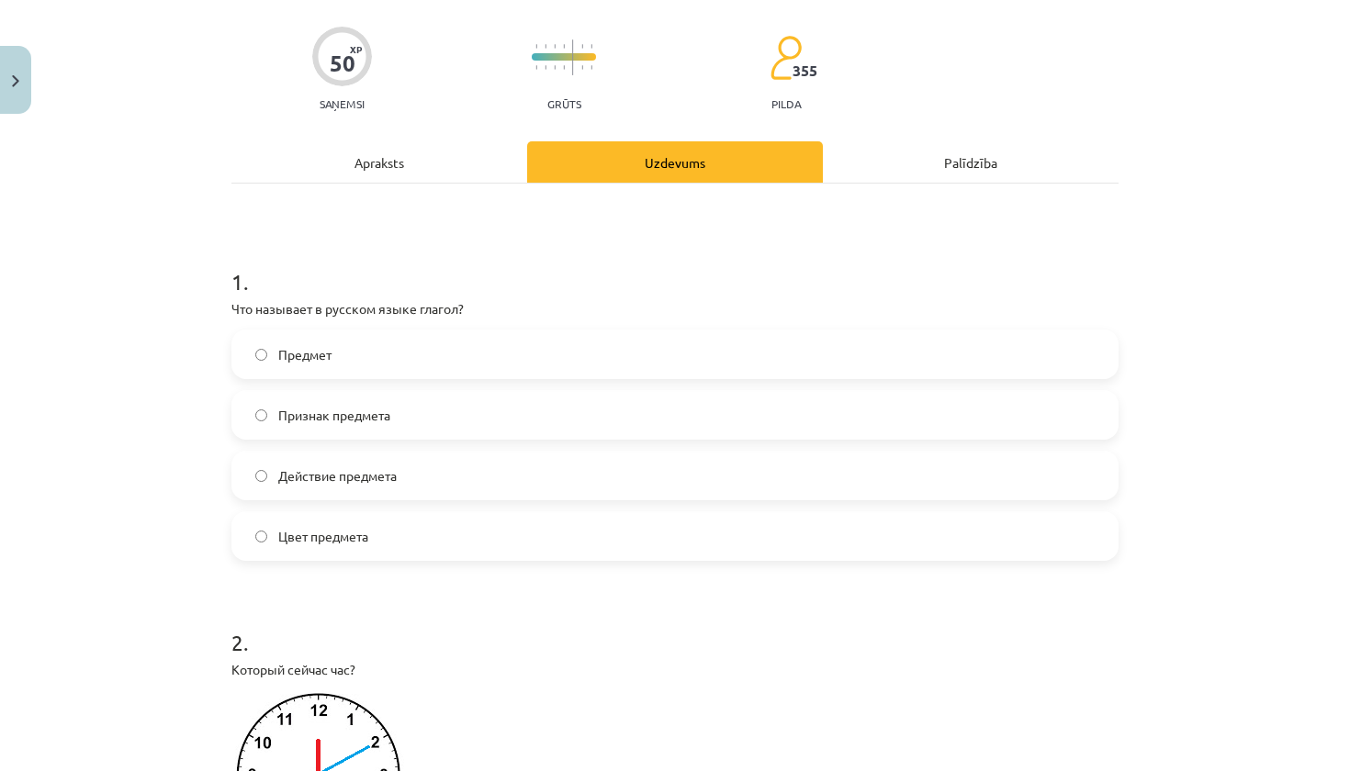
click at [560, 488] on label "Действие предмета" at bounding box center [674, 476] width 883 height 46
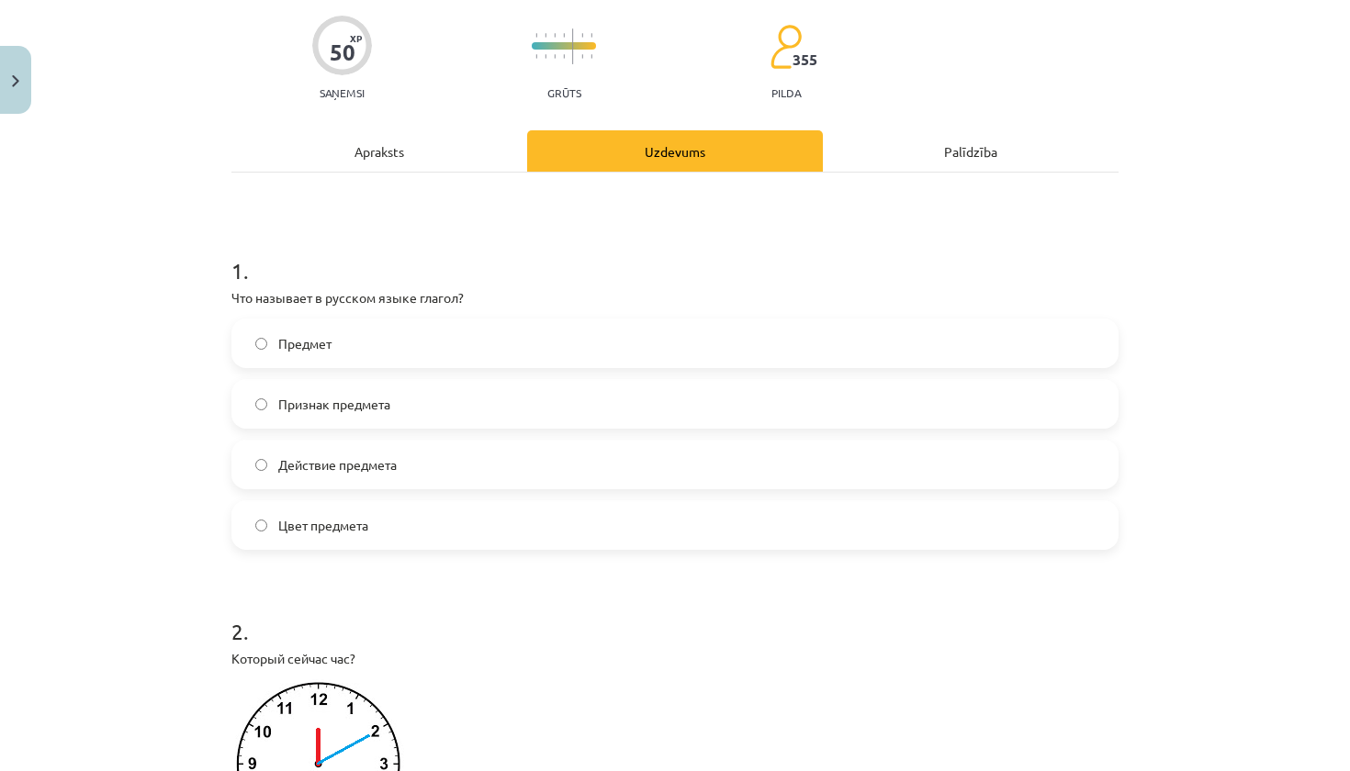
scroll to position [144, 0]
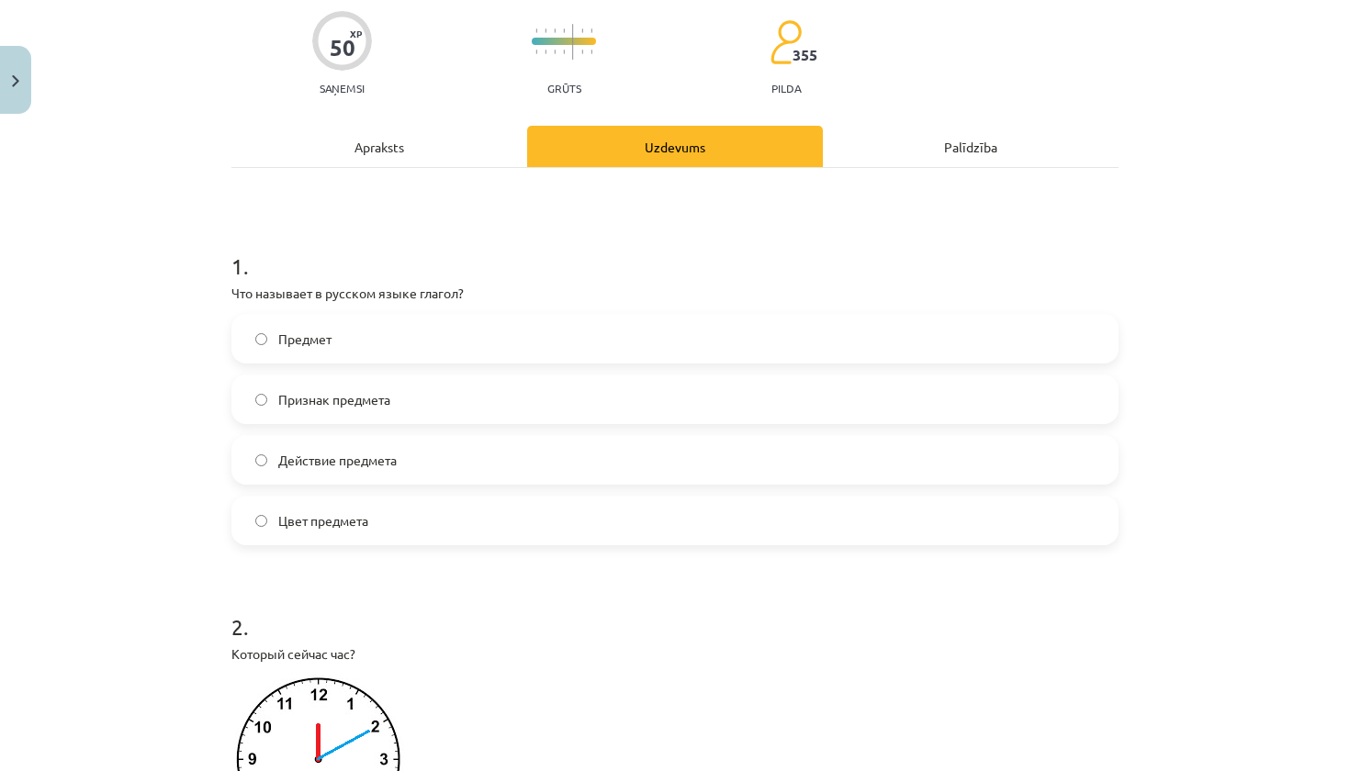
click at [538, 524] on label "Цвет предмета" at bounding box center [674, 521] width 883 height 46
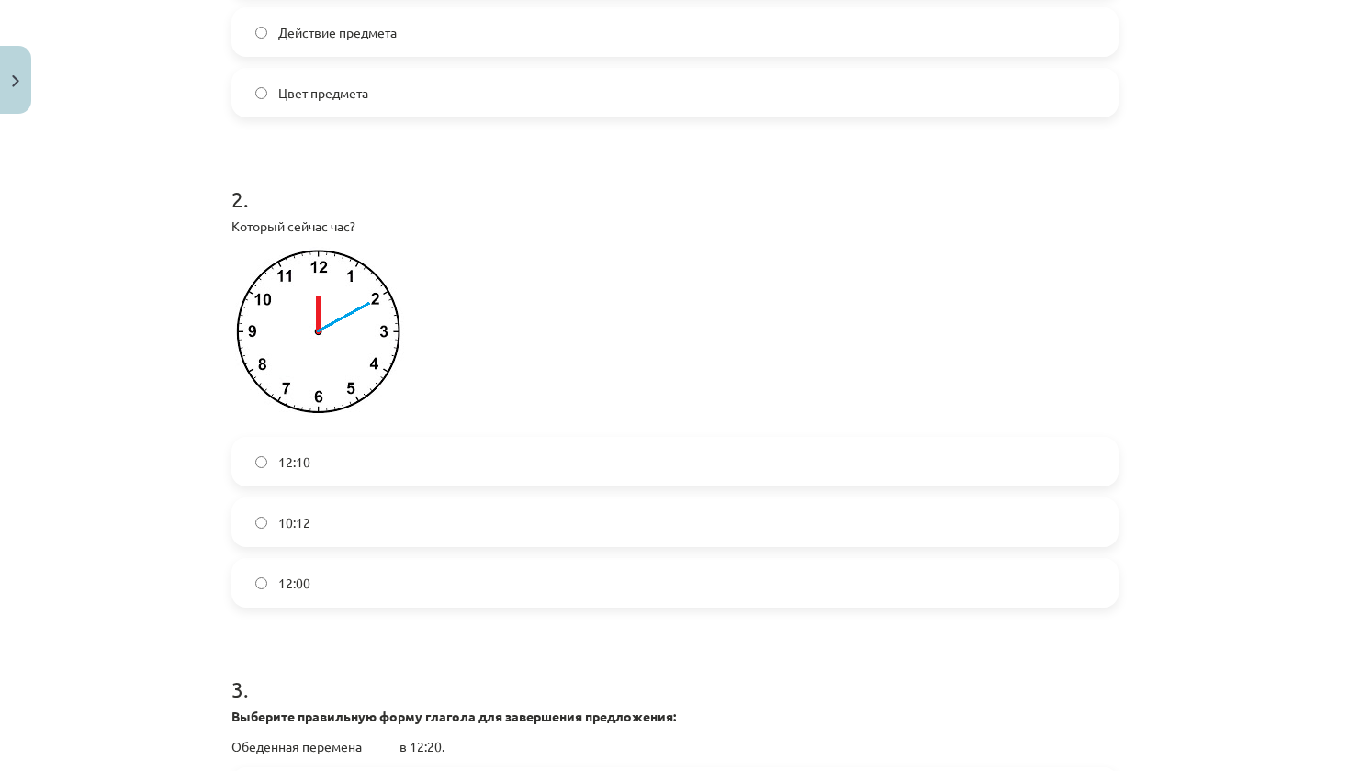
scroll to position [574, 0]
click at [504, 477] on label "12:10" at bounding box center [674, 460] width 883 height 46
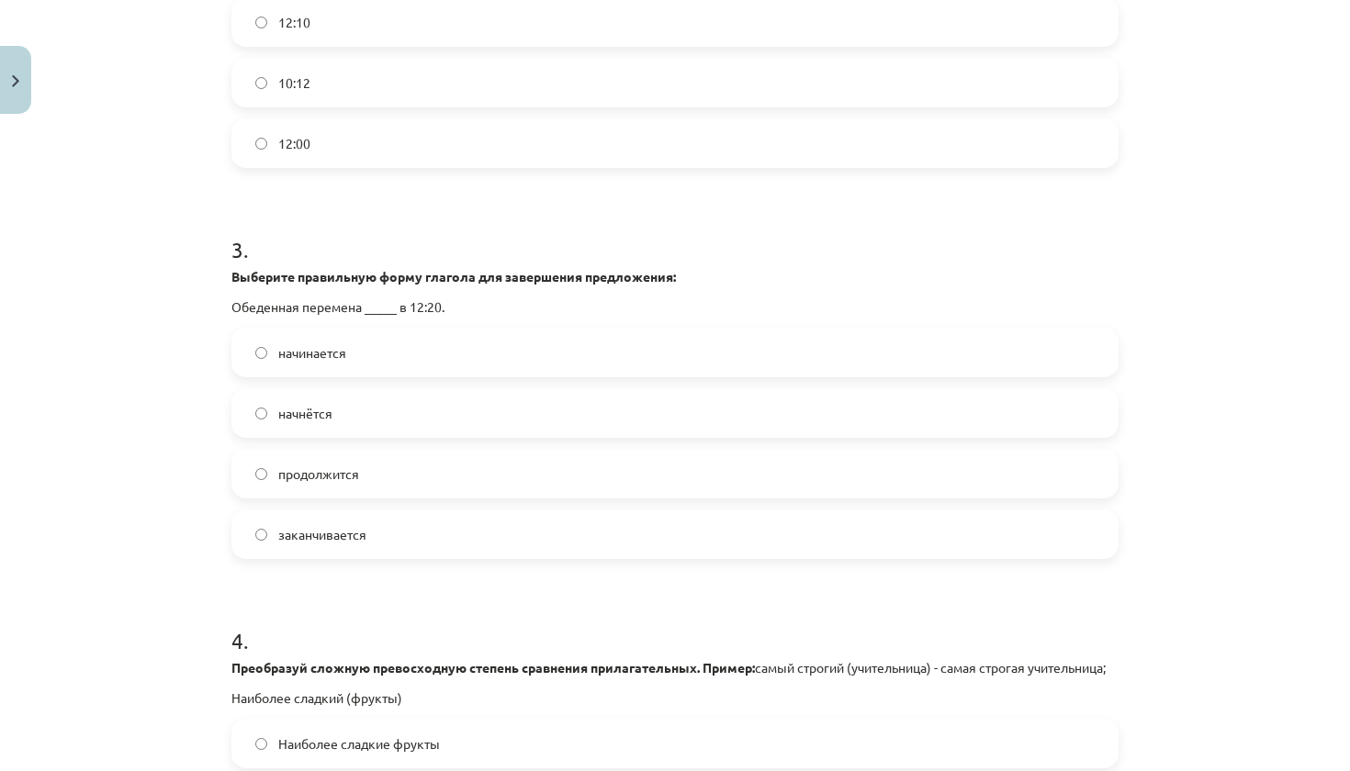
scroll to position [1015, 0]
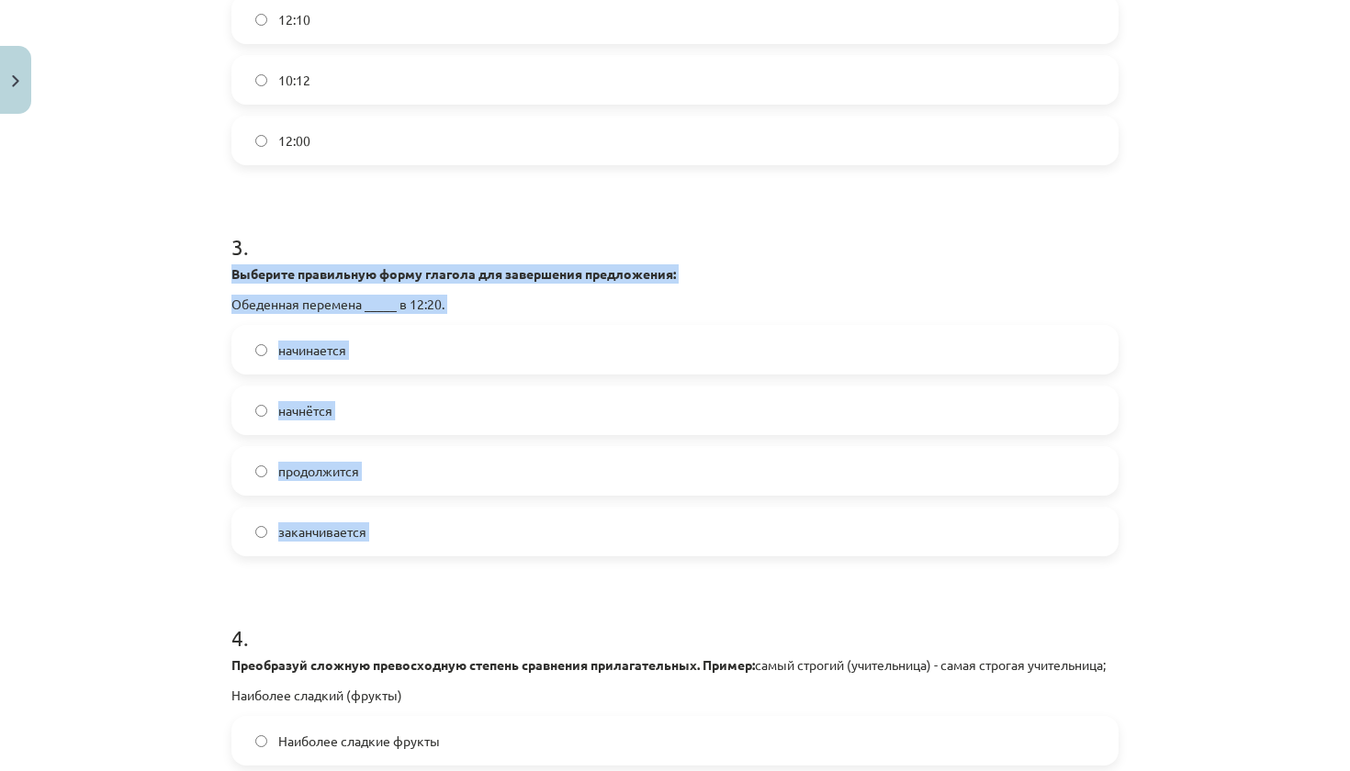
drag, startPoint x: 229, startPoint y: 273, endPoint x: 283, endPoint y: 574, distance: 306.1
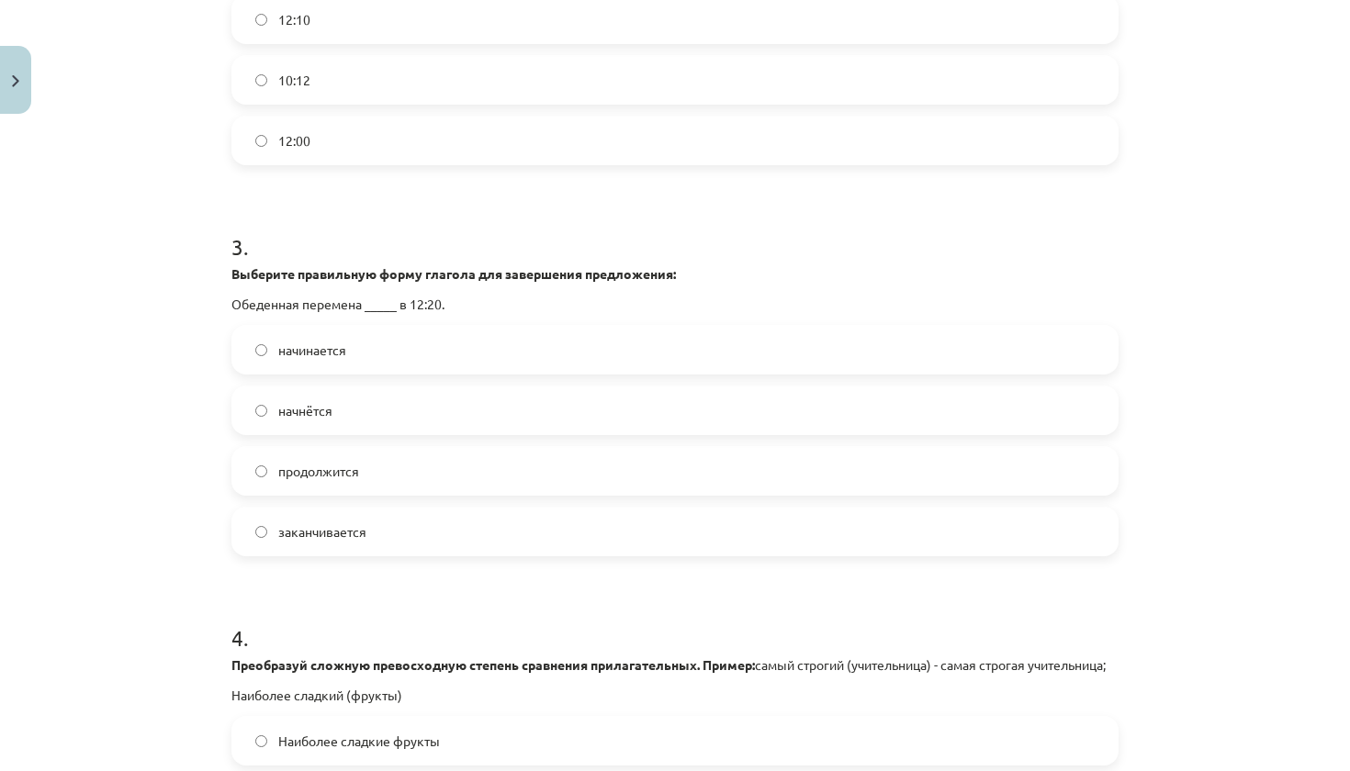
click at [469, 416] on label "начнётся" at bounding box center [674, 411] width 883 height 46
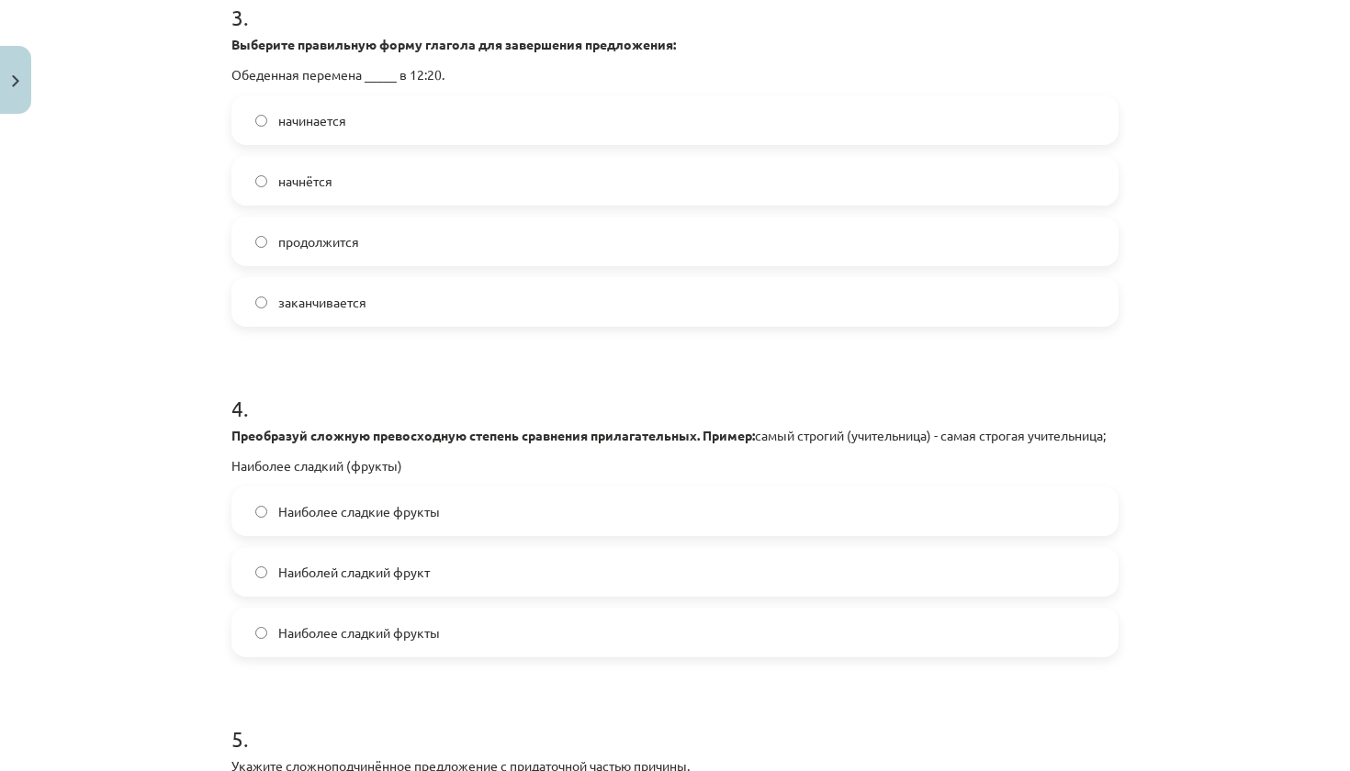
scroll to position [1247, 0]
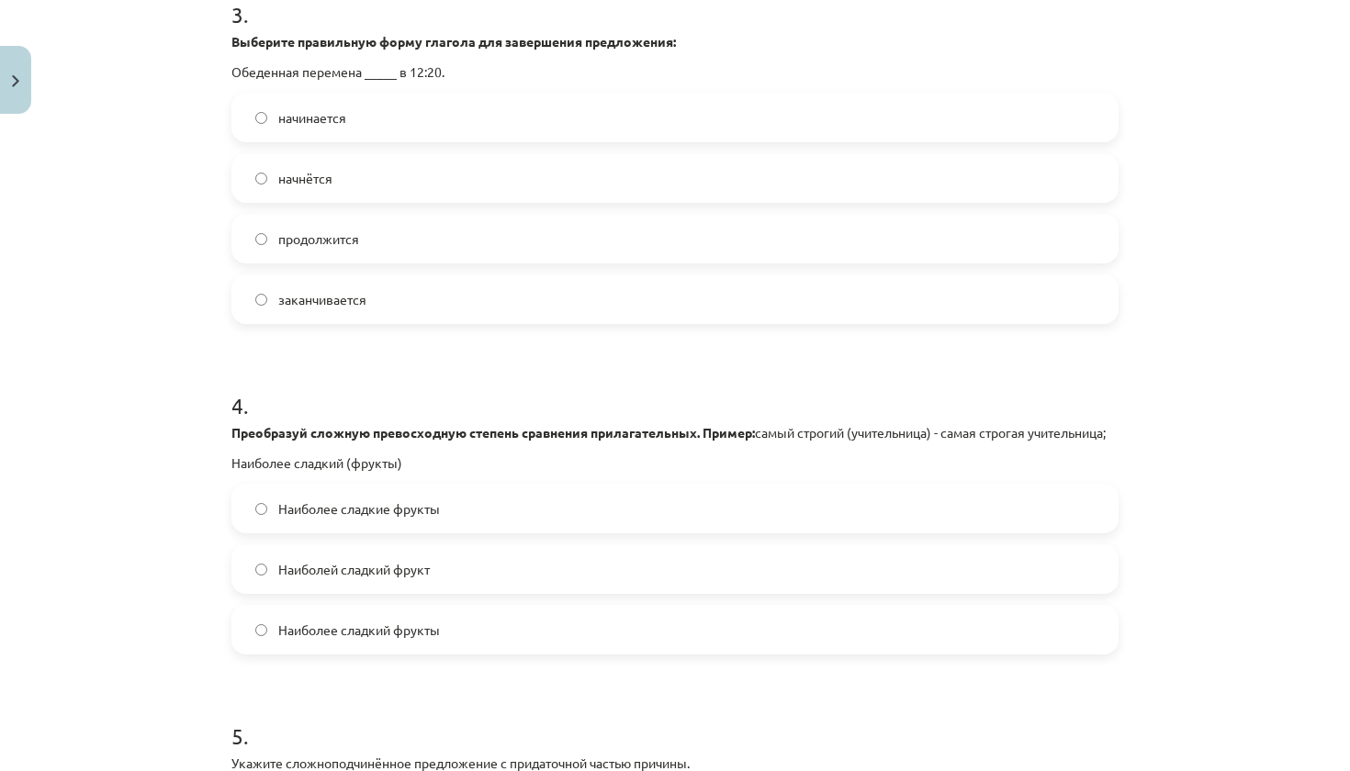
click at [437, 119] on label "начинается" at bounding box center [674, 118] width 883 height 46
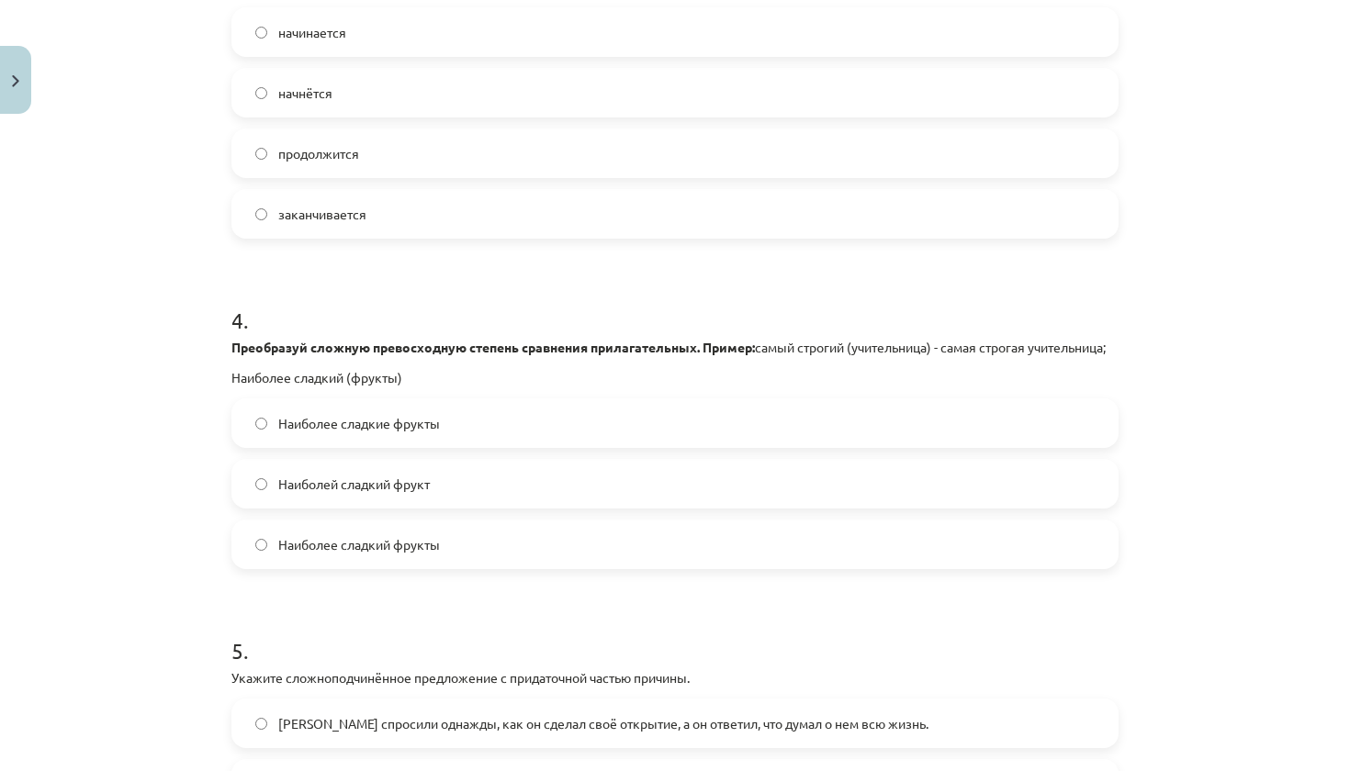
scroll to position [1357, 0]
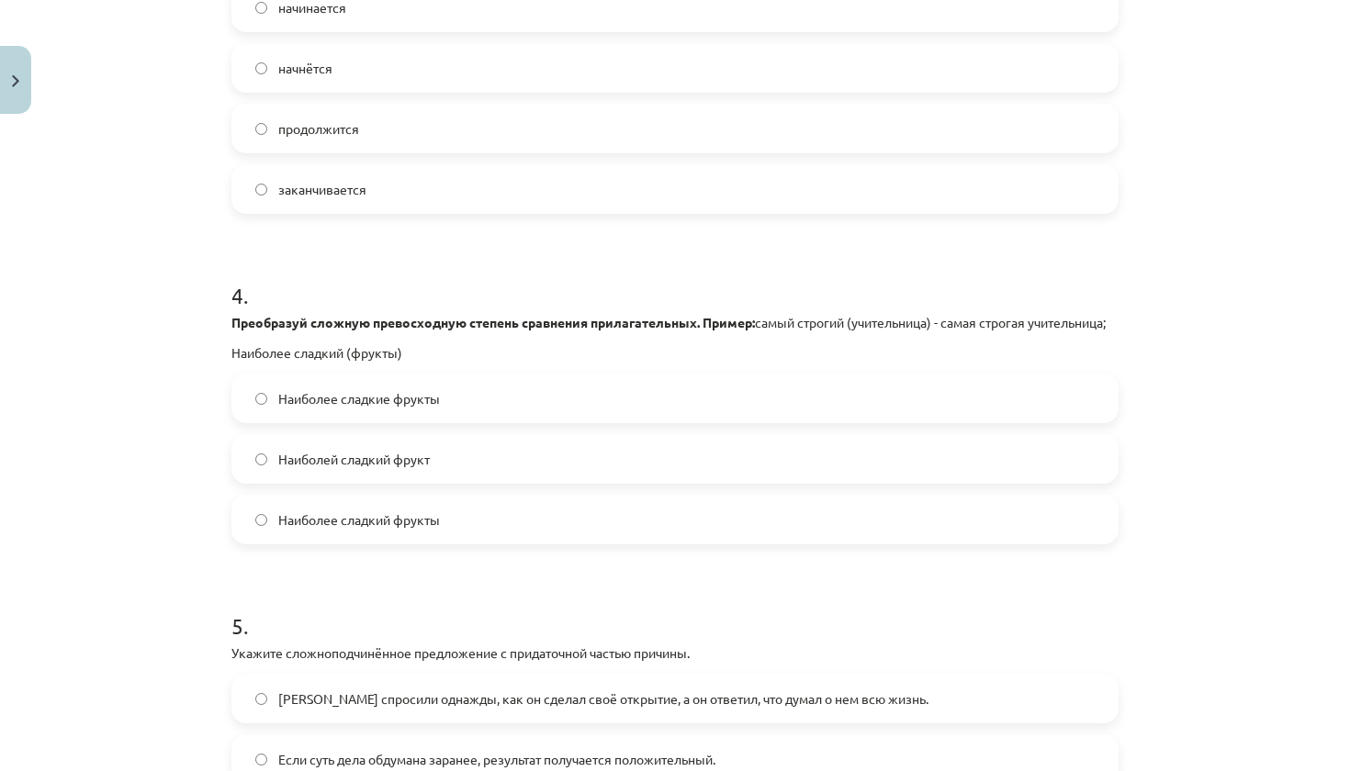
click at [467, 469] on label "Наиболей сладкий фрукт" at bounding box center [674, 459] width 883 height 46
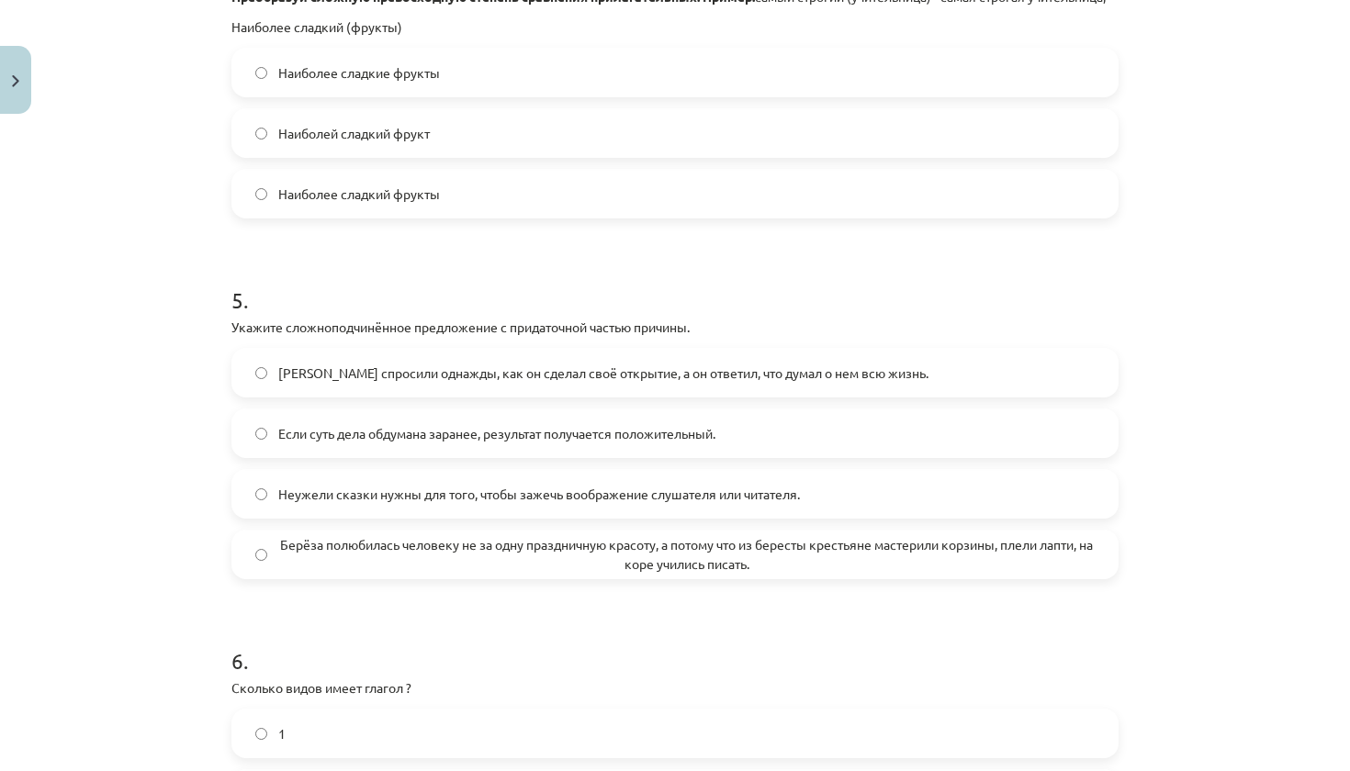
scroll to position [1717, 0]
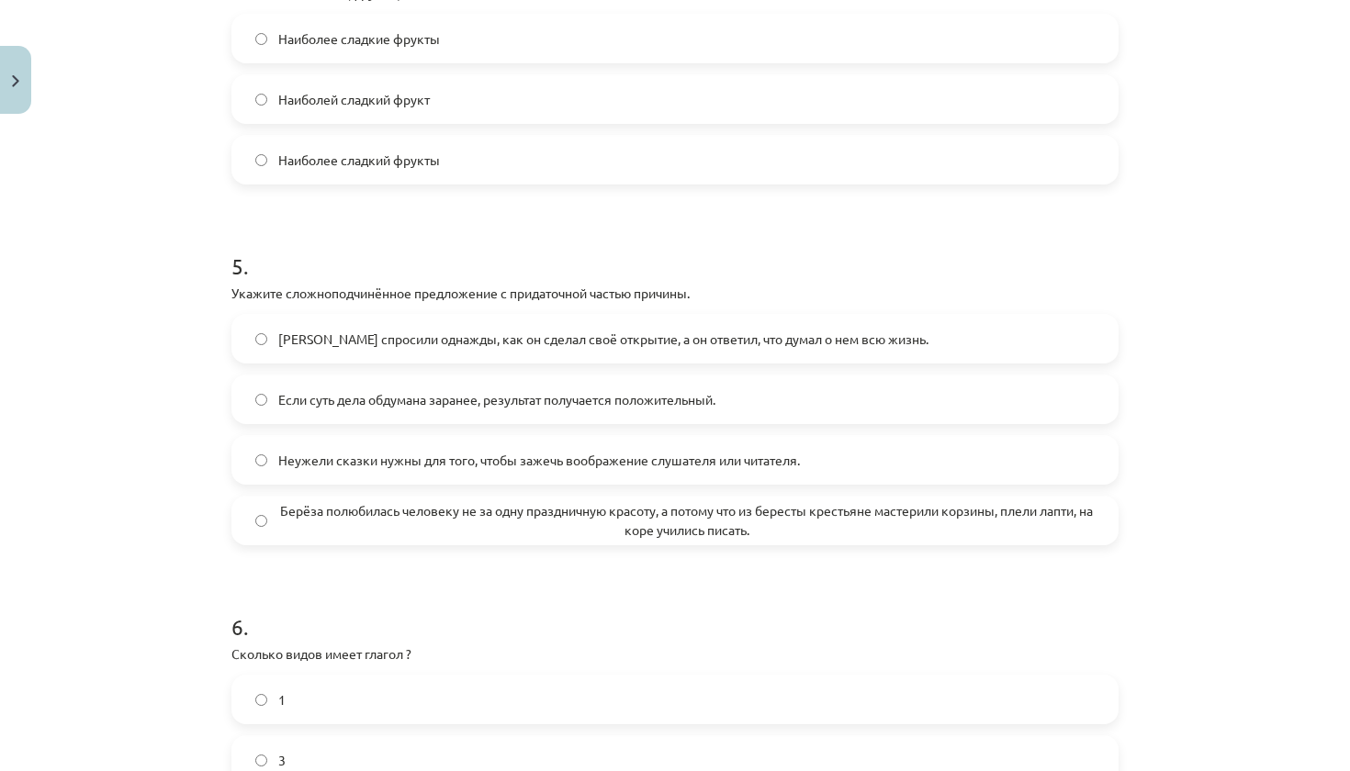
click at [455, 410] on span "Если суть дела обдумана заранее, результат получается положительный." at bounding box center [496, 399] width 437 height 19
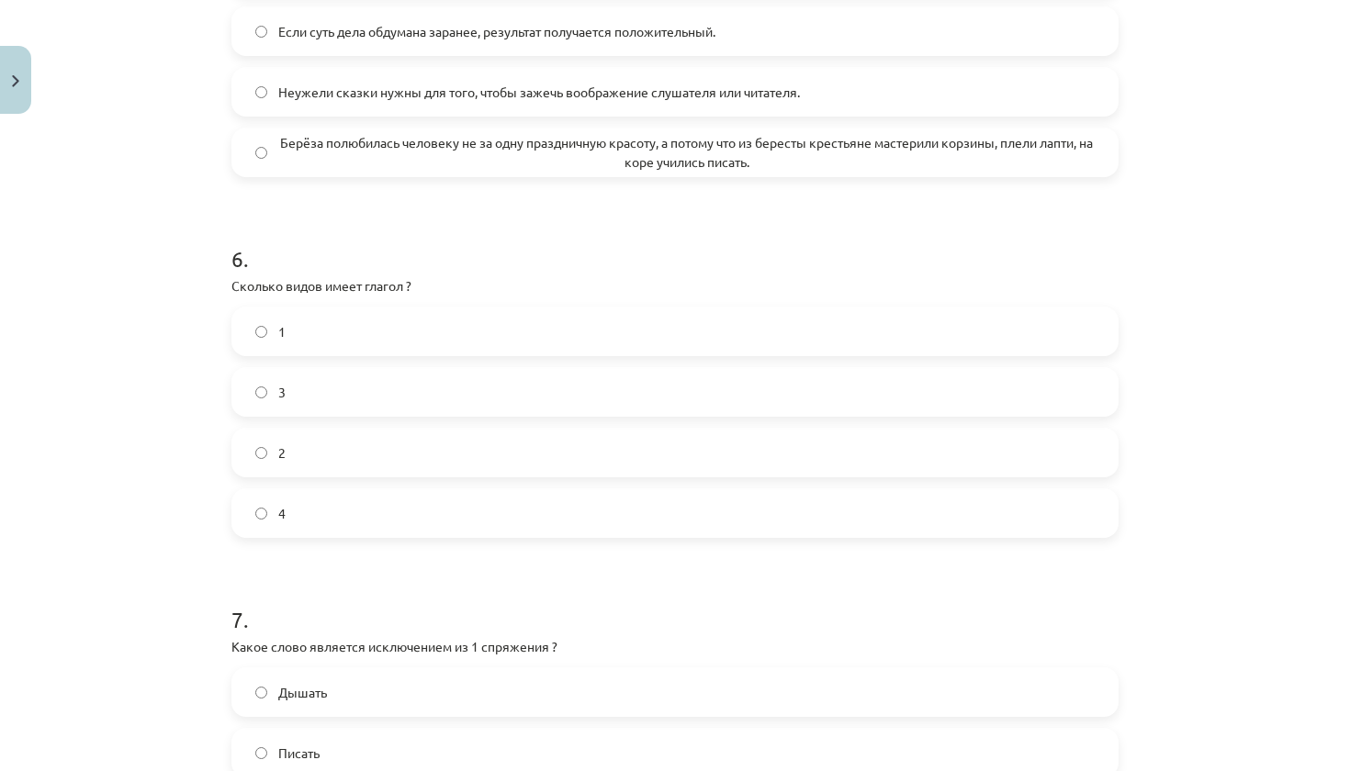
scroll to position [2086, 0]
drag, startPoint x: 224, startPoint y: 302, endPoint x: 392, endPoint y: 563, distance: 310.3
click at [392, 563] on div "50 XP Saņemsi Grūts 355 pilda Apraksts Uzdevums Palīdzība 1 . Что называет в ру…" at bounding box center [674, 96] width 909 height 4121
click at [176, 419] on div "Mācību tēma: Krievu valodas b1 - 11. klases 1.ieskaites mācību materiāls #13 ✅ …" at bounding box center [675, 385] width 1350 height 771
click at [359, 471] on label "2" at bounding box center [674, 452] width 883 height 46
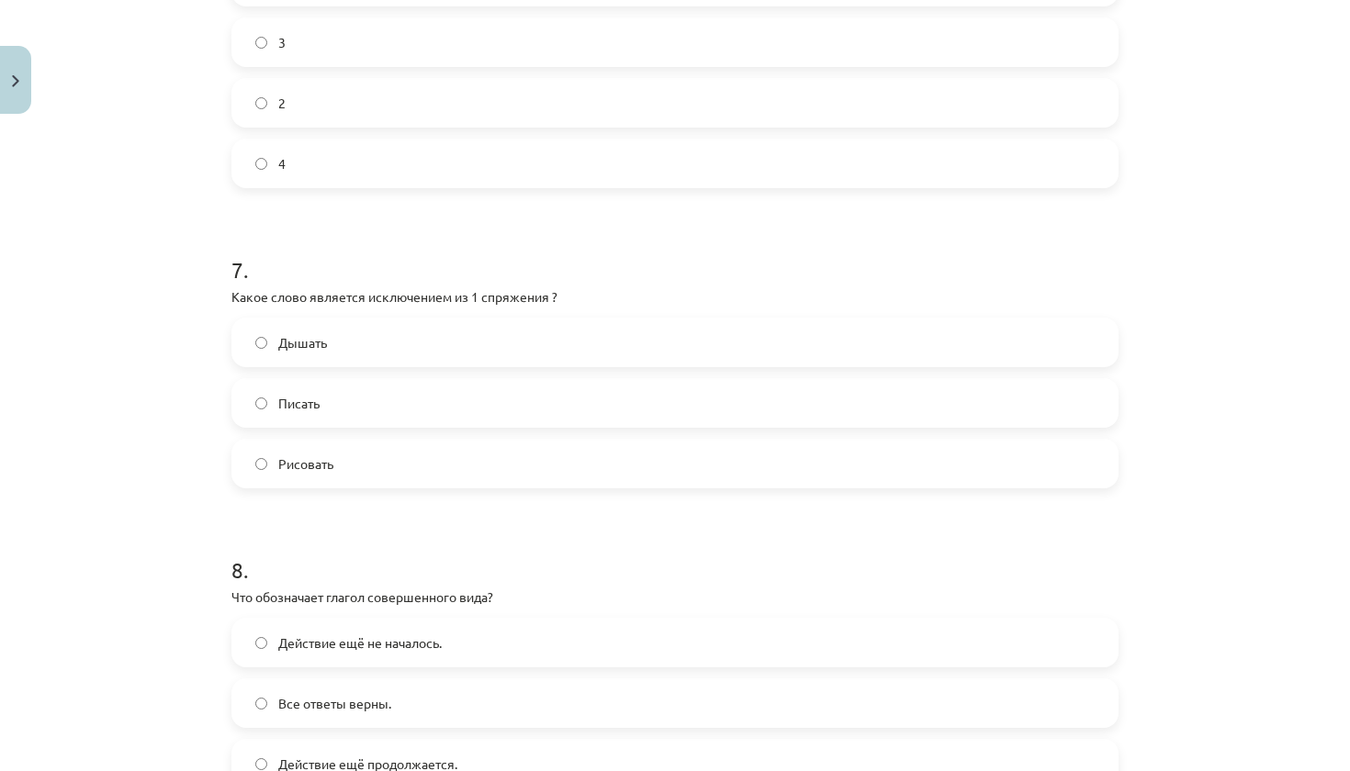
scroll to position [2437, 0]
drag, startPoint x: 229, startPoint y: 309, endPoint x: 342, endPoint y: 503, distance: 224.3
click at [408, 562] on h1 "8 ." at bounding box center [674, 551] width 887 height 57
click at [484, 363] on label "Дышать" at bounding box center [674, 341] width 883 height 46
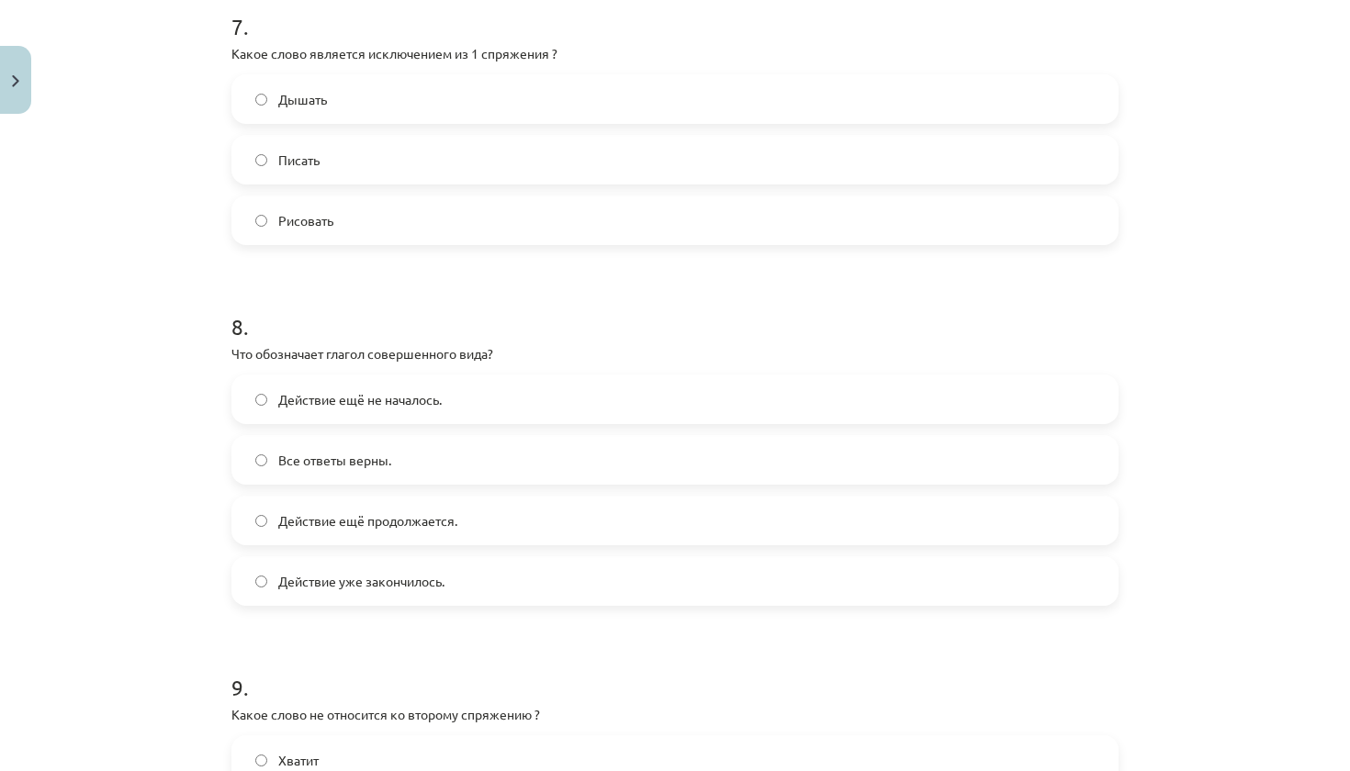
scroll to position [2712, 0]
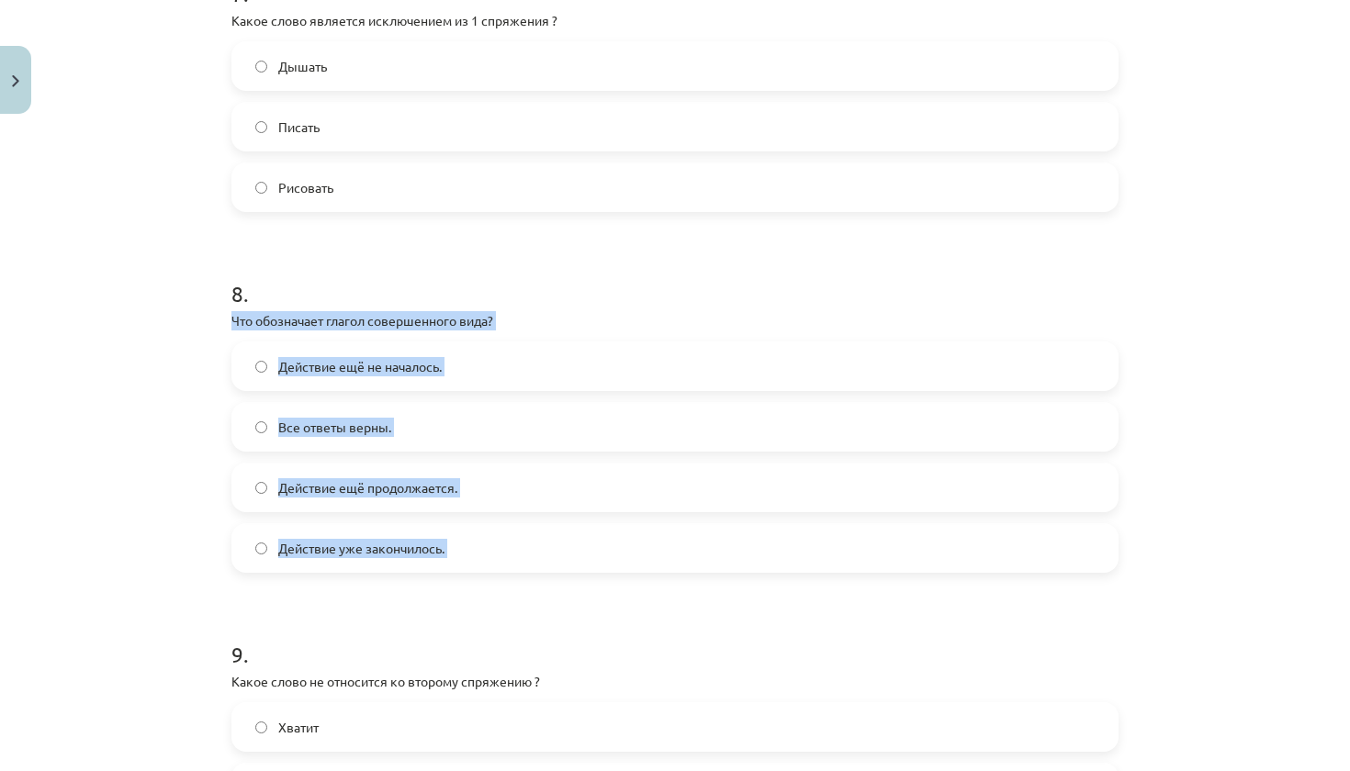
drag, startPoint x: 230, startPoint y: 337, endPoint x: 378, endPoint y: 601, distance: 302.7
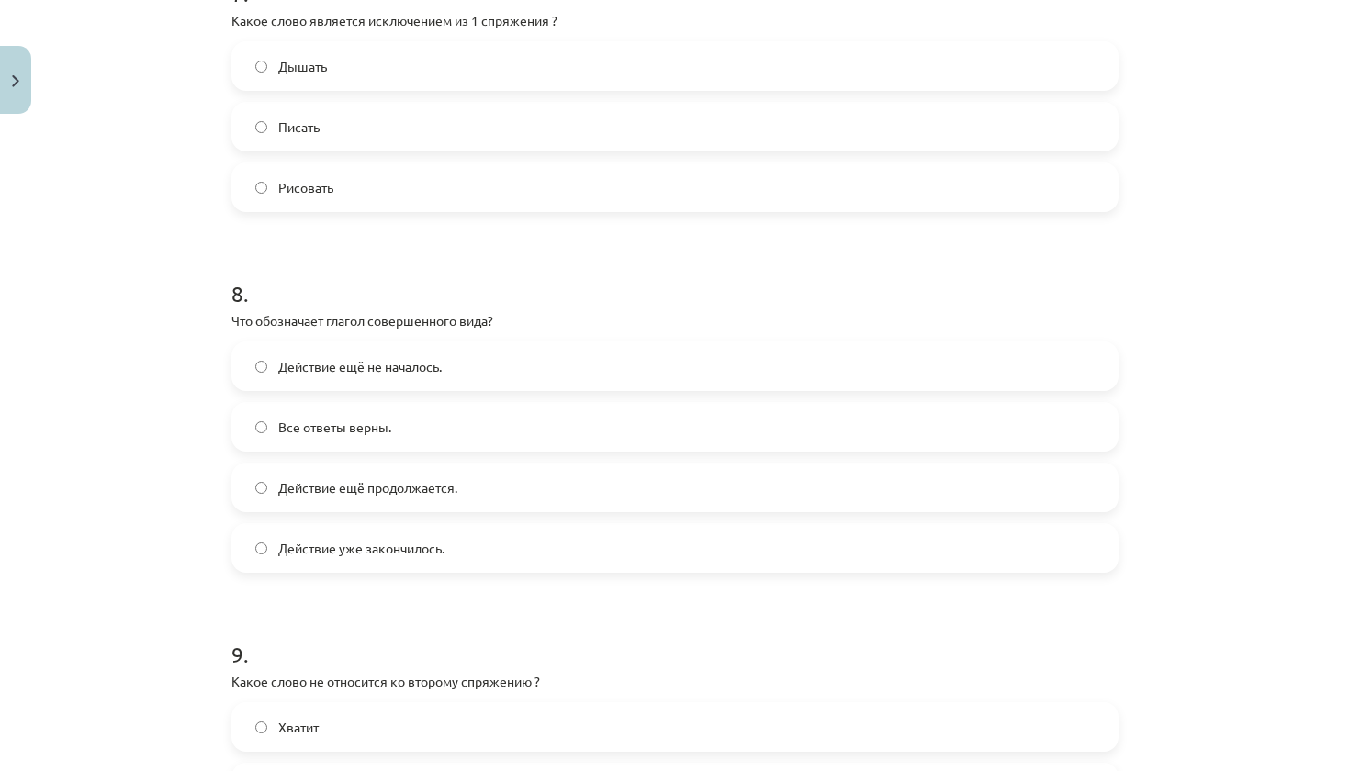
click at [187, 515] on div "Mācību tēma: Krievu valodas b1 - 11. klases 1.ieskaites mācību materiāls #13 ✅ …" at bounding box center [675, 385] width 1350 height 771
click at [478, 564] on label "Действие уже закончилось." at bounding box center [674, 548] width 883 height 46
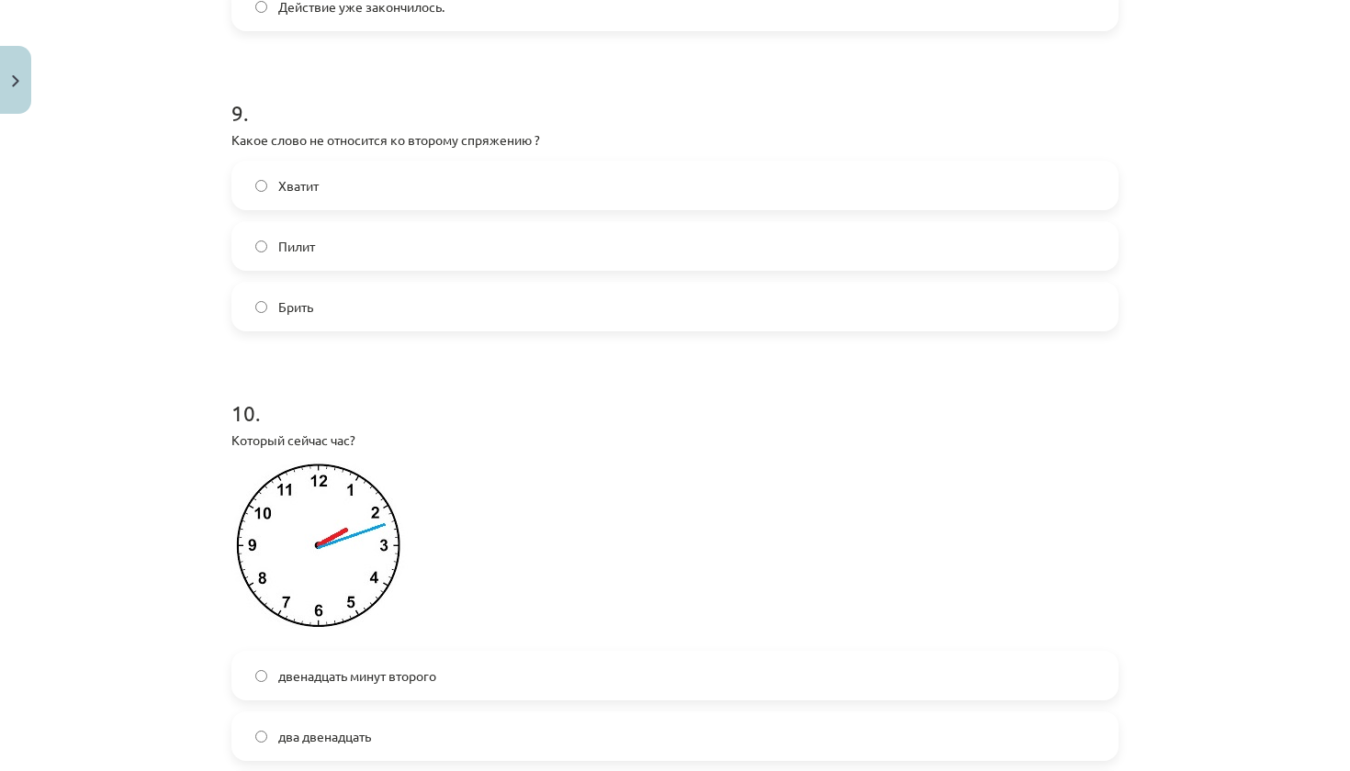
scroll to position [3247, 0]
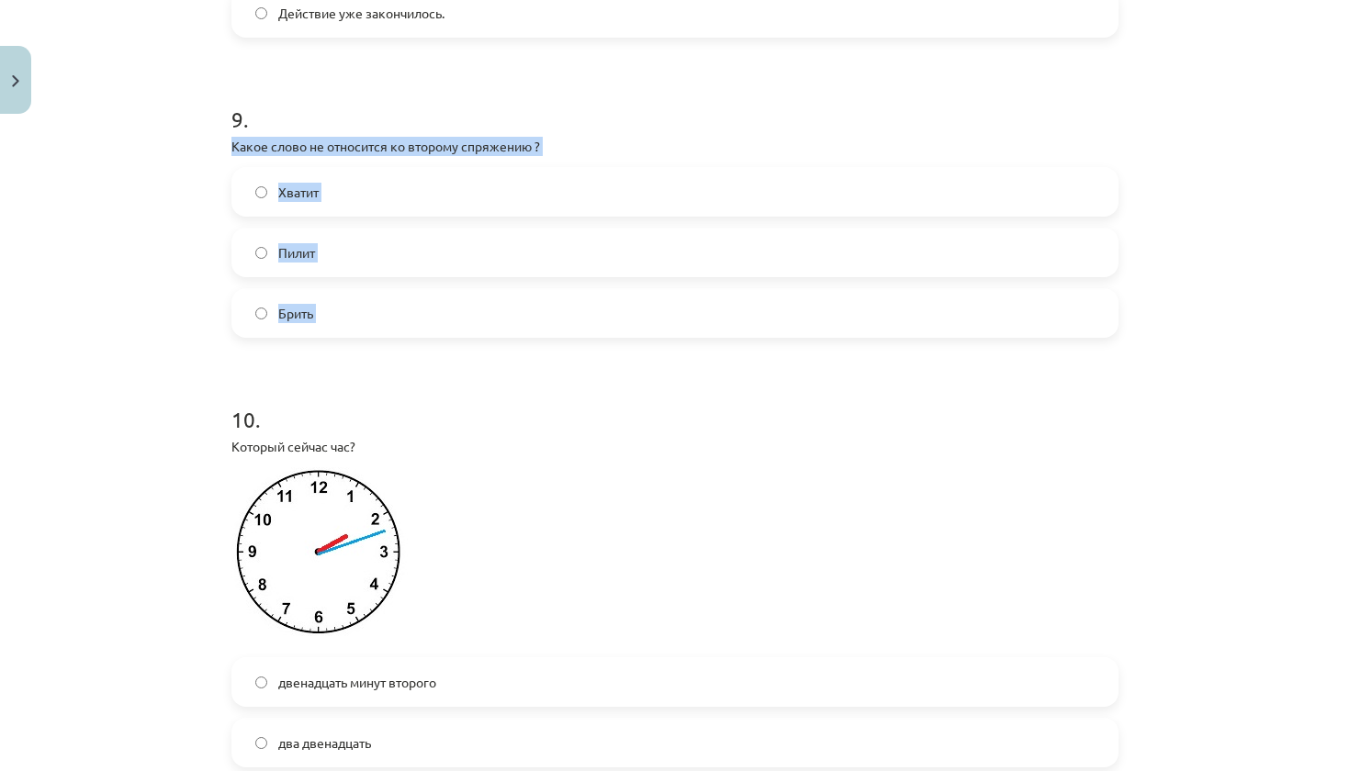
drag, startPoint x: 228, startPoint y: 163, endPoint x: 389, endPoint y: 388, distance: 277.8
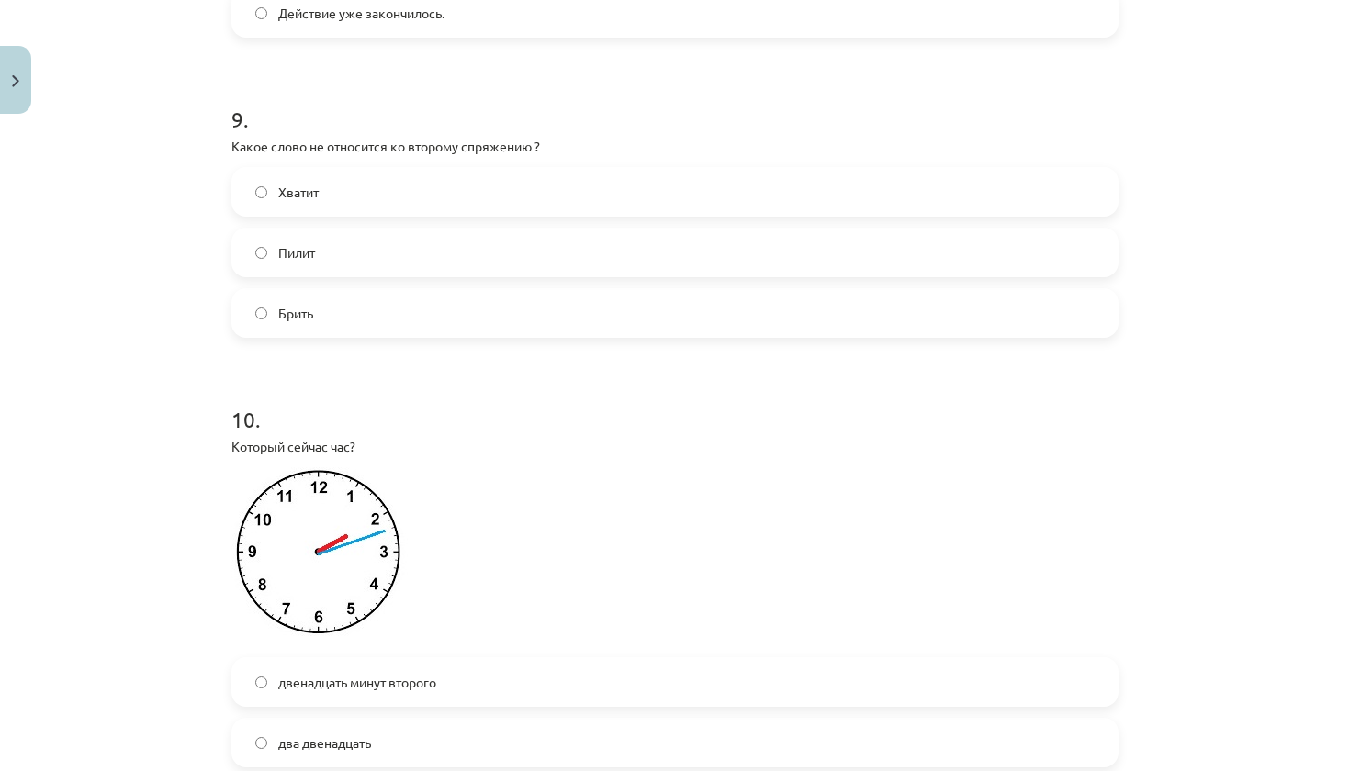
click at [447, 456] on p "Который сейчас час?" at bounding box center [674, 446] width 887 height 19
click at [444, 203] on label "Хватит" at bounding box center [674, 192] width 883 height 46
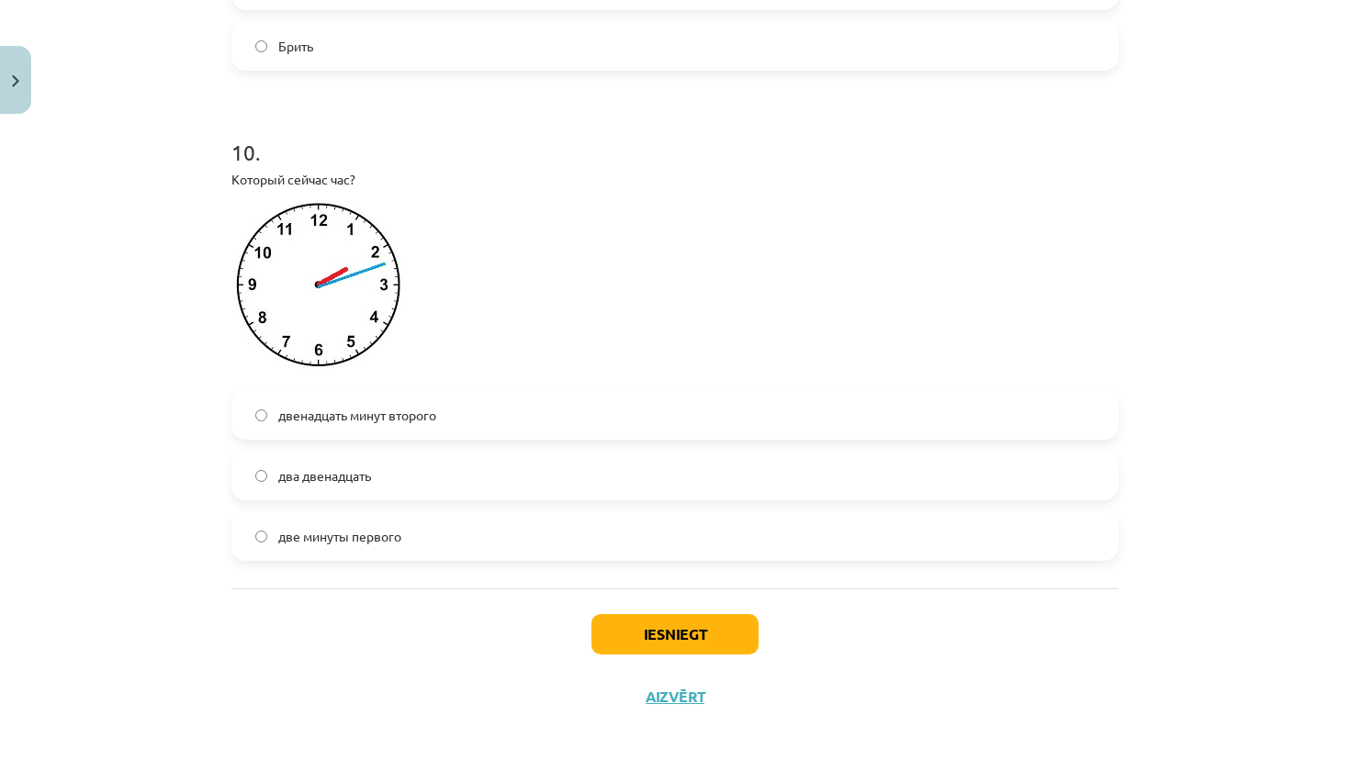
scroll to position [3539, 0]
click at [395, 467] on label "два двенадцать" at bounding box center [674, 473] width 883 height 46
click at [658, 621] on button "Iesniegt" at bounding box center [674, 632] width 167 height 40
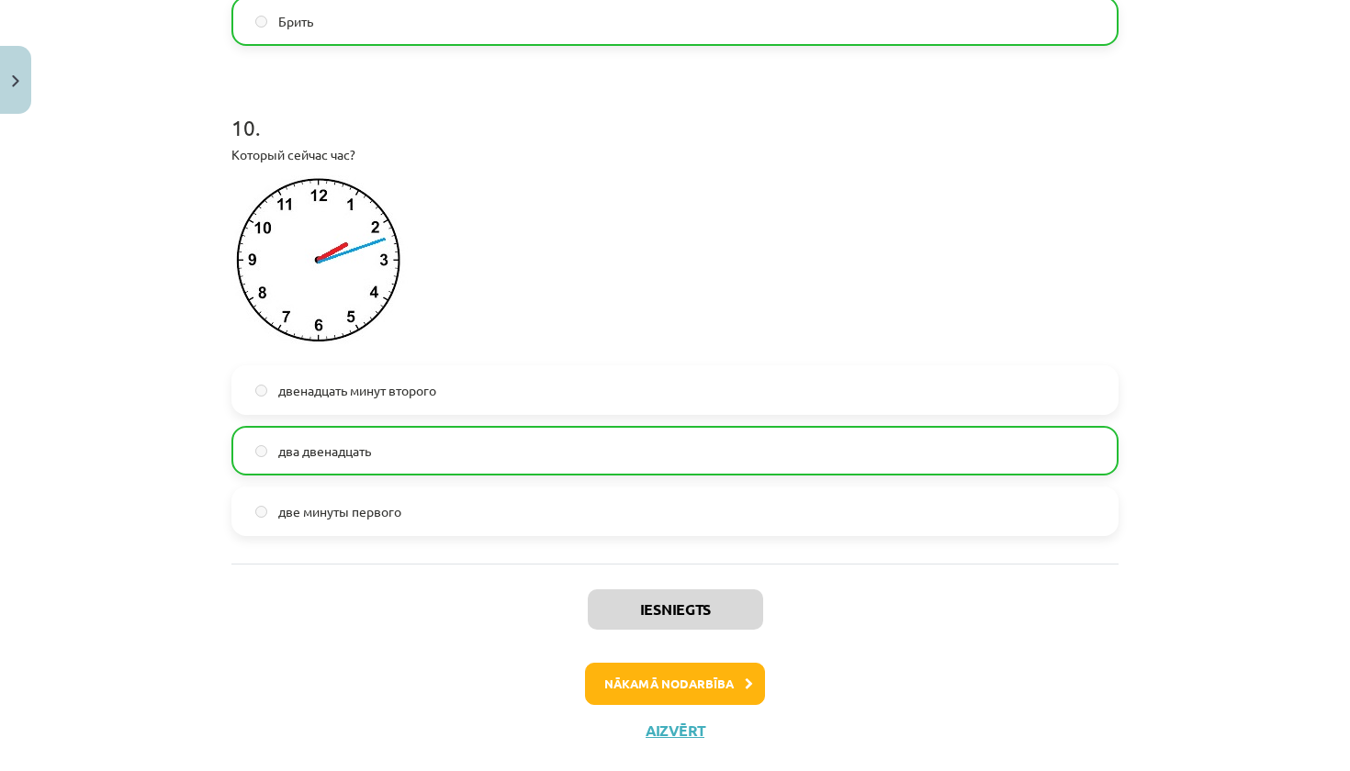
click at [665, 740] on button "Aizvērt" at bounding box center [675, 731] width 70 height 18
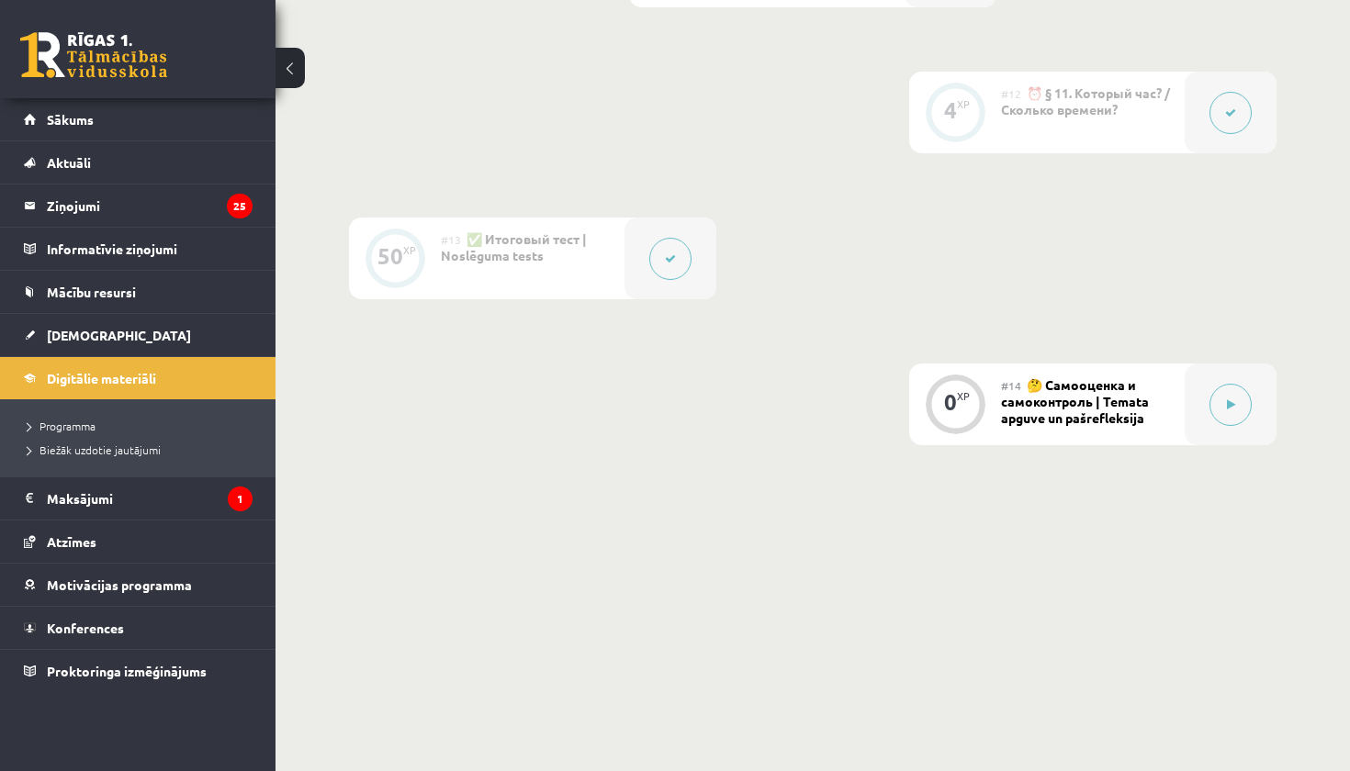
scroll to position [2301, 0]
click at [1182, 411] on div "#14 🤔 Самооценка и самоконтроль | Temata apguve un pašrefleksija" at bounding box center [1093, 407] width 184 height 82
click at [1214, 415] on button at bounding box center [1230, 407] width 42 height 42
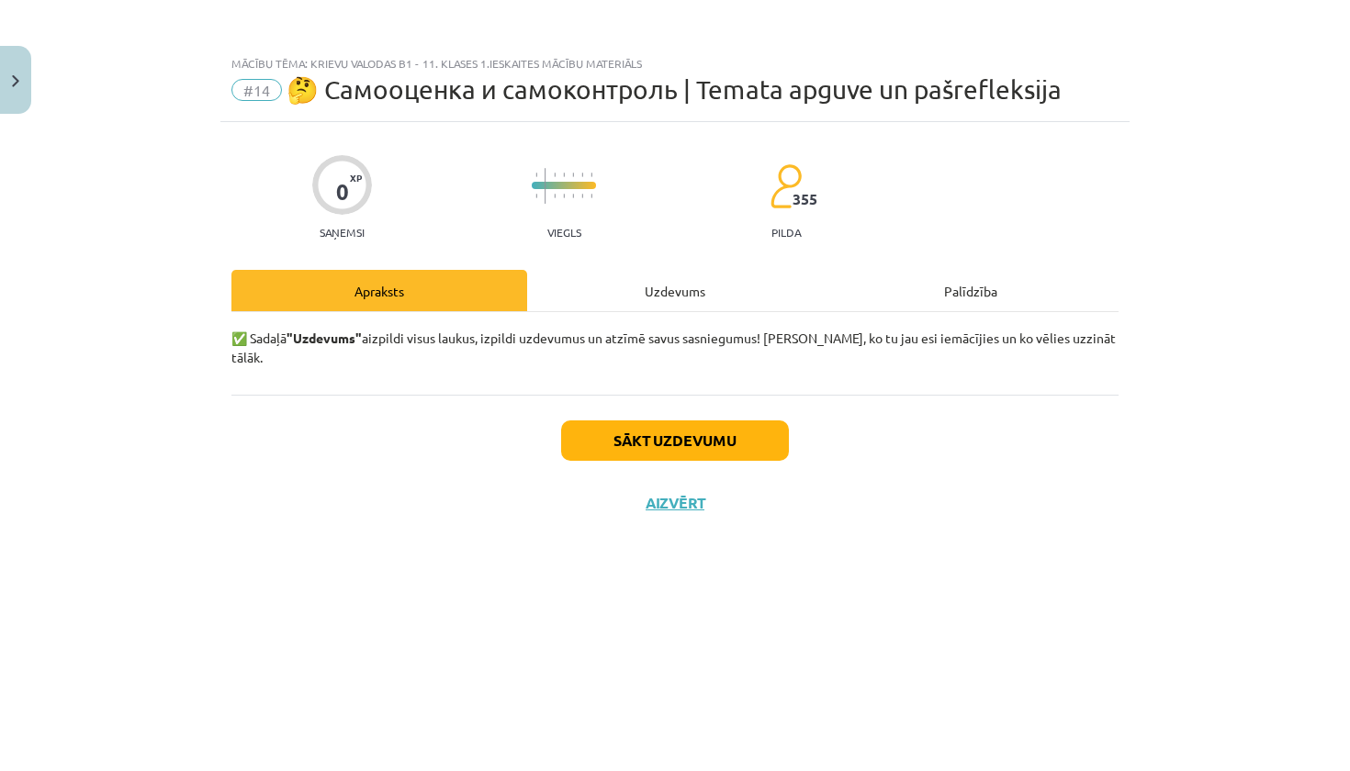
click at [713, 423] on button "Sākt uzdevumu" at bounding box center [675, 441] width 228 height 40
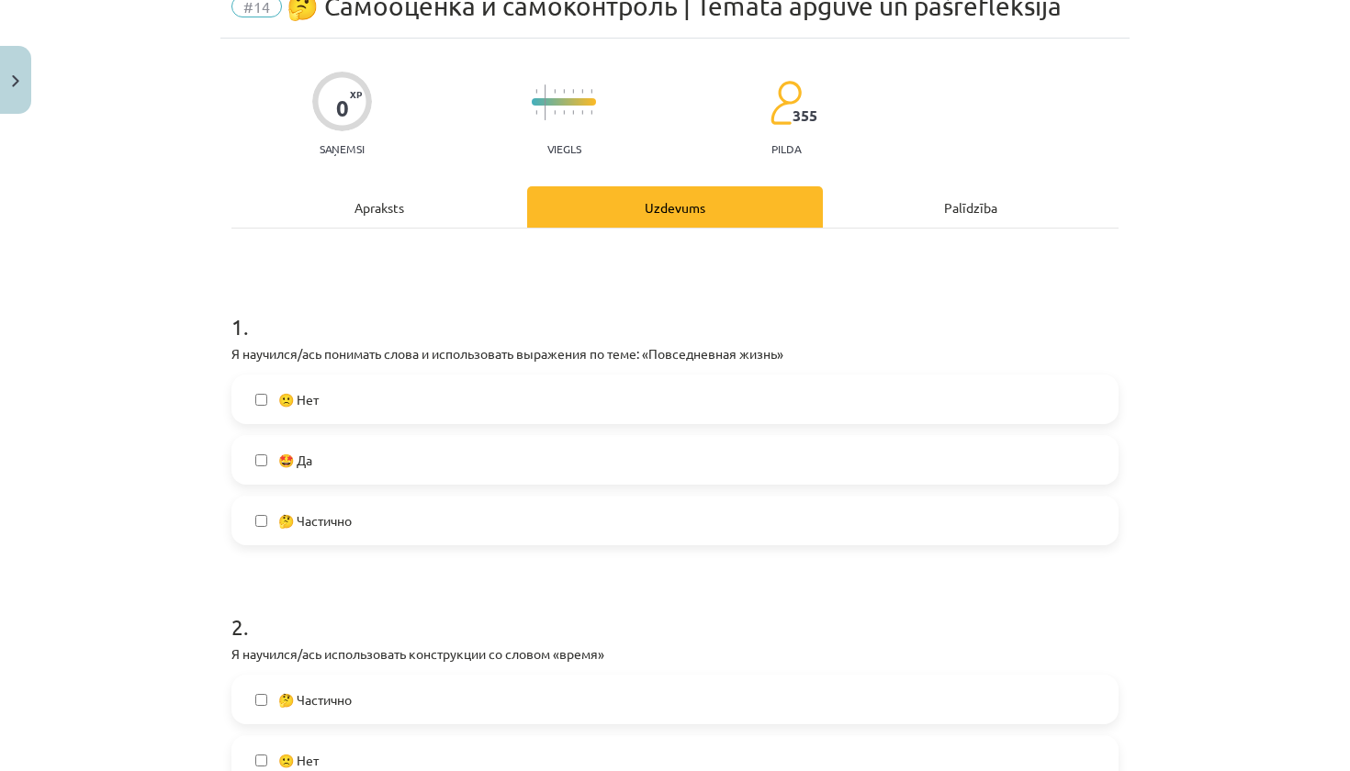
scroll to position [86, 0]
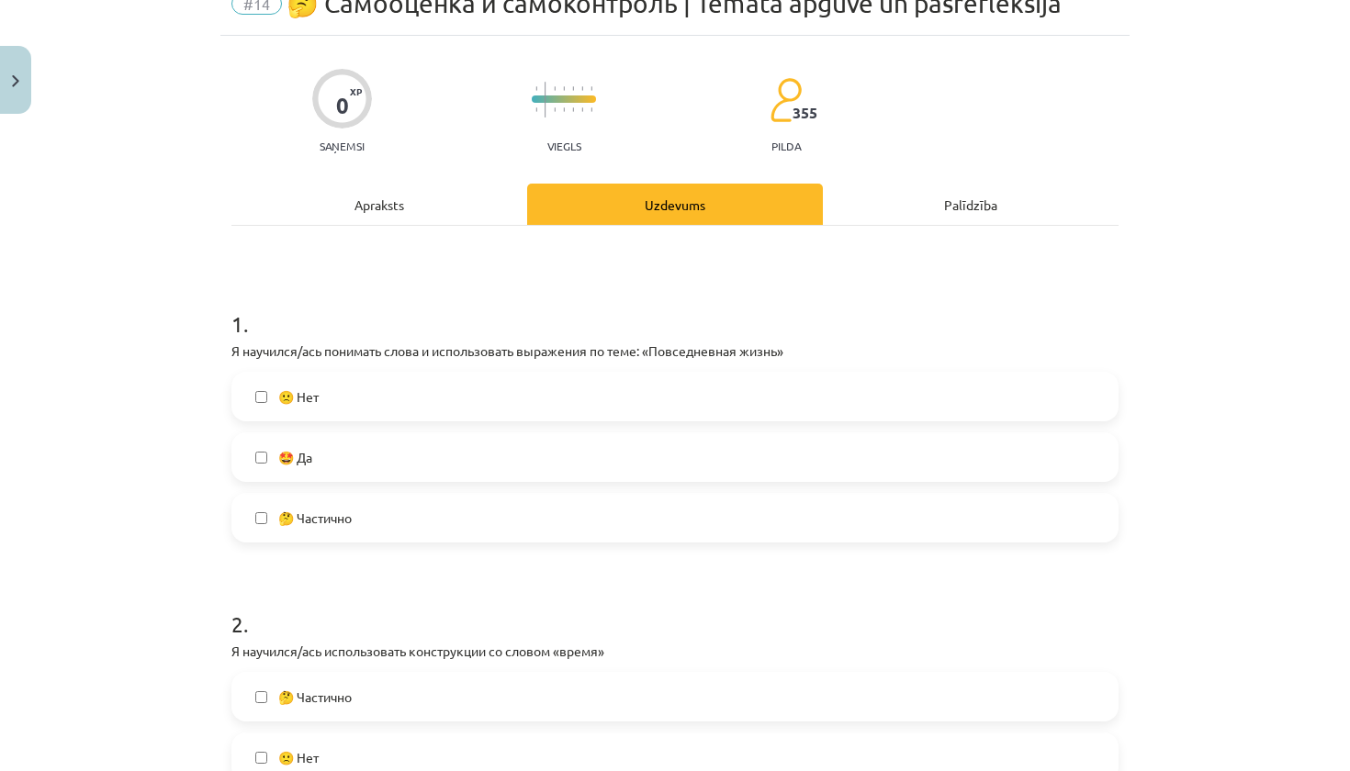
click at [426, 466] on label "🤩 Да" at bounding box center [674, 457] width 883 height 46
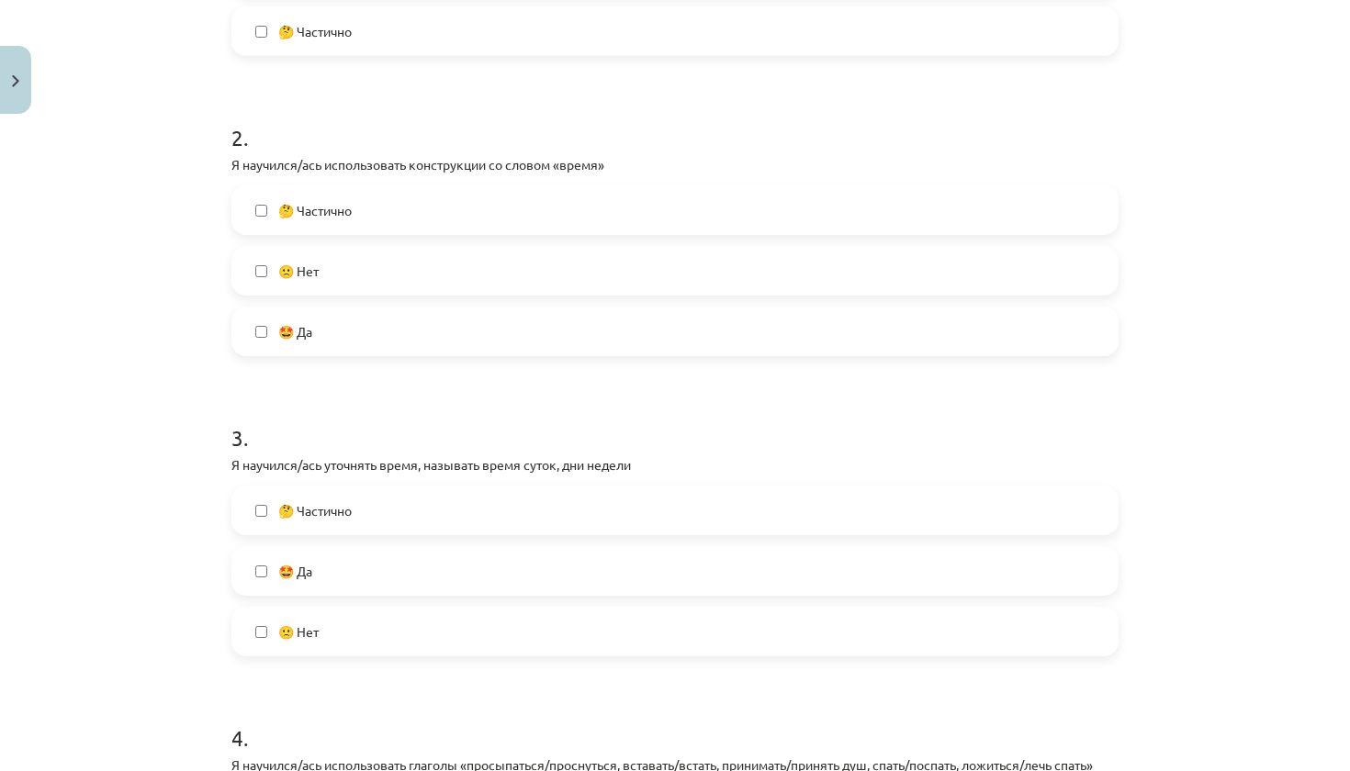
scroll to position [571, 0]
click at [489, 215] on label "🤔 Частично" at bounding box center [674, 212] width 883 height 46
click at [436, 525] on label "🤔 Частично" at bounding box center [674, 512] width 883 height 46
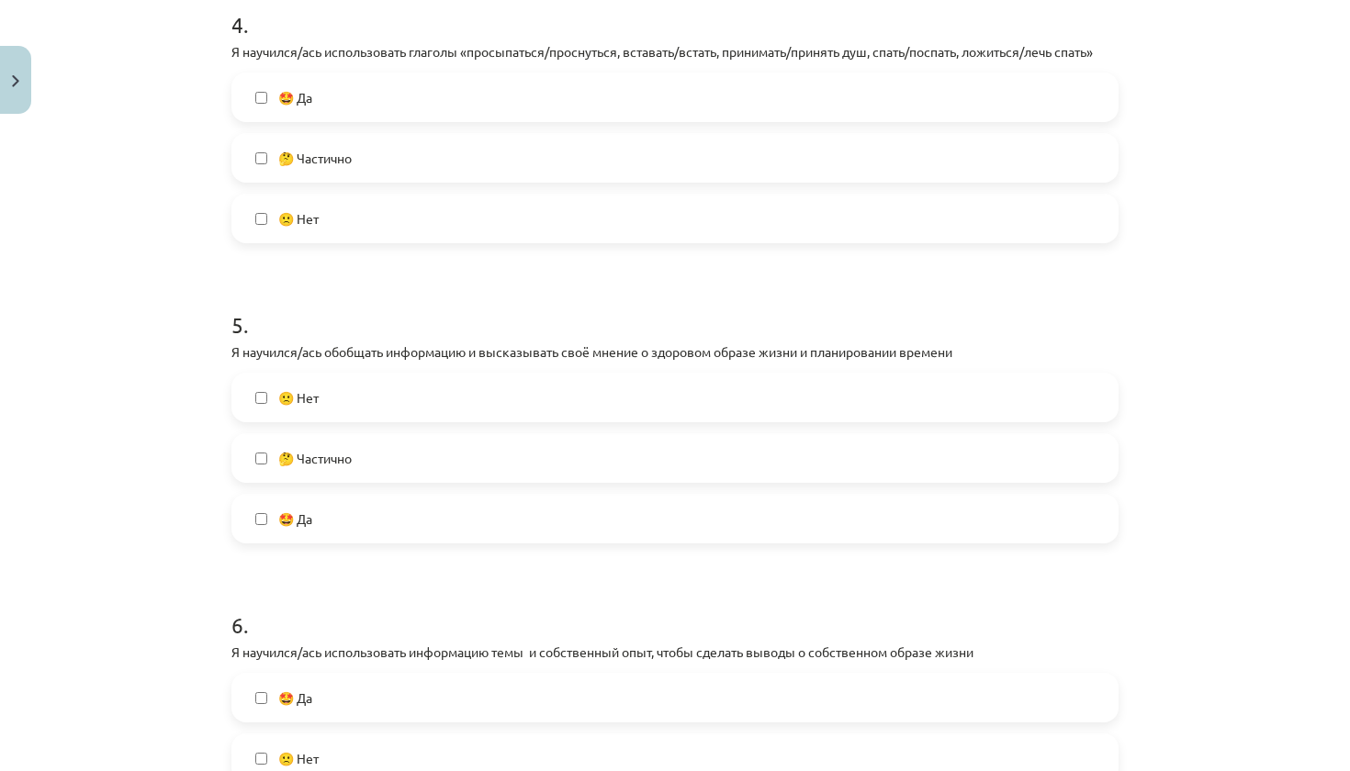
scroll to position [1288, 0]
click at [475, 151] on label "🤔 Частично" at bounding box center [674, 157] width 883 height 46
click at [422, 446] on label "🤔 Частично" at bounding box center [674, 457] width 883 height 46
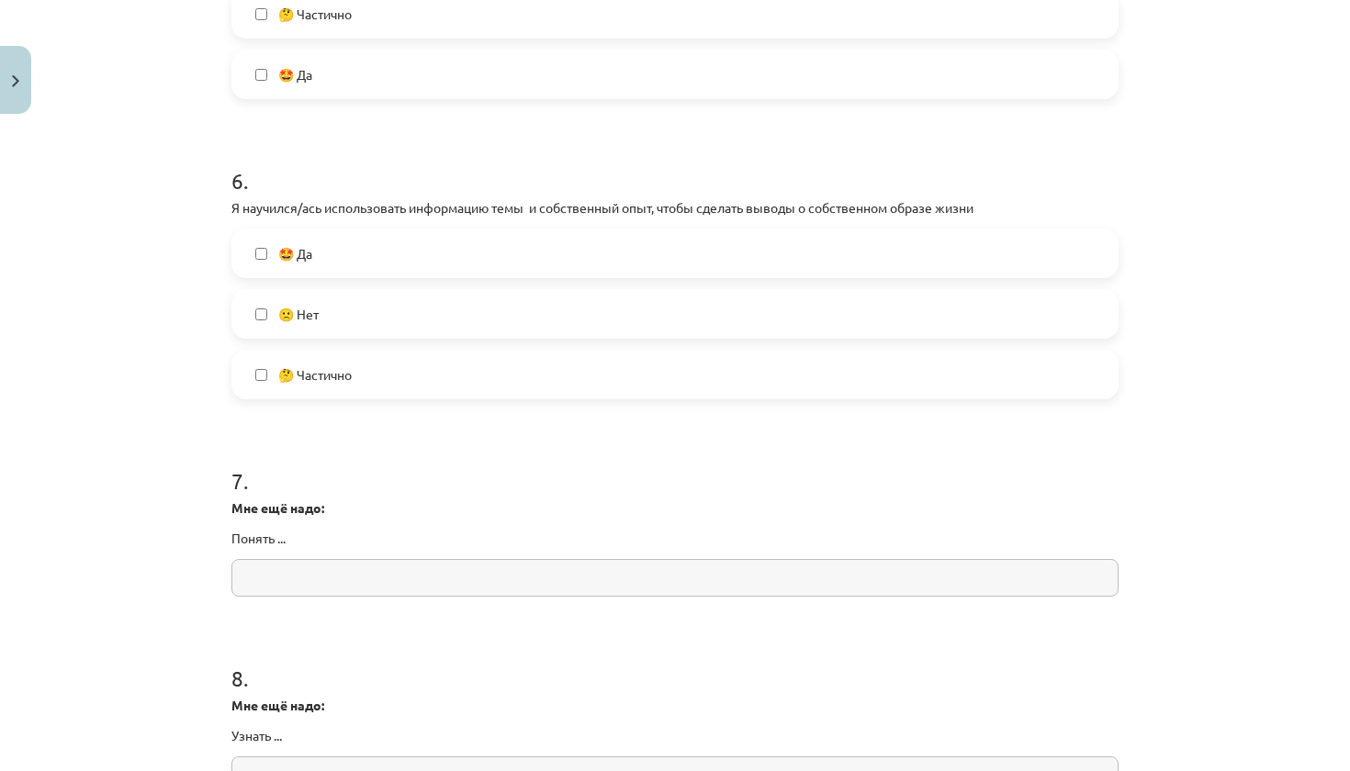
scroll to position [1878, 0]
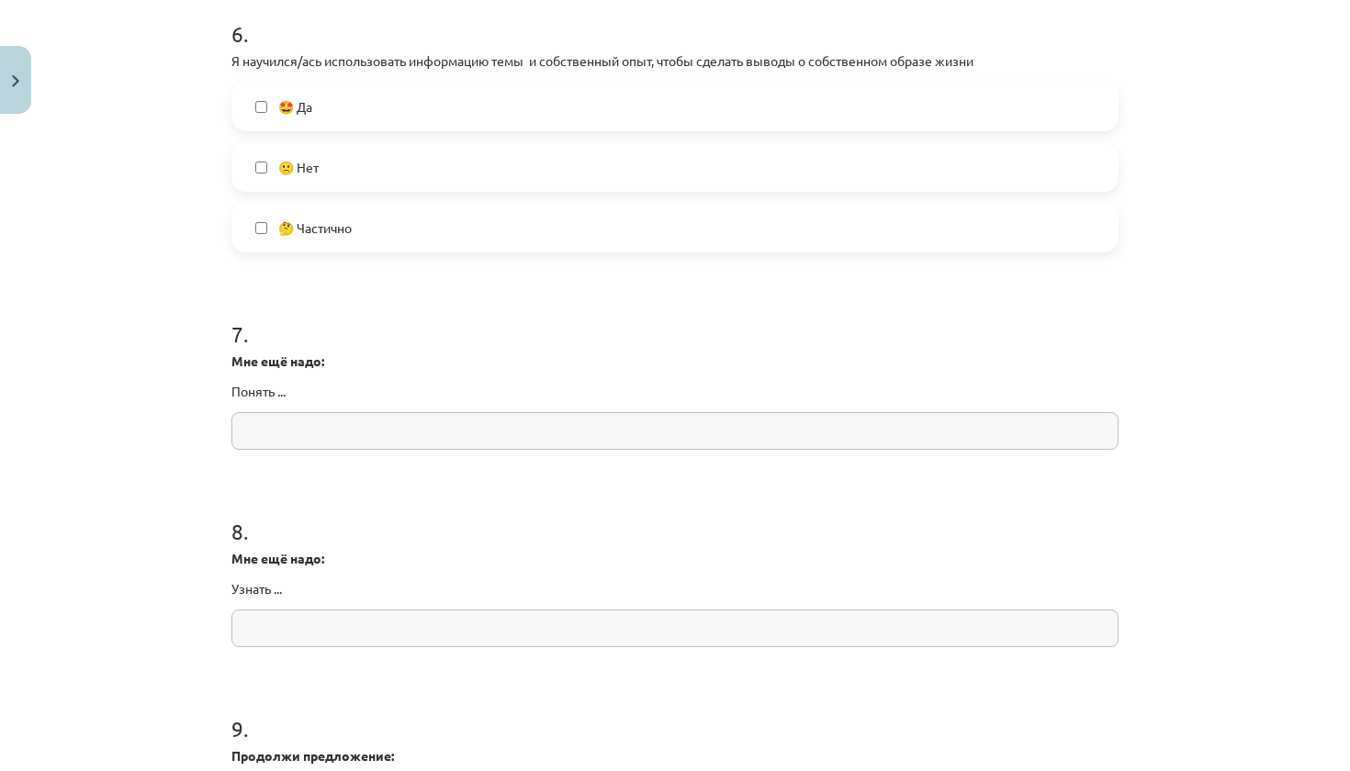
click at [487, 163] on label "🙁 Нет" at bounding box center [674, 167] width 883 height 46
click at [449, 105] on label "🤩 Да" at bounding box center [674, 107] width 883 height 46
click at [449, 146] on label "🙁 Нет" at bounding box center [674, 167] width 883 height 46
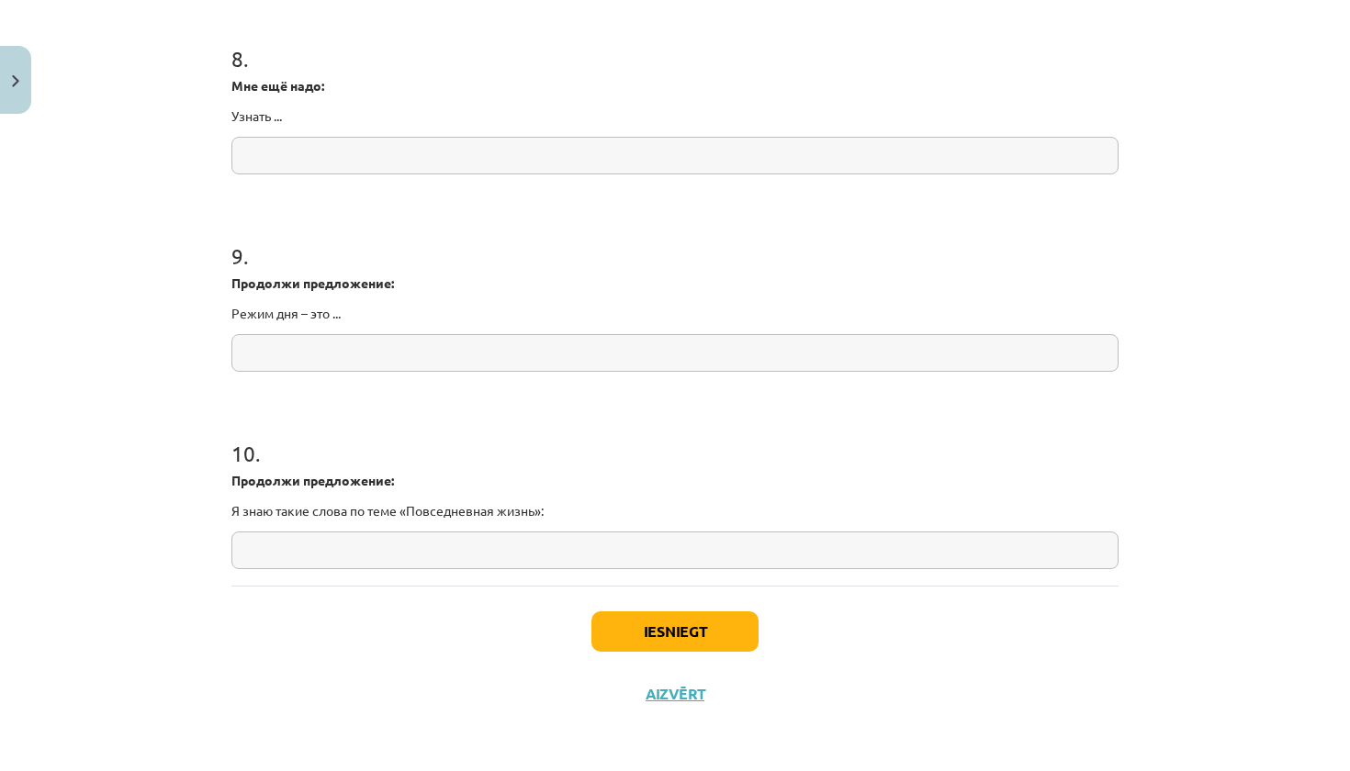
scroll to position [2354, 0]
click at [640, 632] on button "Iesniegt" at bounding box center [674, 632] width 167 height 40
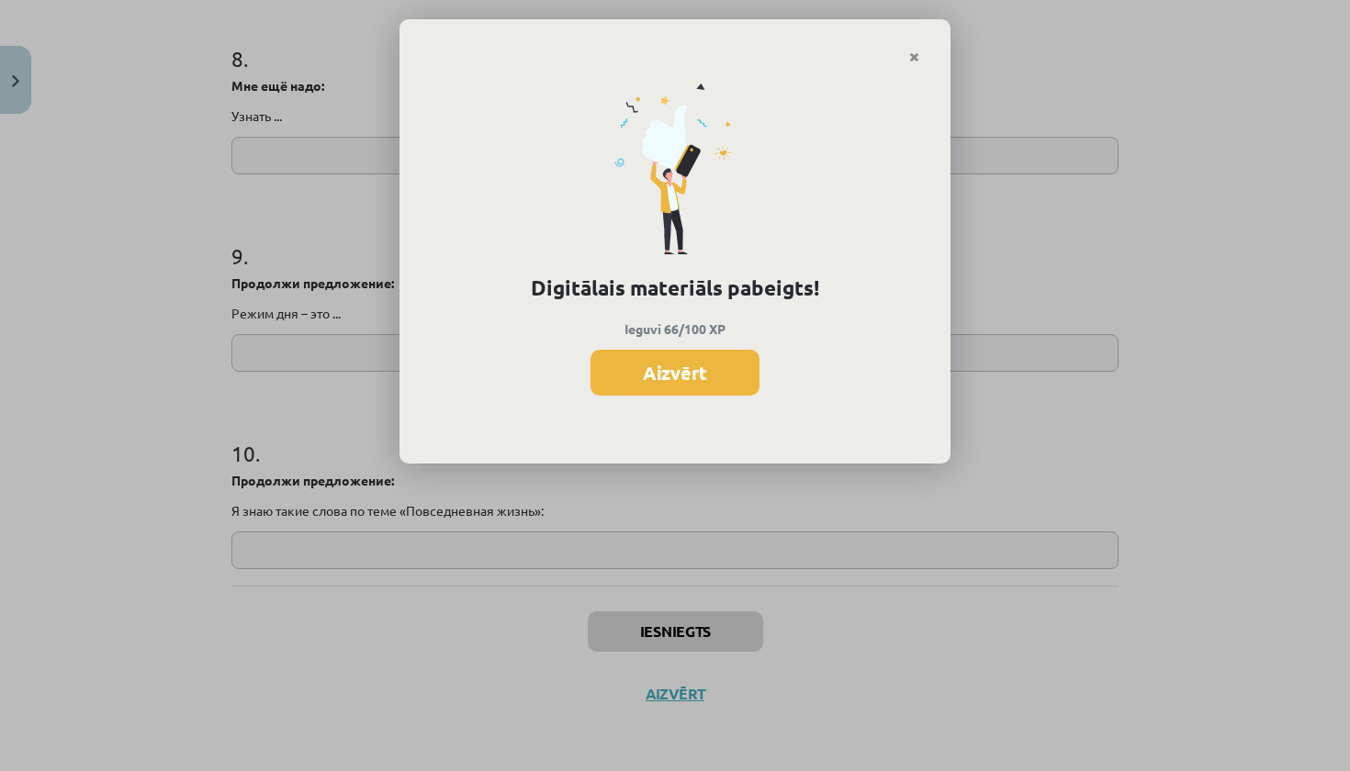
scroll to position [2297, 0]
click at [717, 370] on button "Aizvērt" at bounding box center [674, 373] width 169 height 46
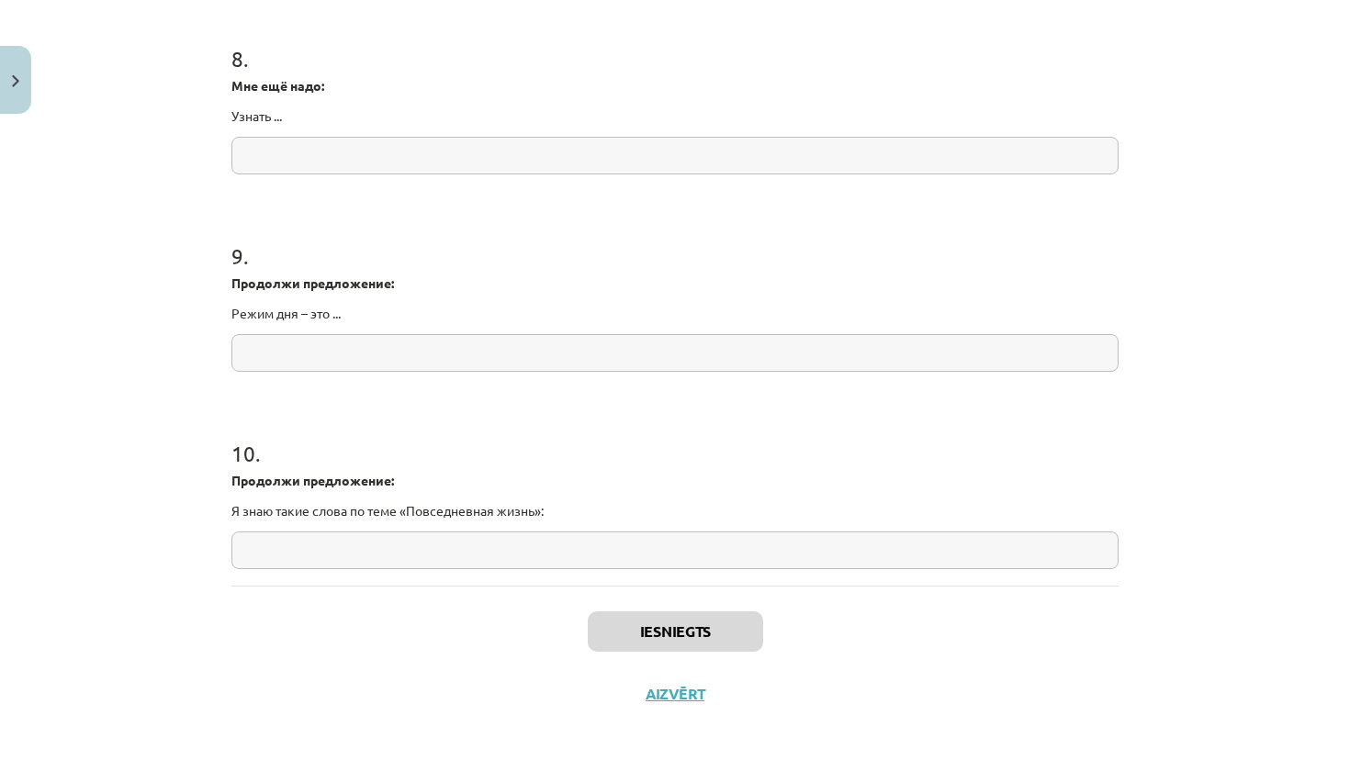
click at [662, 704] on div "Iesniegts Aizvērt" at bounding box center [674, 650] width 887 height 129
click at [671, 701] on button "Aizvērt" at bounding box center [675, 694] width 70 height 18
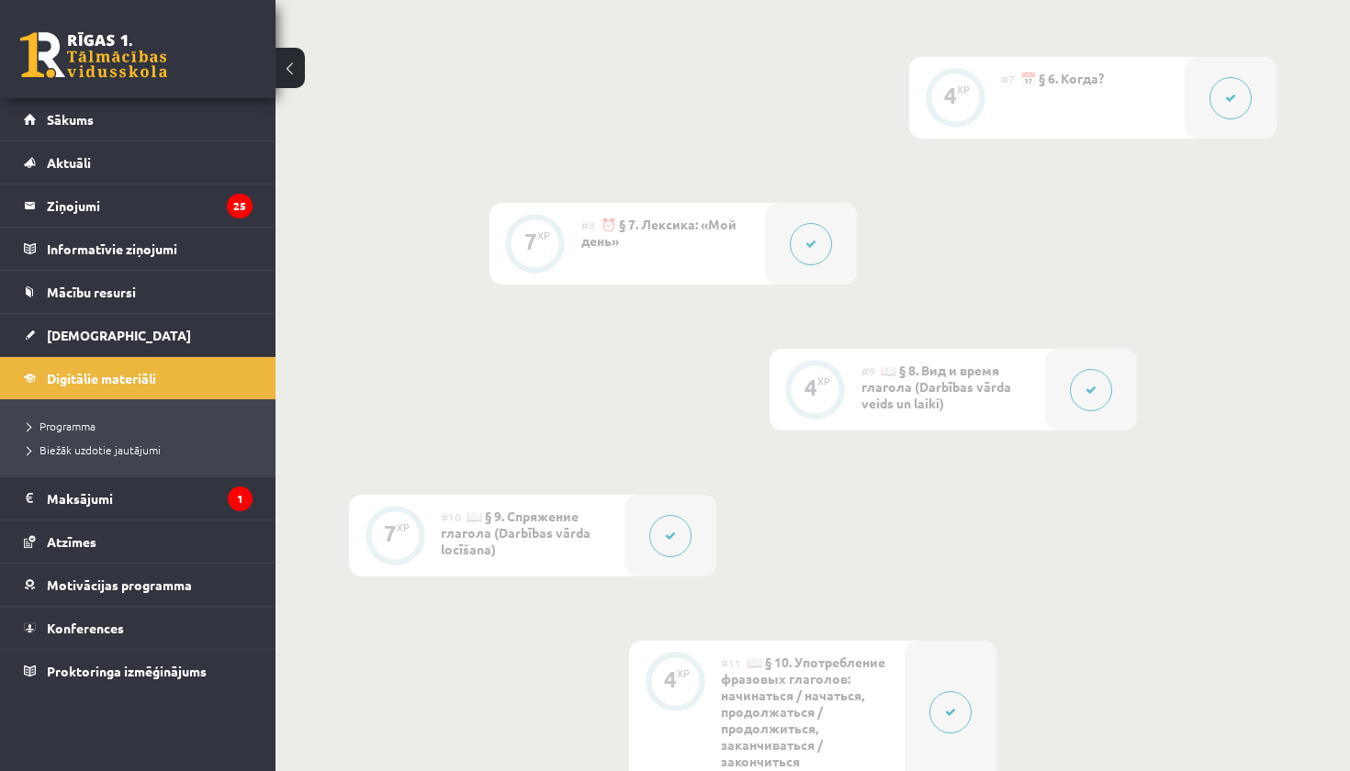
scroll to position [1532, 0]
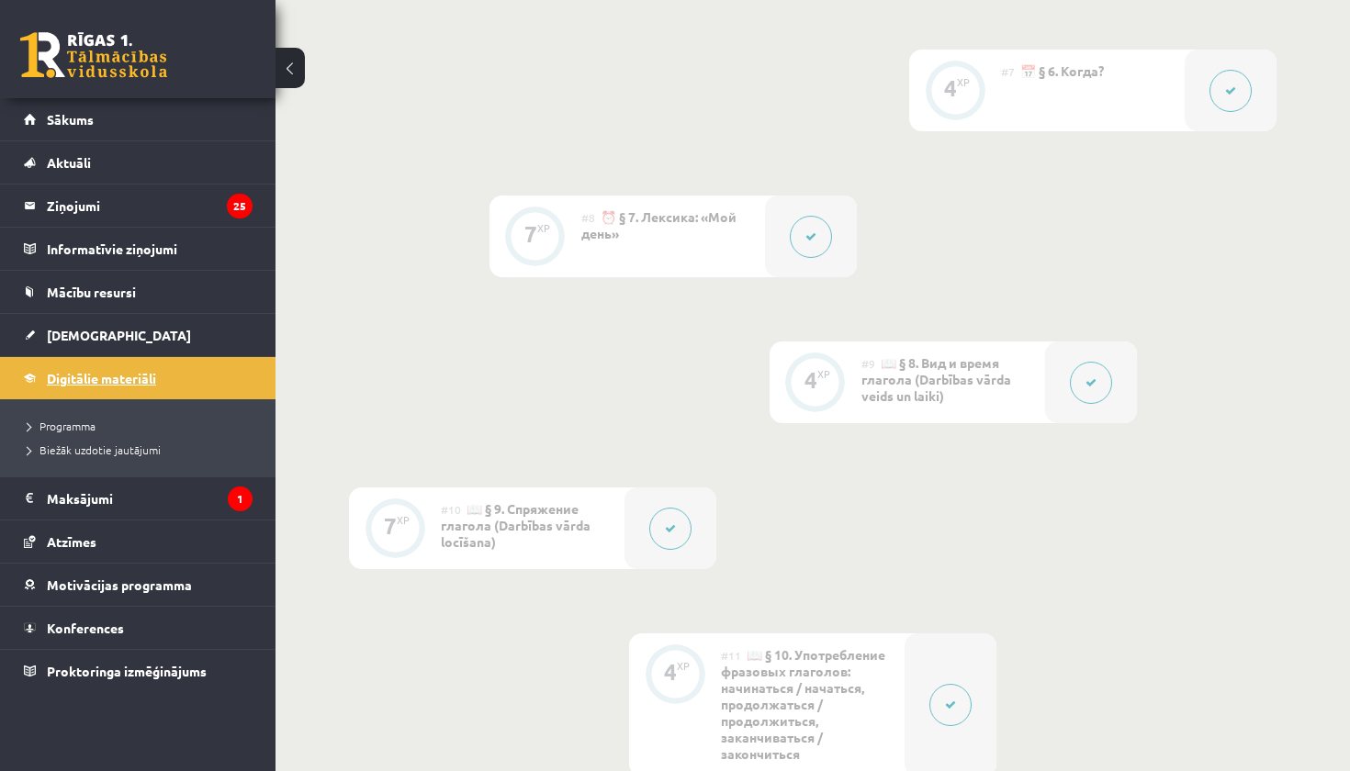
click at [143, 377] on span "Digitālie materiāli" at bounding box center [101, 378] width 109 height 17
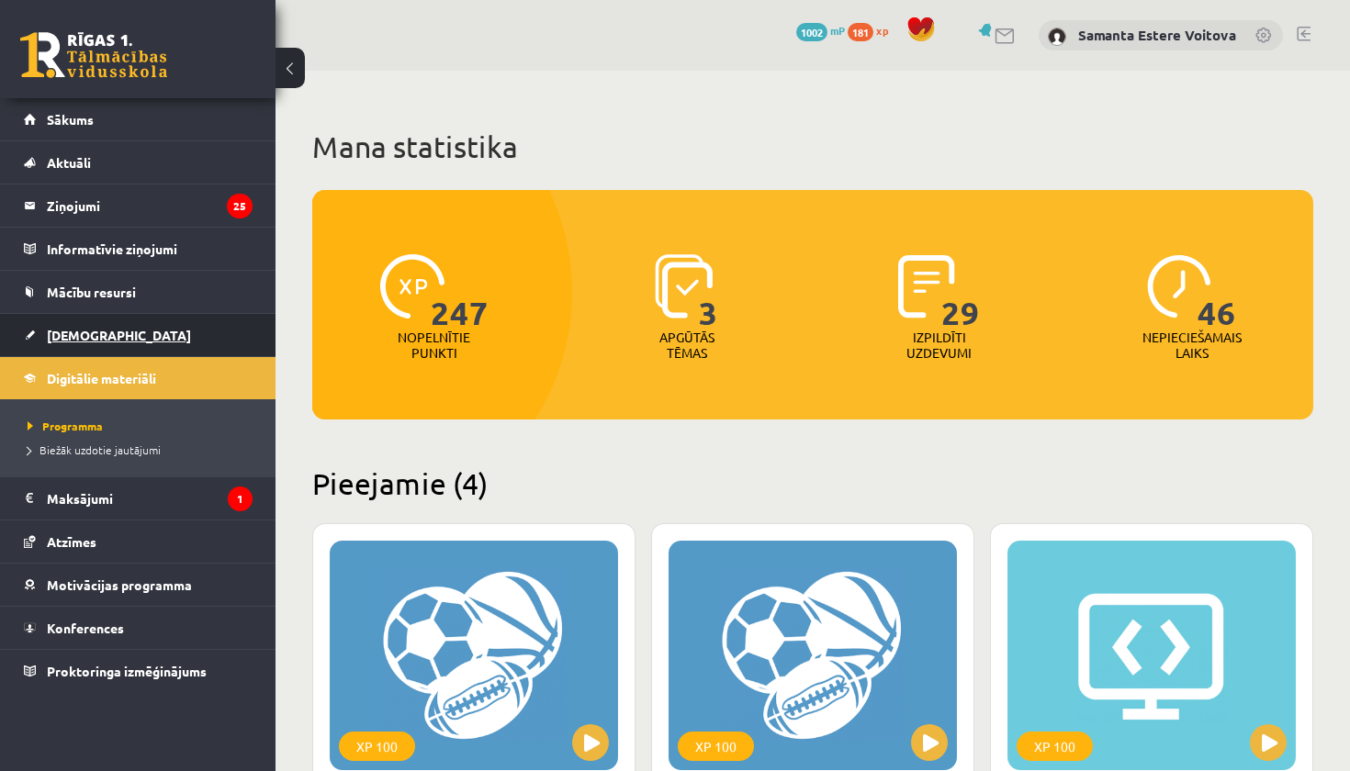
click at [90, 324] on link "[DEMOGRAPHIC_DATA]" at bounding box center [138, 335] width 229 height 42
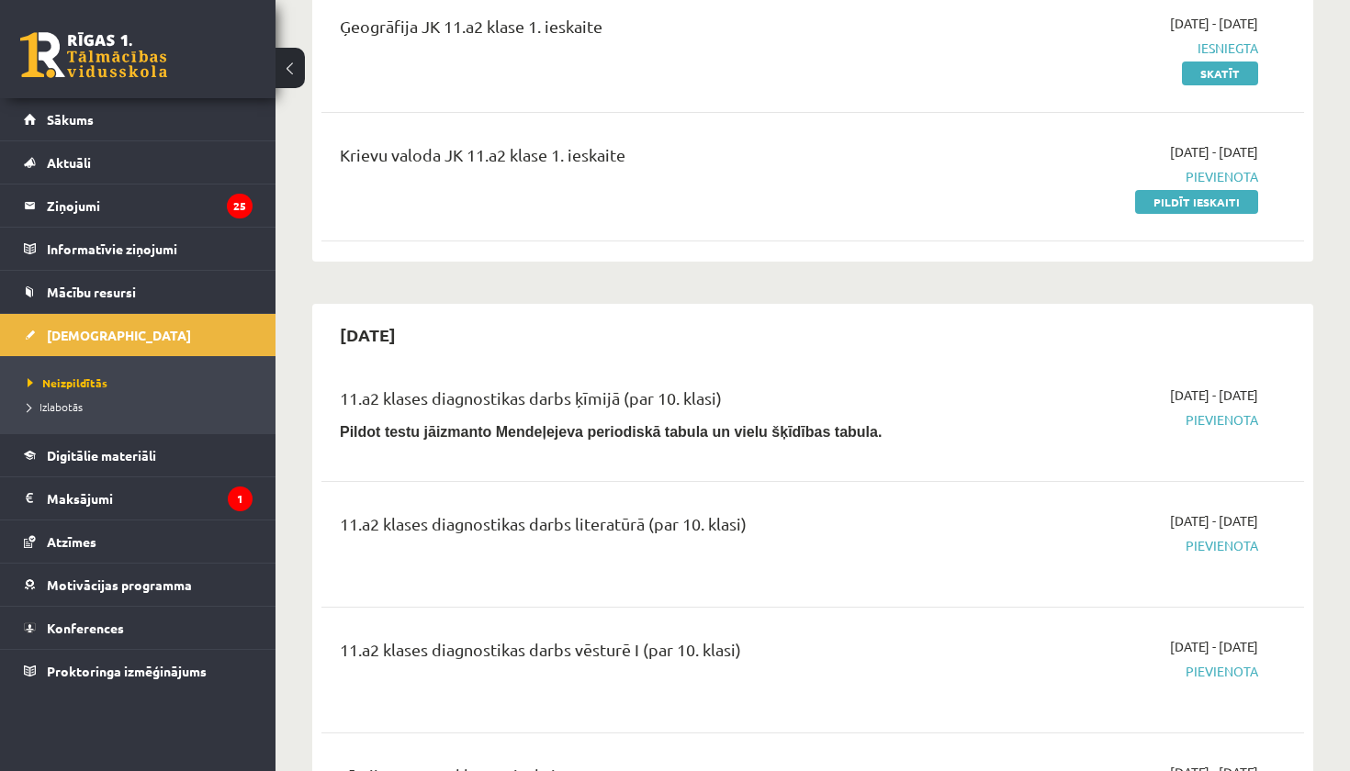
scroll to position [399, 0]
